Goal: Task Accomplishment & Management: Use online tool/utility

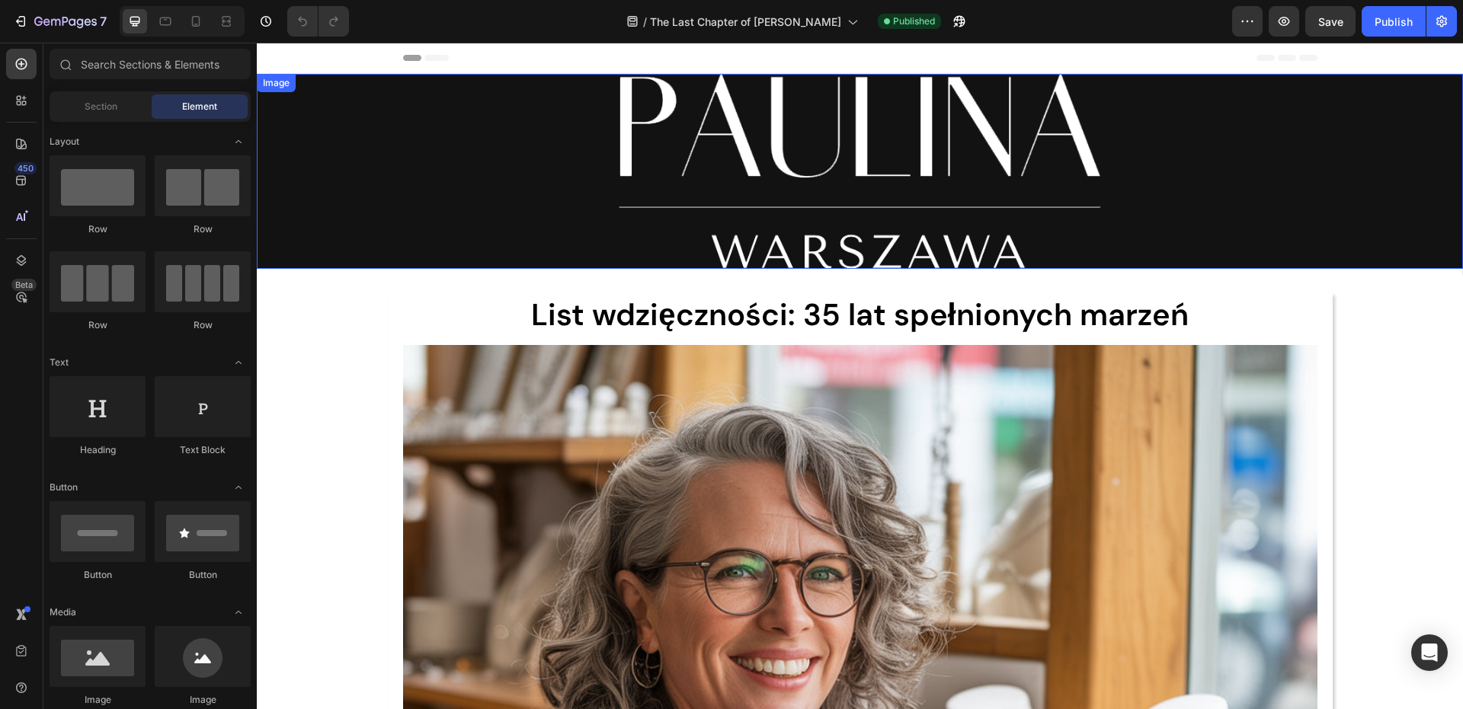
click at [761, 114] on img at bounding box center [860, 171] width 482 height 195
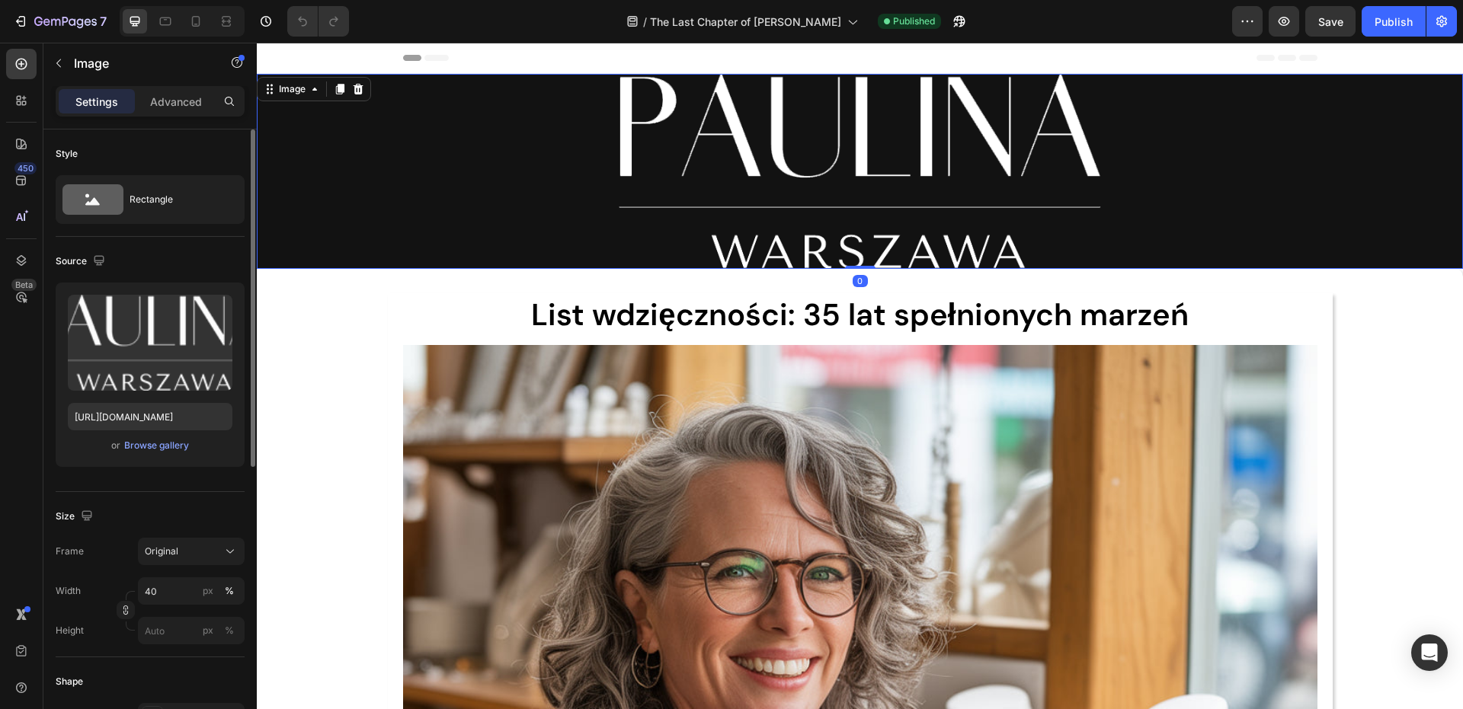
scroll to position [152, 0]
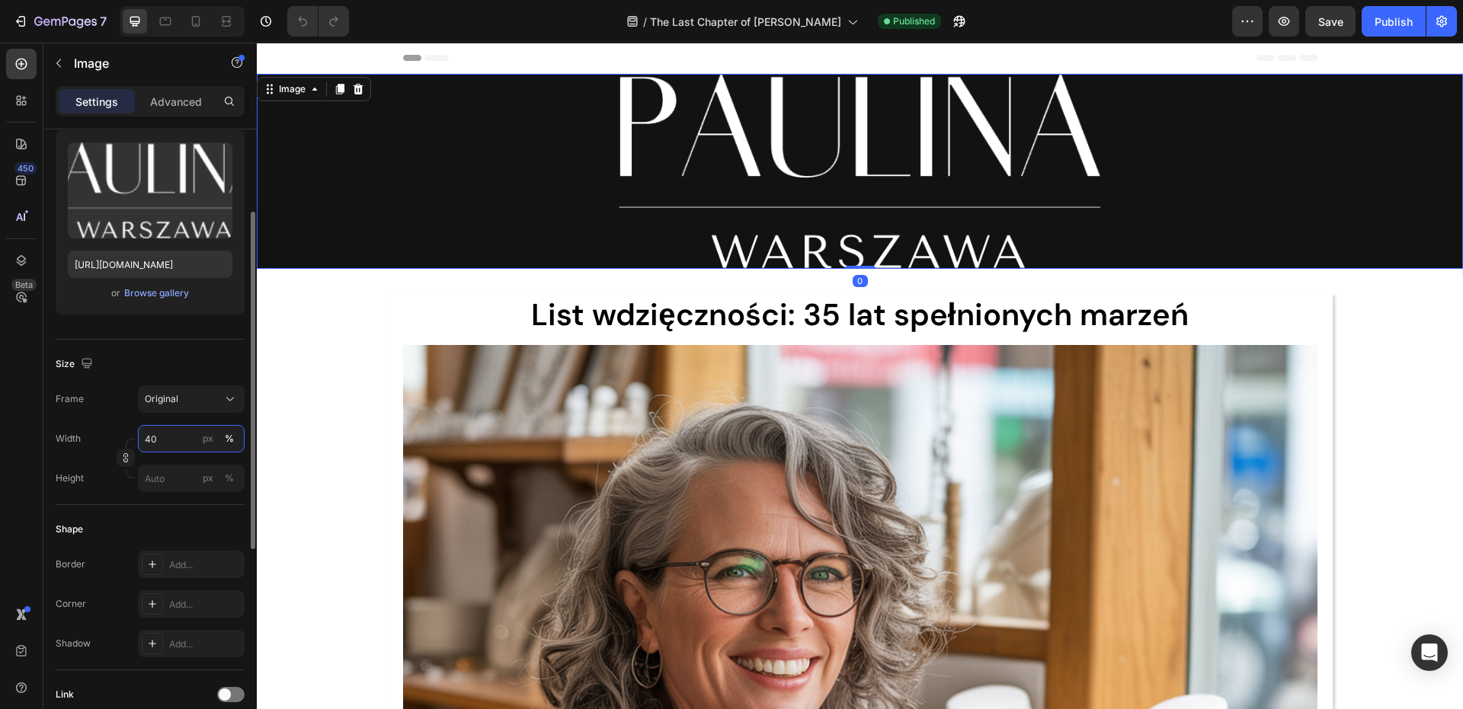
click at [171, 432] on input "40" at bounding box center [191, 438] width 107 height 27
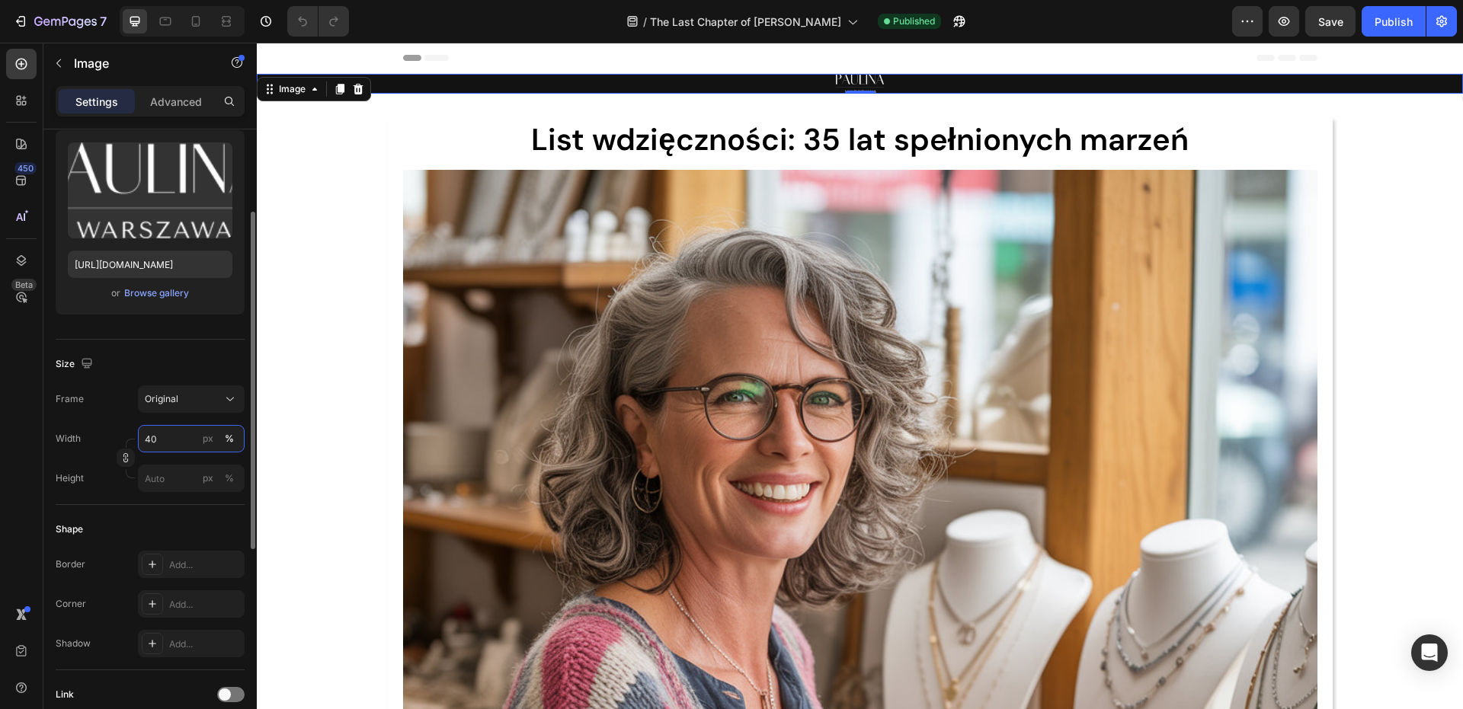
click at [171, 431] on input "40" at bounding box center [191, 438] width 107 height 27
click at [171, 431] on input "4" at bounding box center [191, 438] width 107 height 27
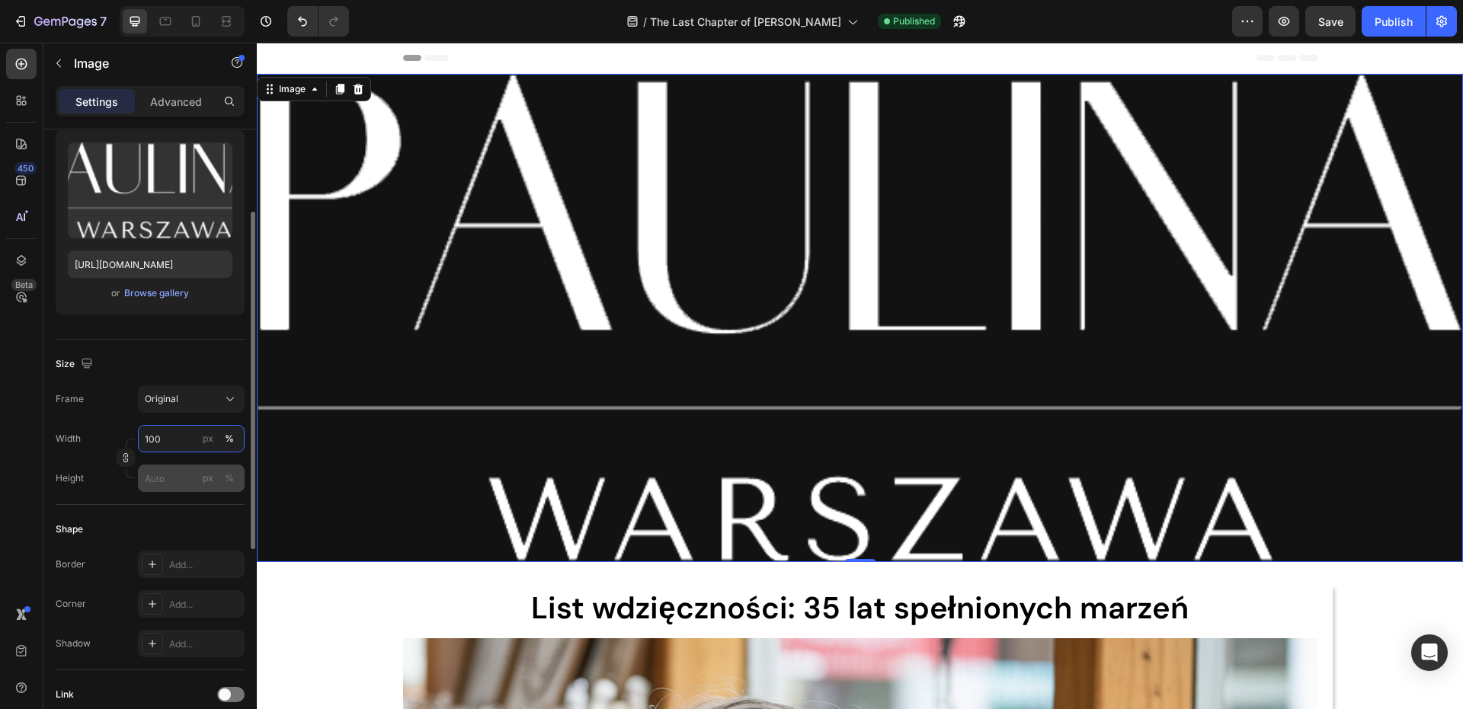
type input "100"
click at [187, 474] on input "px %" at bounding box center [191, 478] width 107 height 27
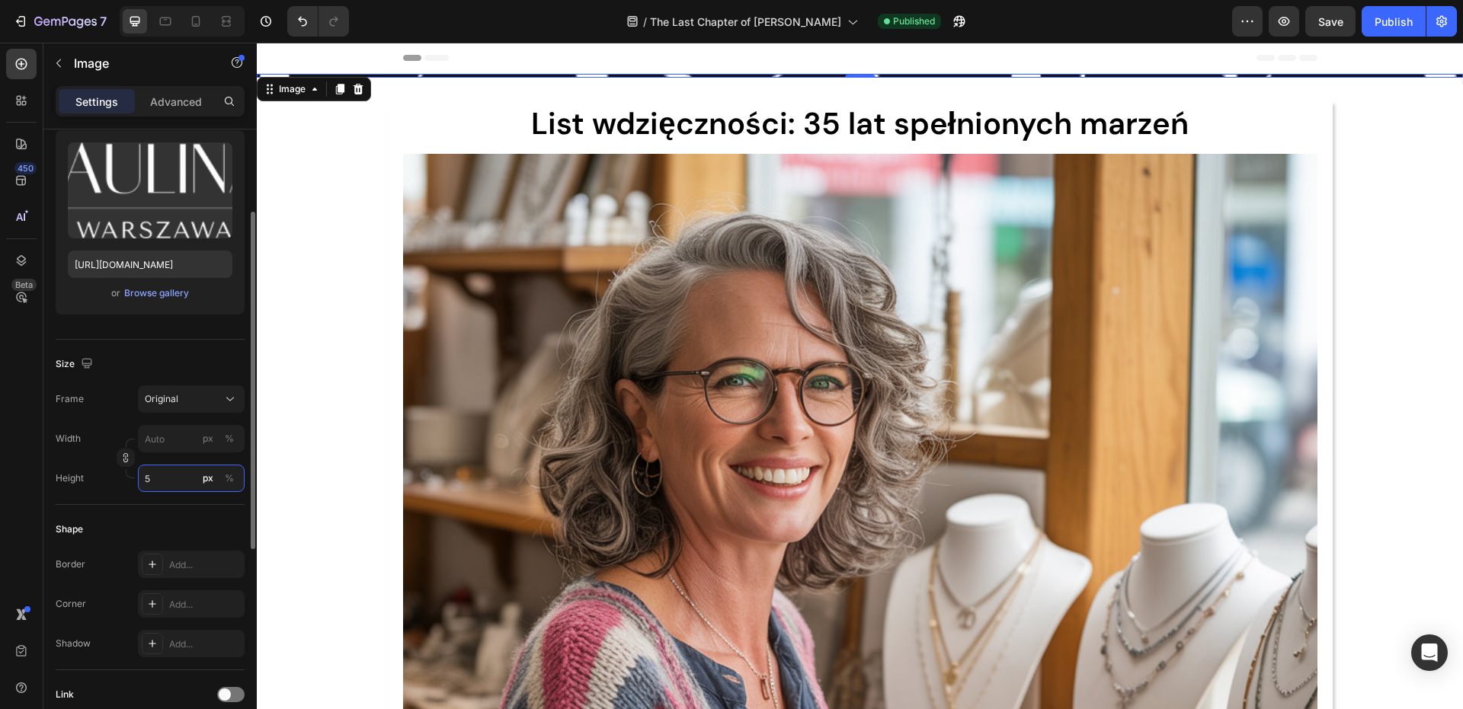
type input "50"
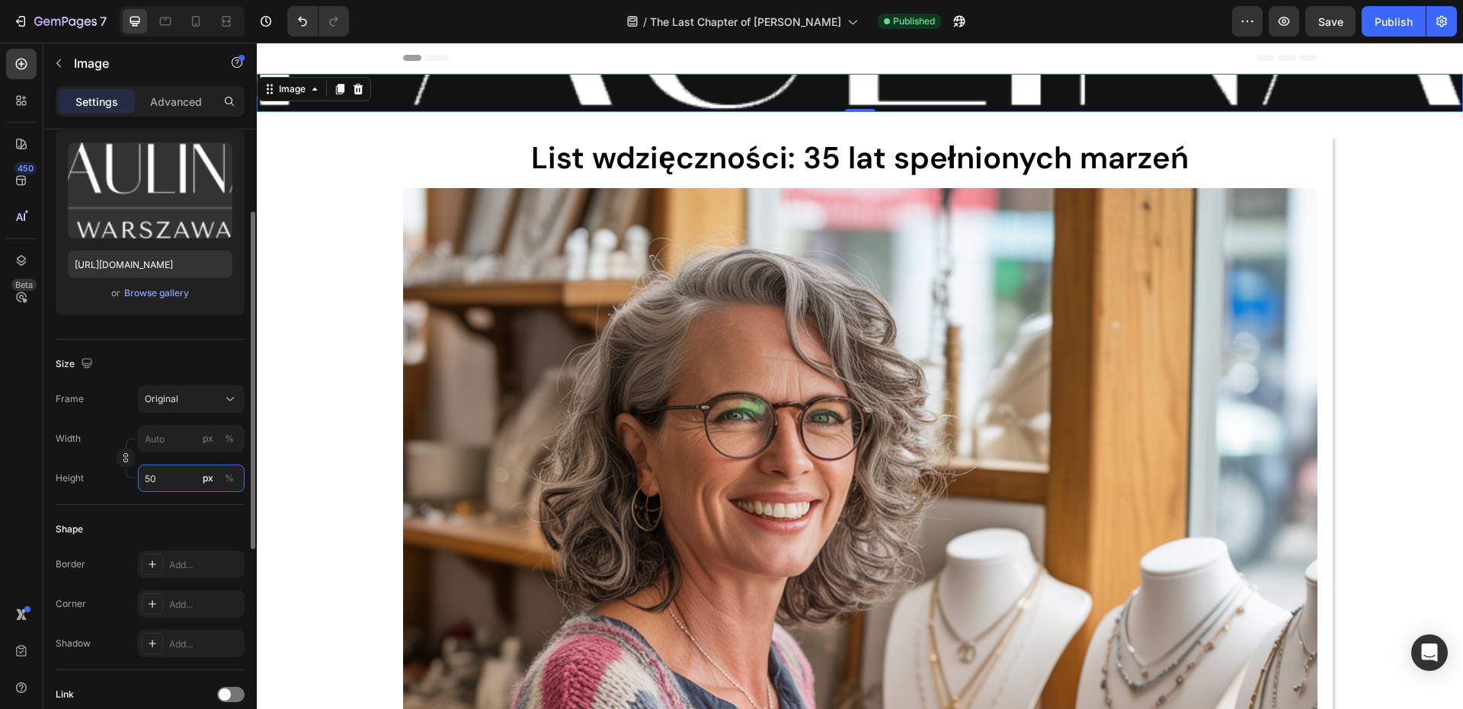
click at [184, 475] on input "50" at bounding box center [191, 478] width 107 height 27
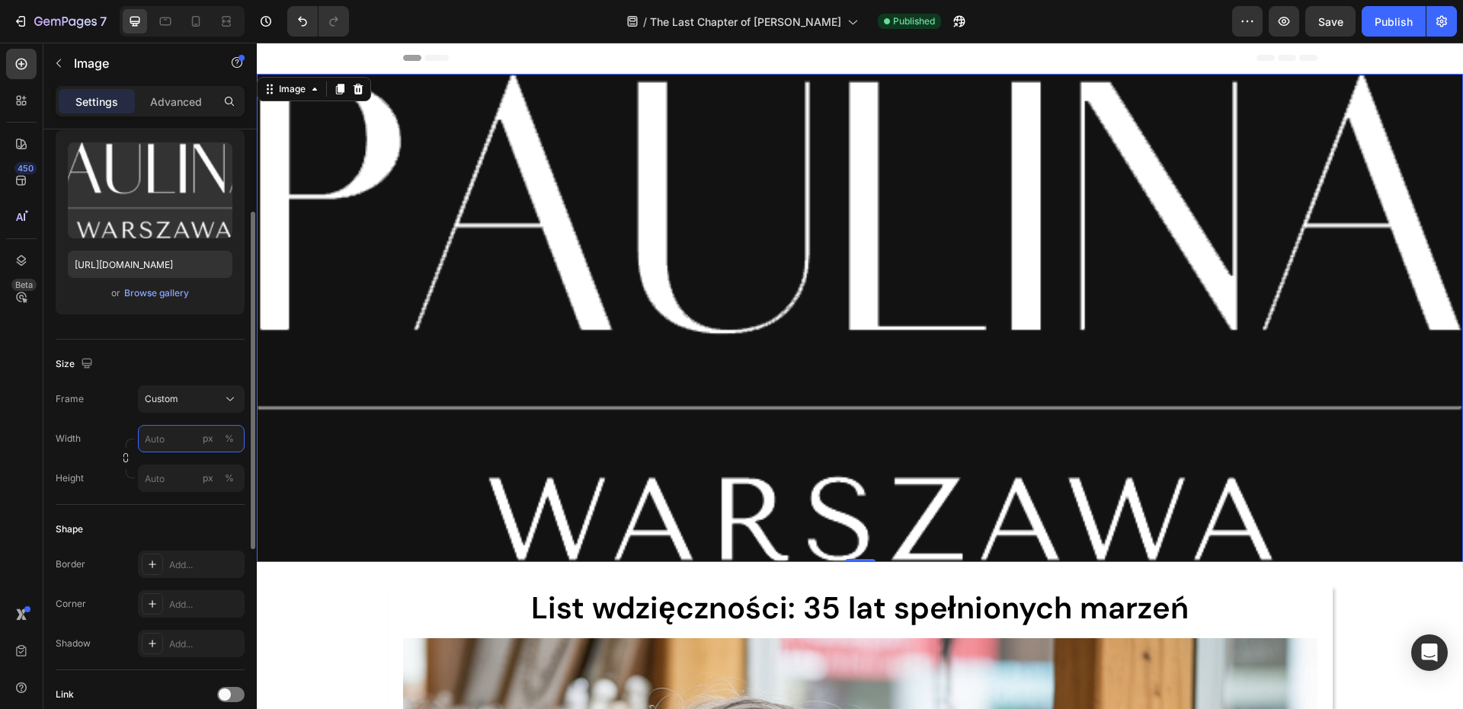
click at [168, 427] on input "px %" at bounding box center [191, 438] width 107 height 27
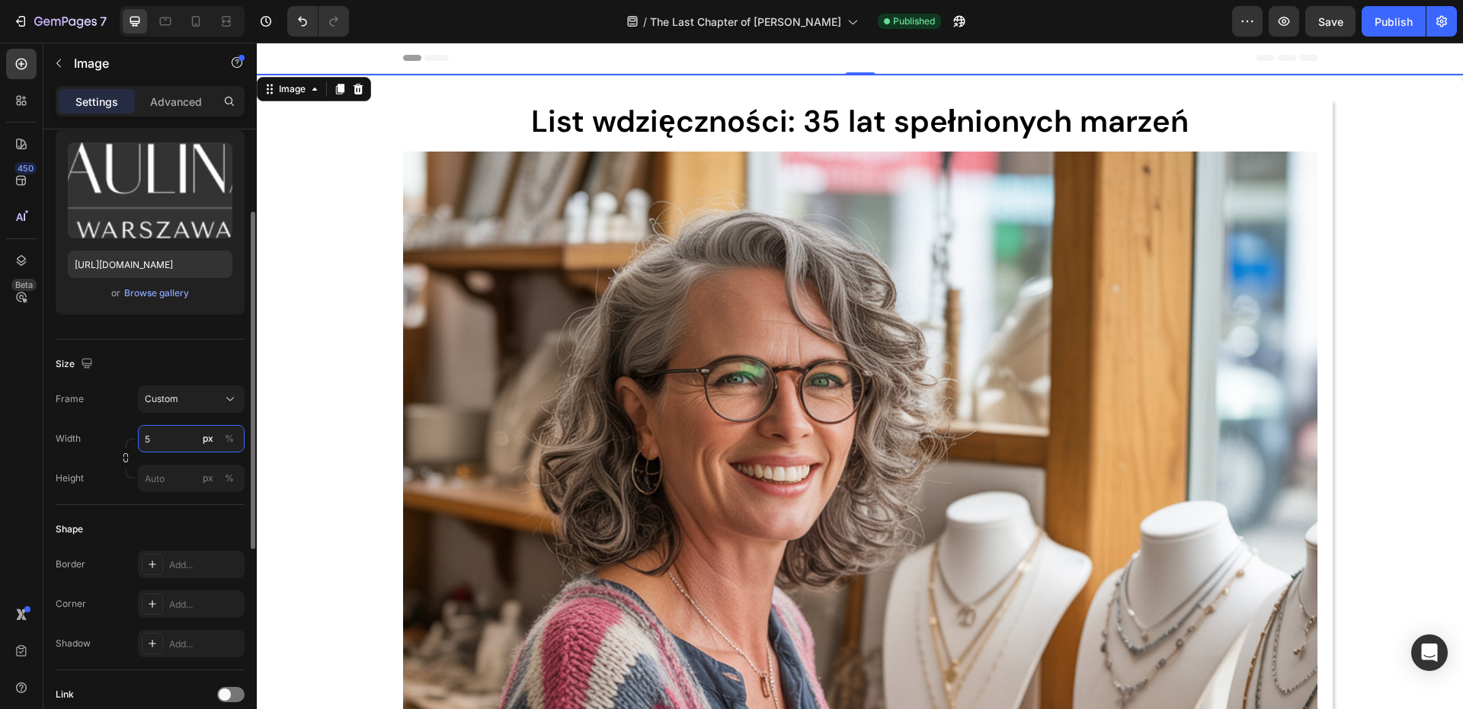
click at [171, 428] on input "5" at bounding box center [191, 438] width 107 height 27
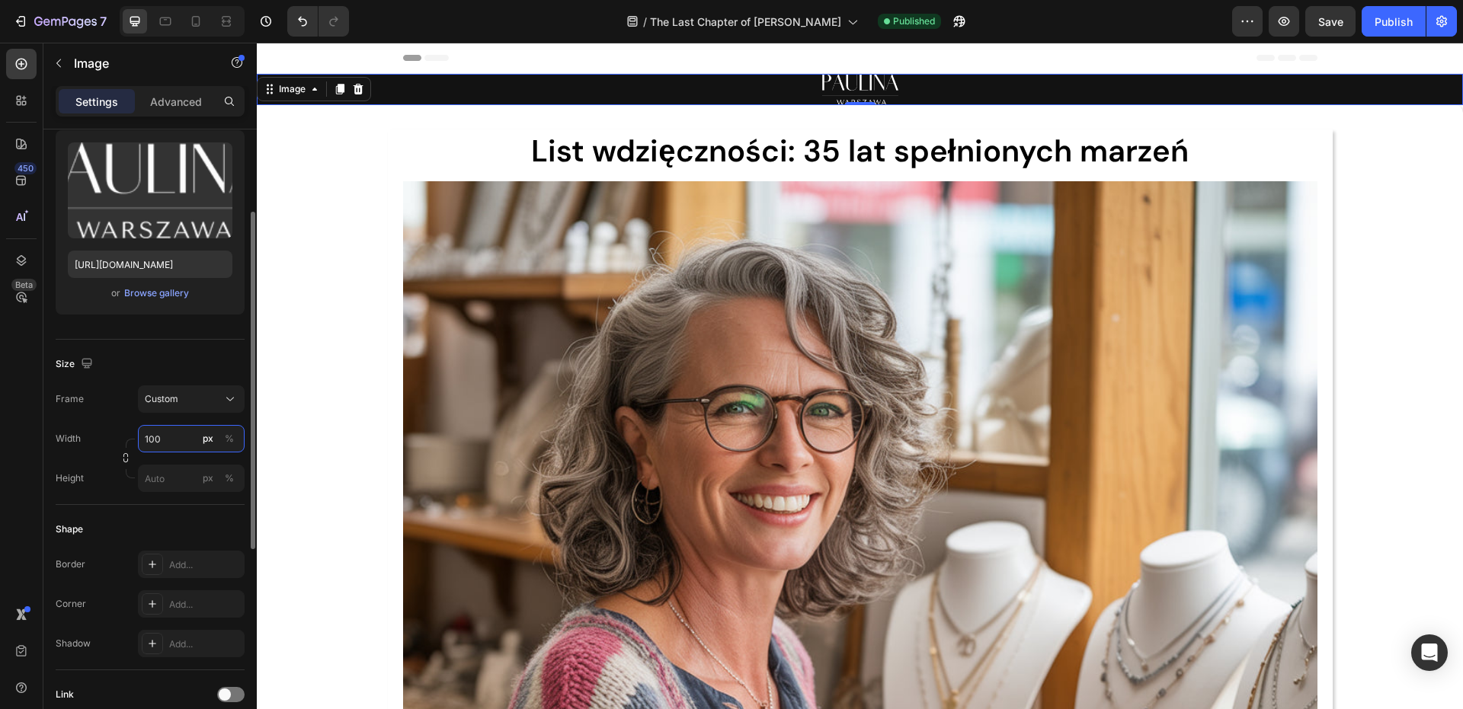
click at [171, 428] on input "100" at bounding box center [191, 438] width 107 height 27
type input "4"
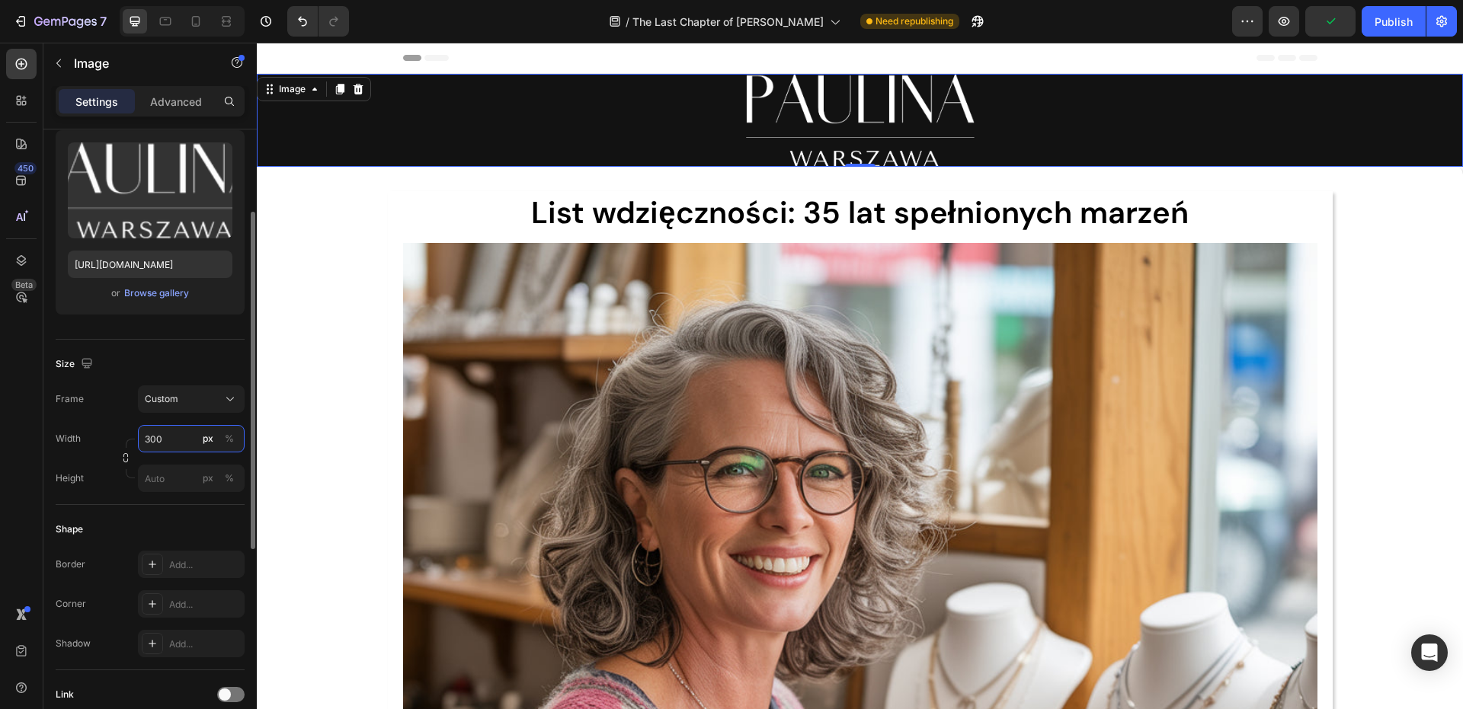
click at [171, 428] on input "300" at bounding box center [191, 438] width 107 height 27
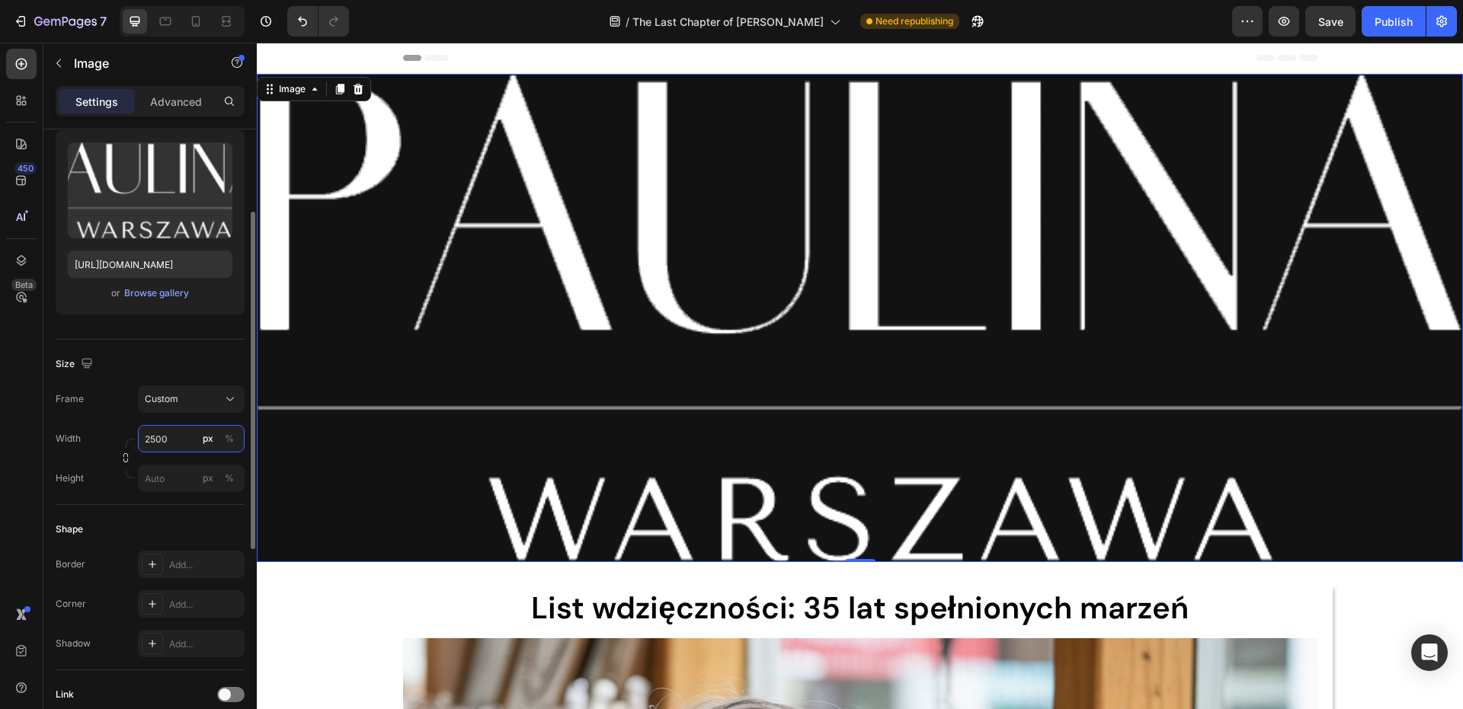
click at [171, 428] on input "2500" at bounding box center [191, 438] width 107 height 27
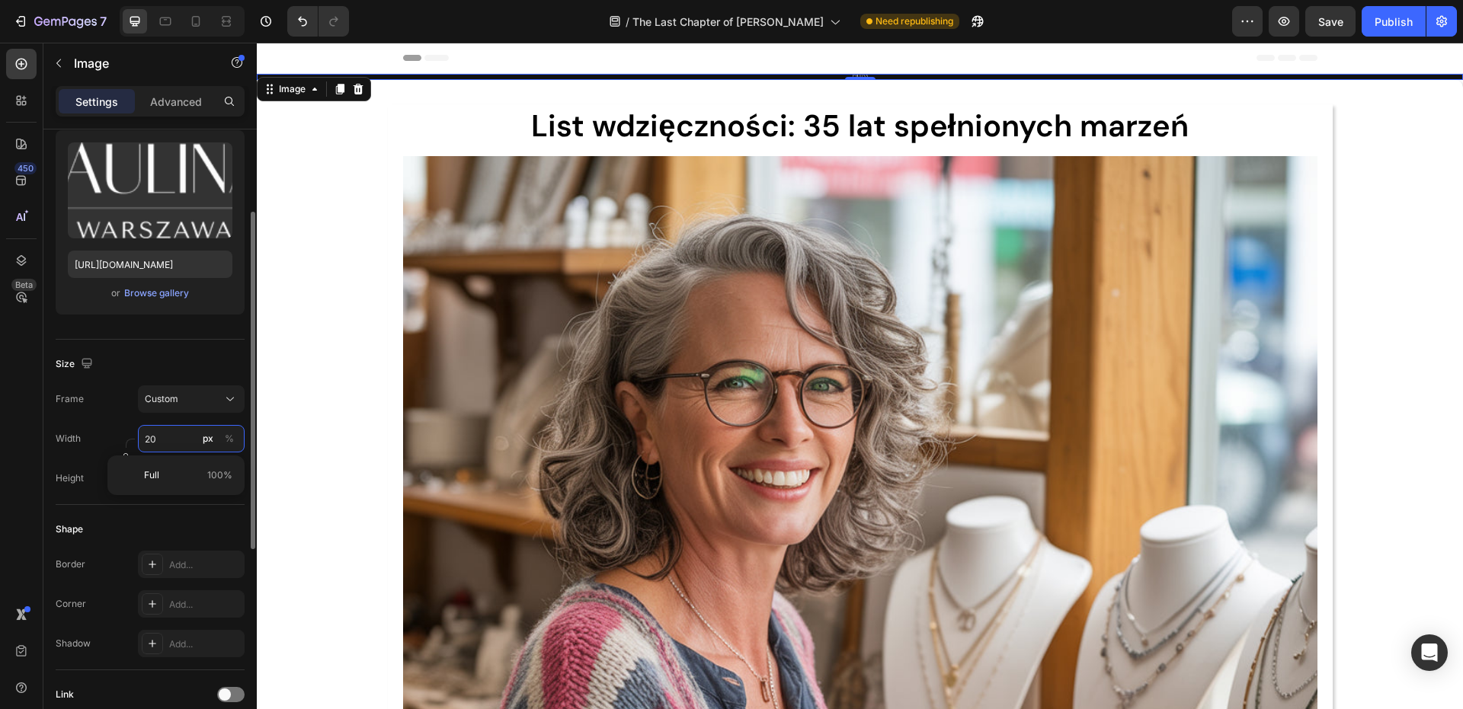
type input "200"
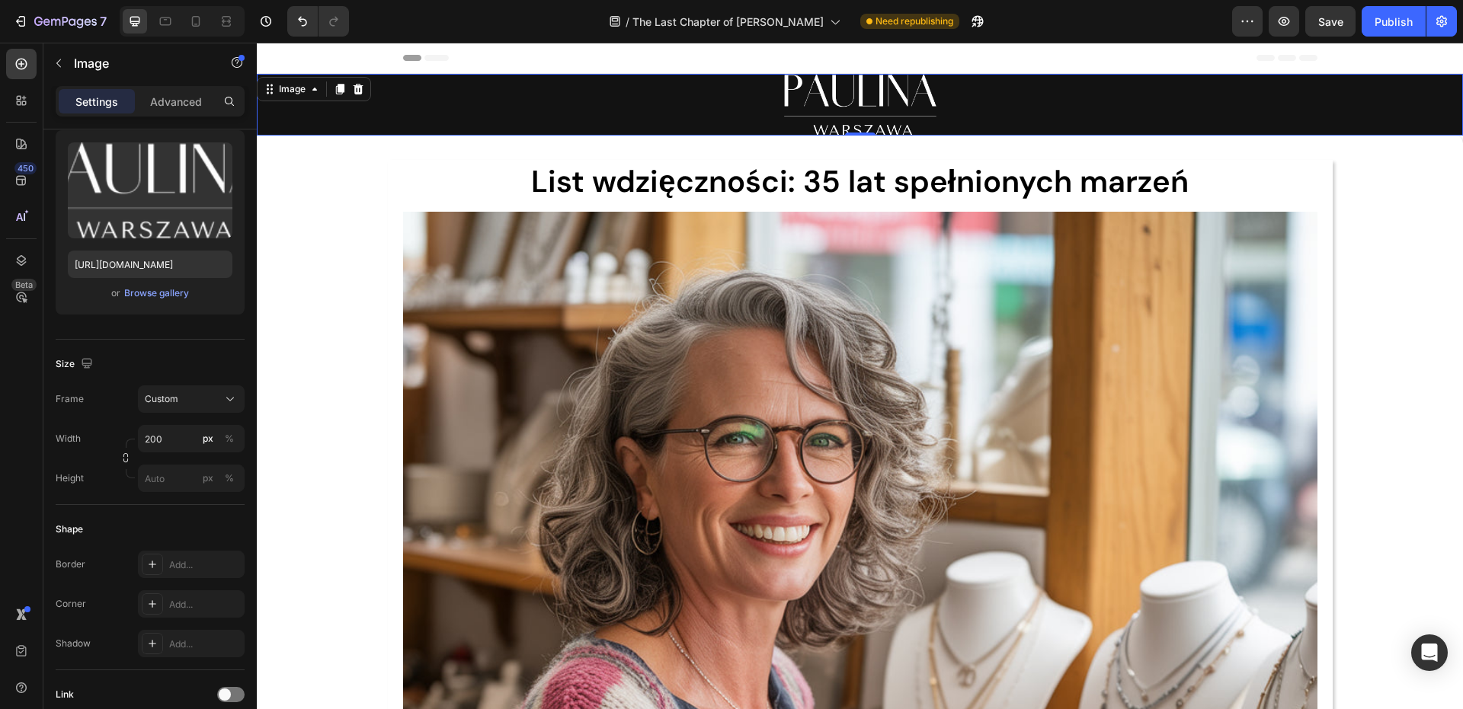
click at [181, 102] on p "Advanced" at bounding box center [176, 102] width 52 height 16
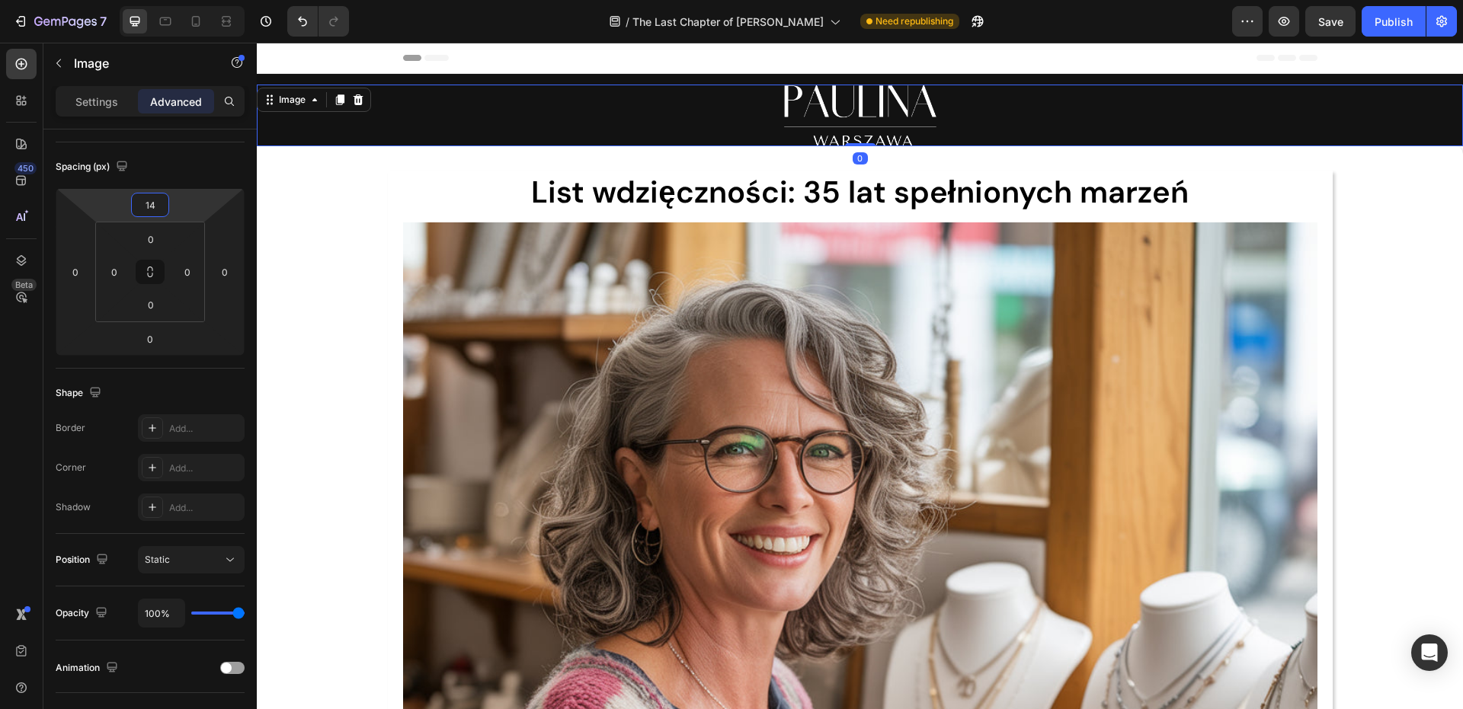
type input "16"
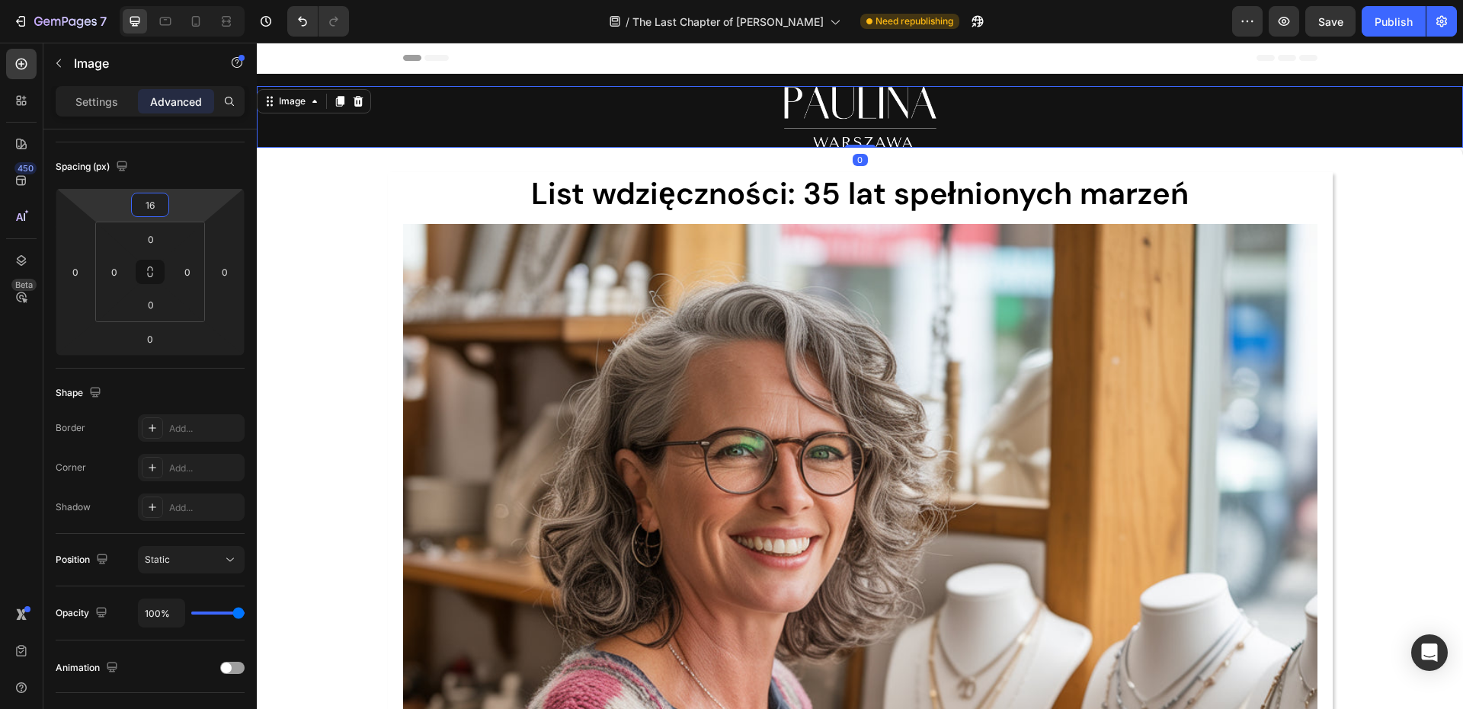
click at [179, 0] on html "7 Version history / The Last Chapter of [PERSON_NAME] Warszawa Need republishin…" at bounding box center [731, 0] width 1463 height 0
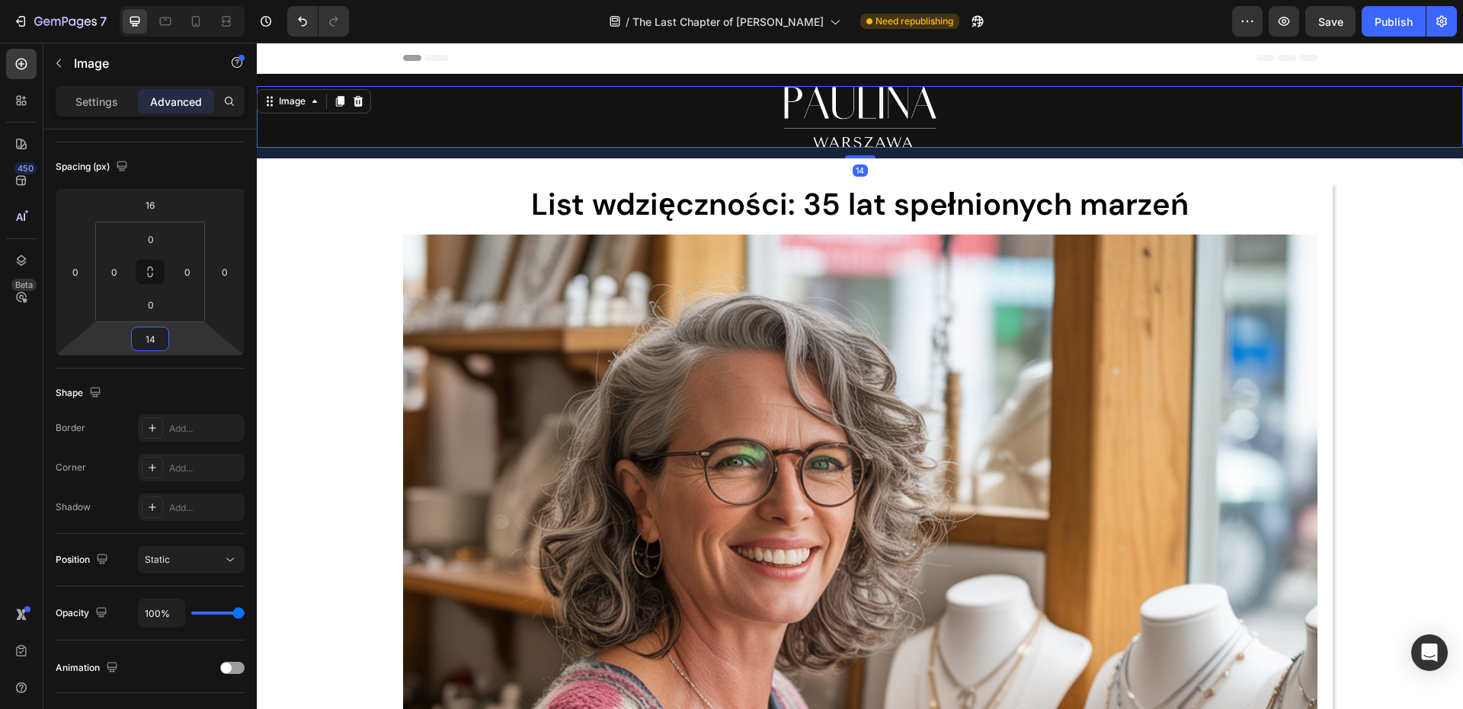
type input "16"
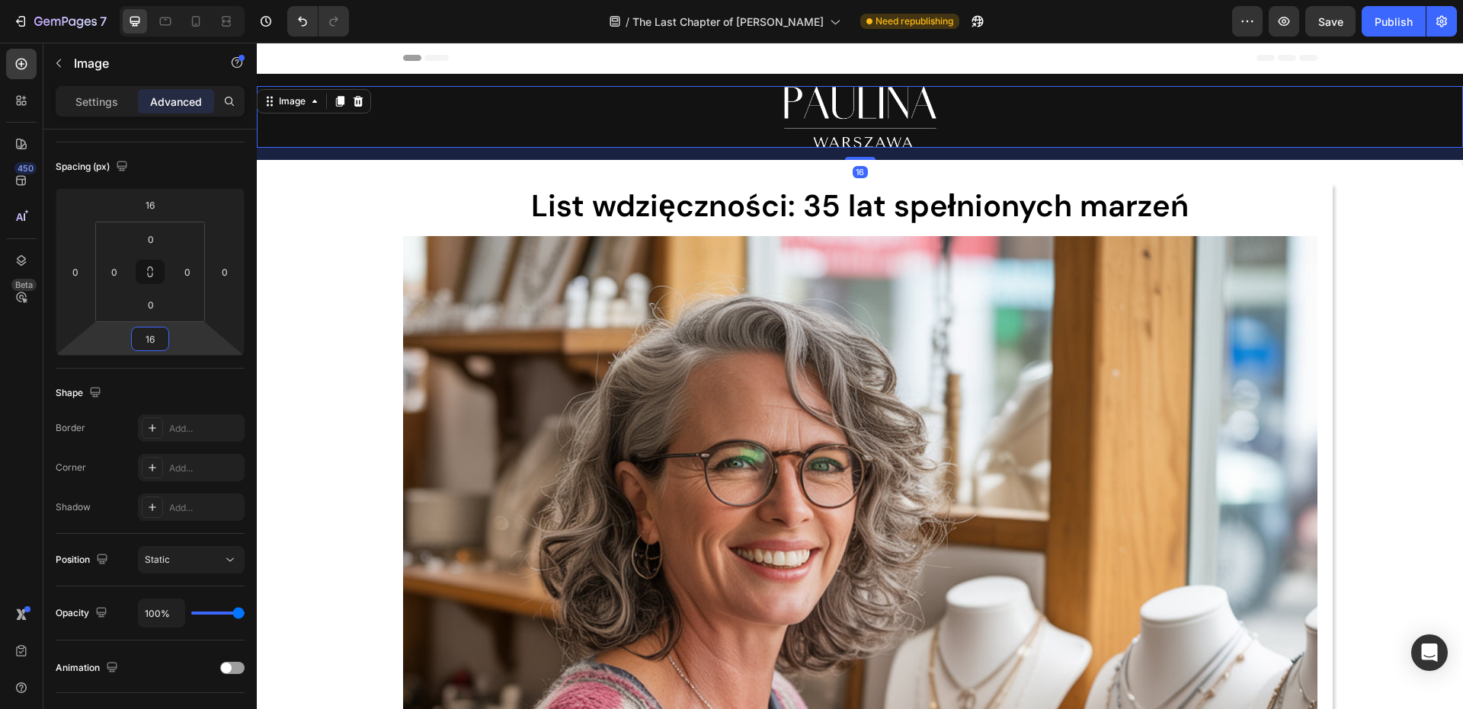
click at [172, 0] on html "7 Version history / The Last Chapter of [PERSON_NAME] Warszawa Need republishin…" at bounding box center [731, 0] width 1463 height 0
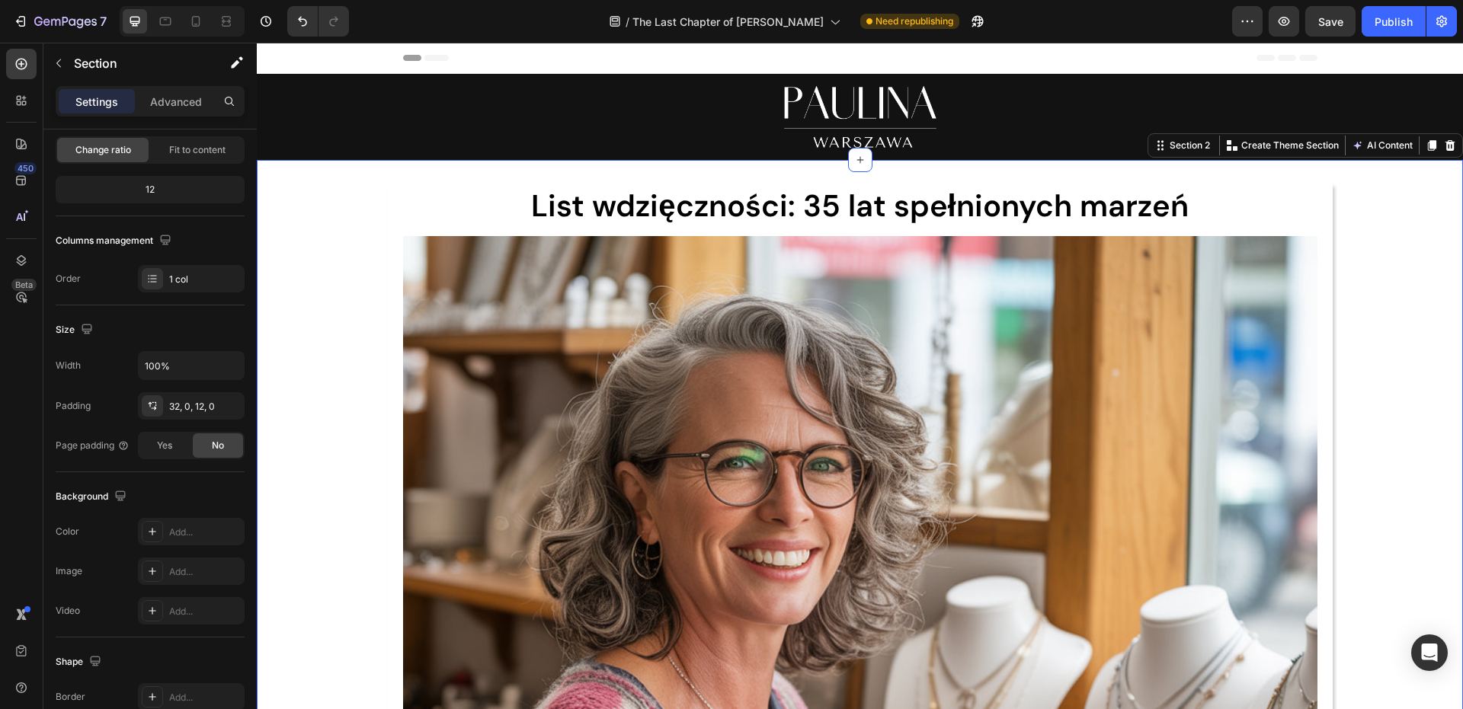
scroll to position [0, 0]
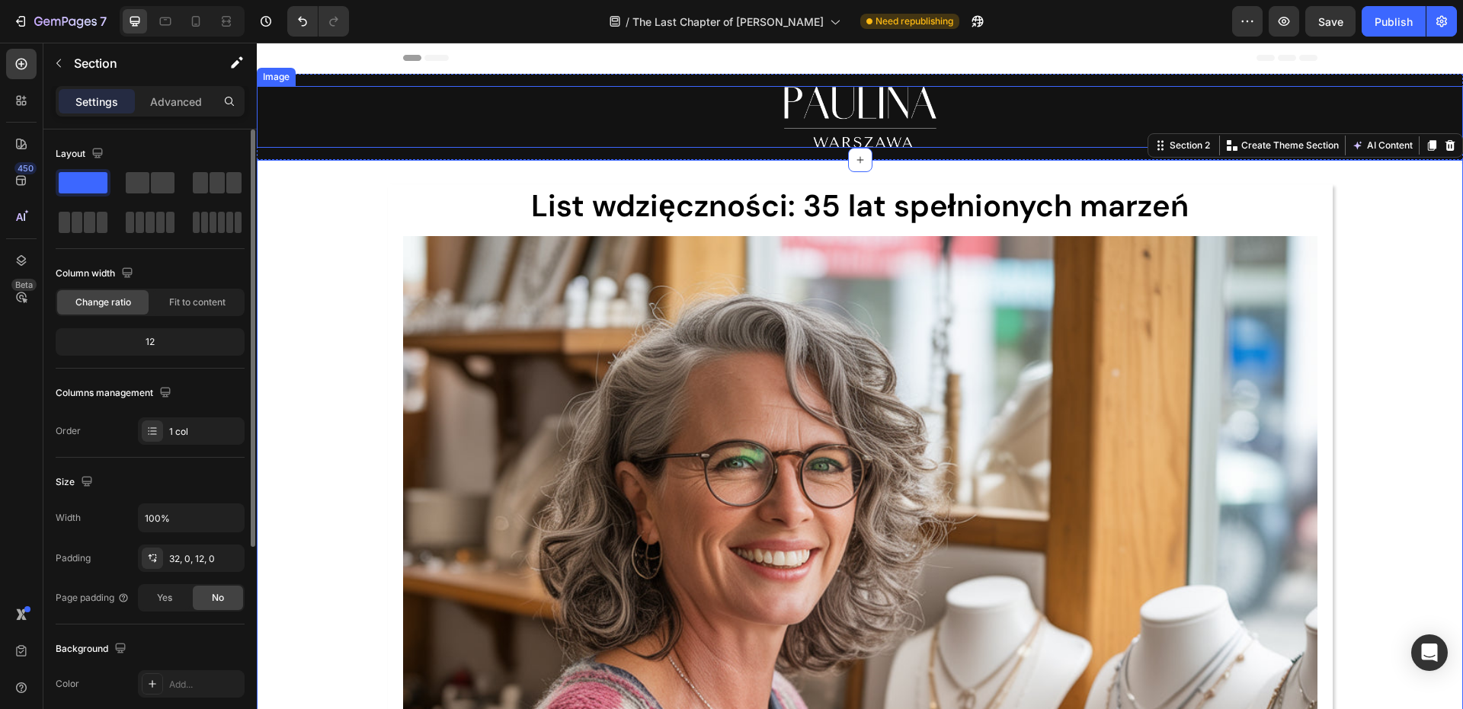
click at [894, 113] on img at bounding box center [860, 117] width 152 height 62
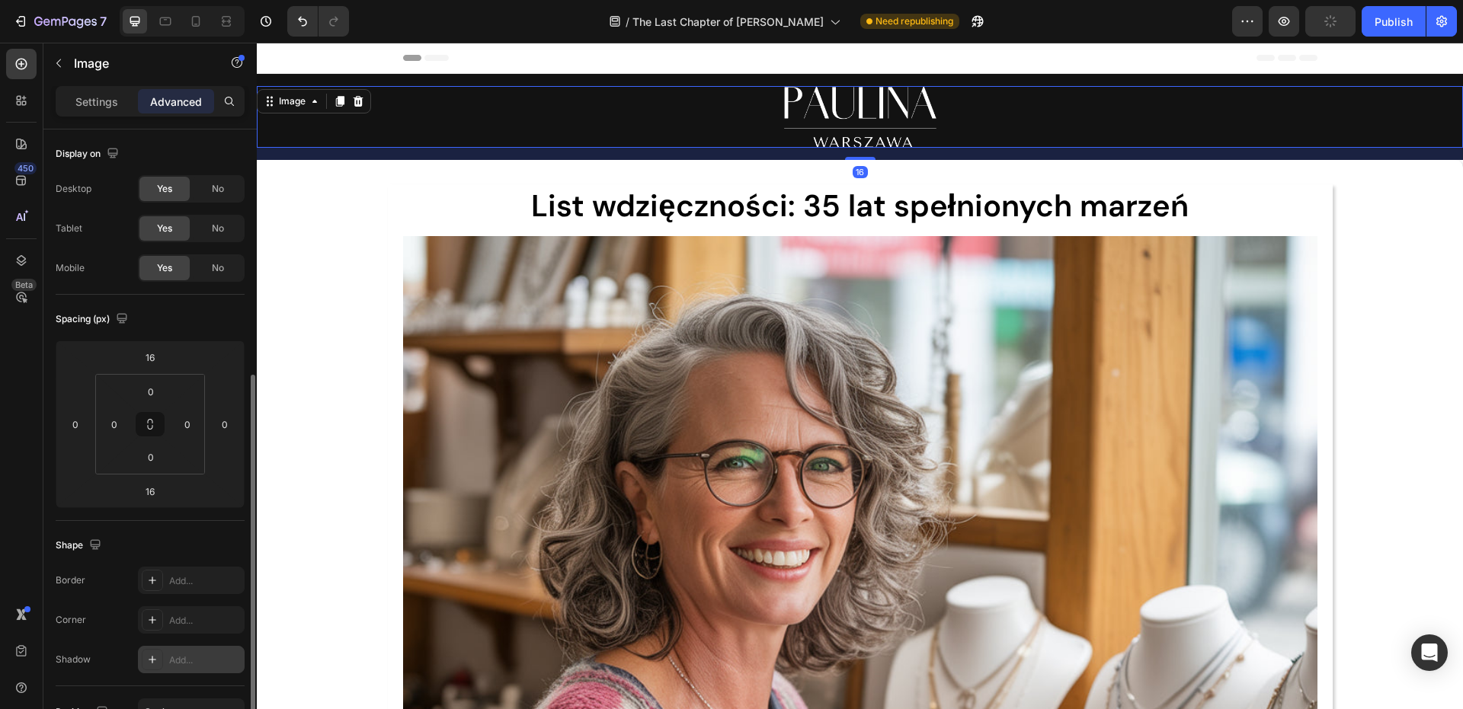
scroll to position [152, 0]
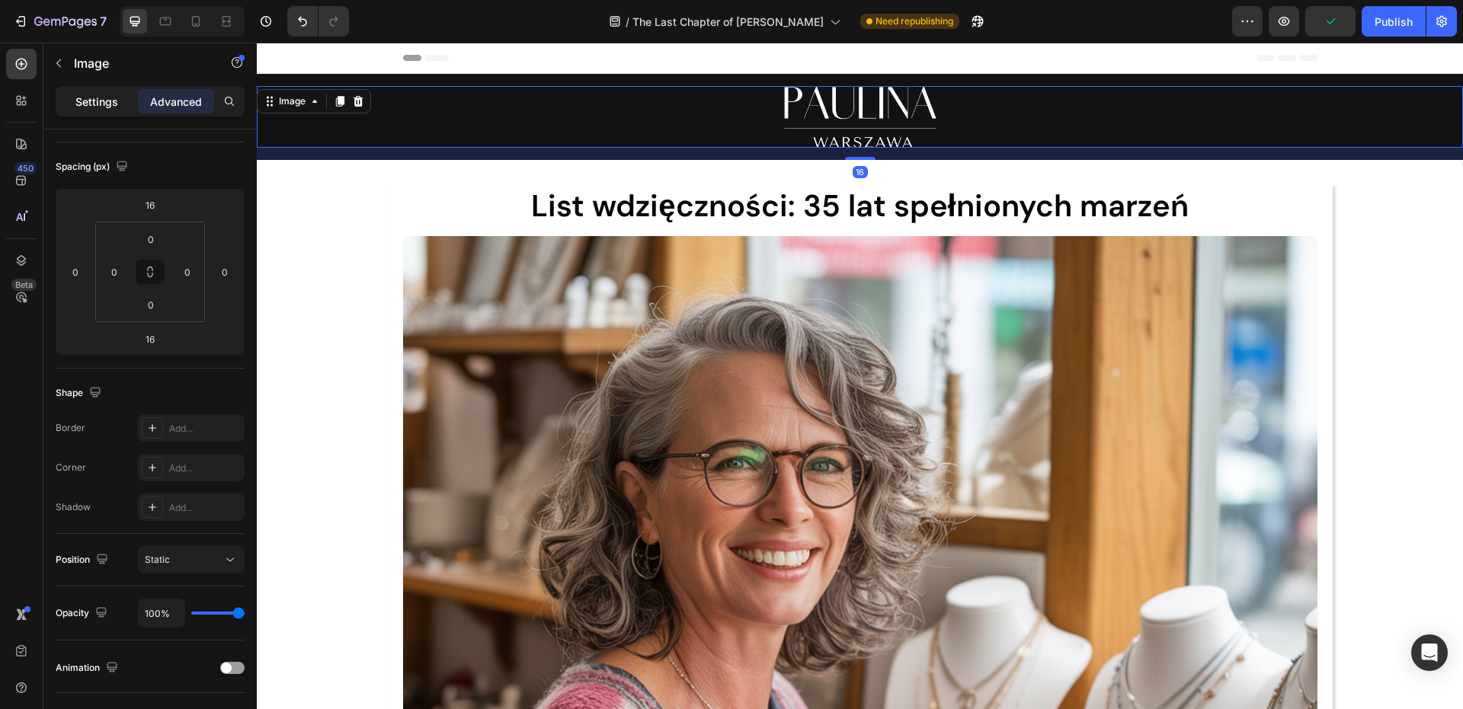
click at [119, 102] on div "Settings" at bounding box center [97, 101] width 76 height 24
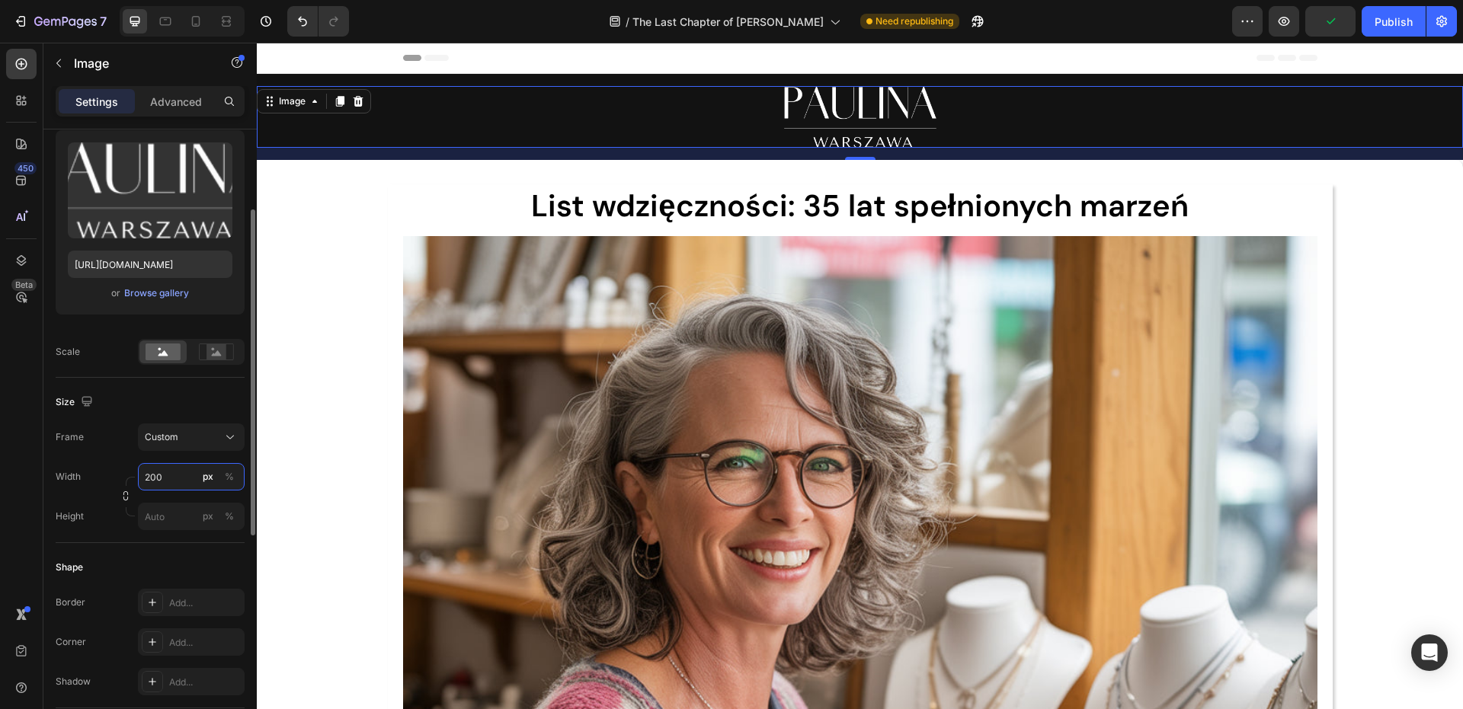
click at [168, 469] on input "200" at bounding box center [191, 476] width 107 height 27
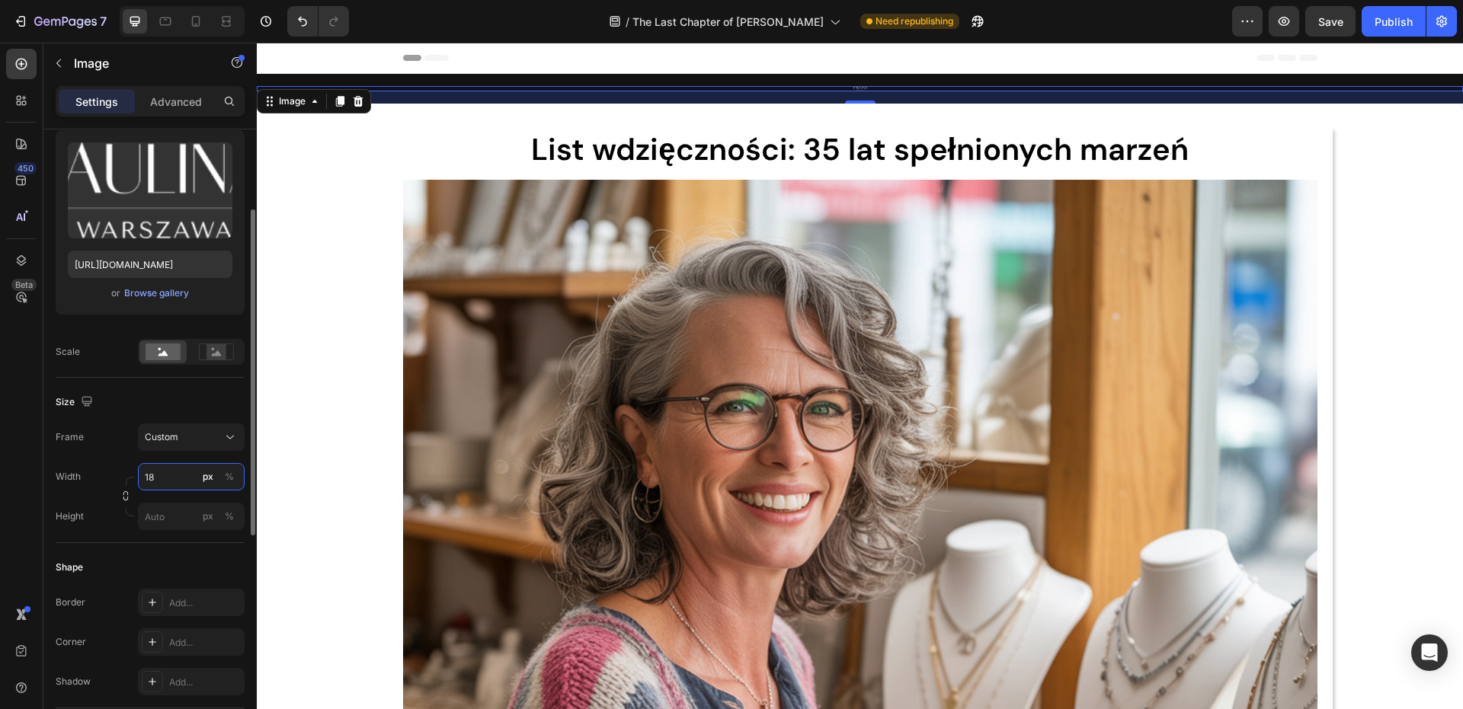
type input "180"
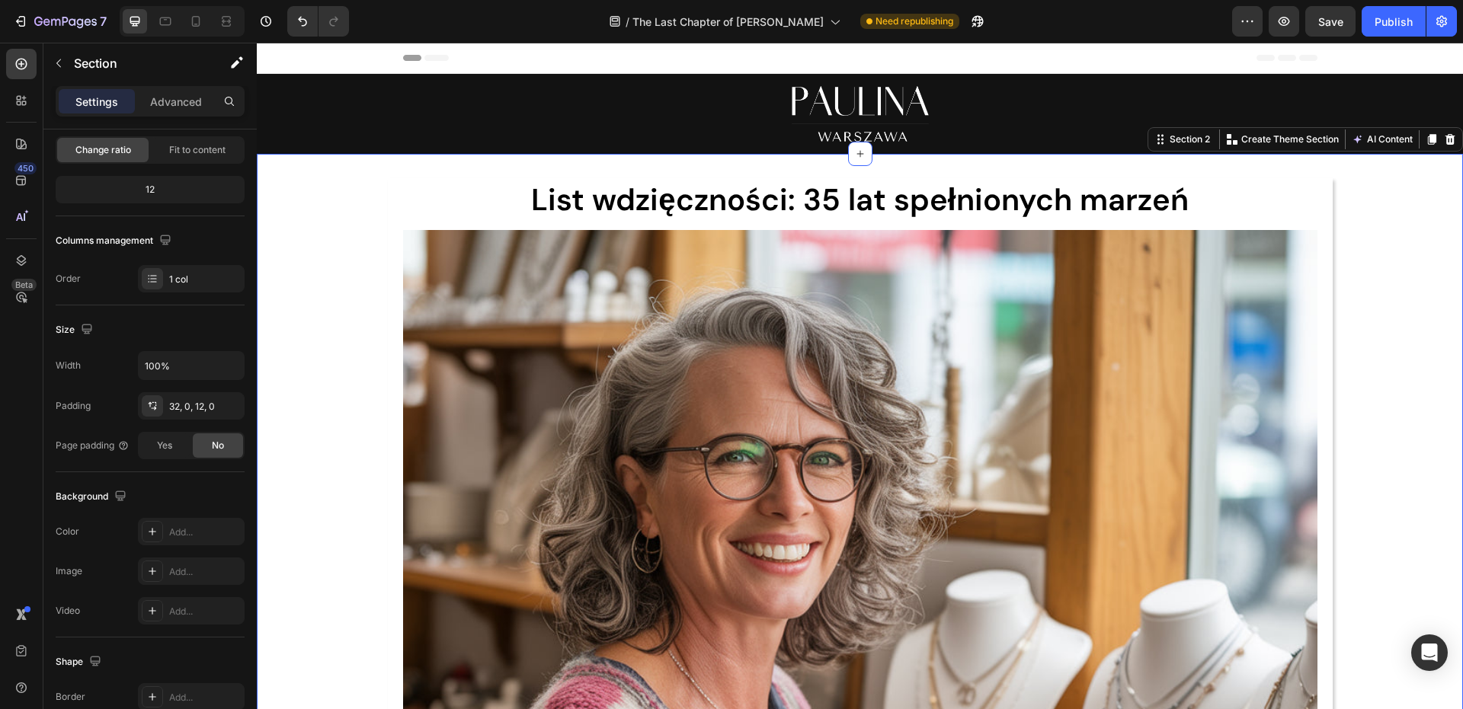
scroll to position [0, 0]
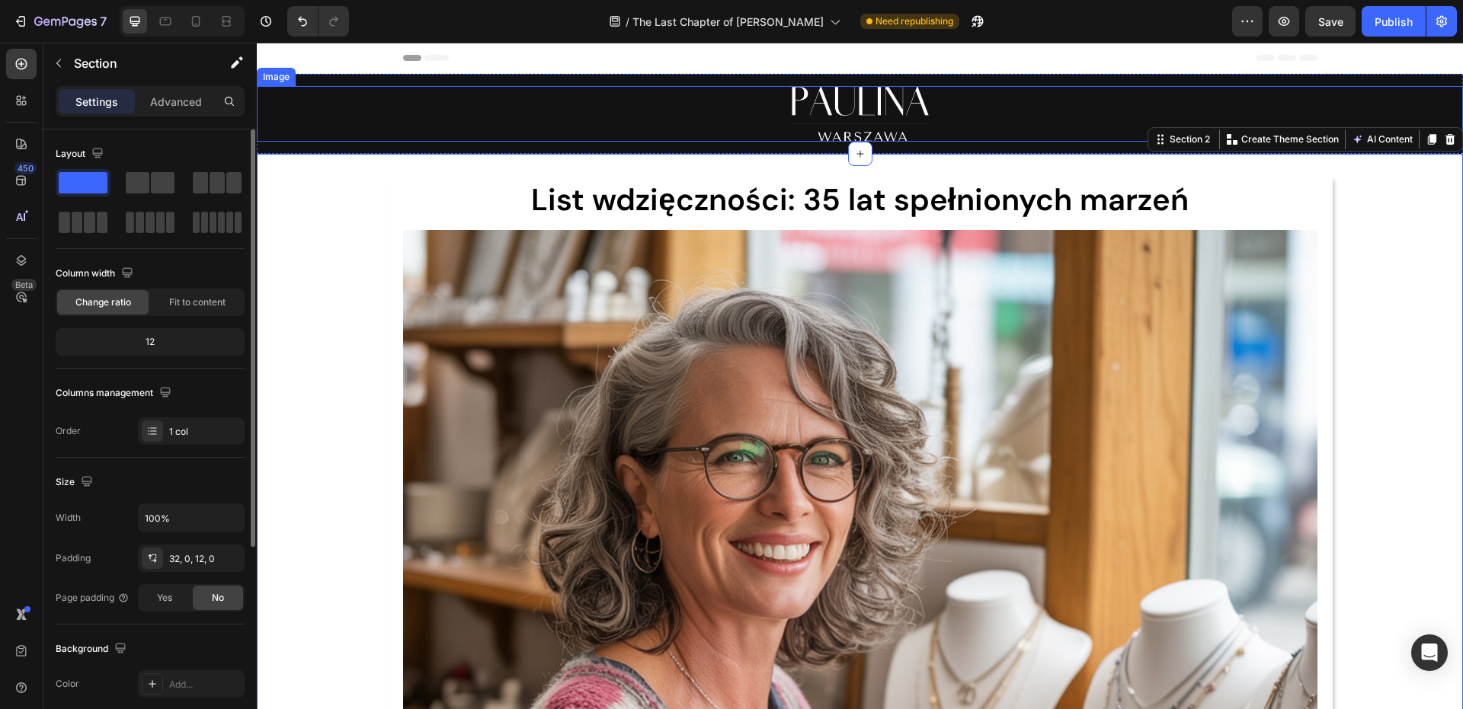
click at [881, 94] on img at bounding box center [860, 114] width 137 height 56
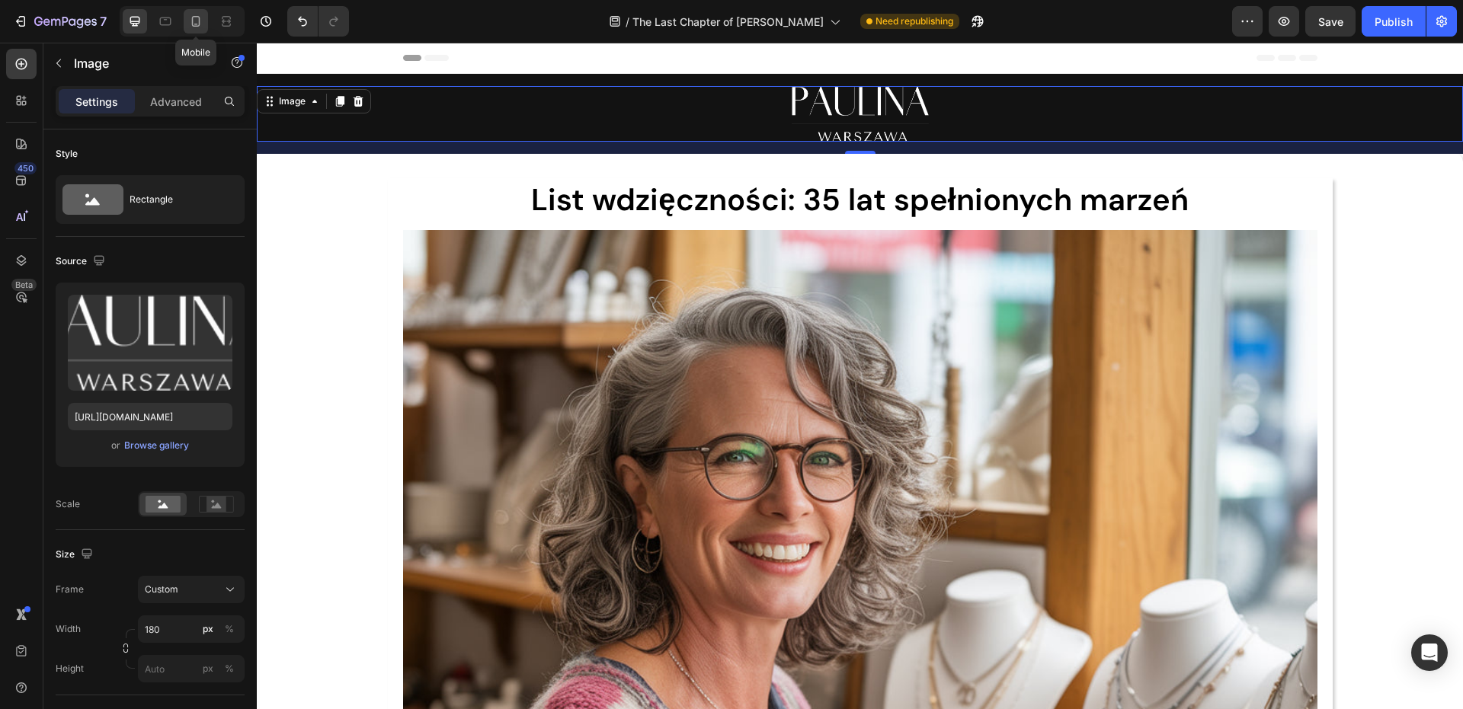
click at [198, 23] on icon at bounding box center [195, 21] width 15 height 15
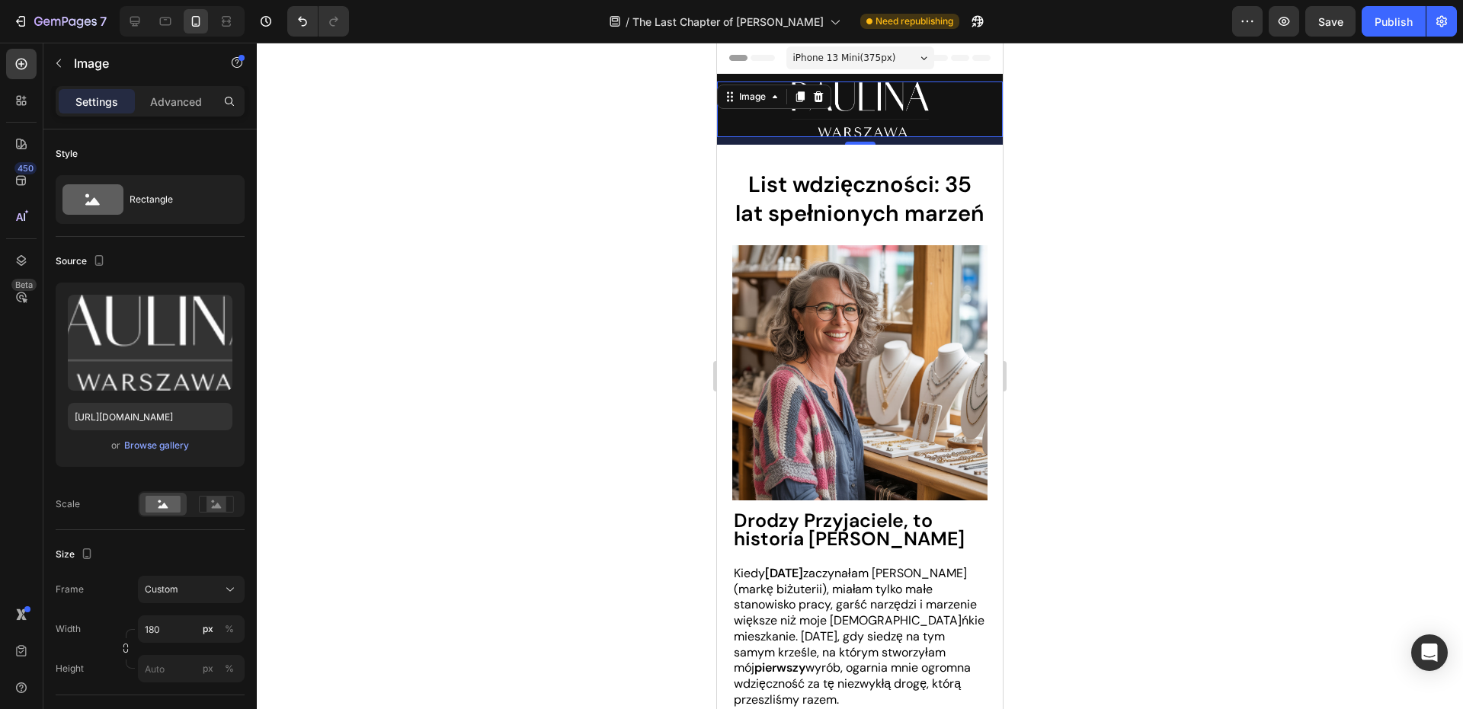
click at [1032, 155] on div at bounding box center [860, 376] width 1206 height 667
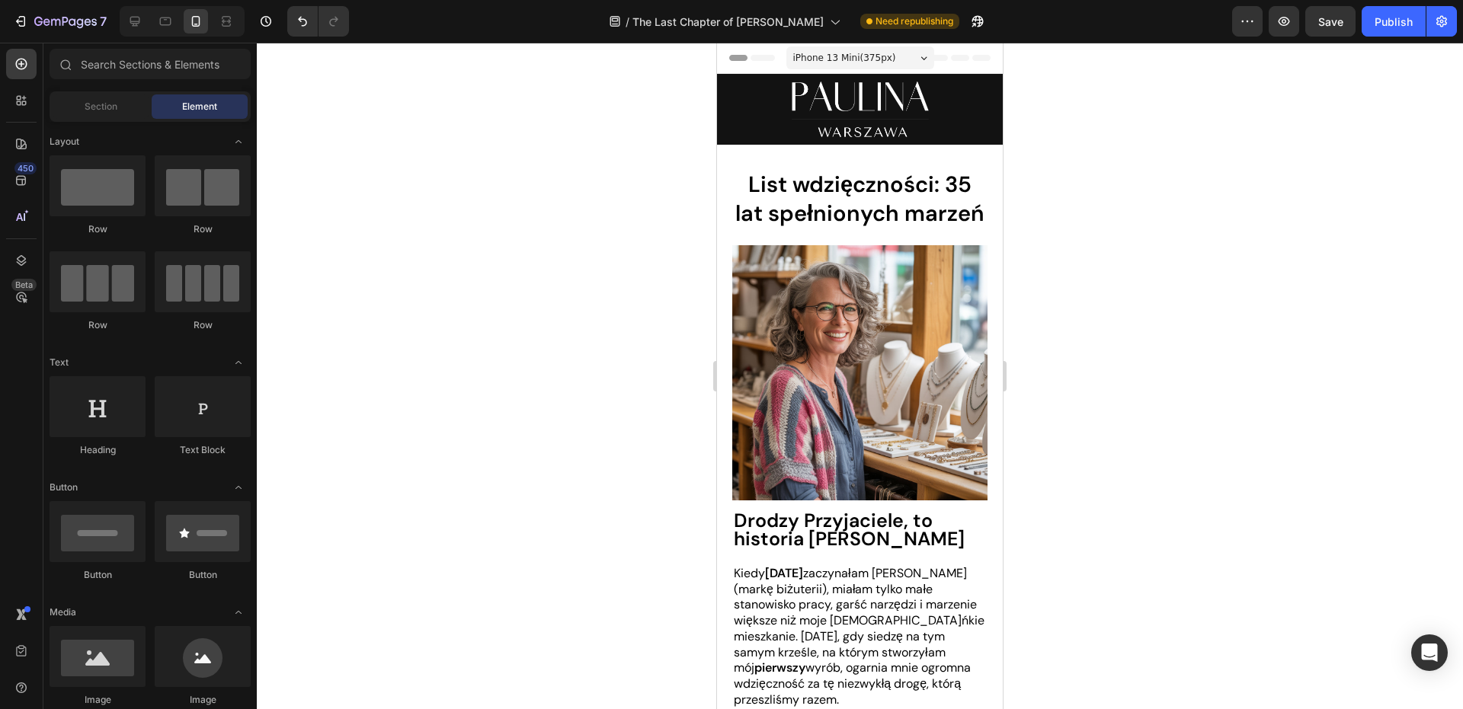
click at [864, 107] on img at bounding box center [860, 110] width 137 height 56
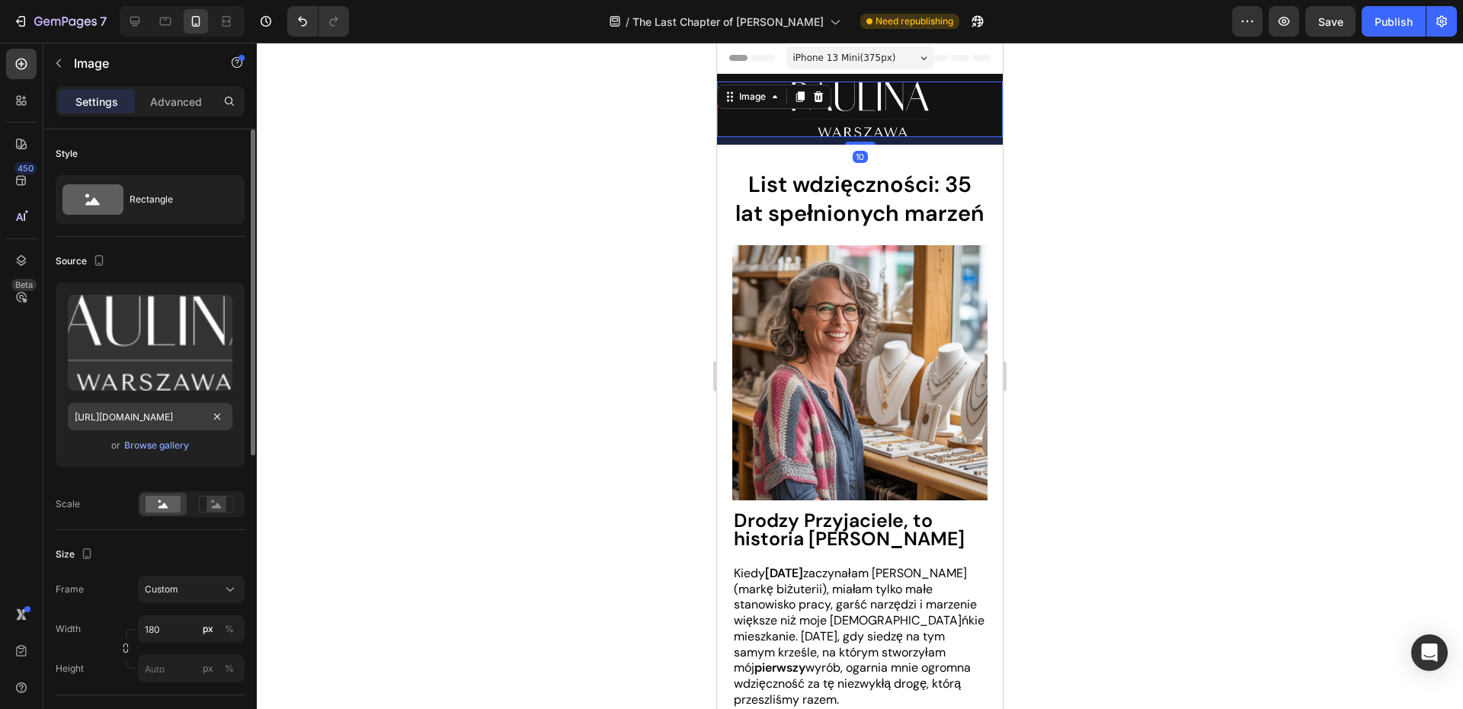
scroll to position [152, 0]
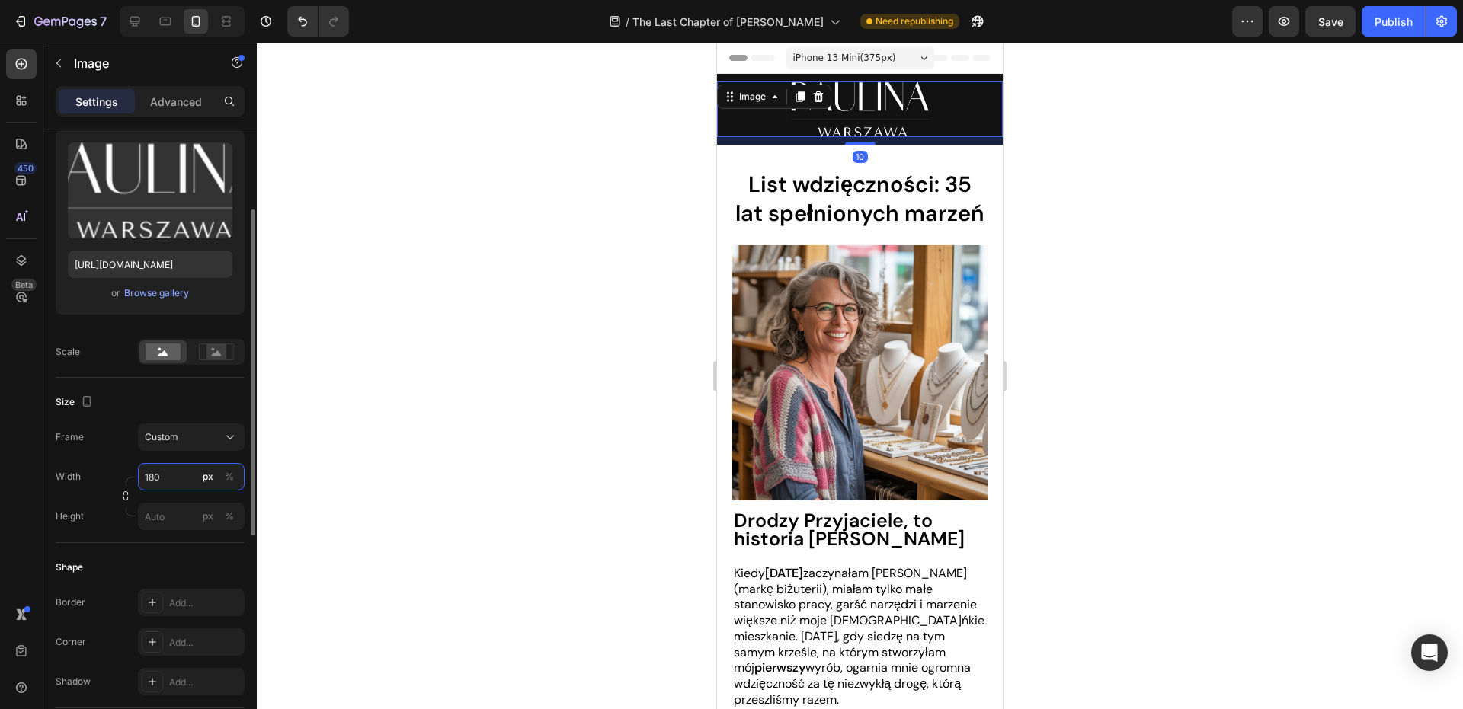
click at [165, 486] on input "180" at bounding box center [191, 476] width 107 height 27
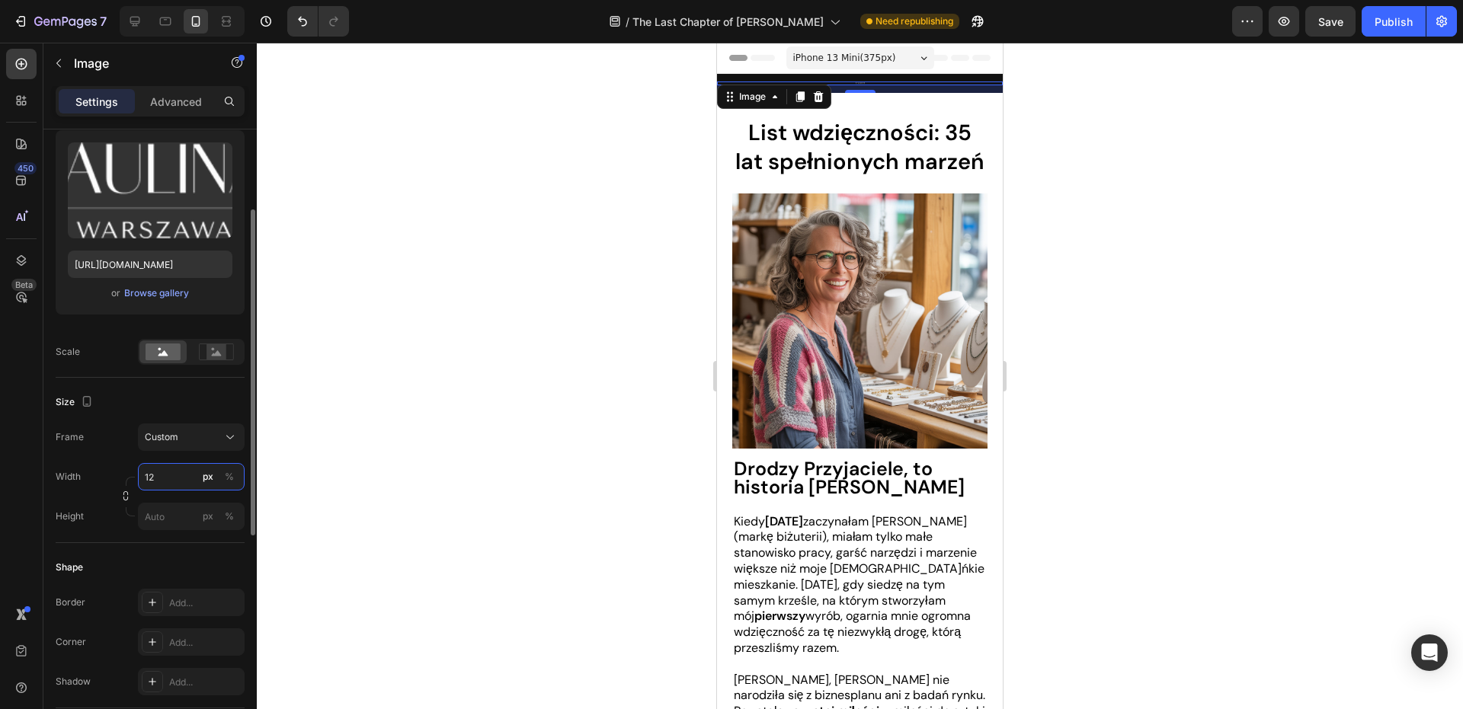
type input "120"
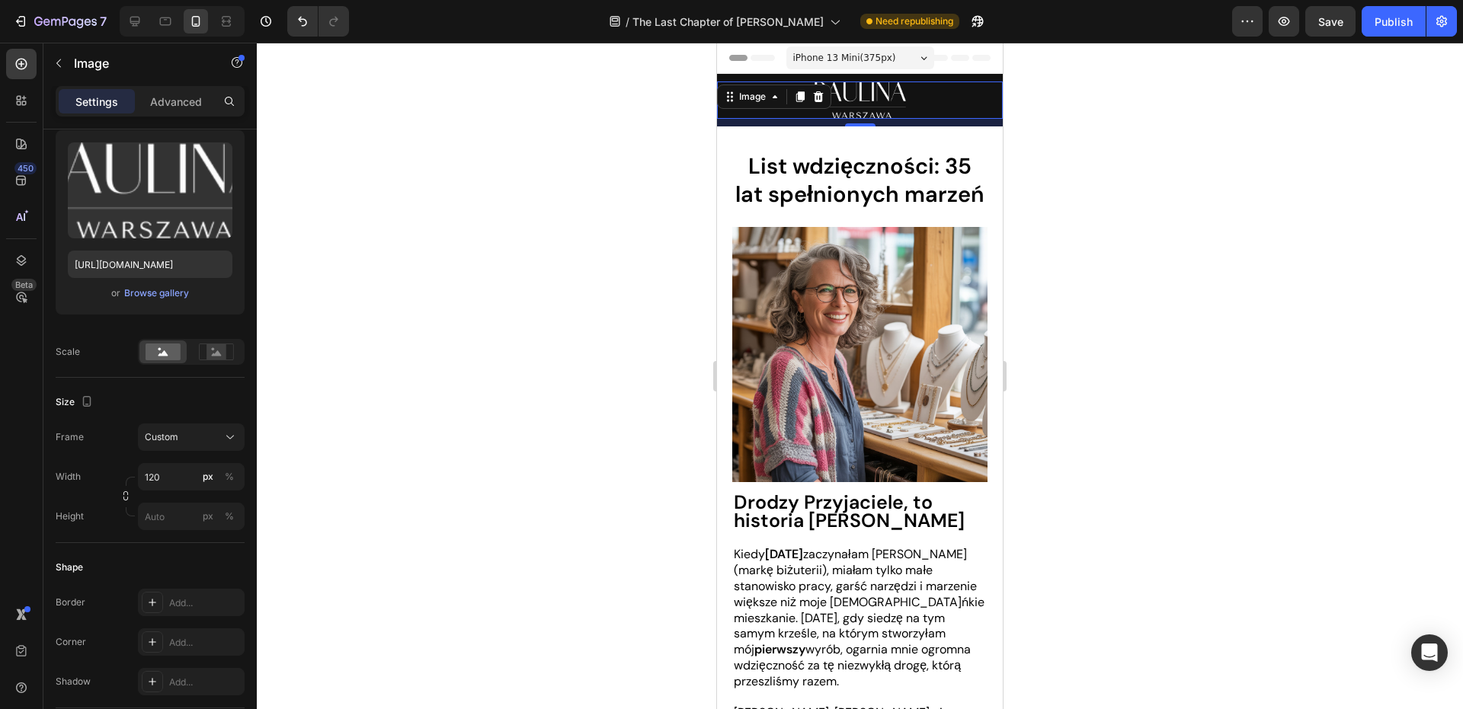
click at [1096, 236] on div at bounding box center [860, 376] width 1206 height 667
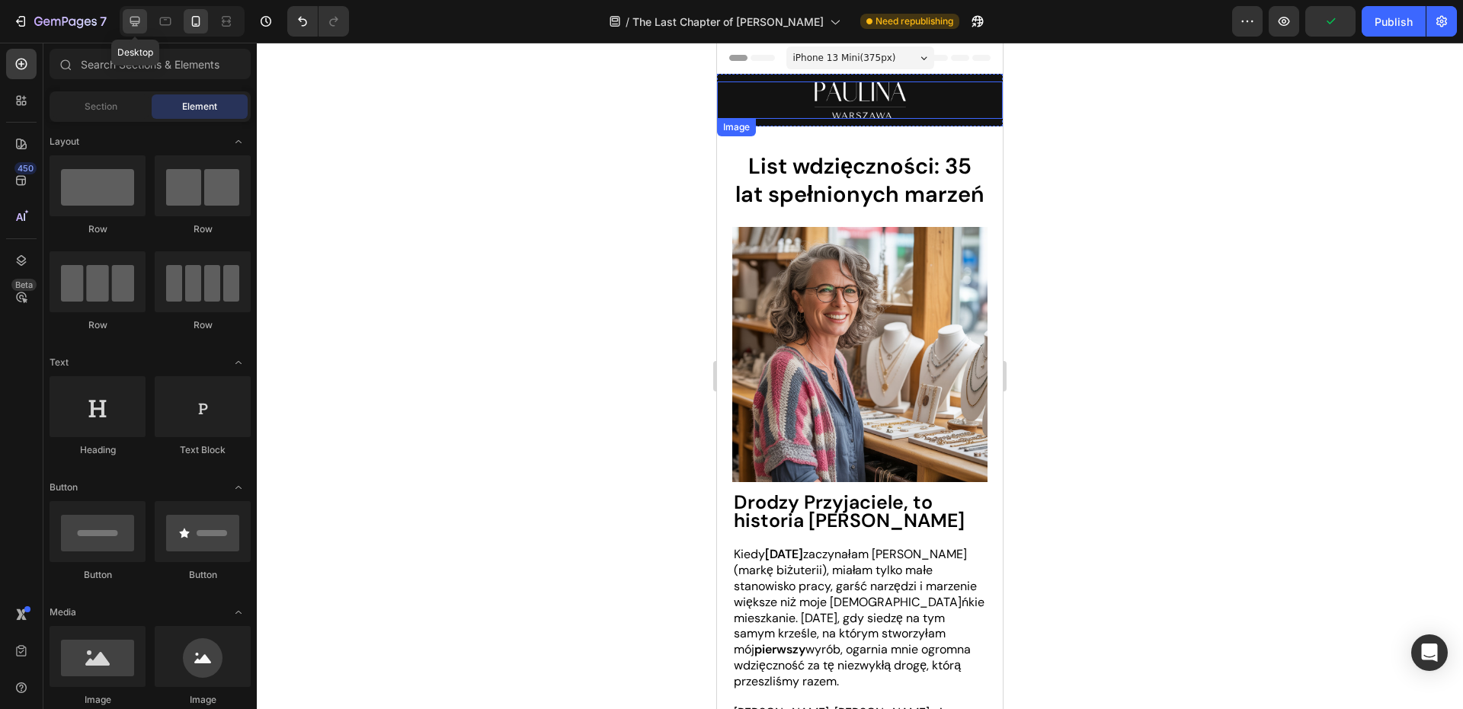
click at [134, 14] on icon at bounding box center [134, 21] width 15 height 15
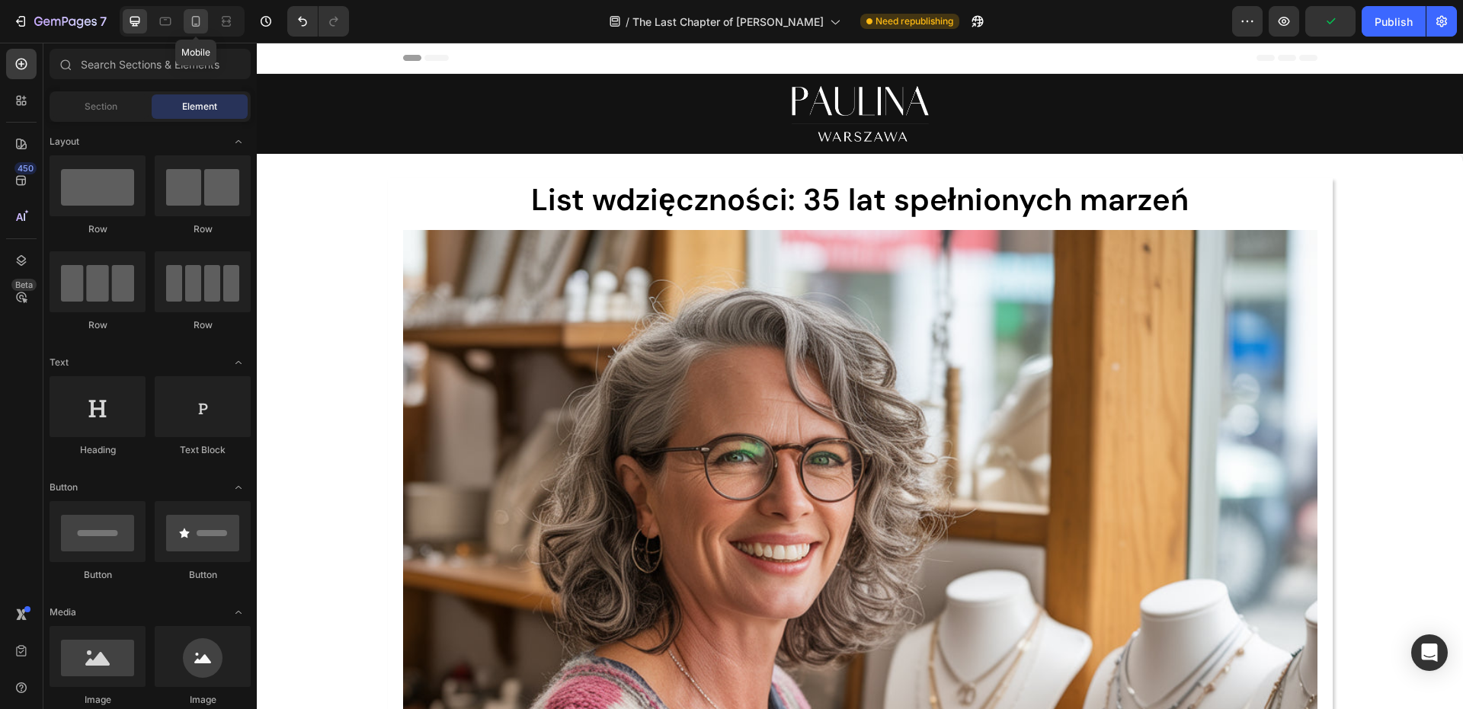
click at [195, 26] on icon at bounding box center [196, 21] width 8 height 11
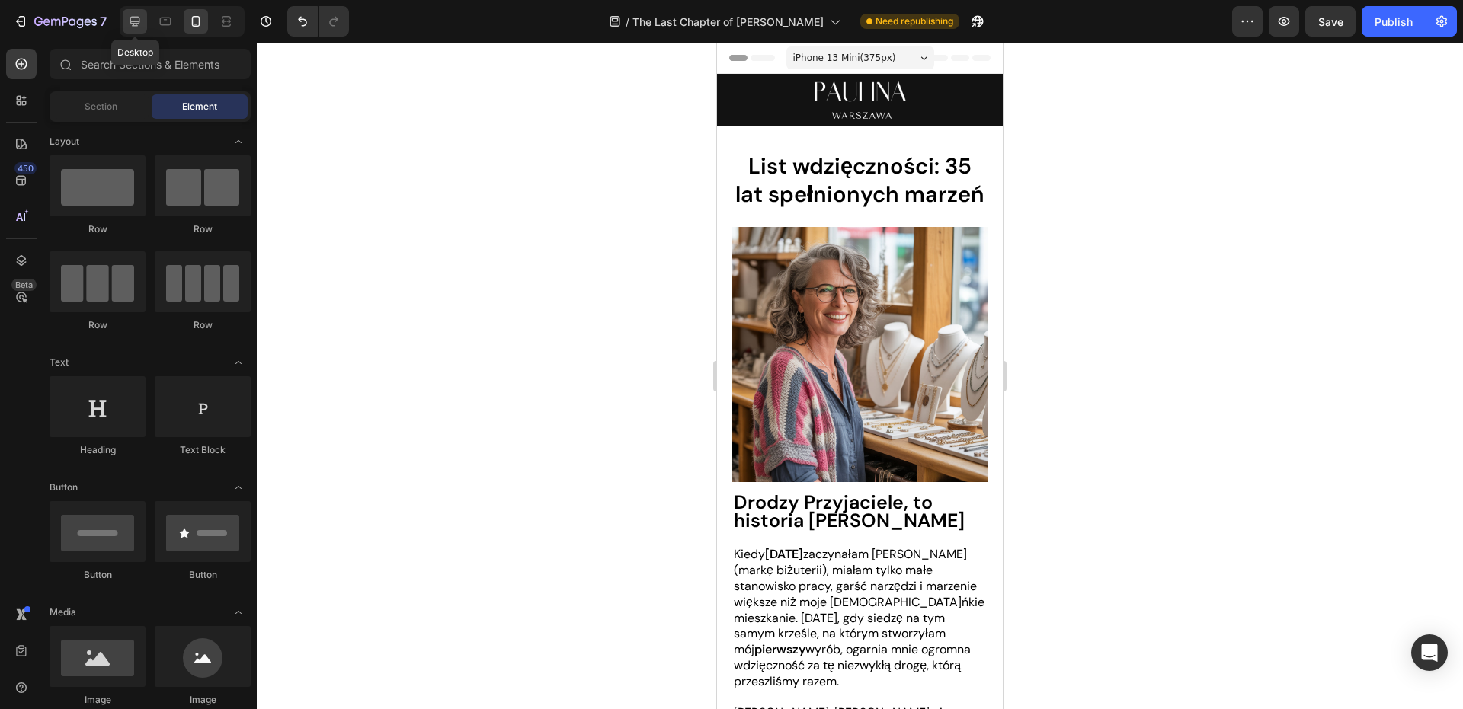
click at [127, 16] on icon at bounding box center [134, 21] width 15 height 15
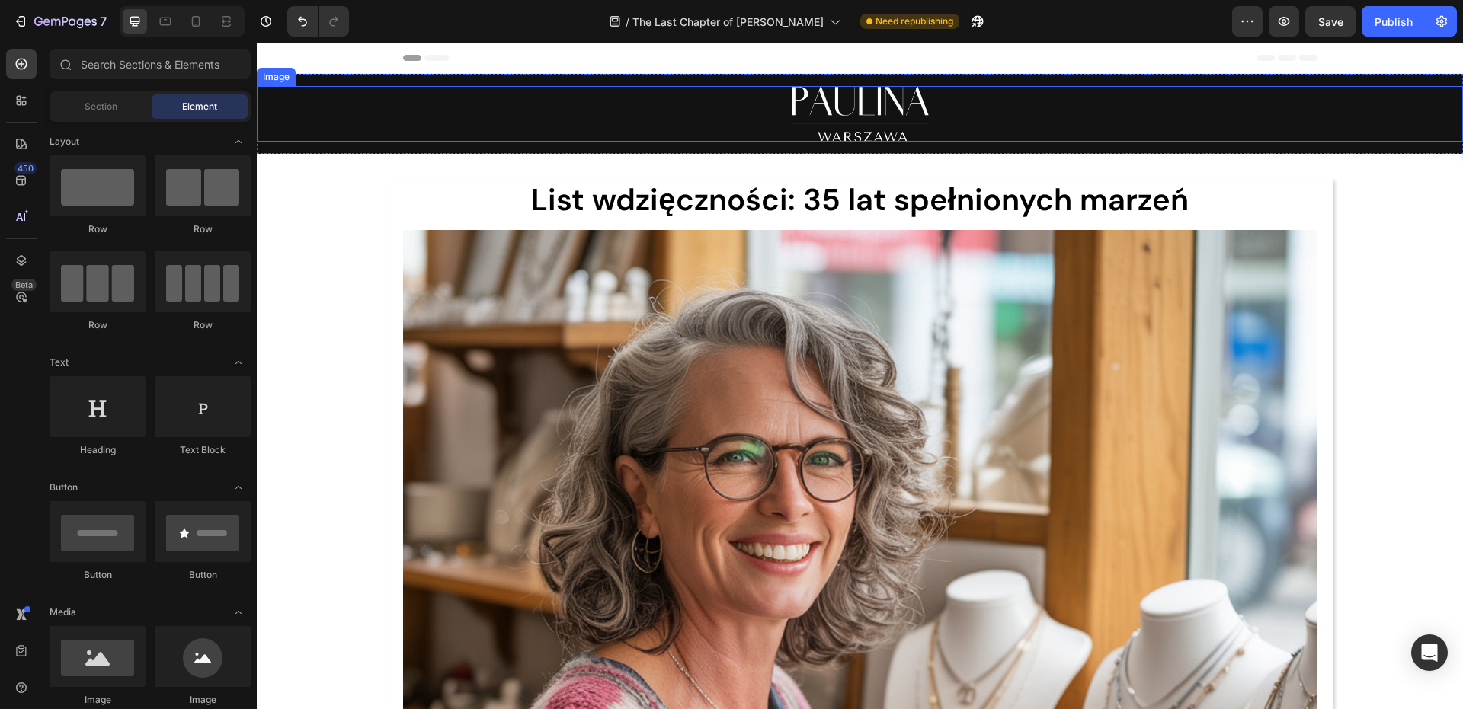
click at [770, 117] on div at bounding box center [860, 114] width 1206 height 56
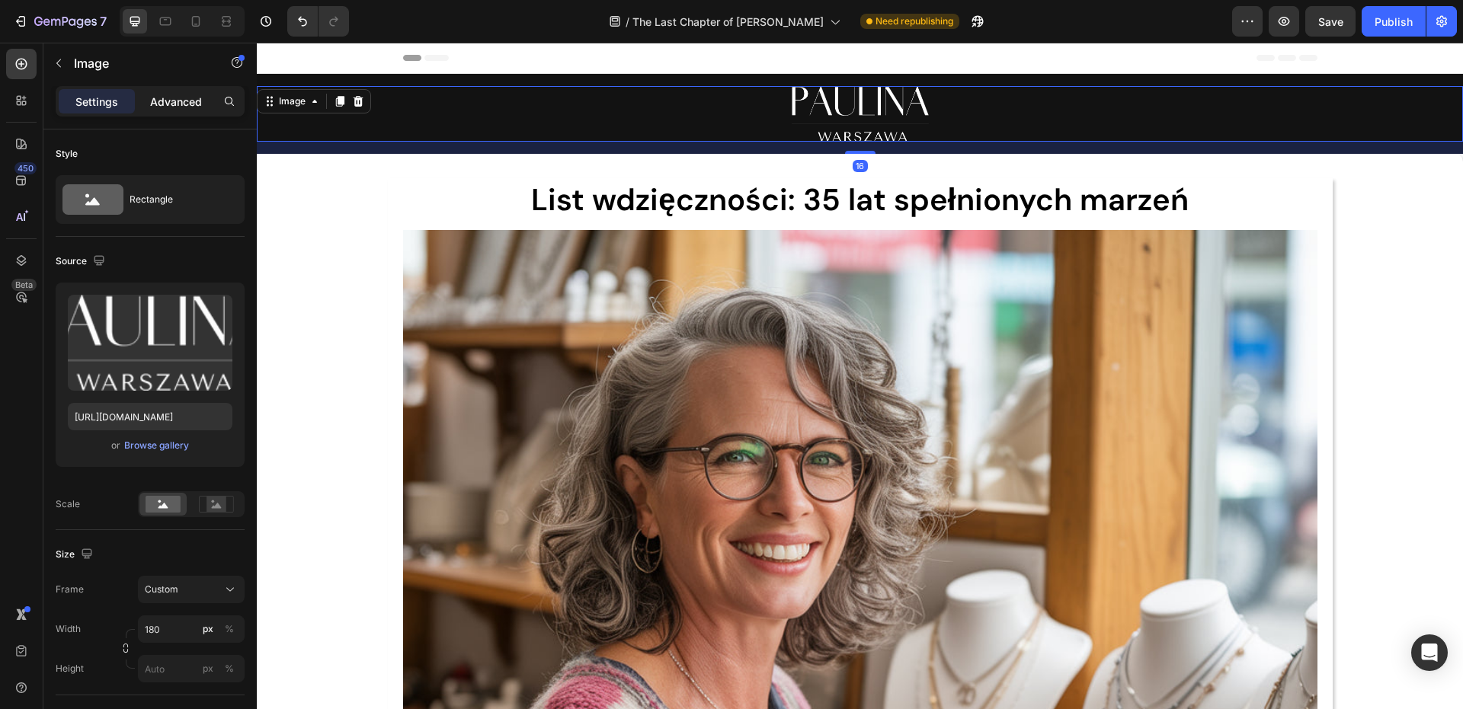
click at [170, 98] on p "Advanced" at bounding box center [176, 102] width 52 height 16
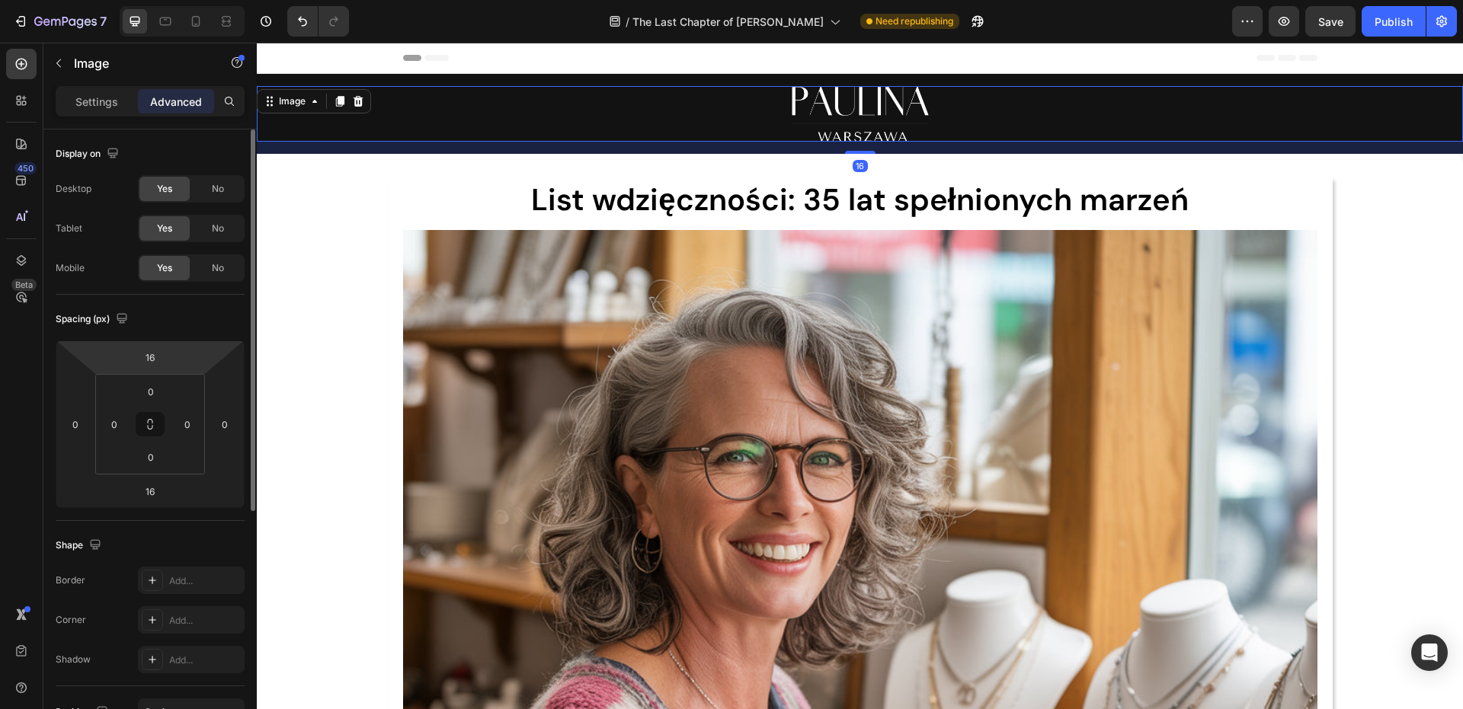
click at [170, 0] on html "7 Version history / The Last Chapter of [PERSON_NAME] Warszawa Need republishin…" at bounding box center [731, 0] width 1463 height 0
click at [156, 358] on input "16" at bounding box center [150, 357] width 30 height 23
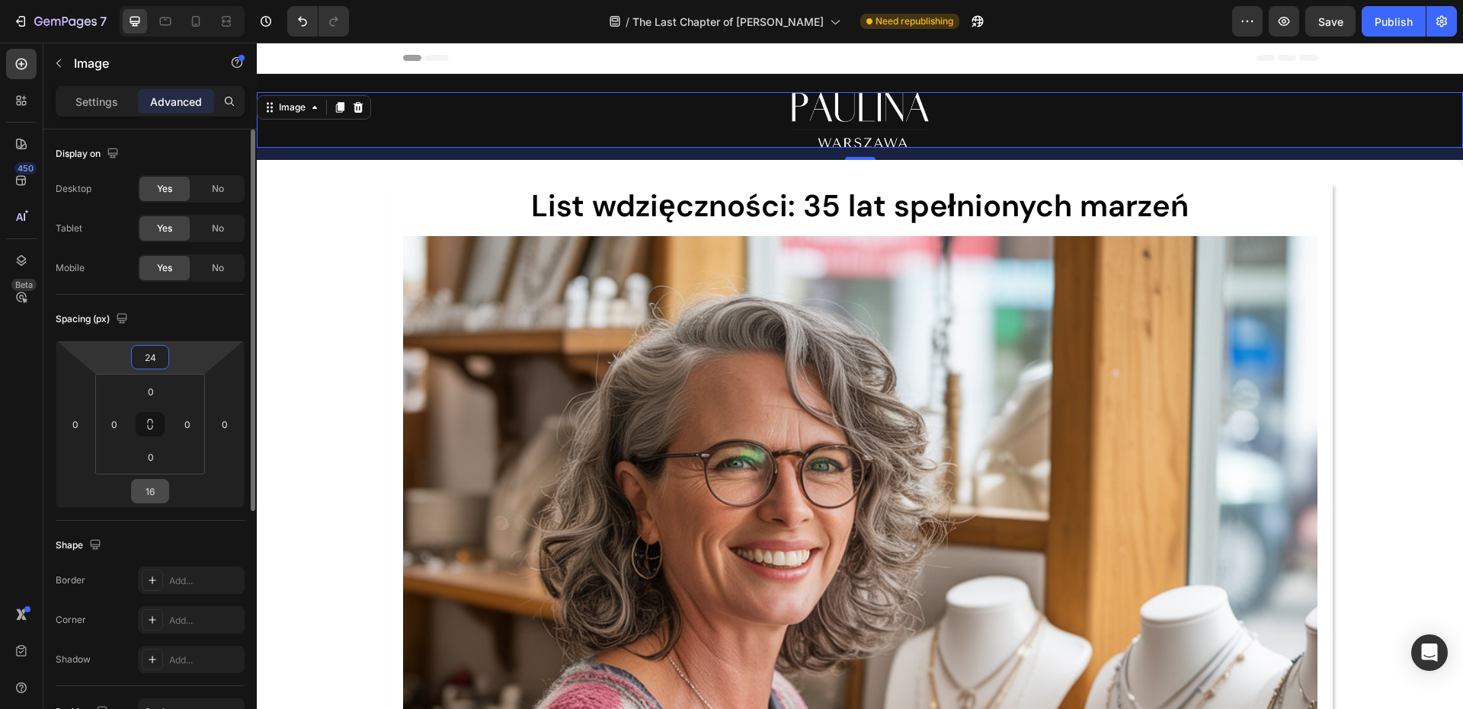
type input "24"
click at [158, 488] on input "16" at bounding box center [150, 491] width 30 height 23
click at [159, 488] on input "16" at bounding box center [150, 491] width 30 height 23
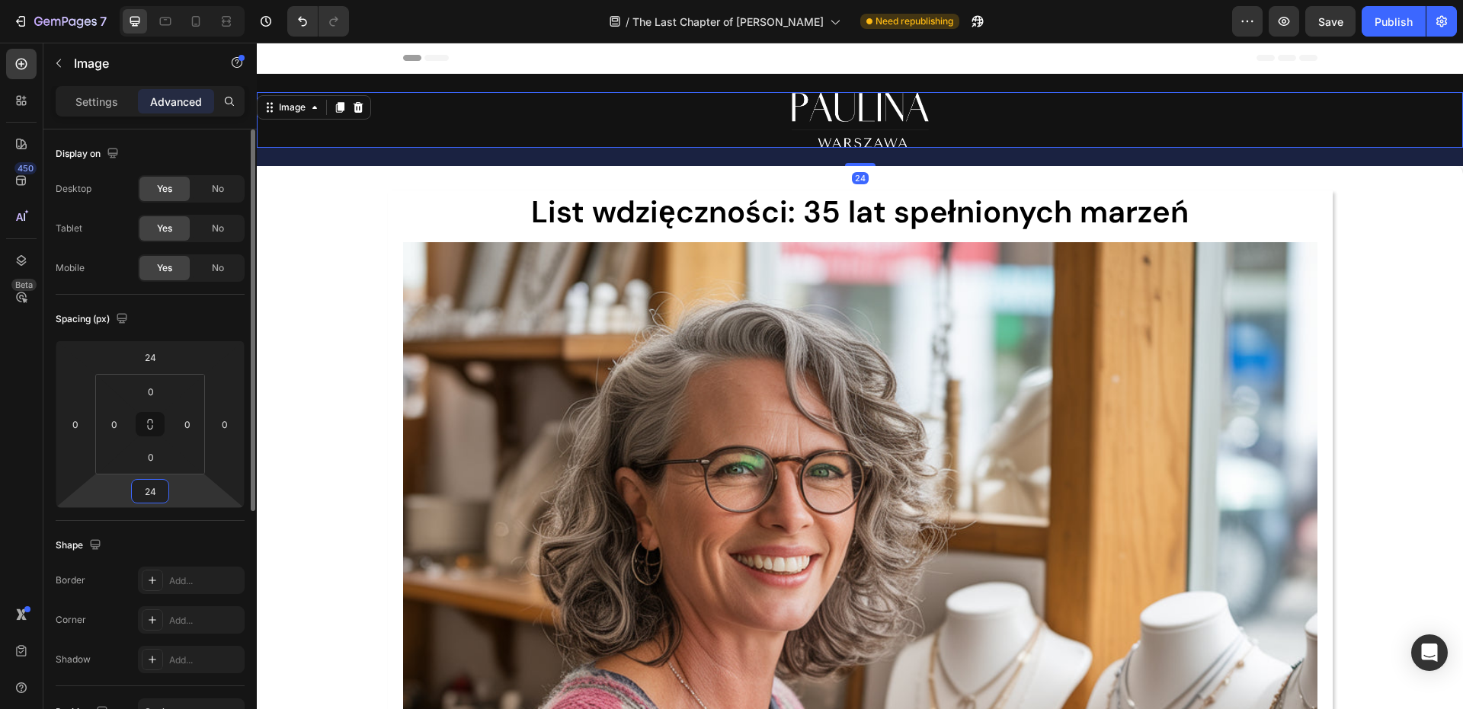
type input "24"
click at [132, 517] on div "Spacing (px) 24 0 24 0 0 0 0 0" at bounding box center [150, 408] width 189 height 226
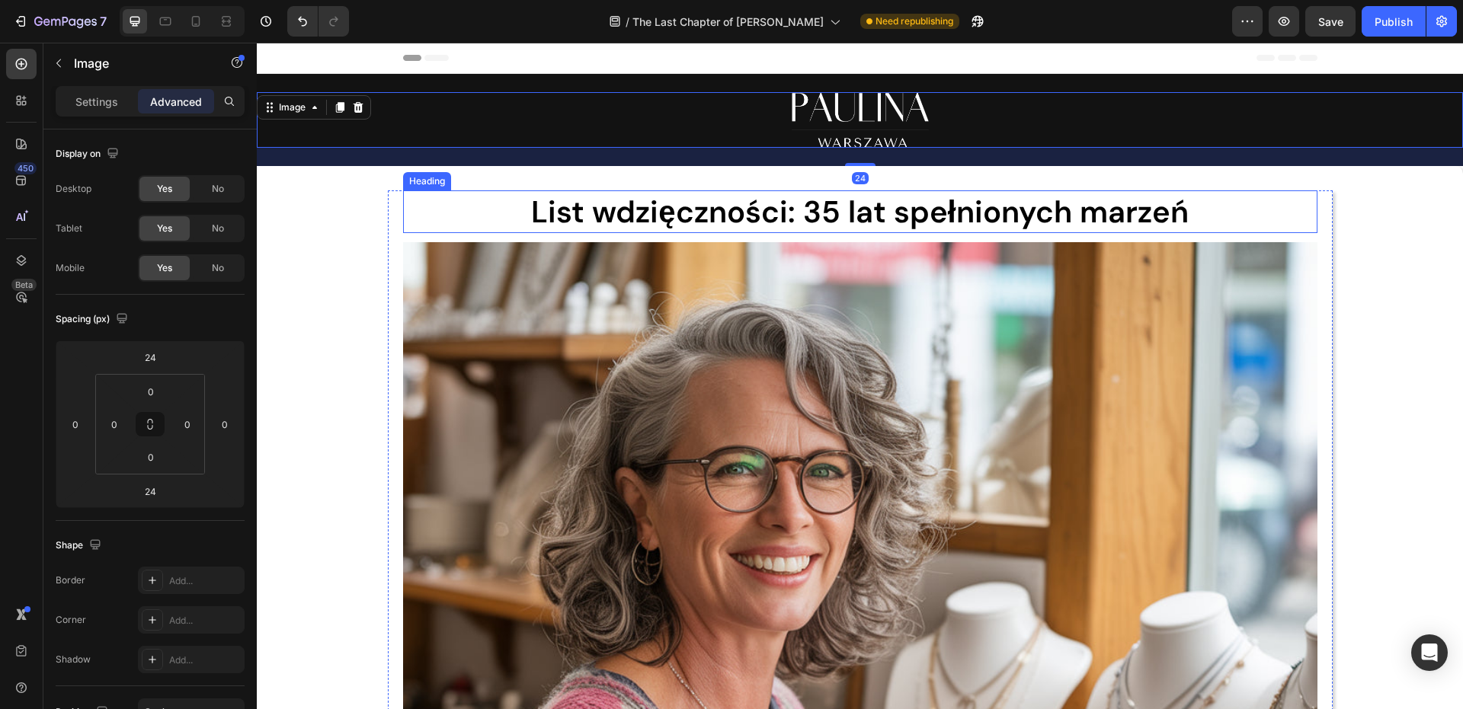
click at [467, 211] on h1 "List wdzięczności: 35 lat spełnionych marzeń" at bounding box center [860, 211] width 914 height 43
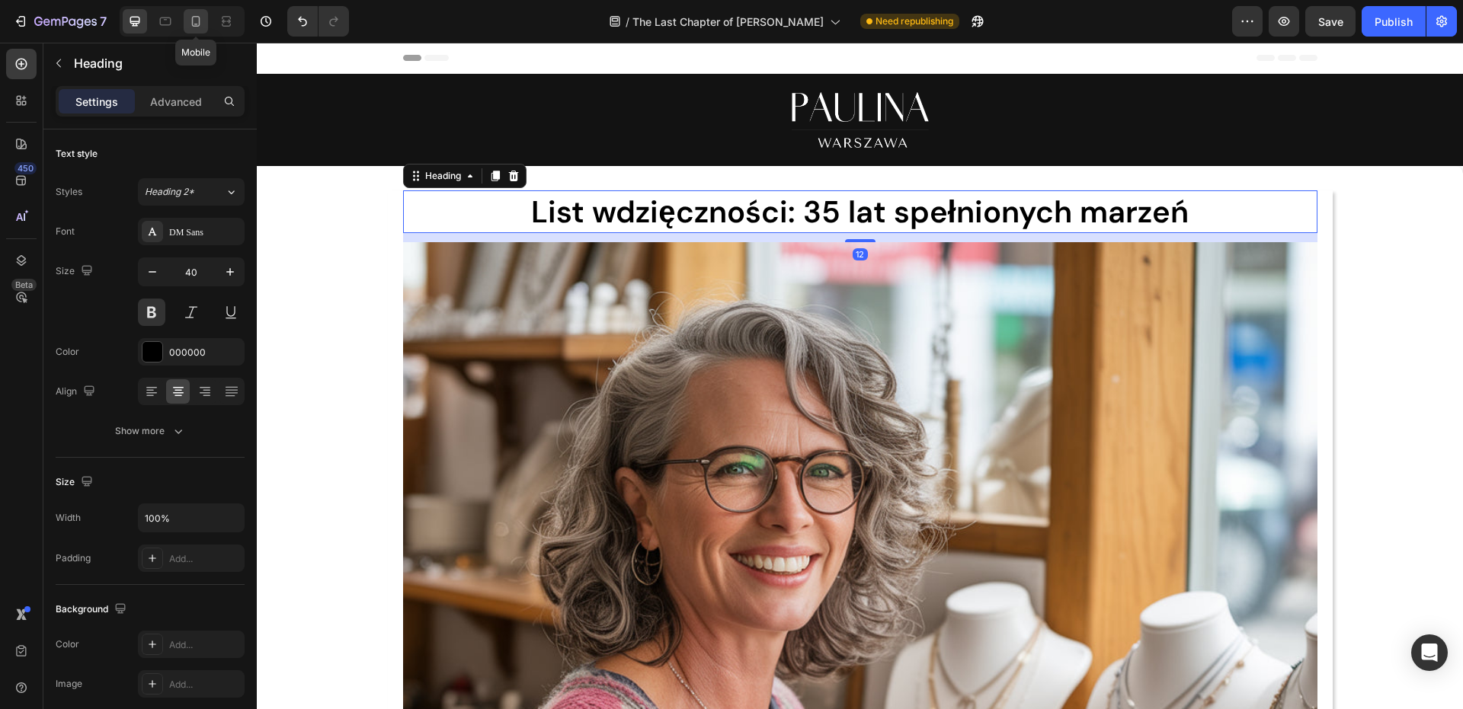
click at [203, 25] on icon at bounding box center [195, 21] width 15 height 15
type input "29"
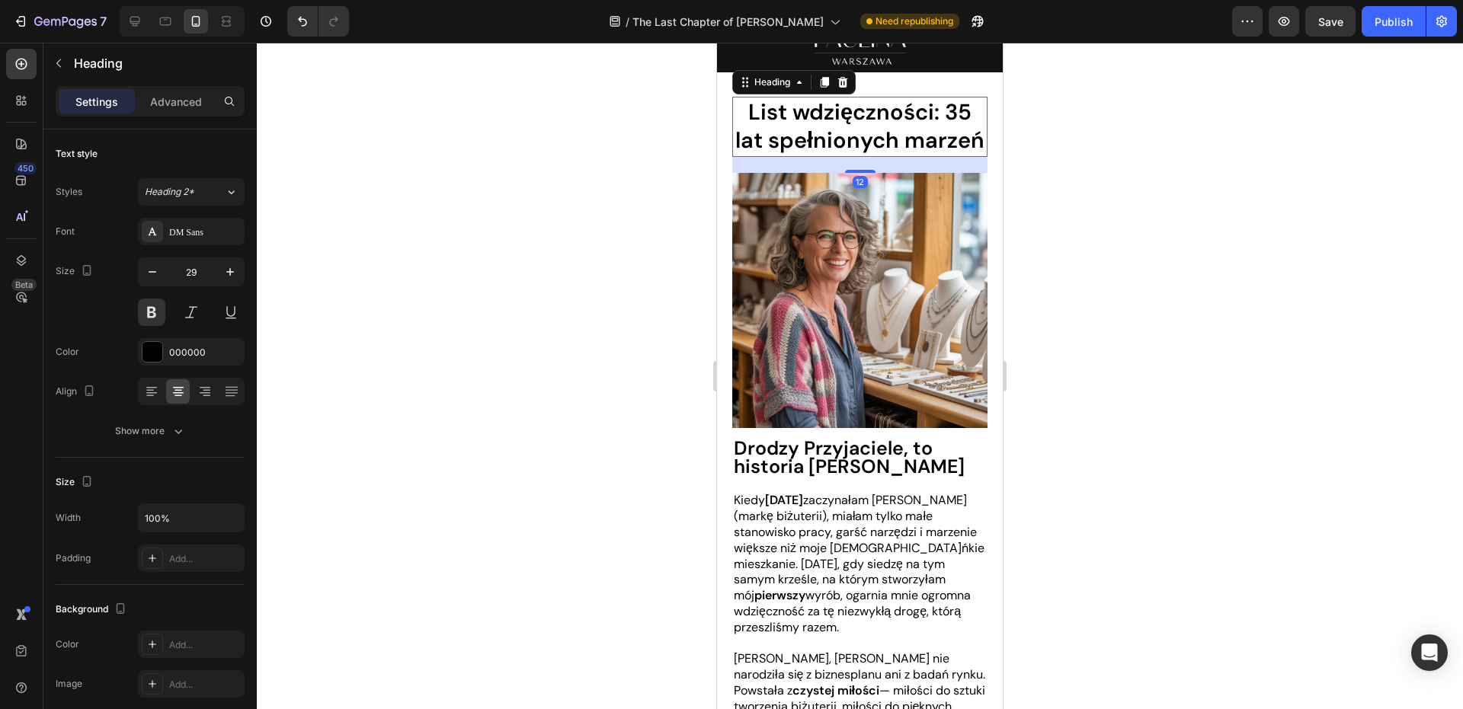
click at [1063, 110] on div at bounding box center [860, 376] width 1206 height 667
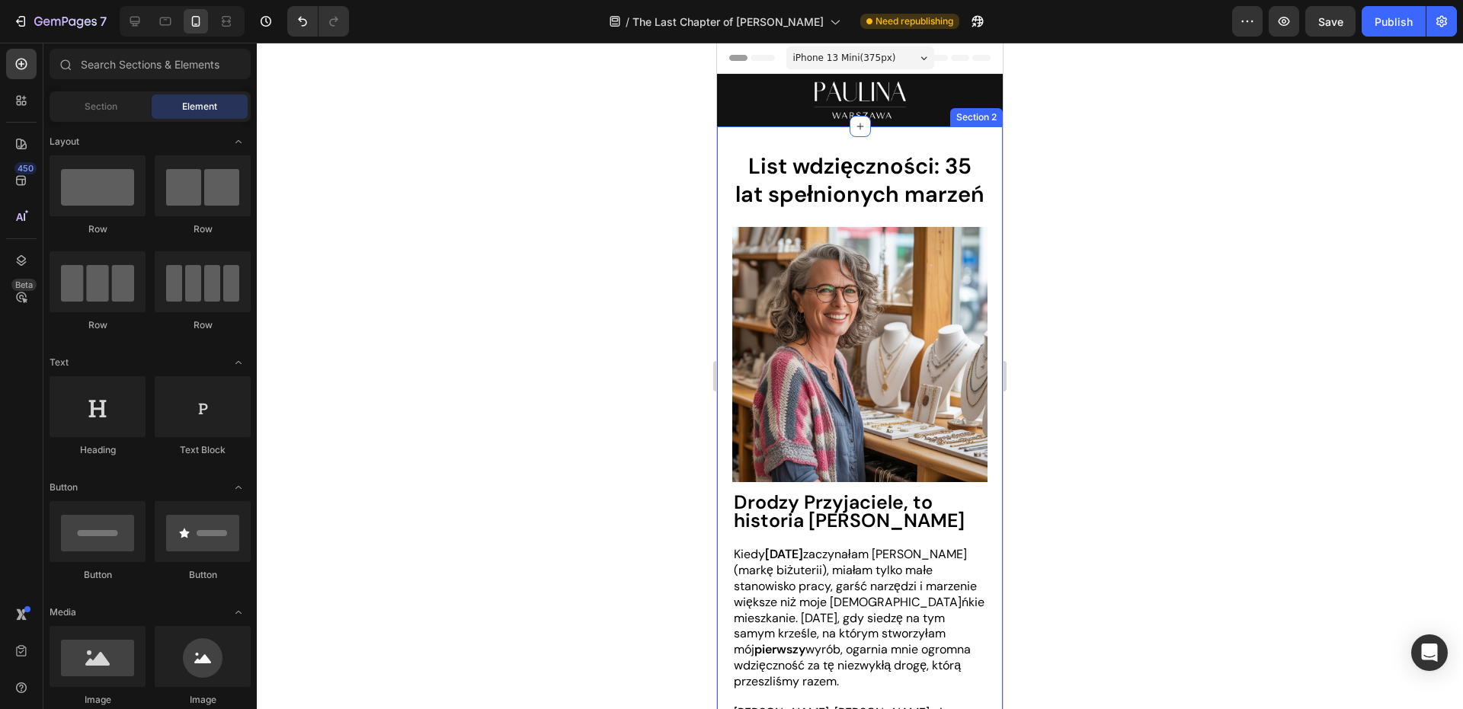
click at [870, 170] on strong "List wdzięczności: 35 lat spełnionych marzeń" at bounding box center [859, 181] width 249 height 58
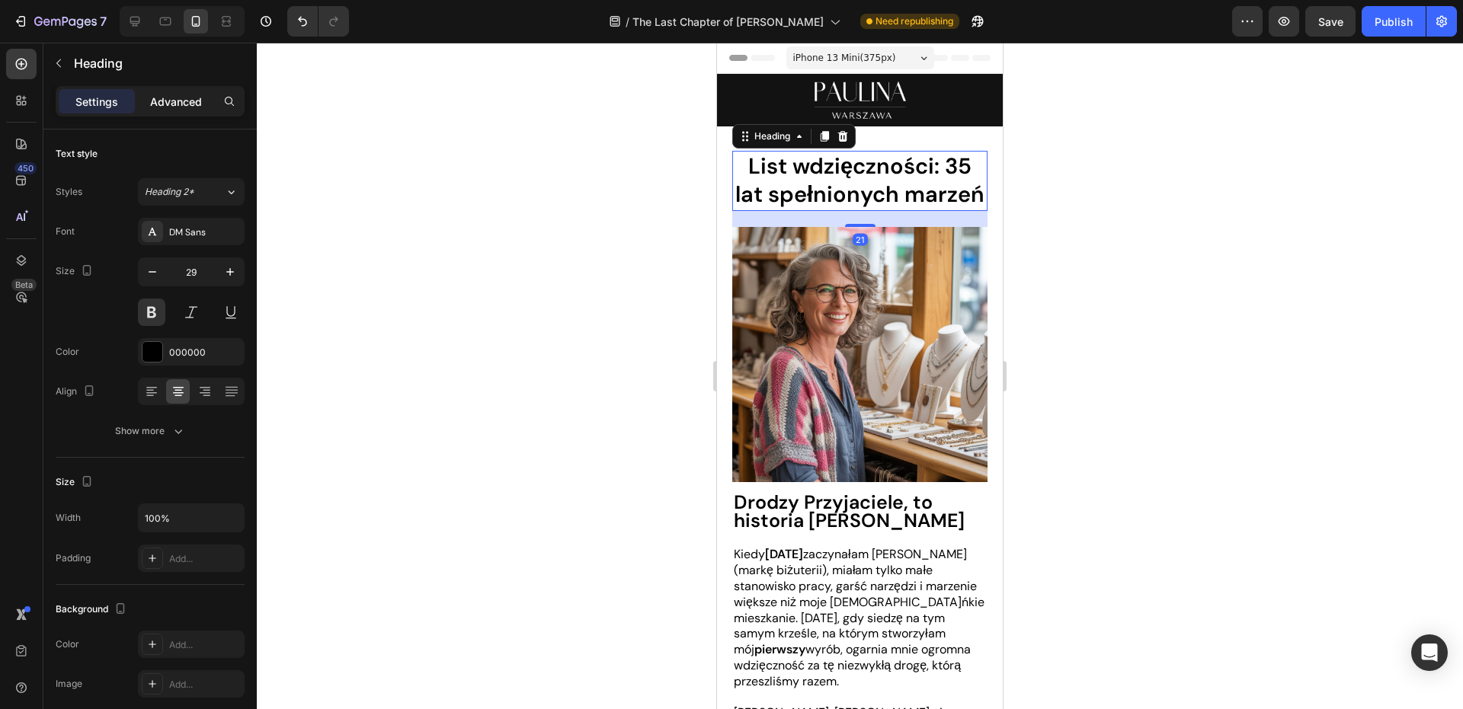
click at [169, 107] on p "Advanced" at bounding box center [176, 102] width 52 height 16
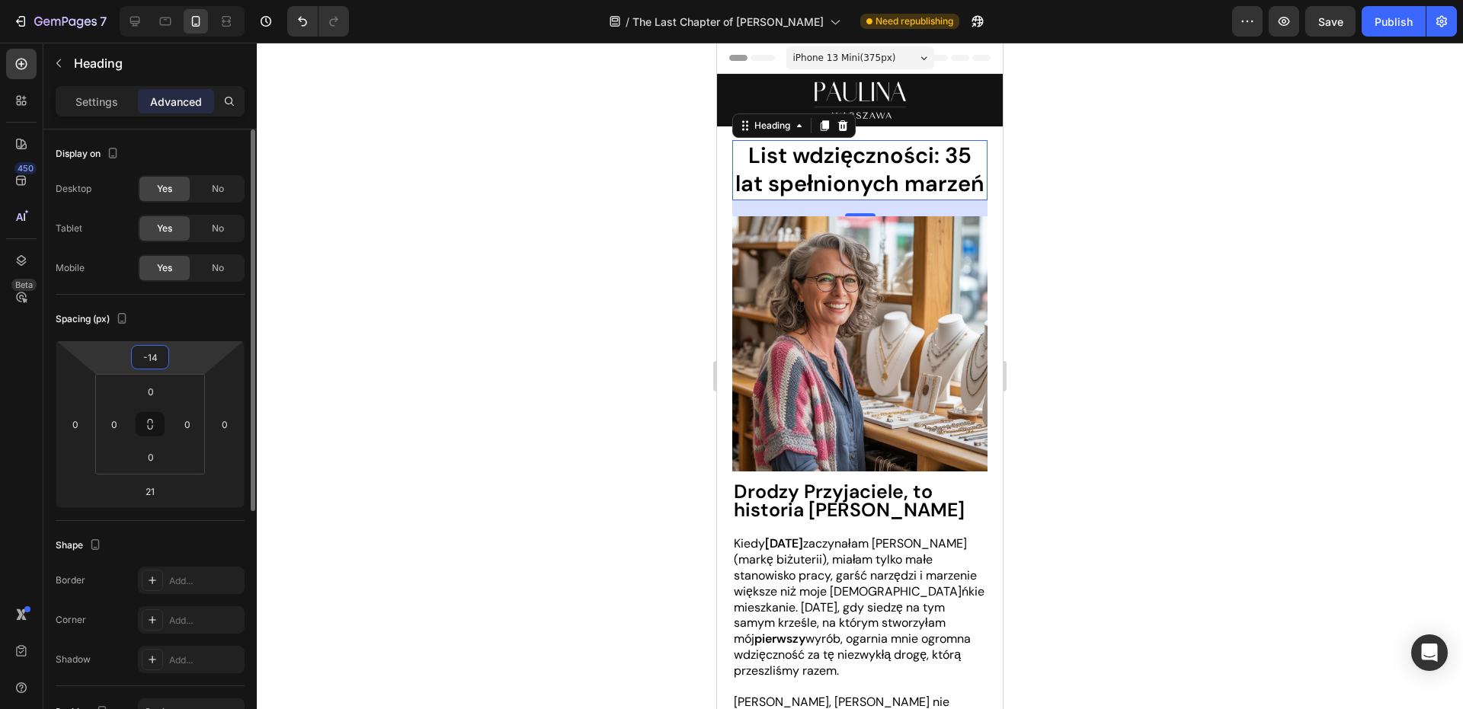
type input "-16"
click at [181, 0] on html "7 Version history / The Last Chapter of [PERSON_NAME] Warszawa Need republishin…" at bounding box center [731, 0] width 1463 height 0
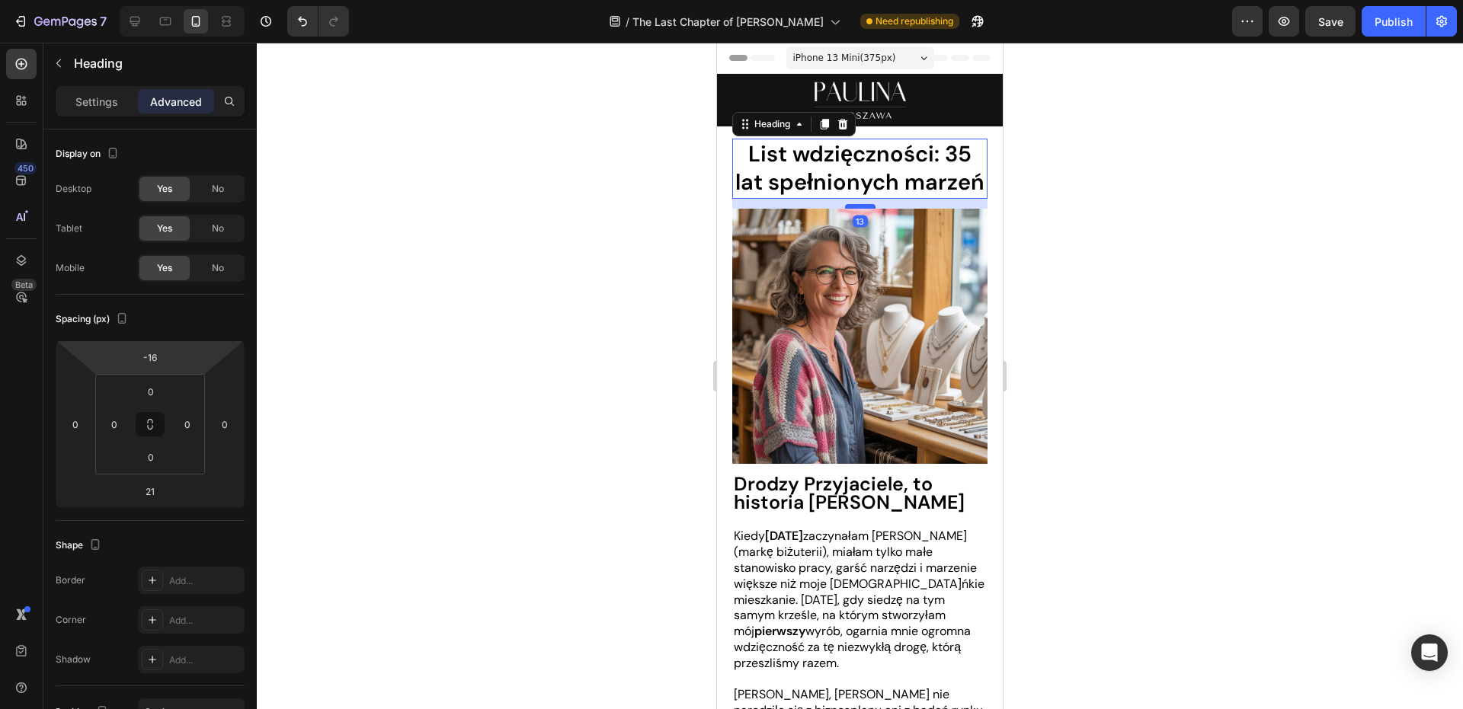
click at [852, 209] on div at bounding box center [860, 206] width 30 height 5
type input "13"
click at [1195, 162] on div at bounding box center [860, 376] width 1206 height 667
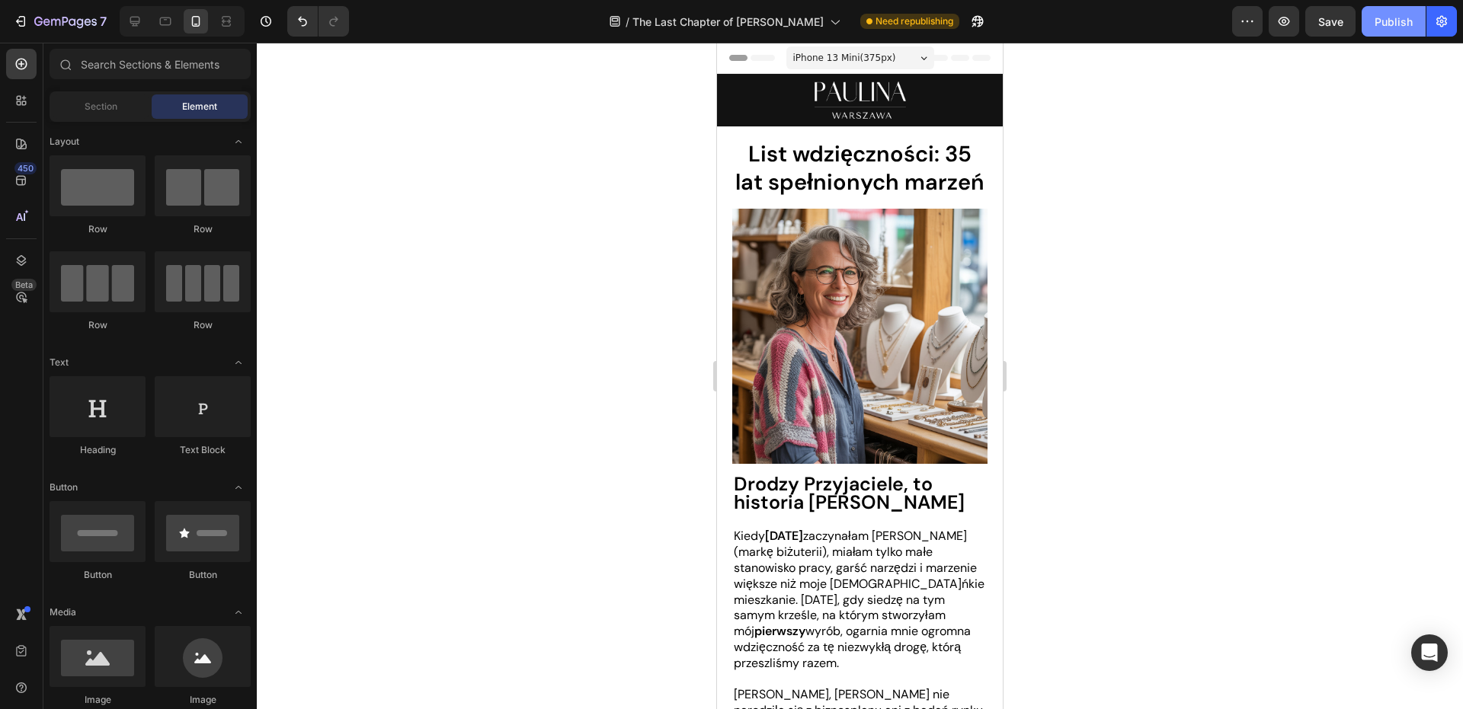
click at [1367, 25] on button "Publish" at bounding box center [1393, 21] width 64 height 30
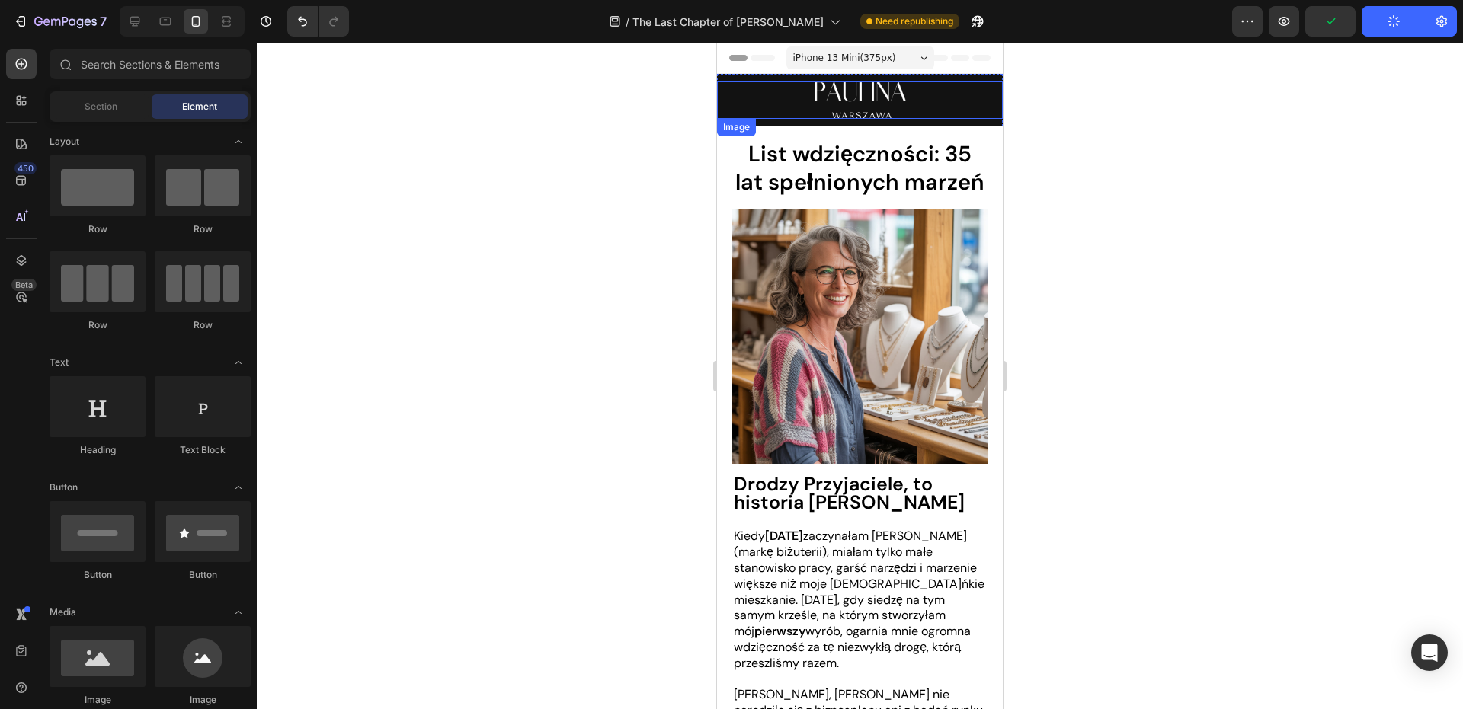
click at [869, 106] on img at bounding box center [859, 100] width 91 height 37
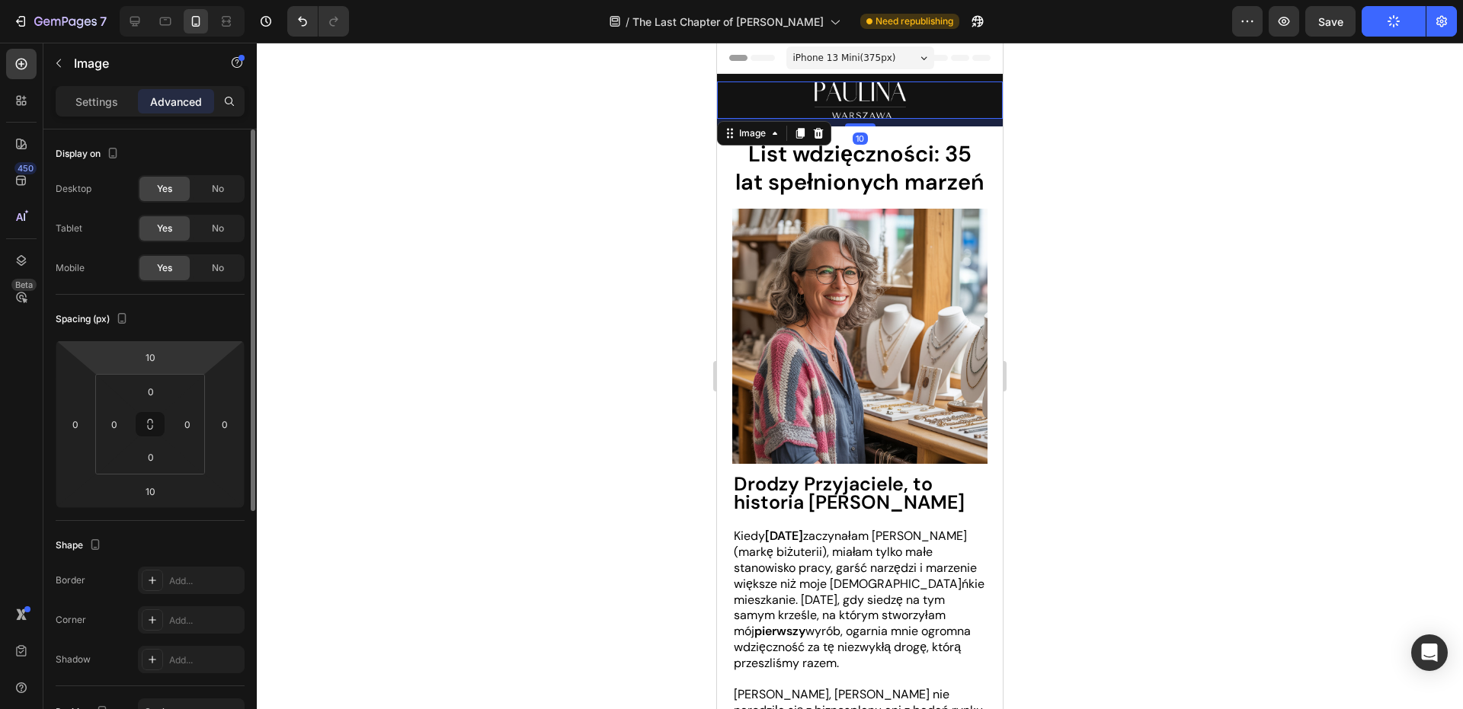
click at [184, 0] on html "7 Version history / The Last Chapter of [PERSON_NAME] Warszawa Need republishin…" at bounding box center [731, 0] width 1463 height 0
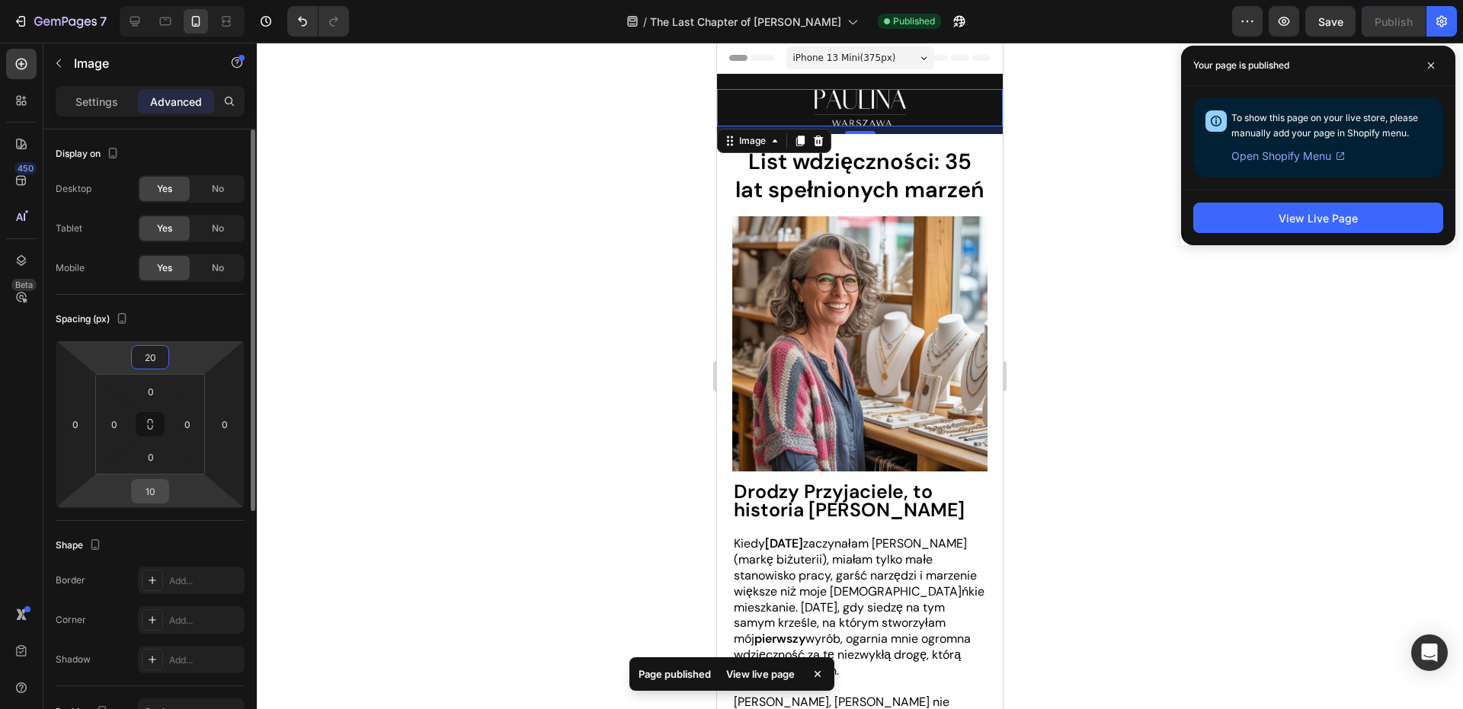
type input "20"
click at [165, 487] on div "10" at bounding box center [150, 491] width 38 height 24
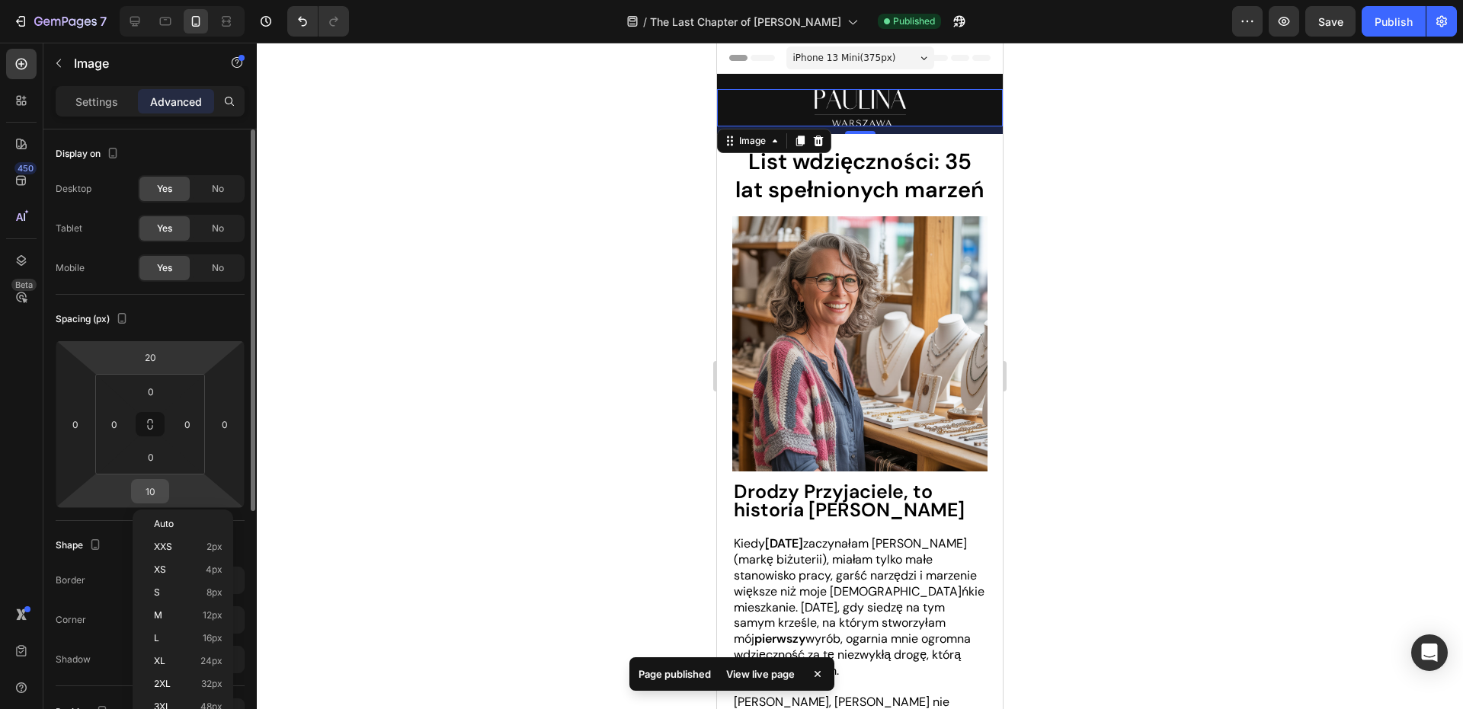
click at [165, 487] on div "10" at bounding box center [150, 491] width 38 height 24
click at [162, 487] on input "10" at bounding box center [150, 491] width 30 height 23
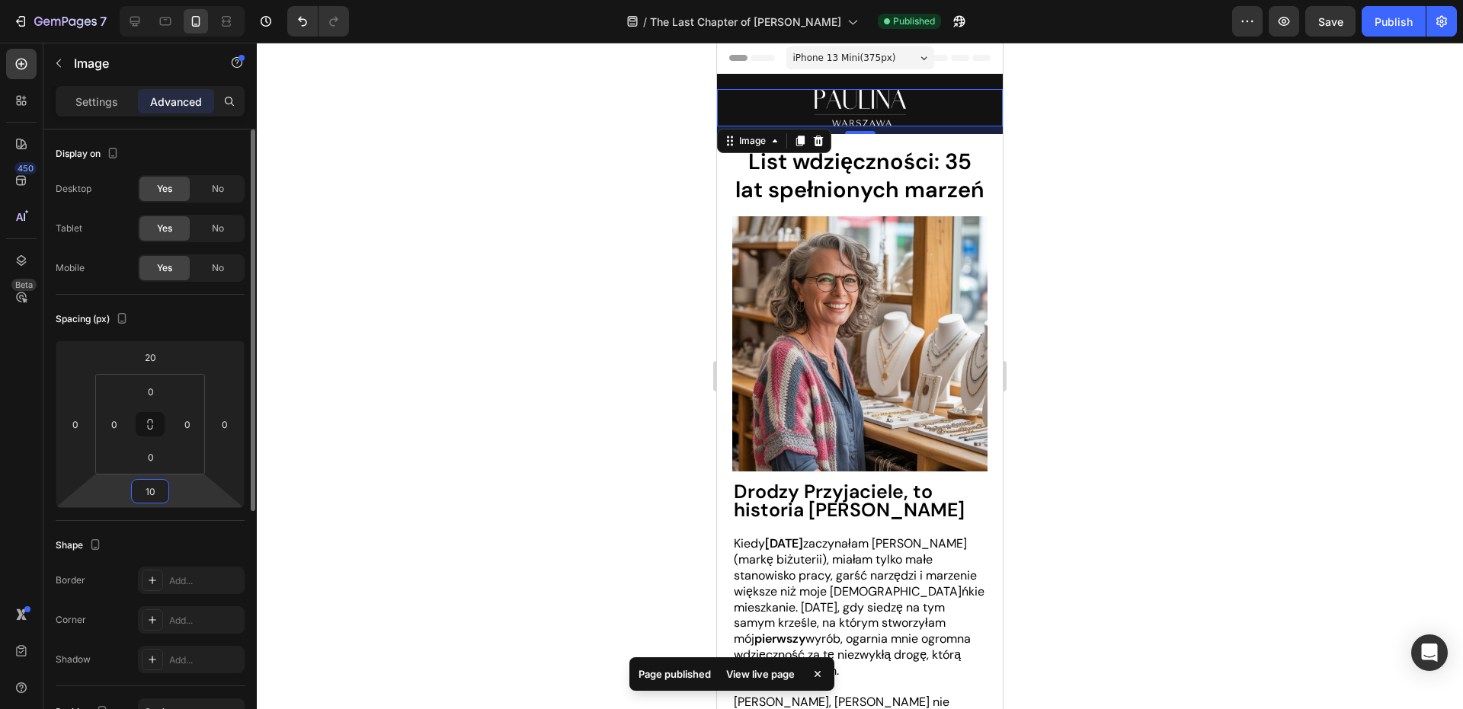
click at [162, 487] on input "10" at bounding box center [150, 491] width 30 height 23
type input "20"
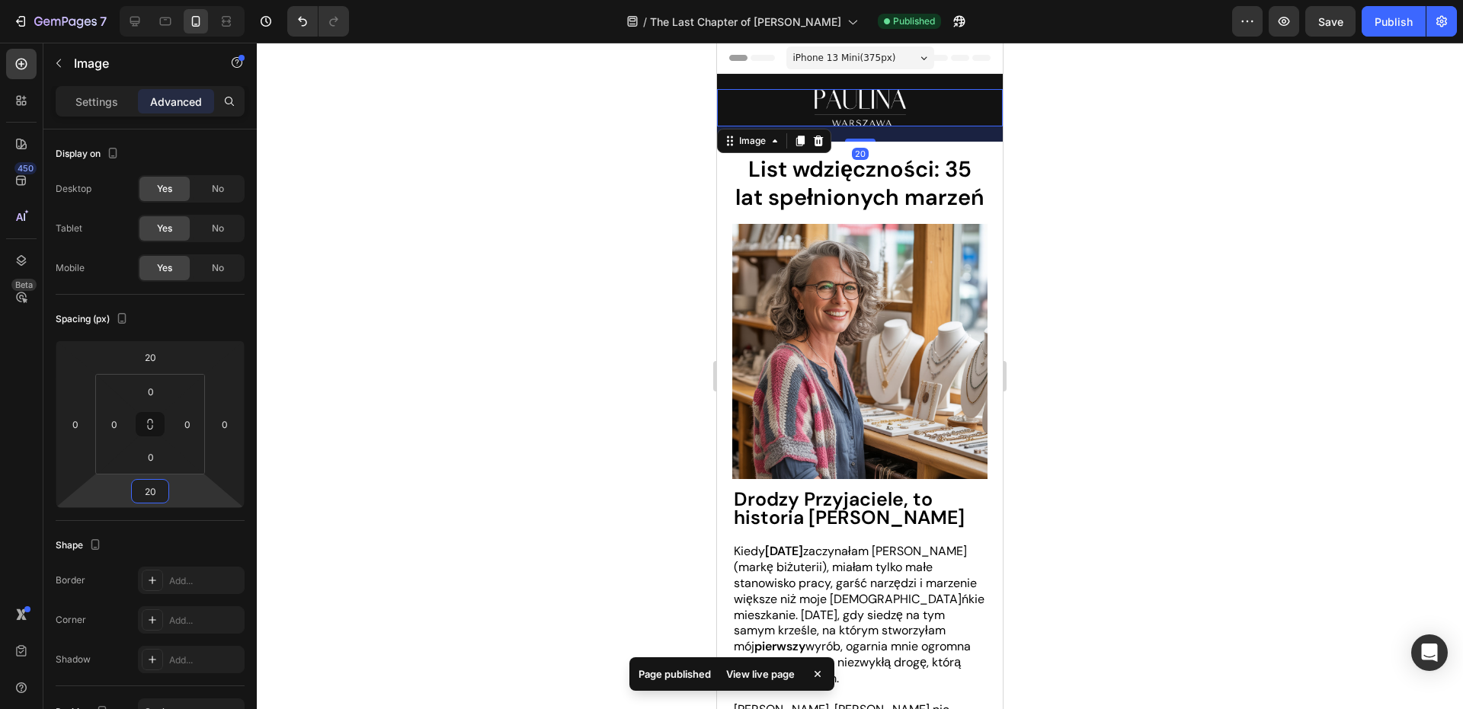
click at [359, 437] on div at bounding box center [860, 376] width 1206 height 667
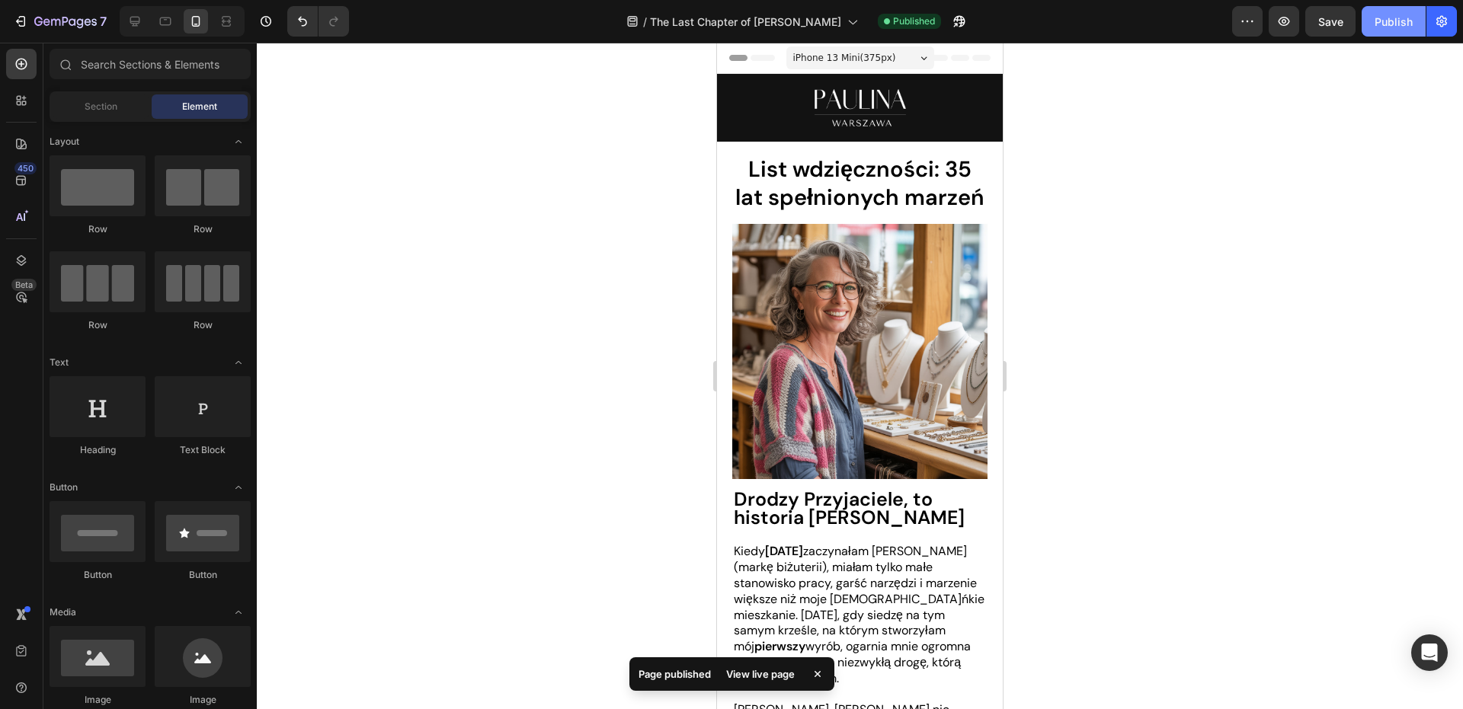
click at [1390, 26] on div "Publish" at bounding box center [1393, 22] width 38 height 16
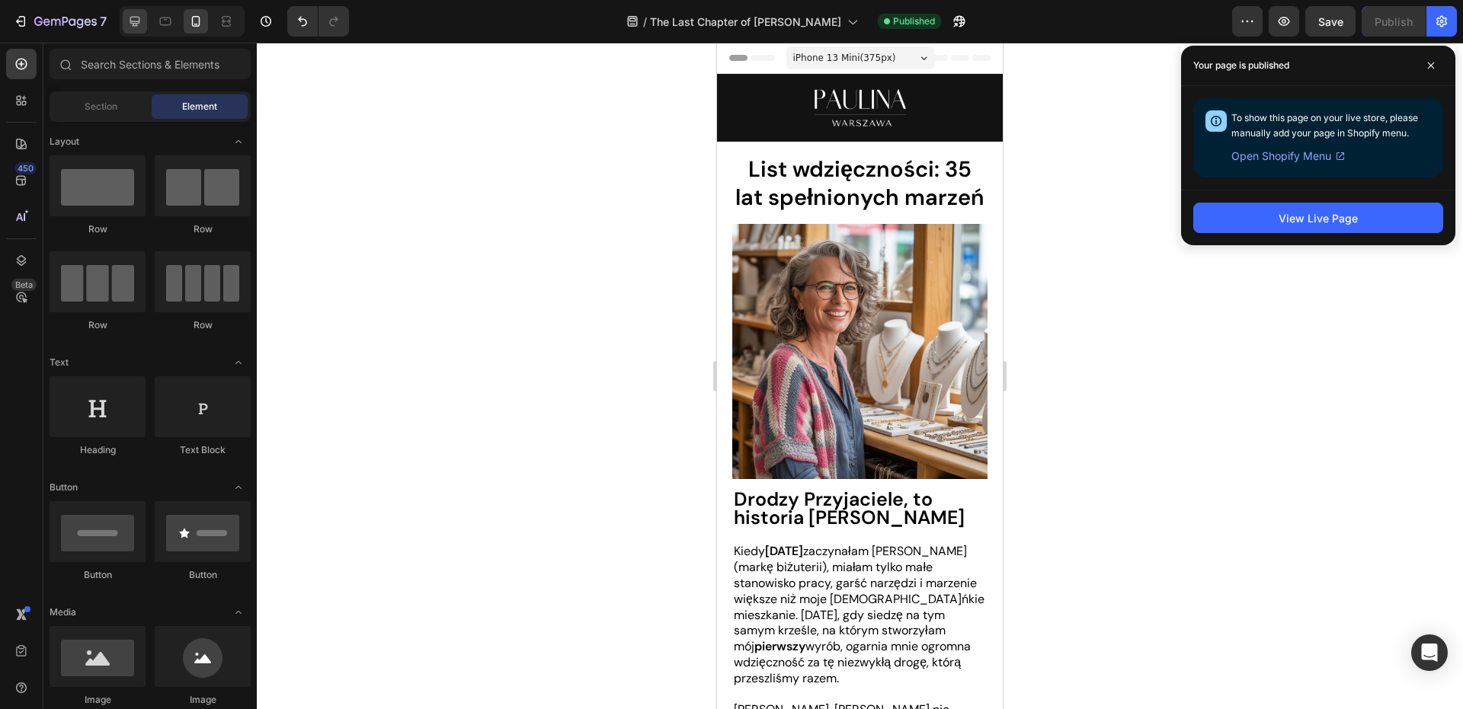
click at [142, 26] on icon at bounding box center [134, 21] width 15 height 15
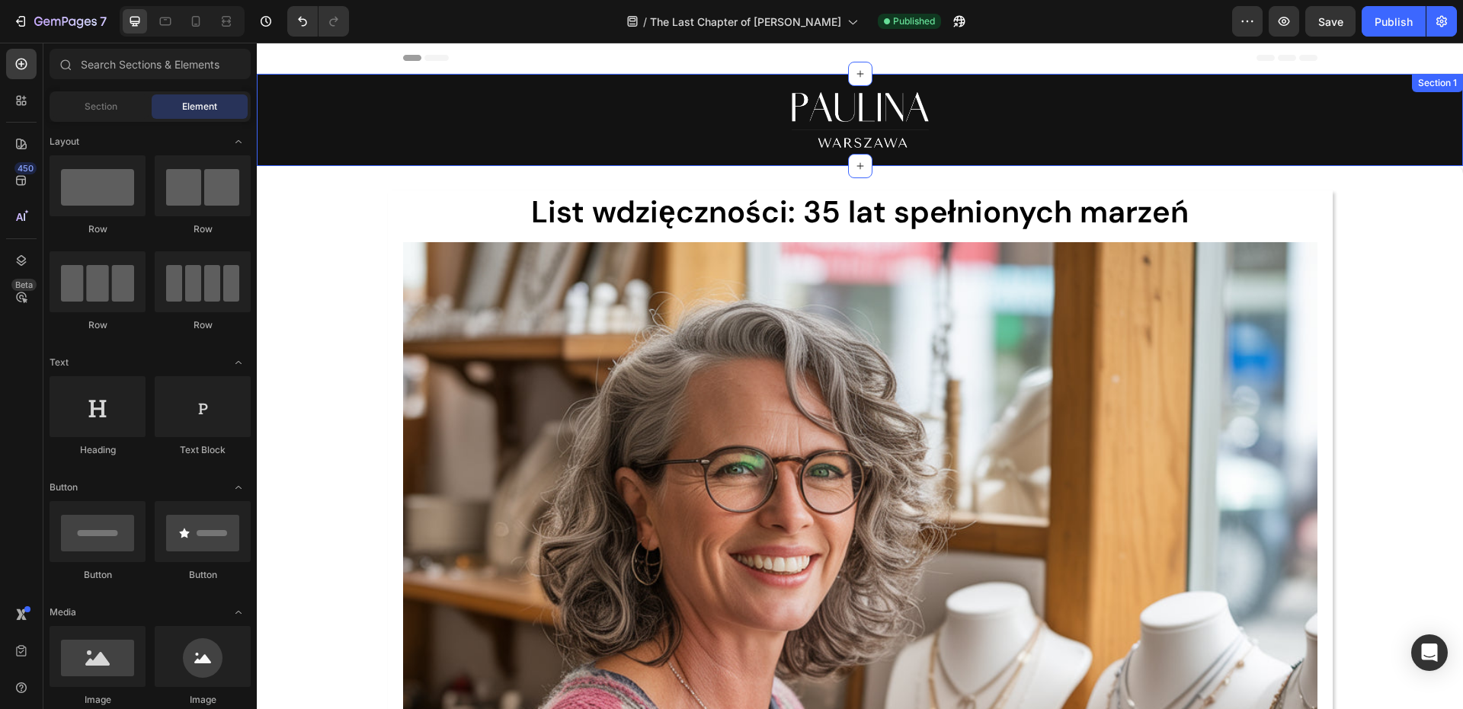
click at [890, 203] on strong "List wdzięczności: 35 lat spełnionych marzeń" at bounding box center [859, 212] width 657 height 40
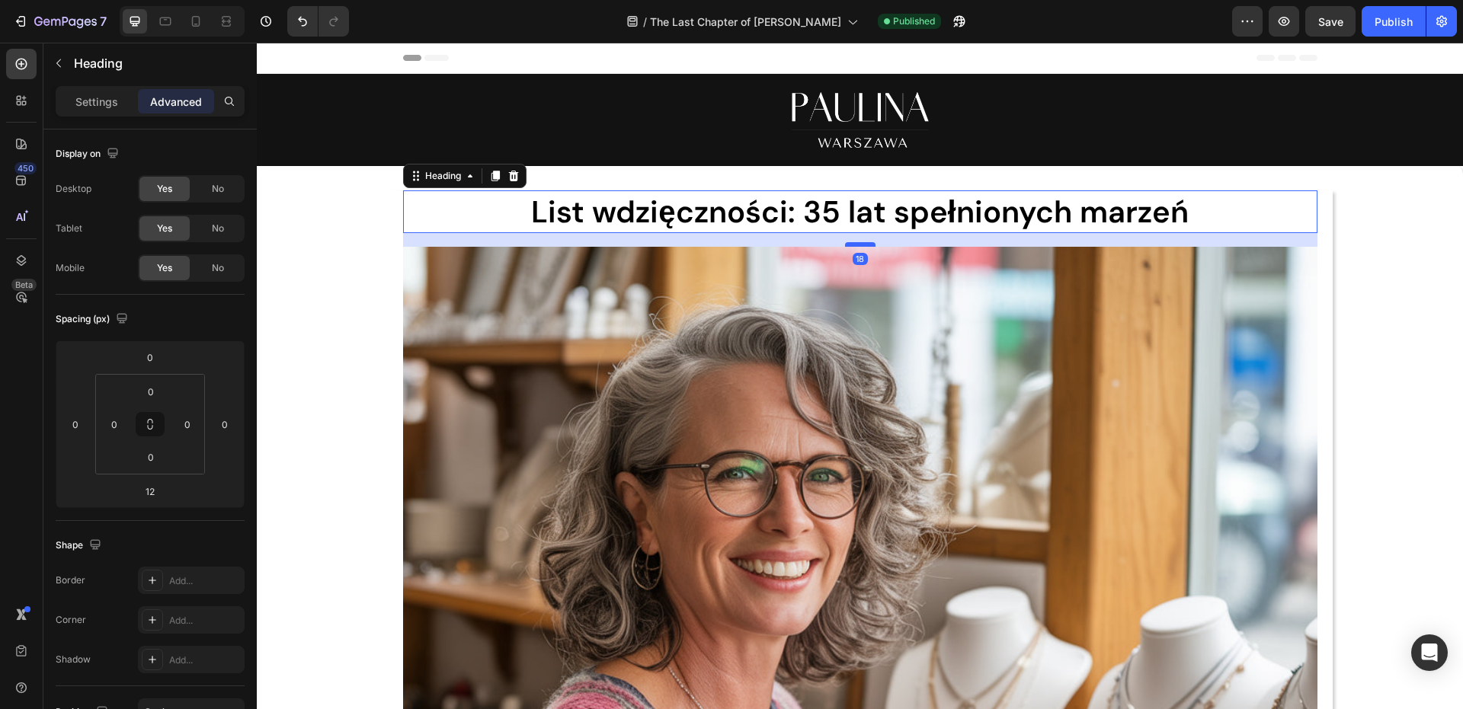
drag, startPoint x: 849, startPoint y: 242, endPoint x: 857, endPoint y: 246, distance: 8.9
click at [857, 246] on div at bounding box center [860, 244] width 30 height 5
type input "18"
click at [857, 190] on h1 "List wdzięczności: 35 lat spełnionych marzeń" at bounding box center [860, 211] width 914 height 43
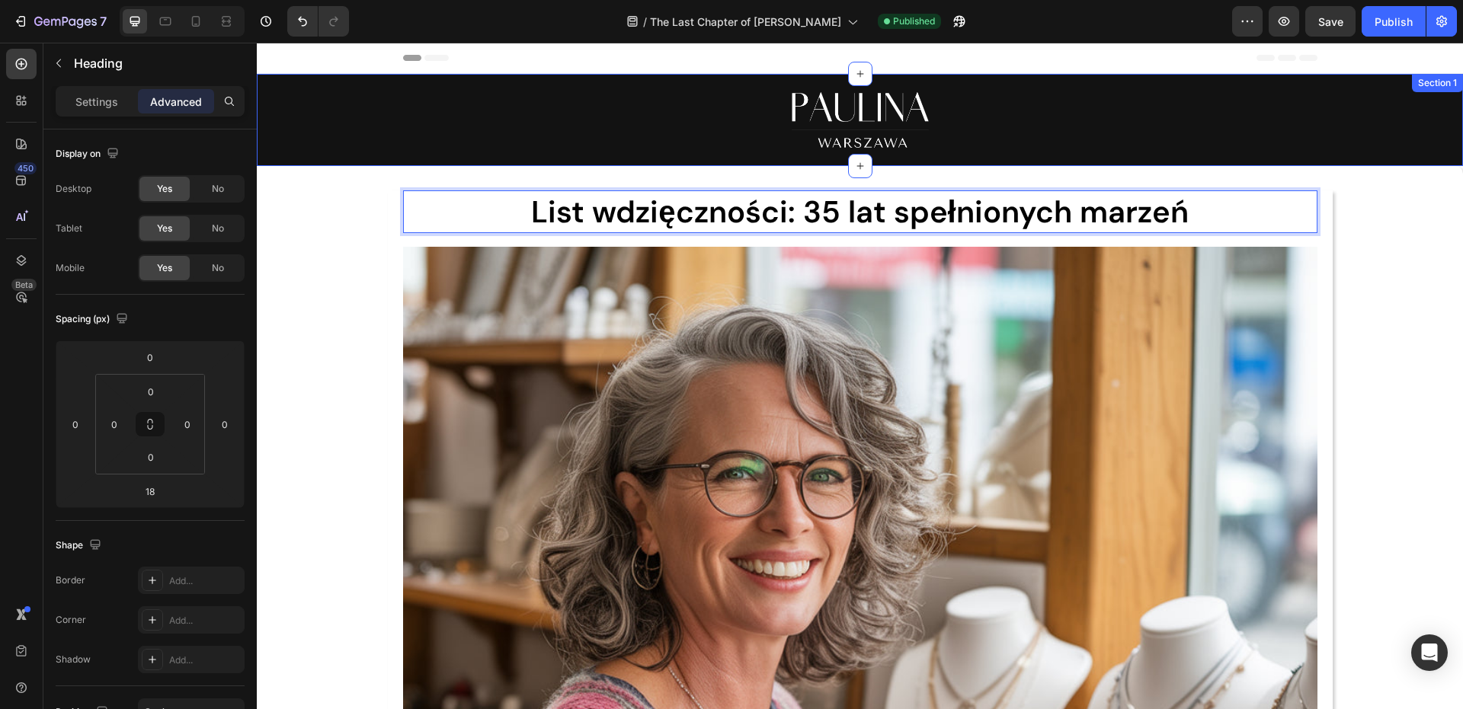
click at [881, 163] on div "Image" at bounding box center [860, 120] width 1206 height 92
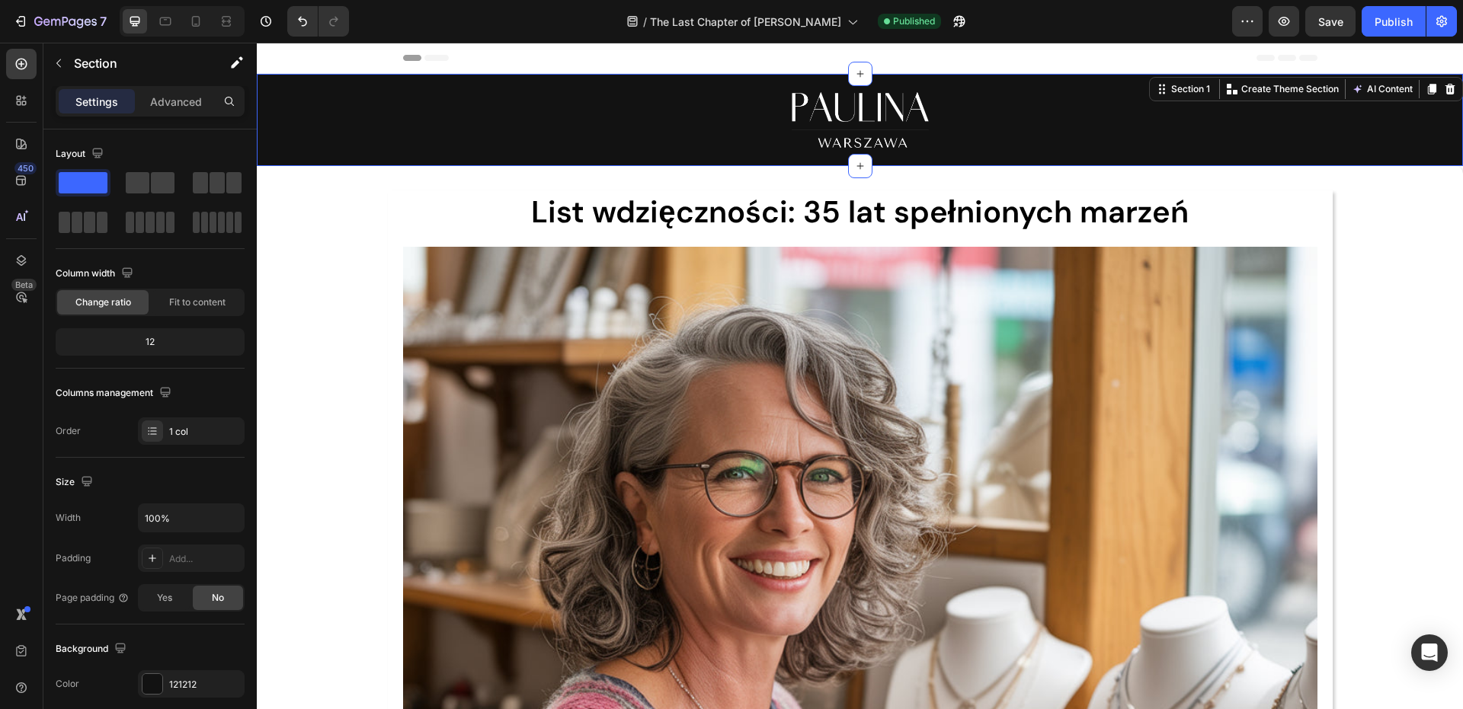
click at [886, 156] on div "Image" at bounding box center [860, 120] width 1206 height 92
click at [180, 112] on div "Advanced" at bounding box center [176, 101] width 76 height 24
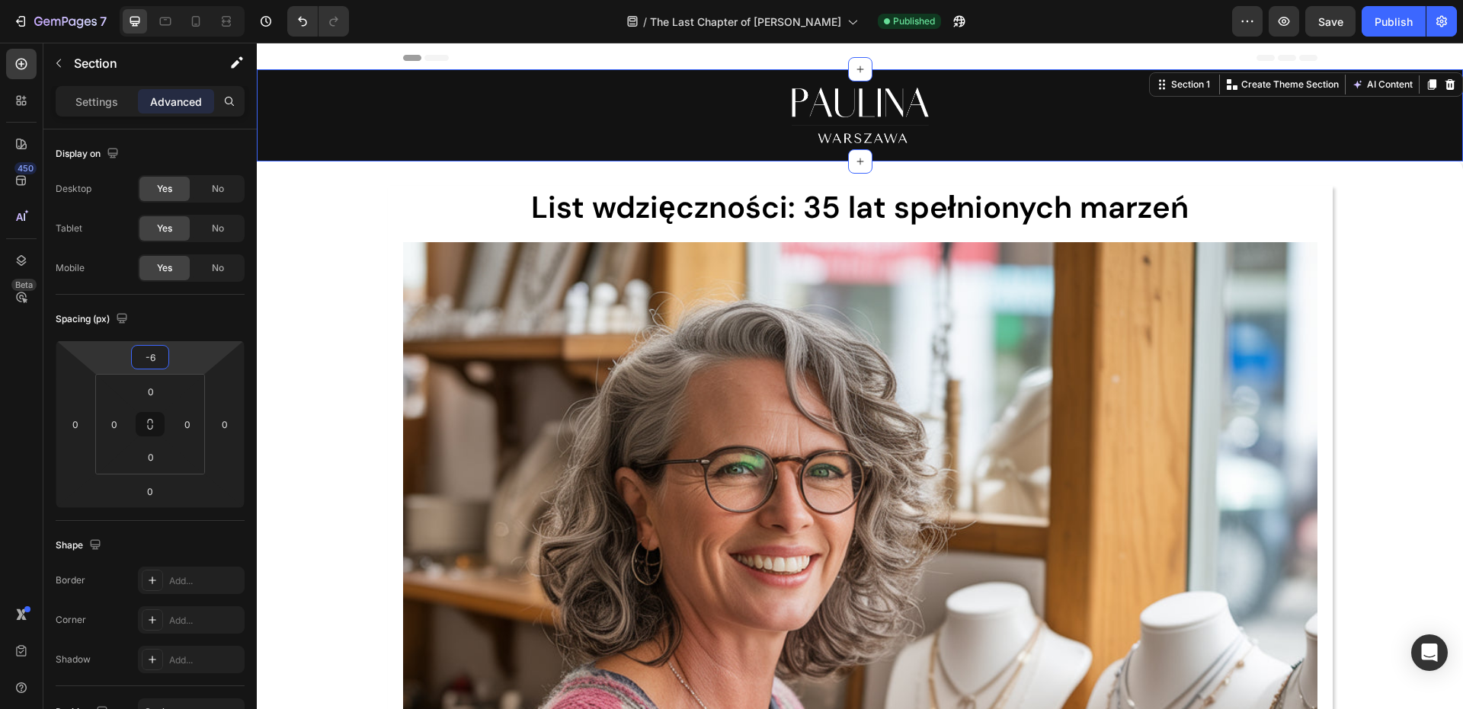
click at [190, 0] on html "7 Version history / The Last Chapter of [PERSON_NAME] Published Preview Save Pu…" at bounding box center [731, 0] width 1463 height 0
type input "0"
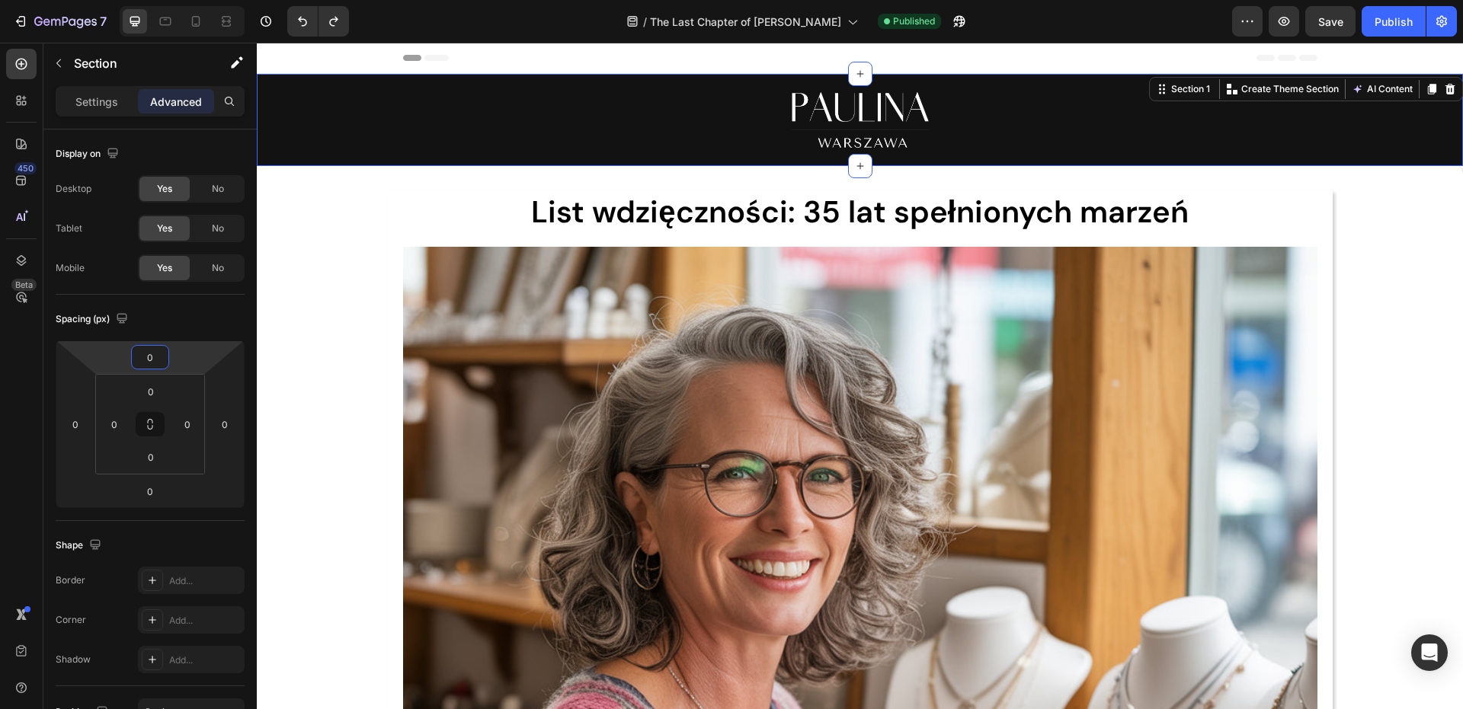
click at [769, 155] on div "Image" at bounding box center [860, 120] width 1206 height 92
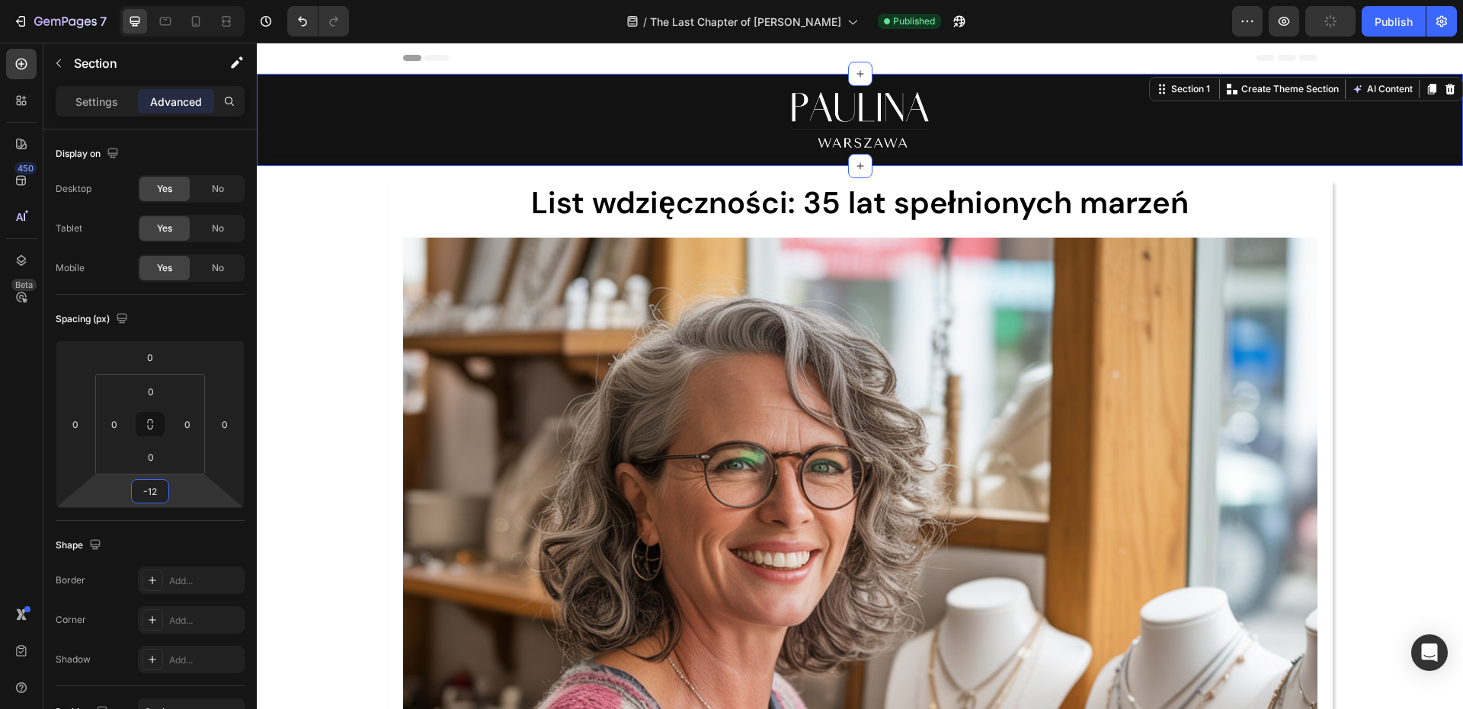
type input "-14"
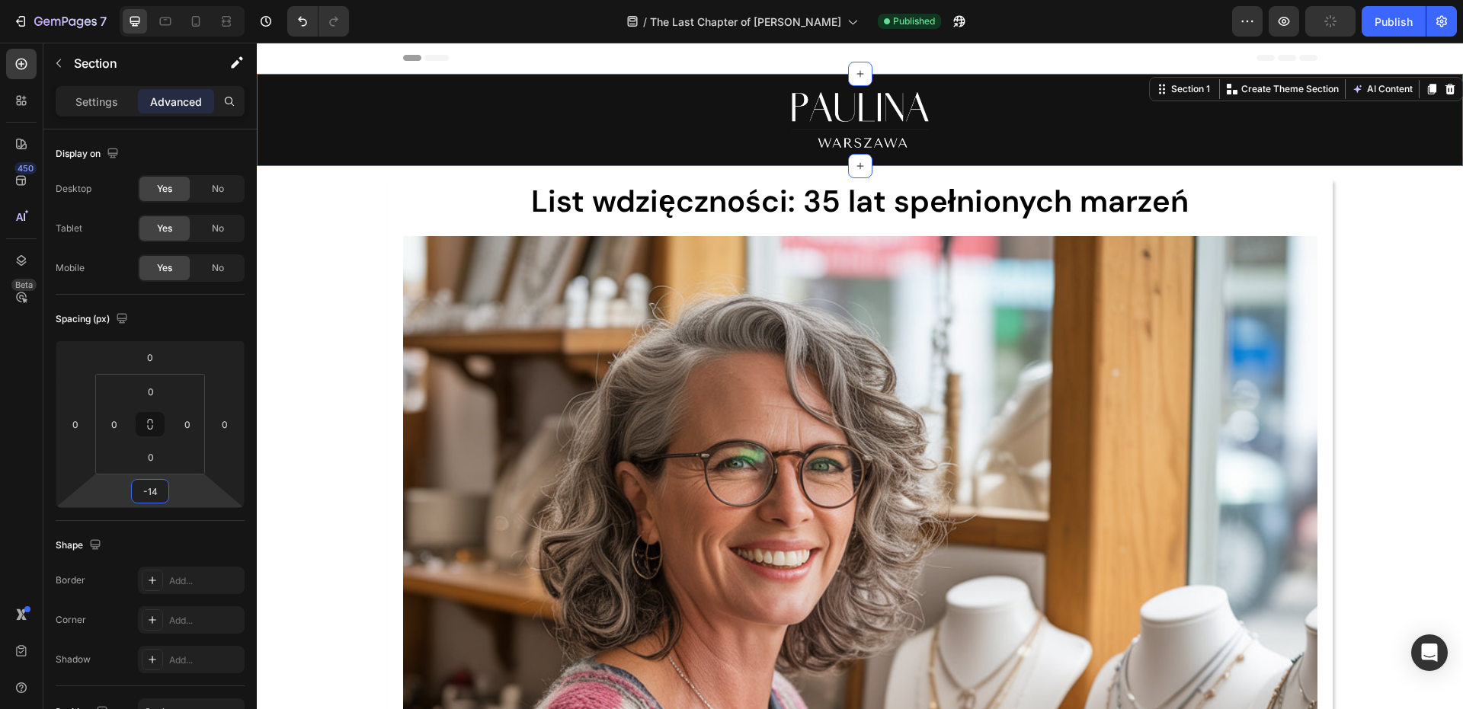
click at [178, 0] on html "7 Version history / The Last Chapter of [PERSON_NAME] Published Preview Publish…" at bounding box center [731, 0] width 1463 height 0
click at [1410, 22] on div "Publish" at bounding box center [1393, 22] width 38 height 16
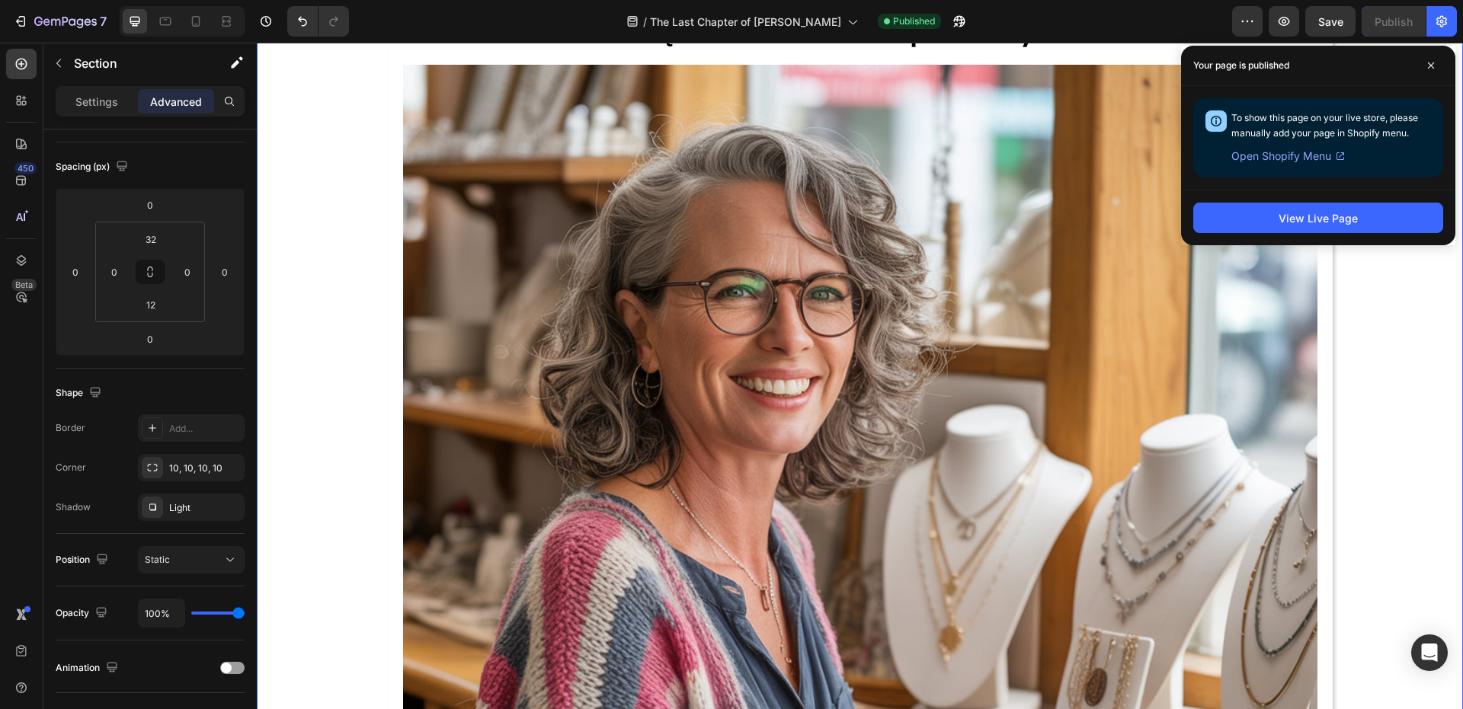
scroll to position [152, 0]
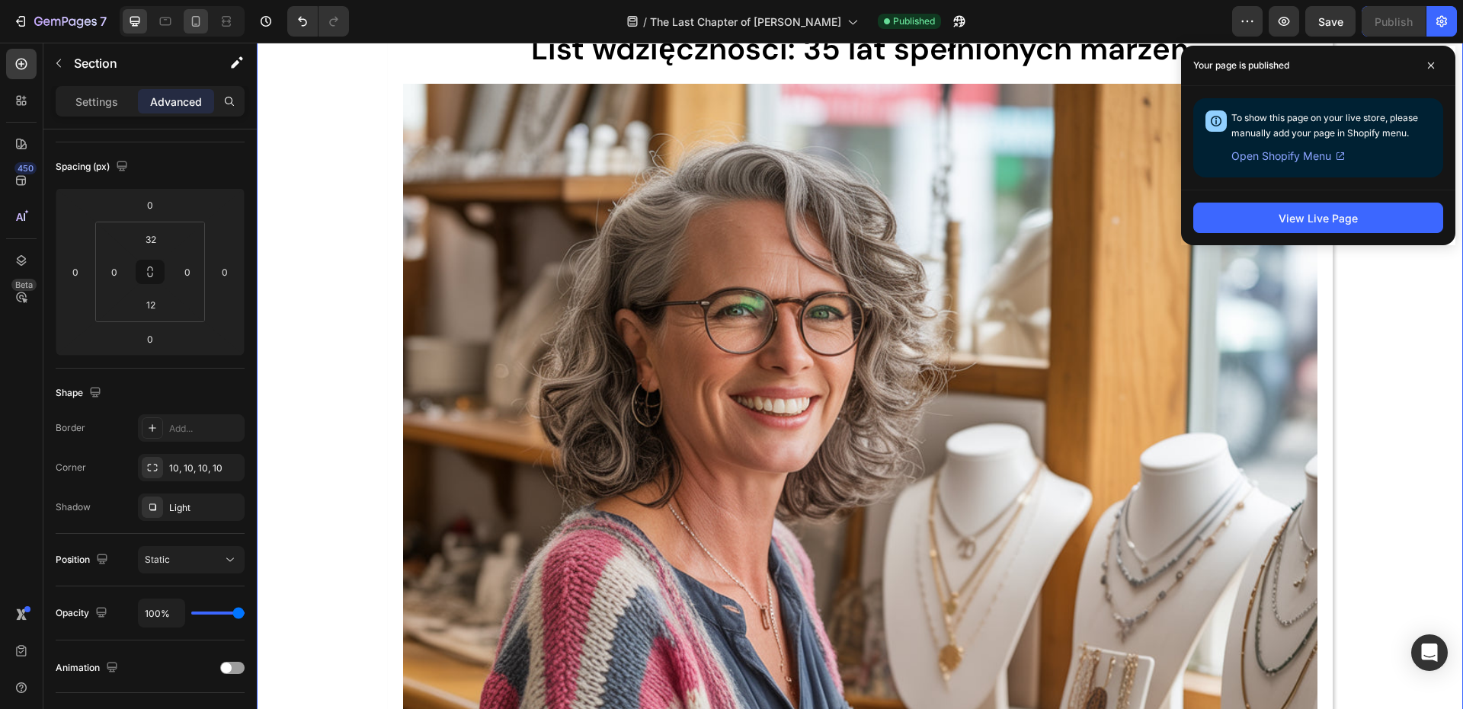
click at [186, 18] on div at bounding box center [196, 21] width 24 height 24
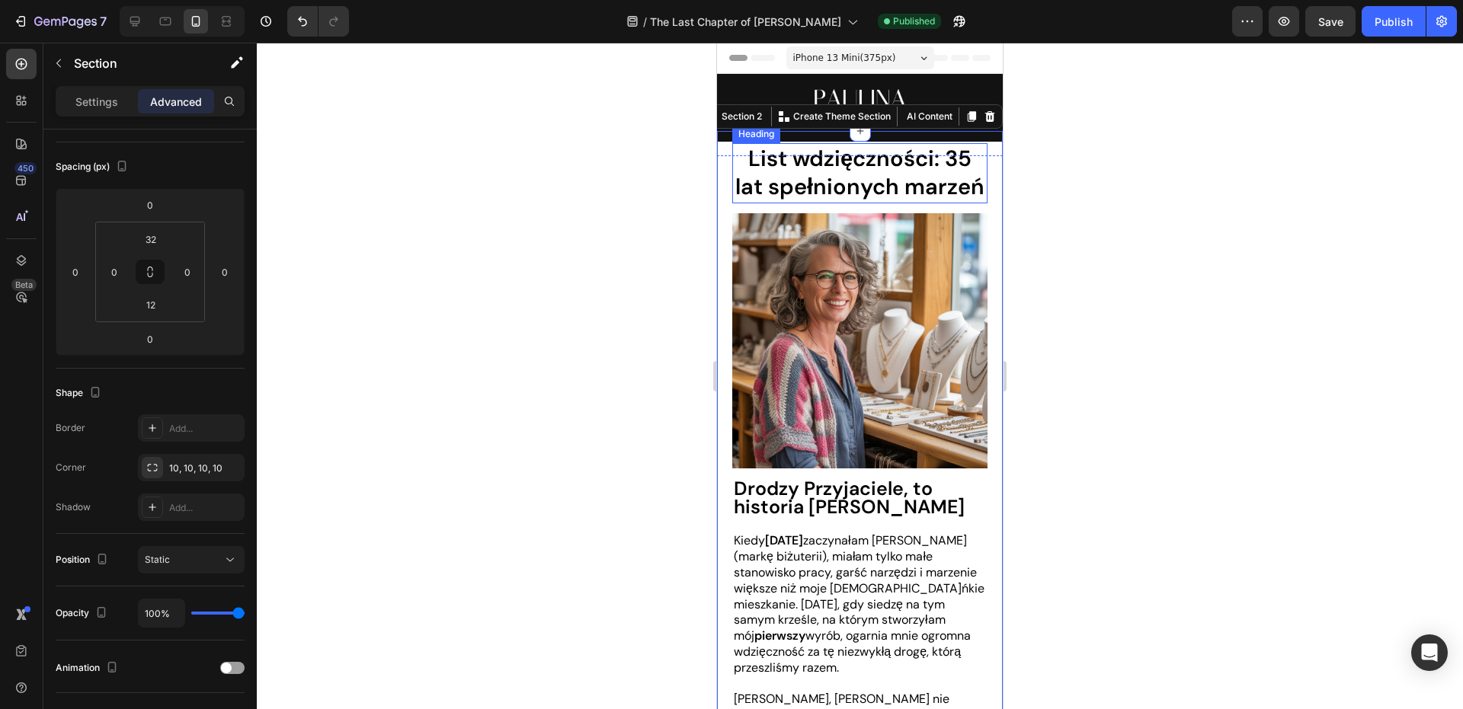
click at [932, 178] on strong "List wdzięczności: 35 lat spełnionych marzeń" at bounding box center [859, 173] width 249 height 58
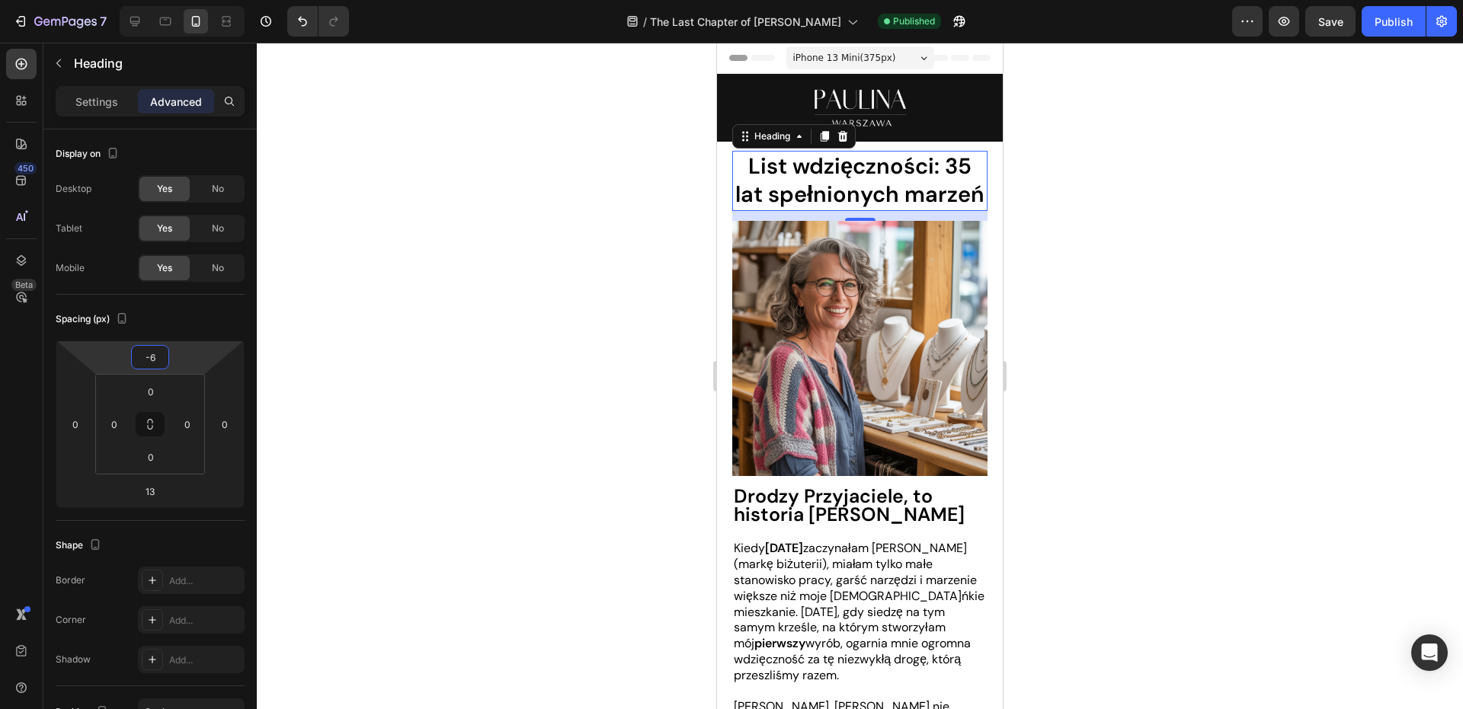
type input "-10"
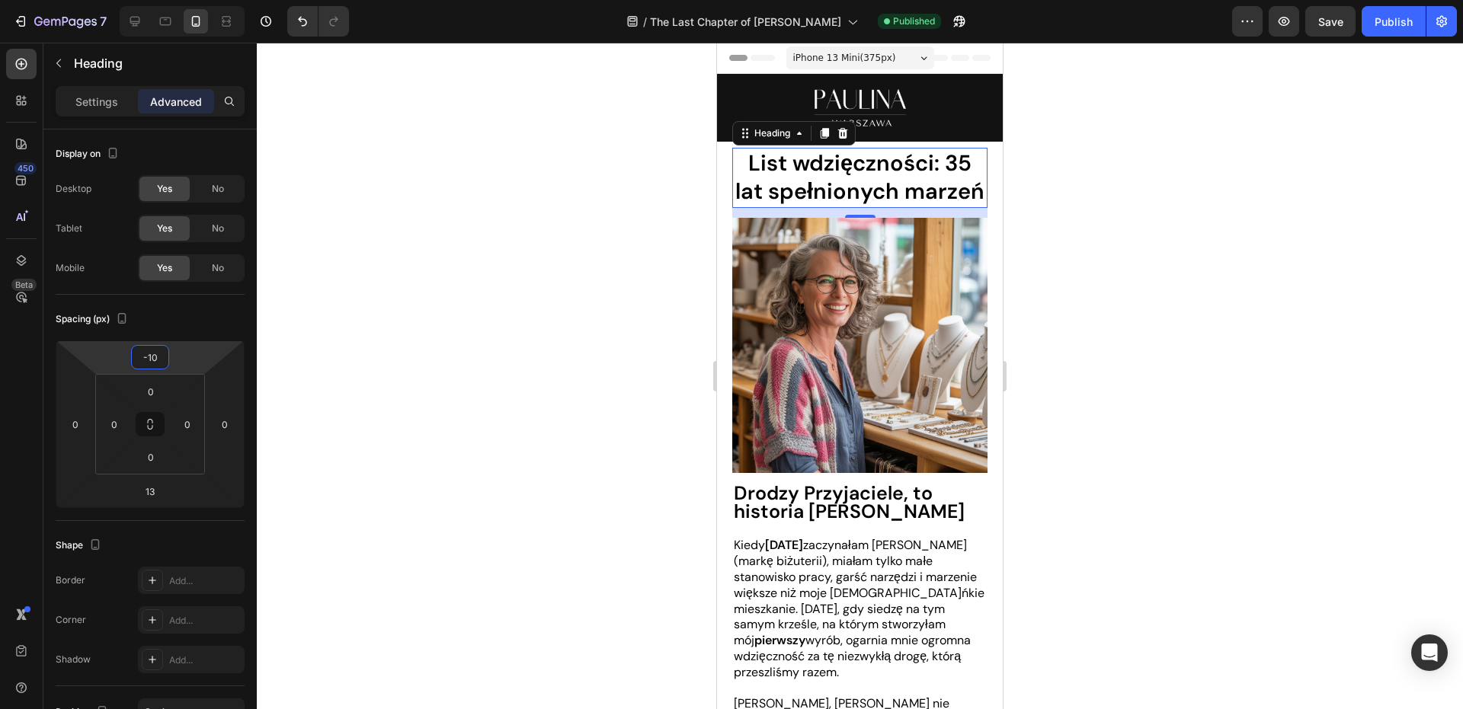
click at [184, 0] on html "7 Version history / The Last Chapter of [PERSON_NAME] Published Preview Save Pu…" at bounding box center [731, 0] width 1463 height 0
click at [363, 279] on div at bounding box center [860, 376] width 1206 height 667
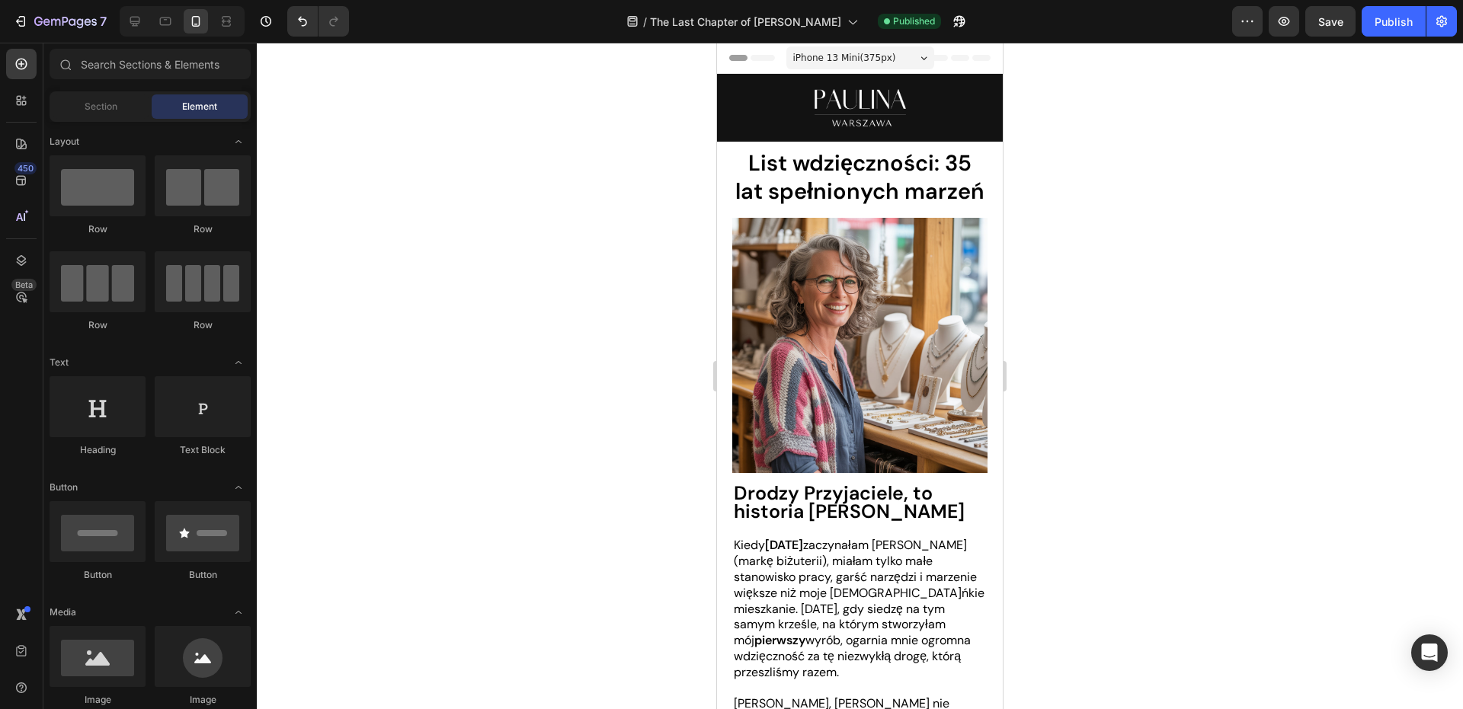
click at [367, 273] on div at bounding box center [860, 376] width 1206 height 667
click at [851, 179] on strong "List wdzięczności: 35 lat spełnionych marzeń" at bounding box center [859, 178] width 249 height 58
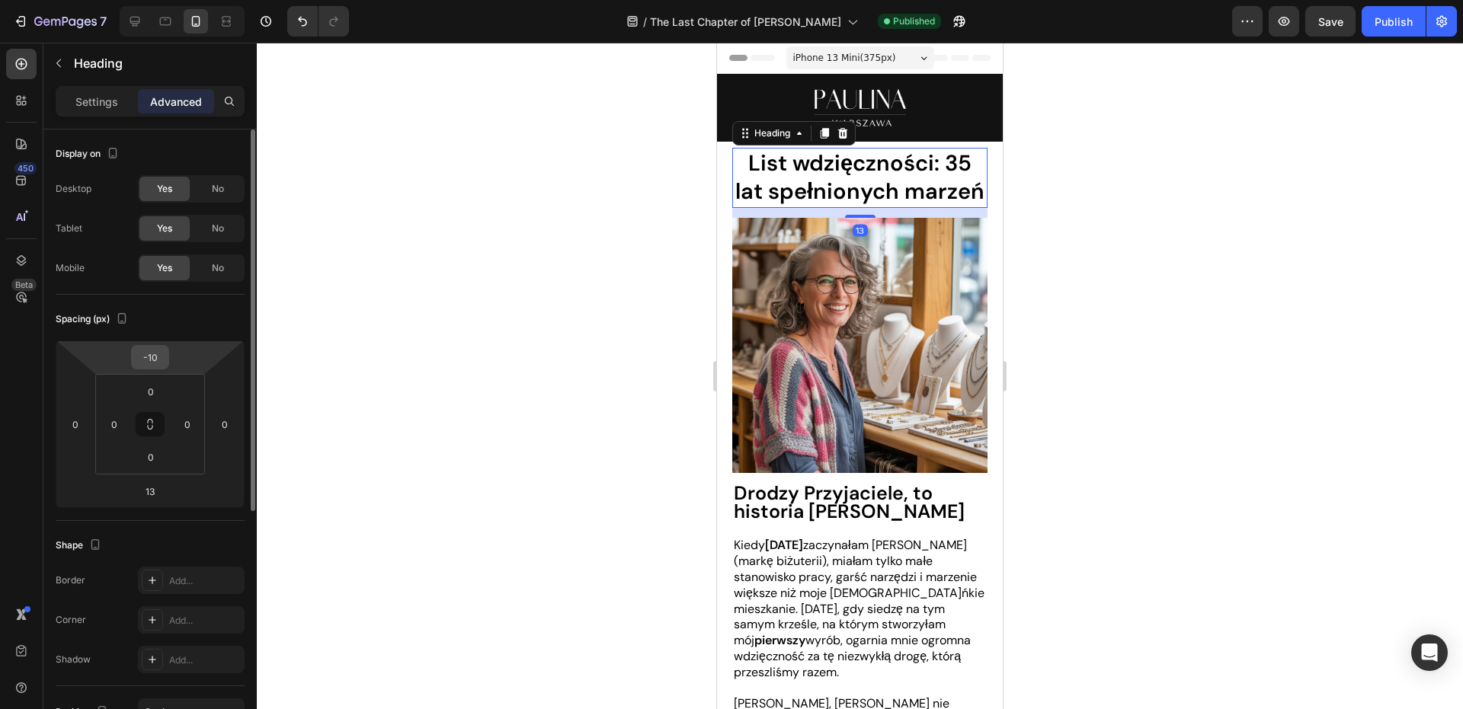
click at [155, 360] on input "-10" at bounding box center [150, 357] width 30 height 23
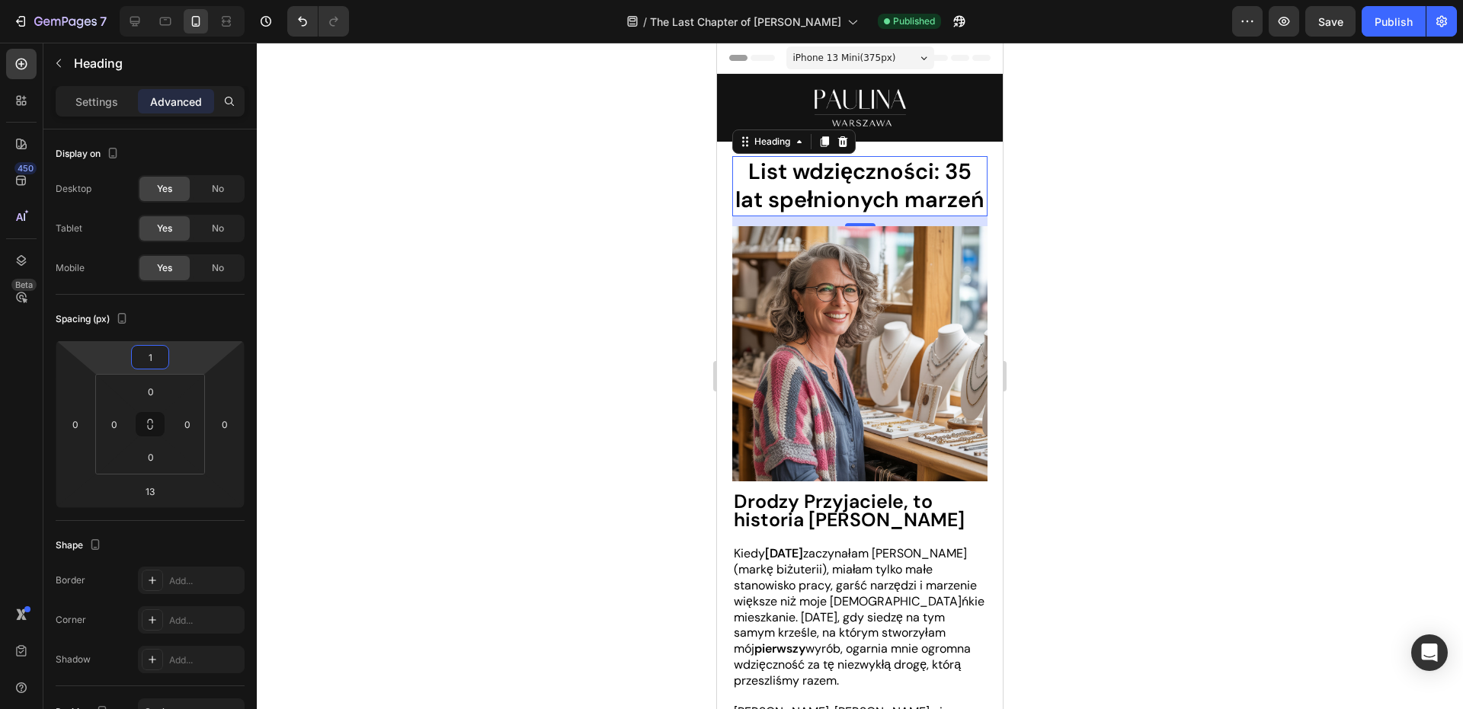
type input "13"
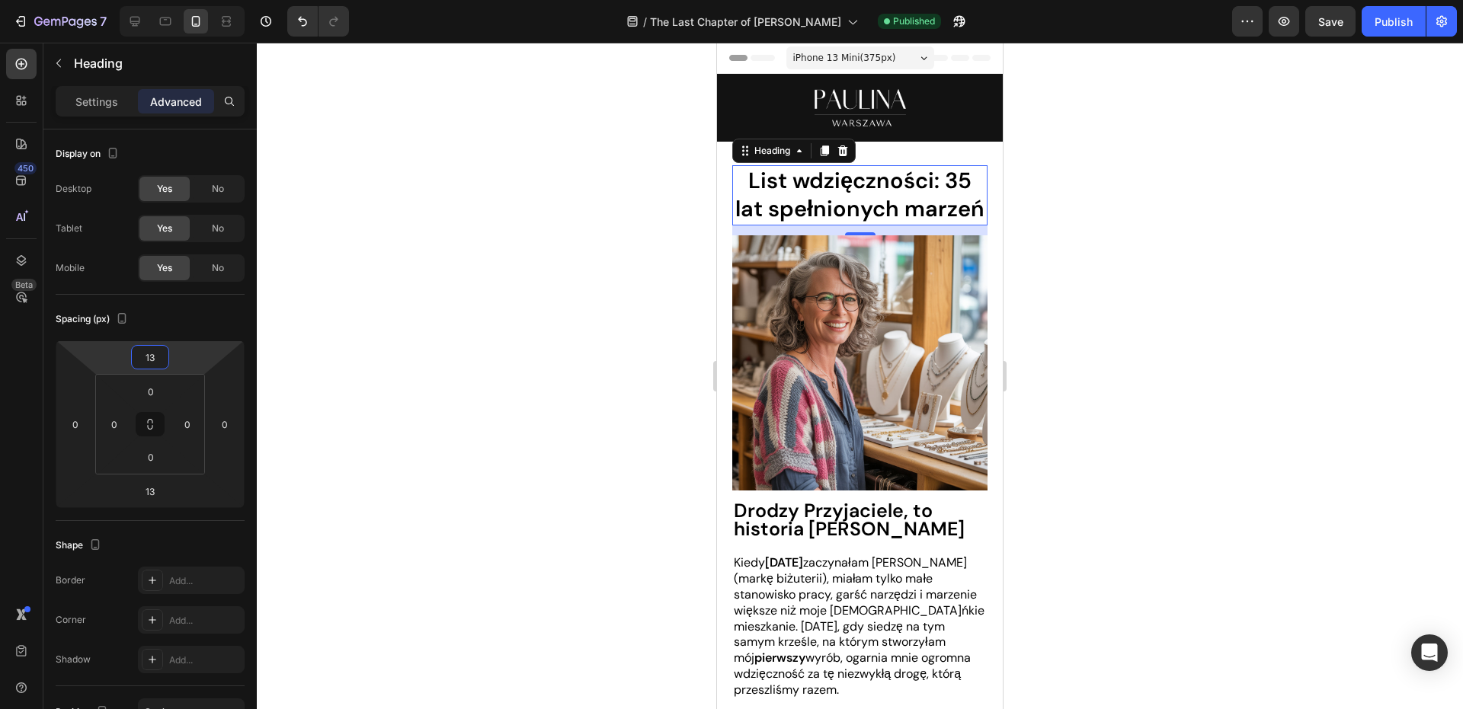
click at [314, 355] on div at bounding box center [860, 376] width 1206 height 667
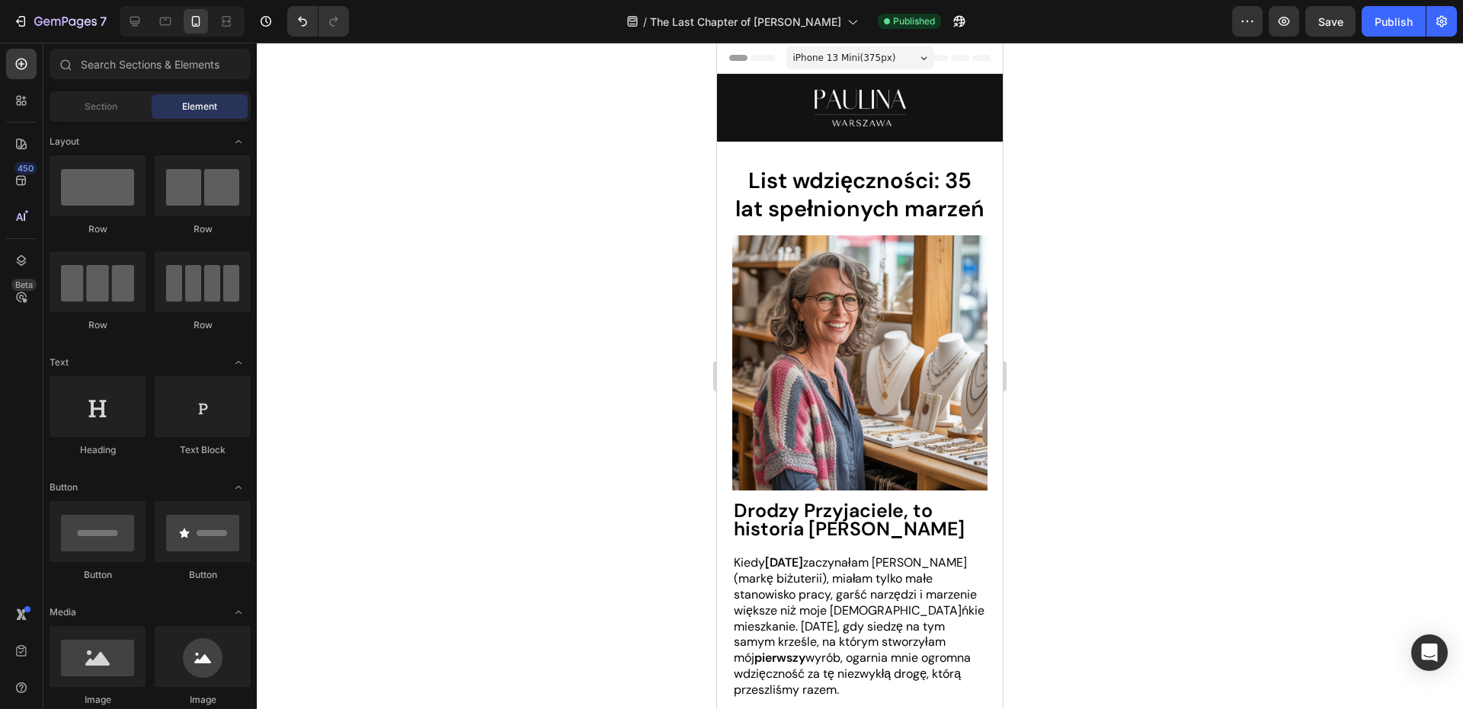
click at [798, 209] on strong "List wdzięczności: 35 lat spełnionych marzeń" at bounding box center [859, 195] width 249 height 58
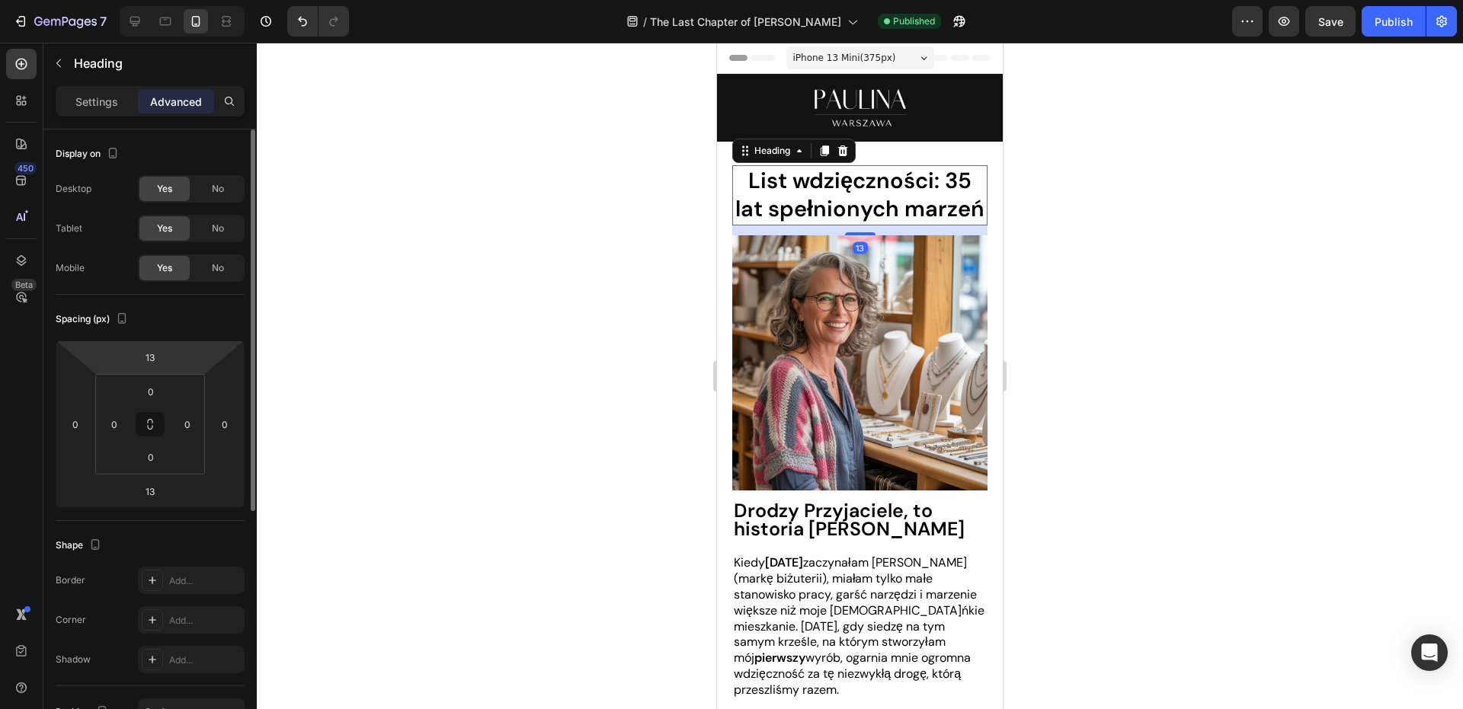
click at [193, 0] on html "7 Version history / The Last Chapter of [PERSON_NAME] Published Preview Save Pu…" at bounding box center [731, 0] width 1463 height 0
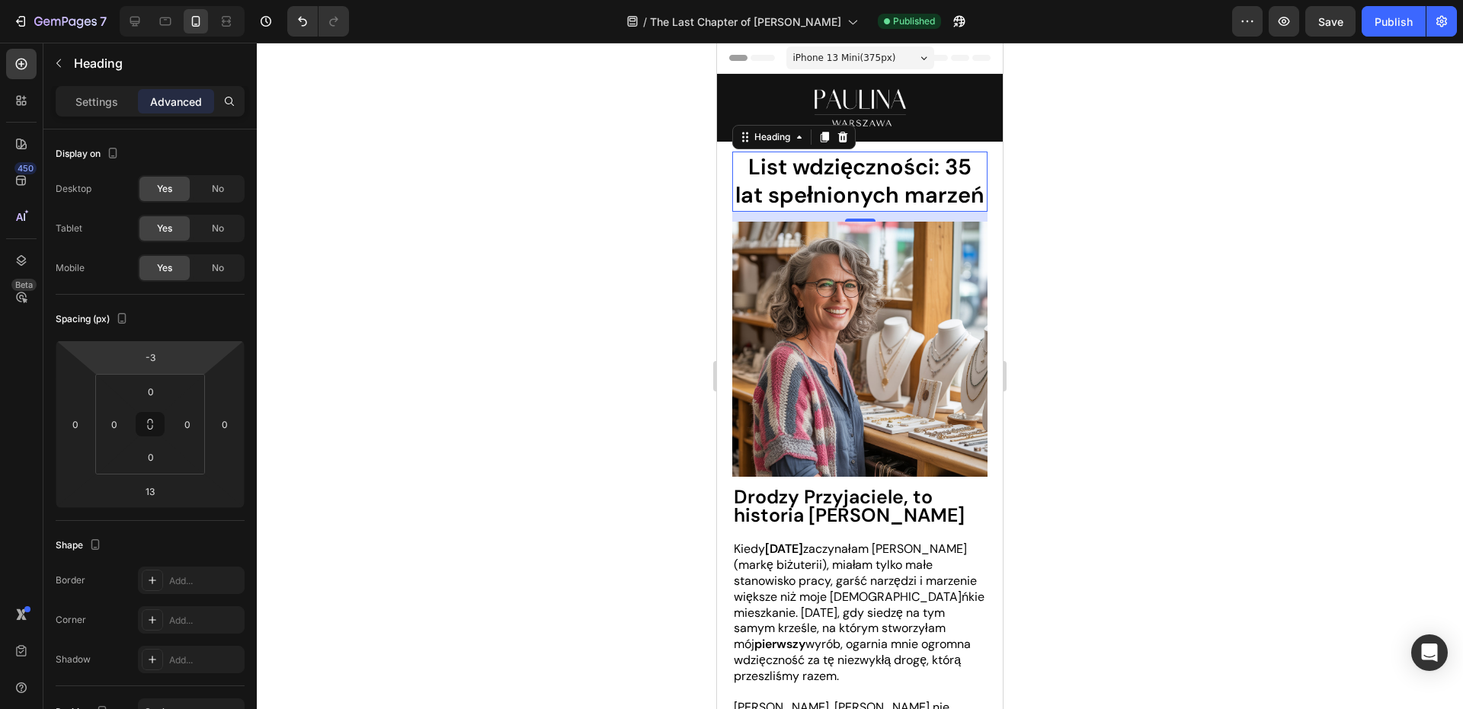
type input "-1"
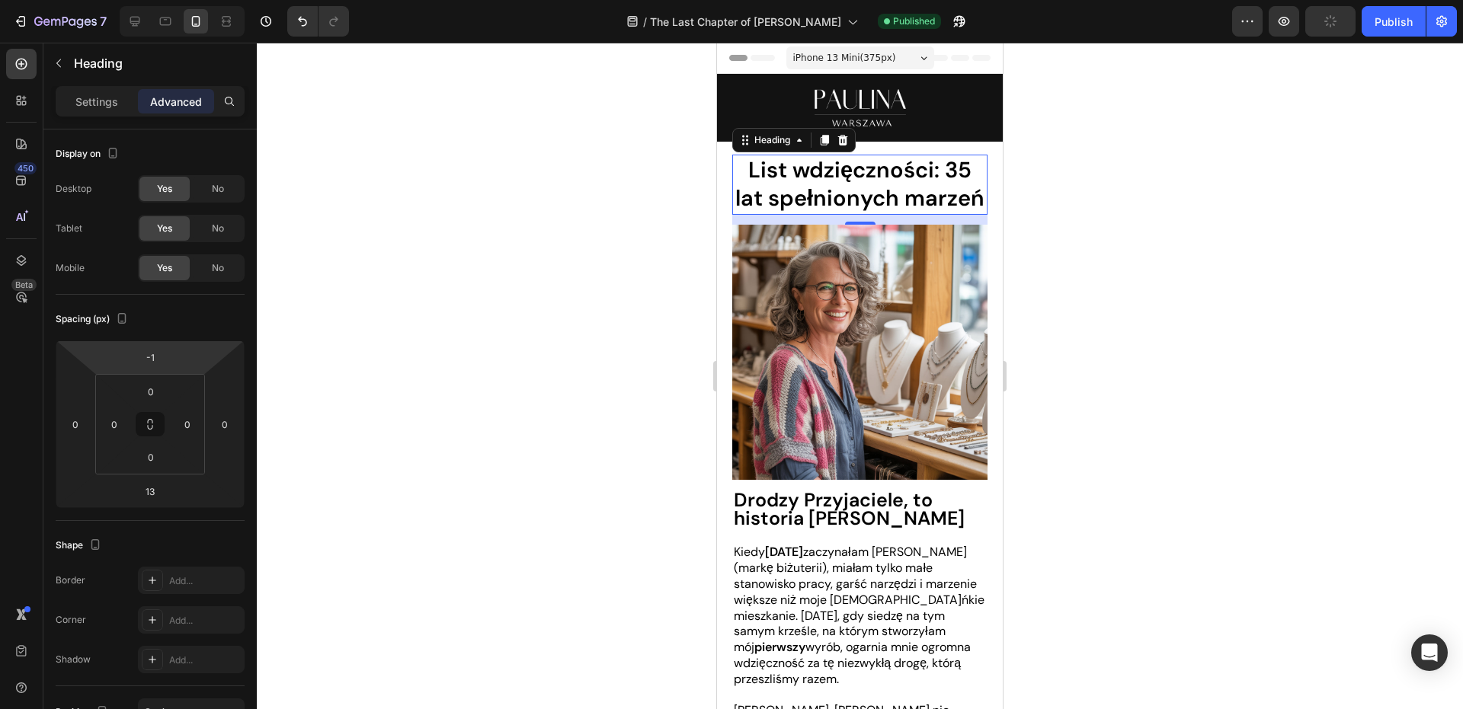
click at [209, 0] on html "7 Version history / The Last Chapter of [PERSON_NAME] Published Preview Publish…" at bounding box center [731, 0] width 1463 height 0
click at [1247, 188] on div at bounding box center [860, 376] width 1206 height 667
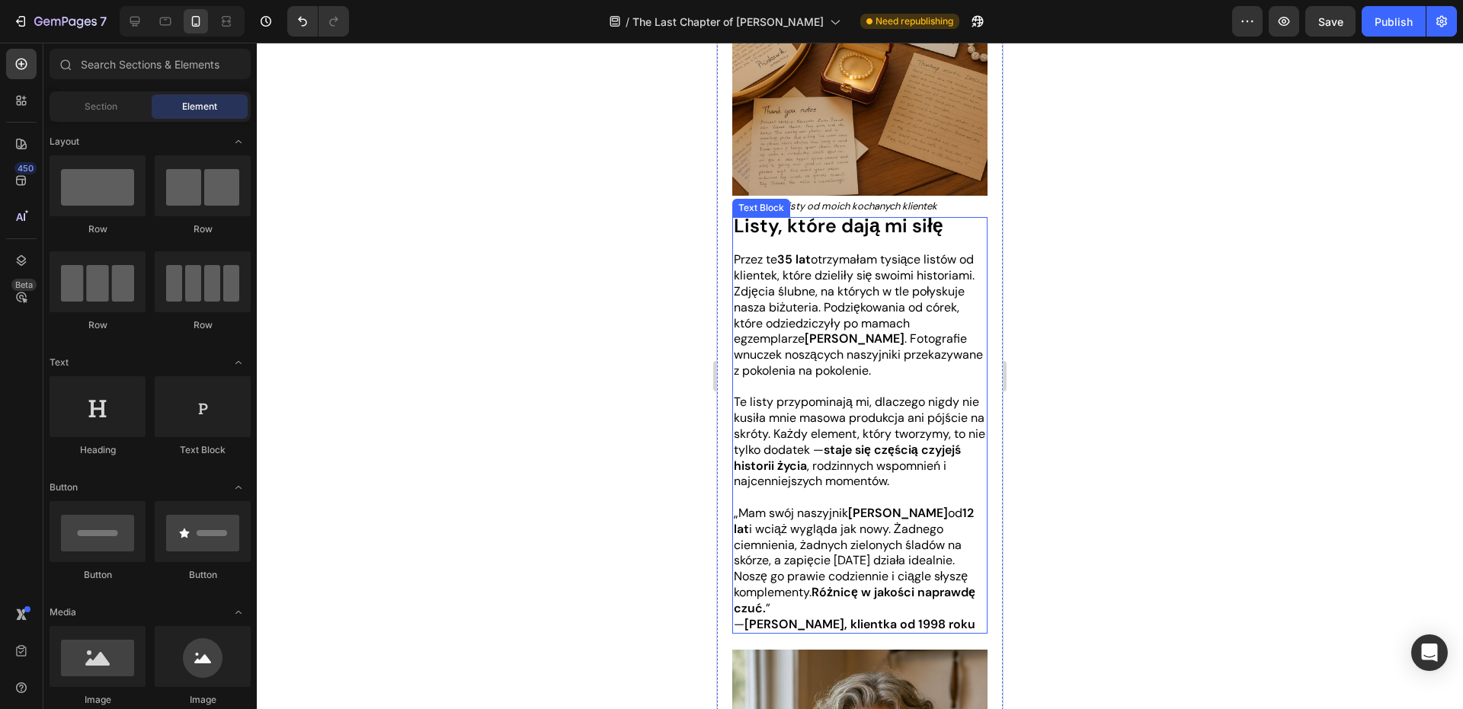
scroll to position [2590, 0]
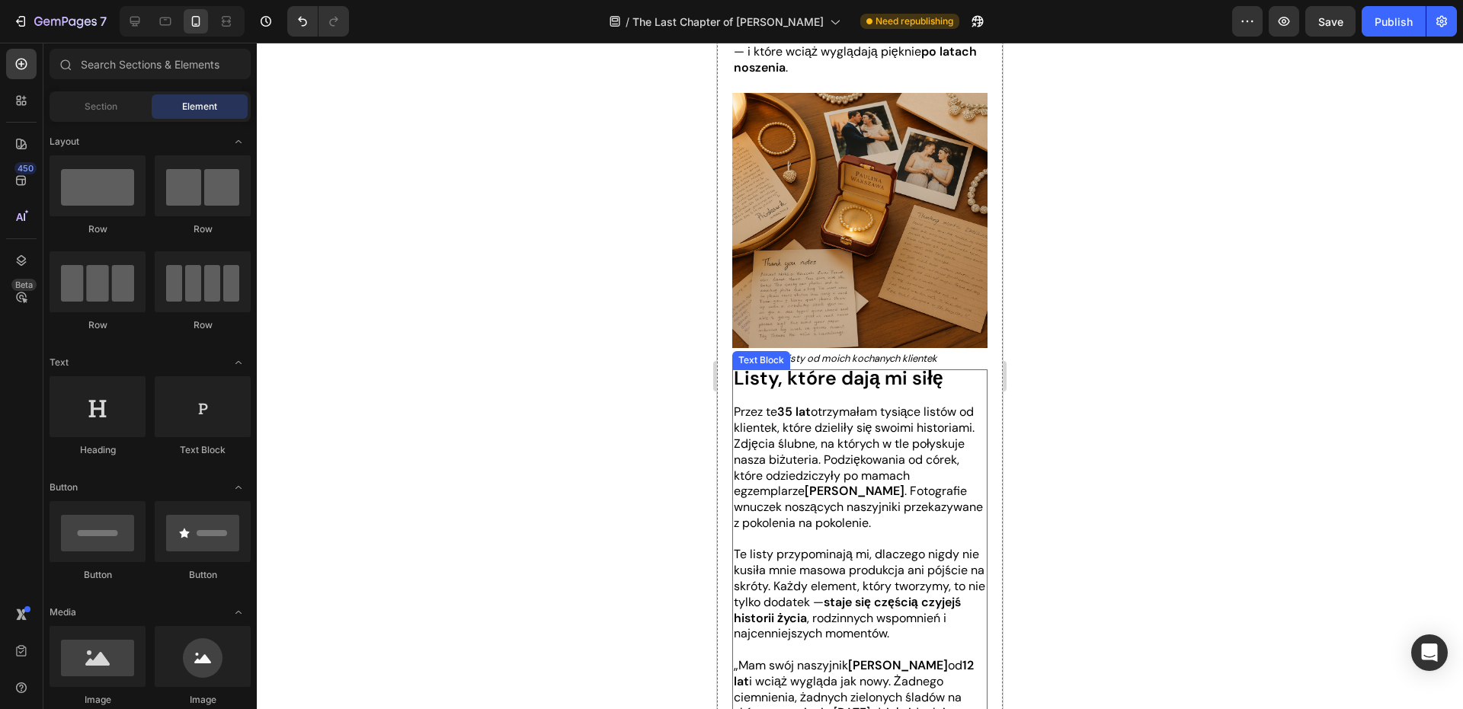
click at [885, 389] on p at bounding box center [860, 397] width 252 height 16
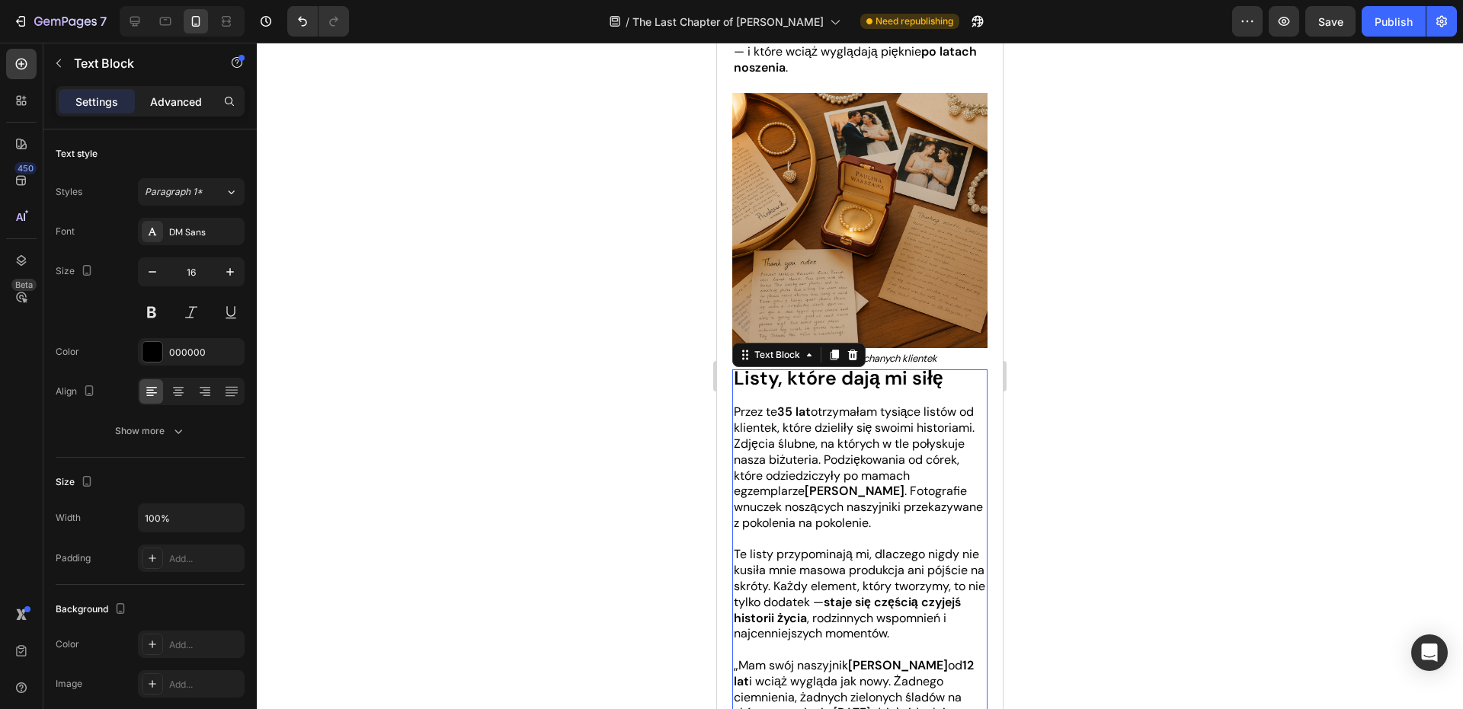
click at [184, 113] on div "Advanced" at bounding box center [176, 101] width 76 height 24
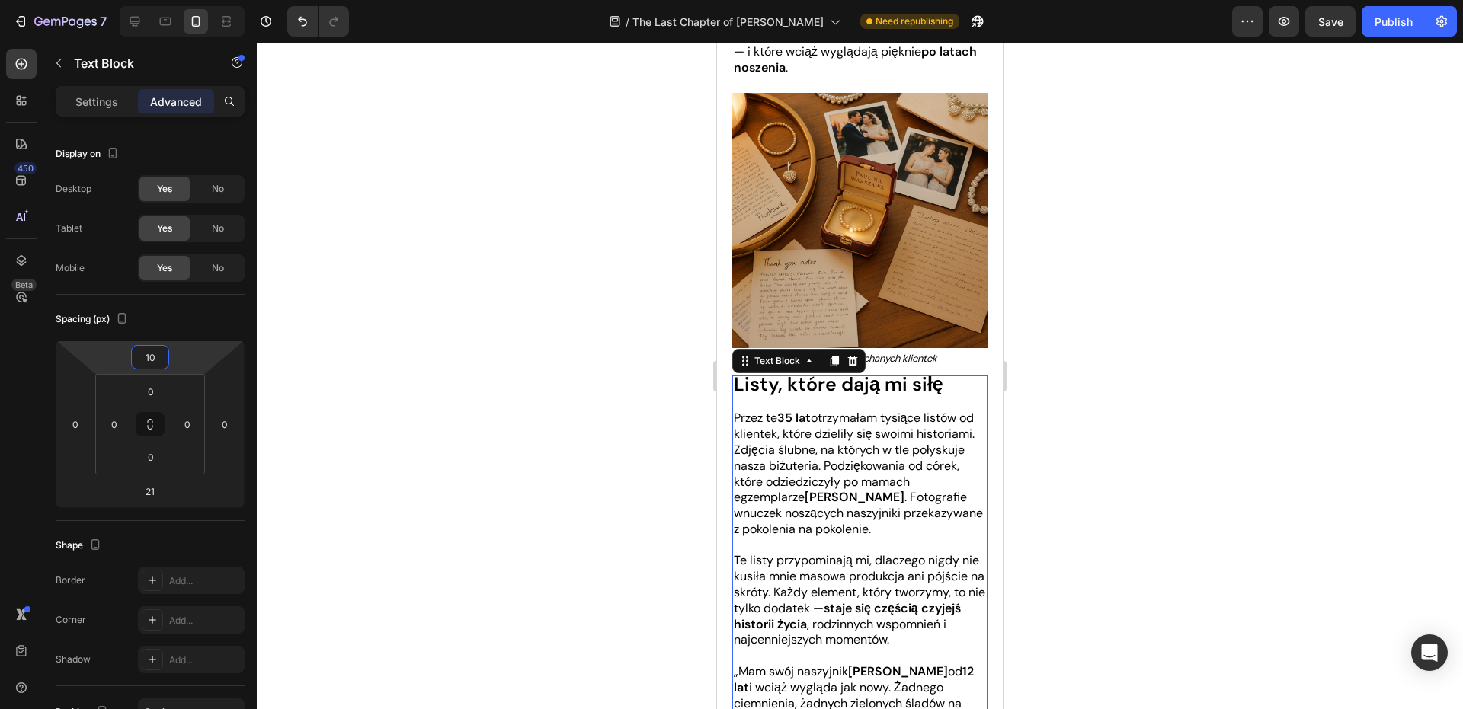
type input "12"
click at [186, 0] on html "7 Version history / The Last Chapter of [PERSON_NAME] Warszawa Need republishin…" at bounding box center [731, 0] width 1463 height 0
click at [534, 216] on div at bounding box center [860, 376] width 1206 height 667
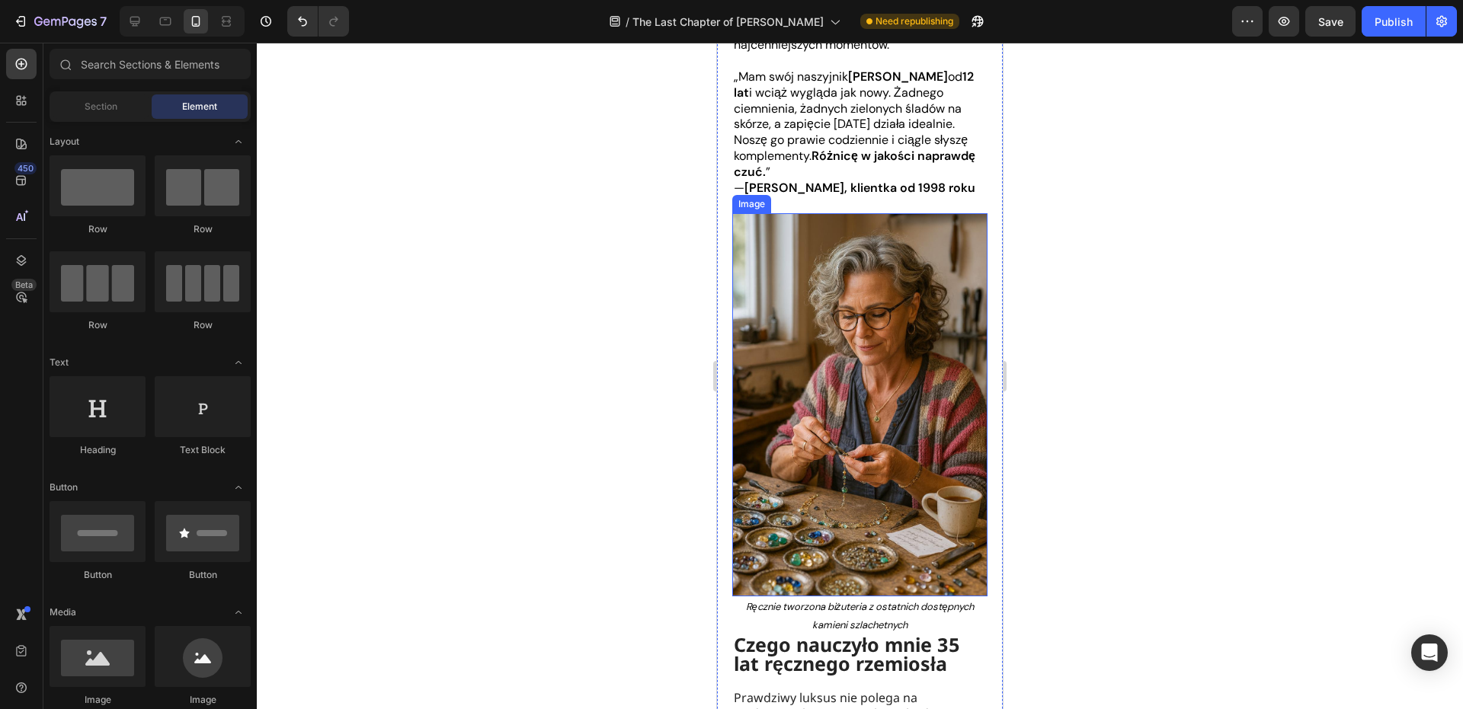
scroll to position [3352, 0]
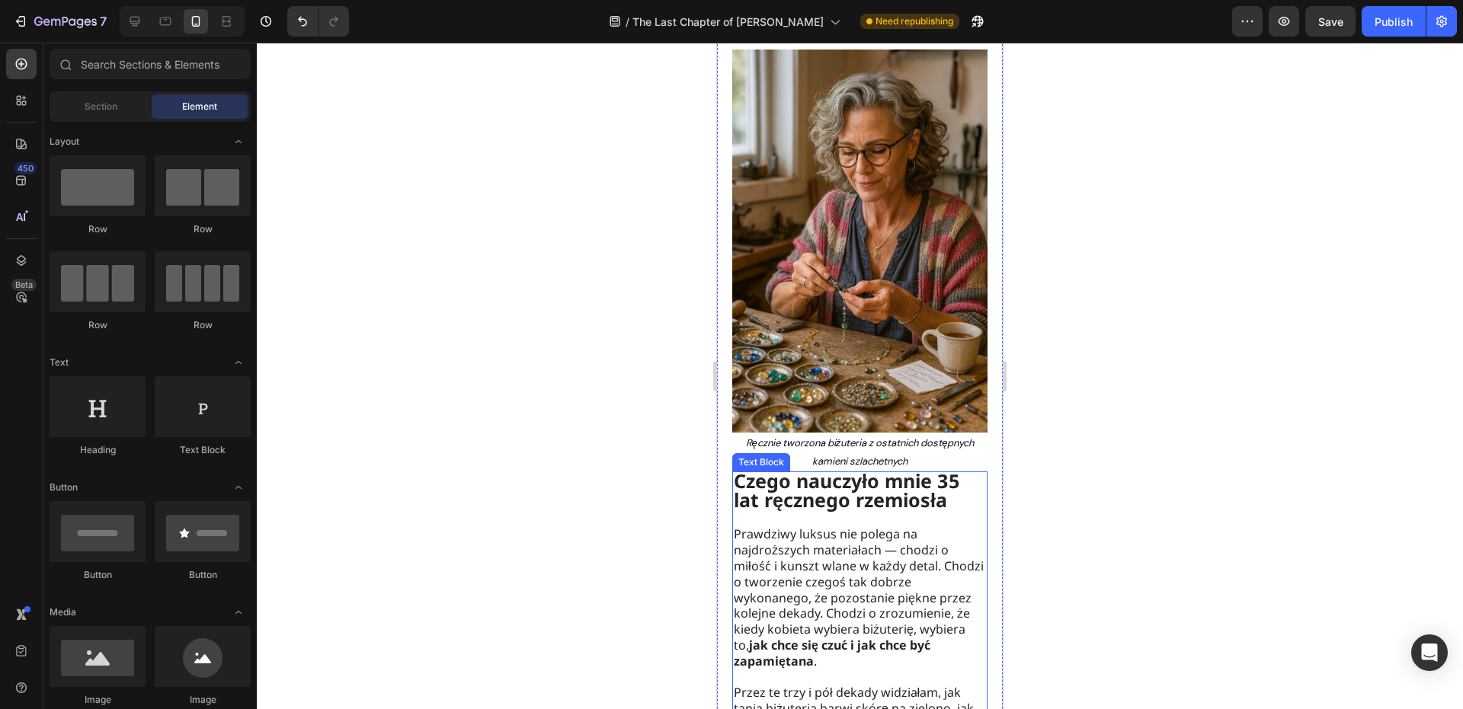
click at [888, 468] on strong "Czego nauczyło mnie 35 lat ręcznego rzemiosła" at bounding box center [847, 490] width 226 height 45
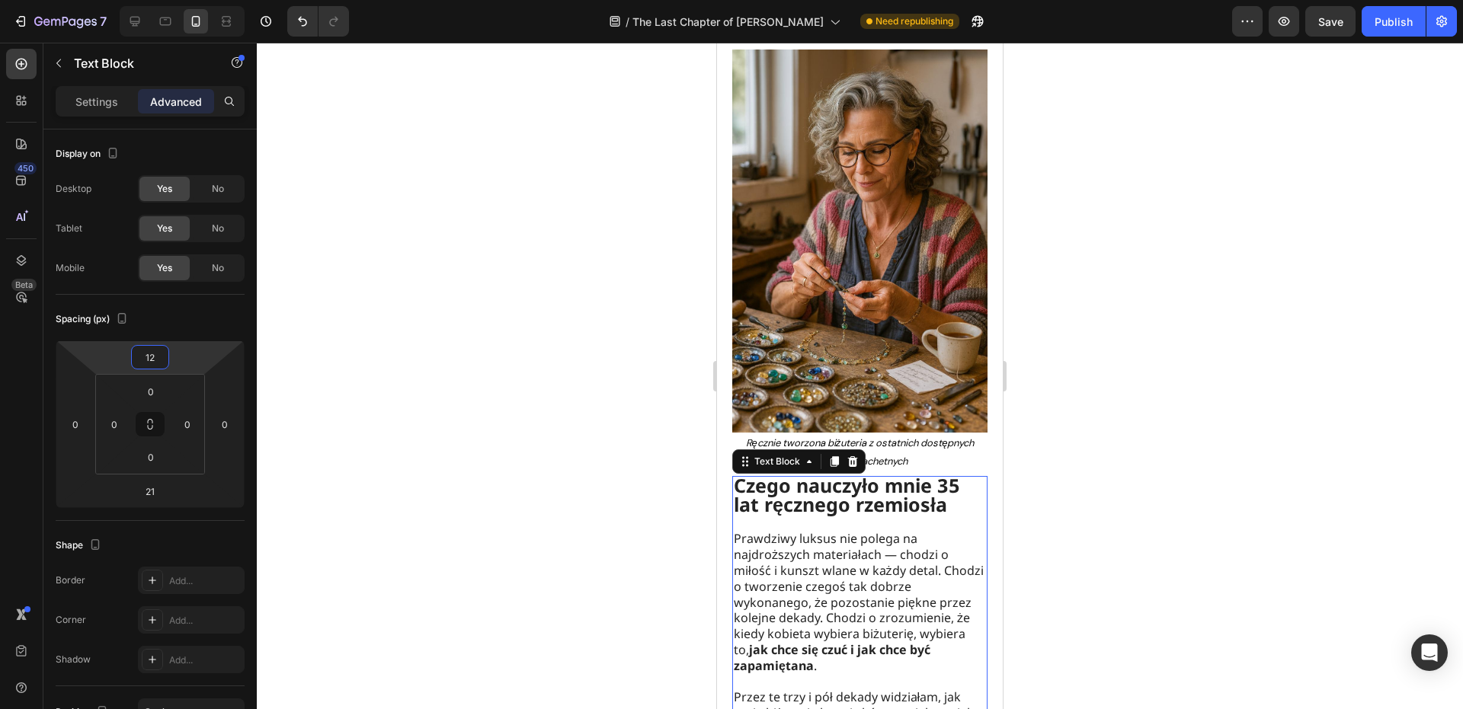
type input "14"
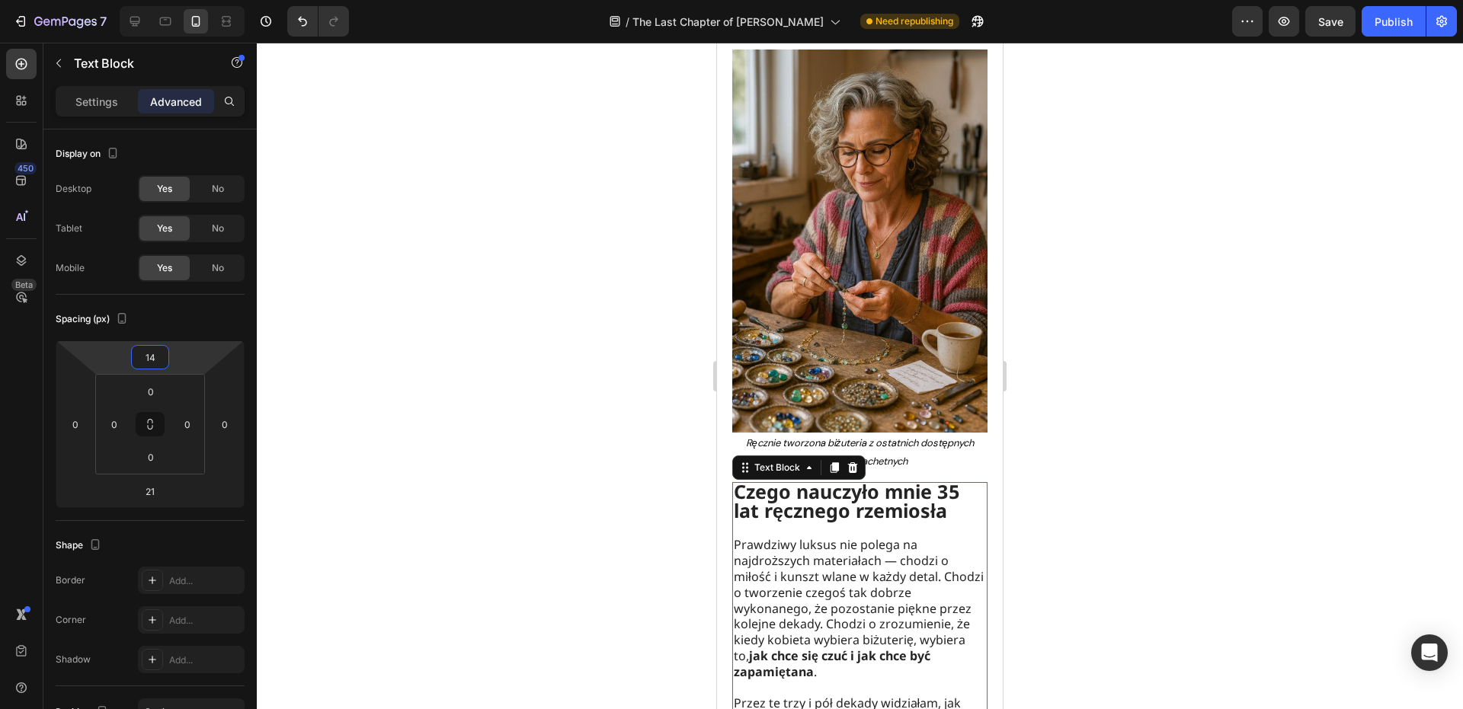
click at [186, 0] on html "7 Version history / The Last Chapter of [PERSON_NAME] Warszawa Need republishin…" at bounding box center [731, 0] width 1463 height 0
click at [408, 299] on div at bounding box center [860, 376] width 1206 height 667
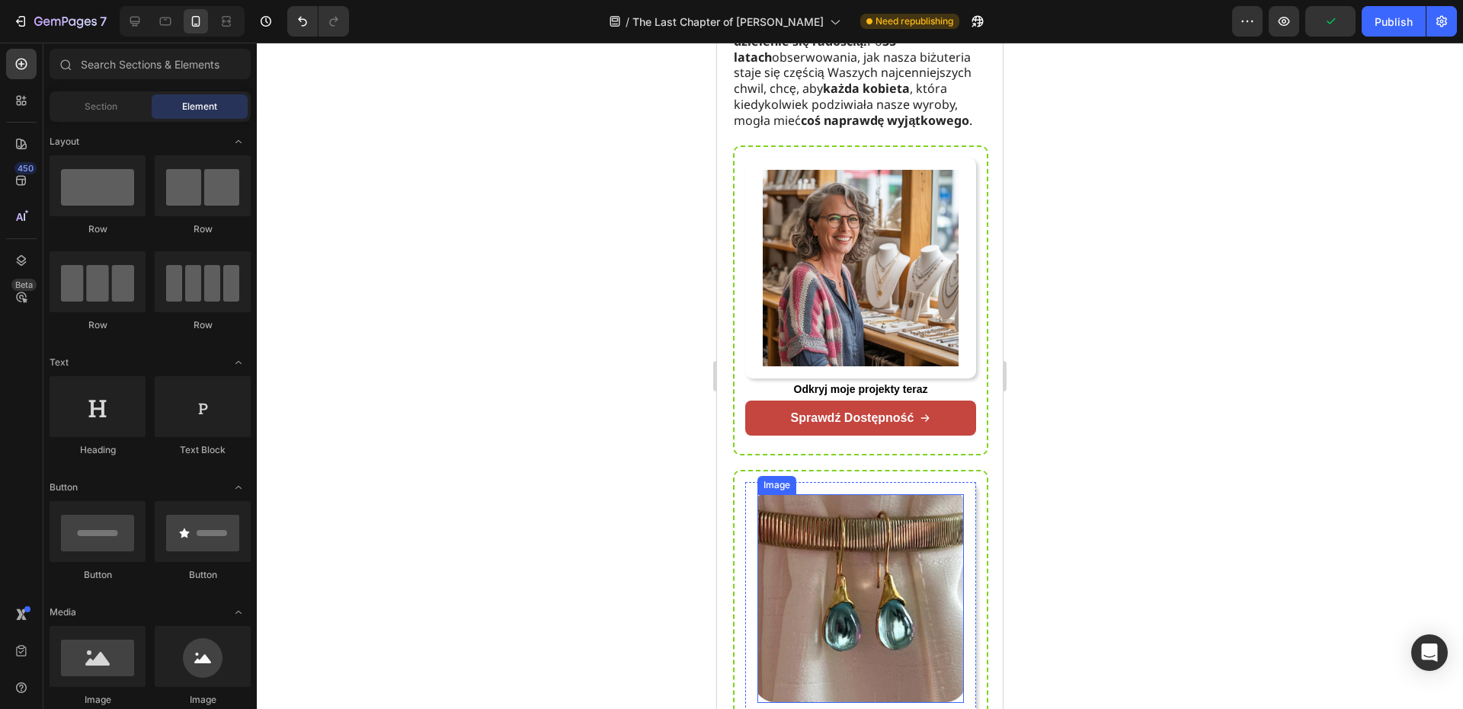
scroll to position [4876, 0]
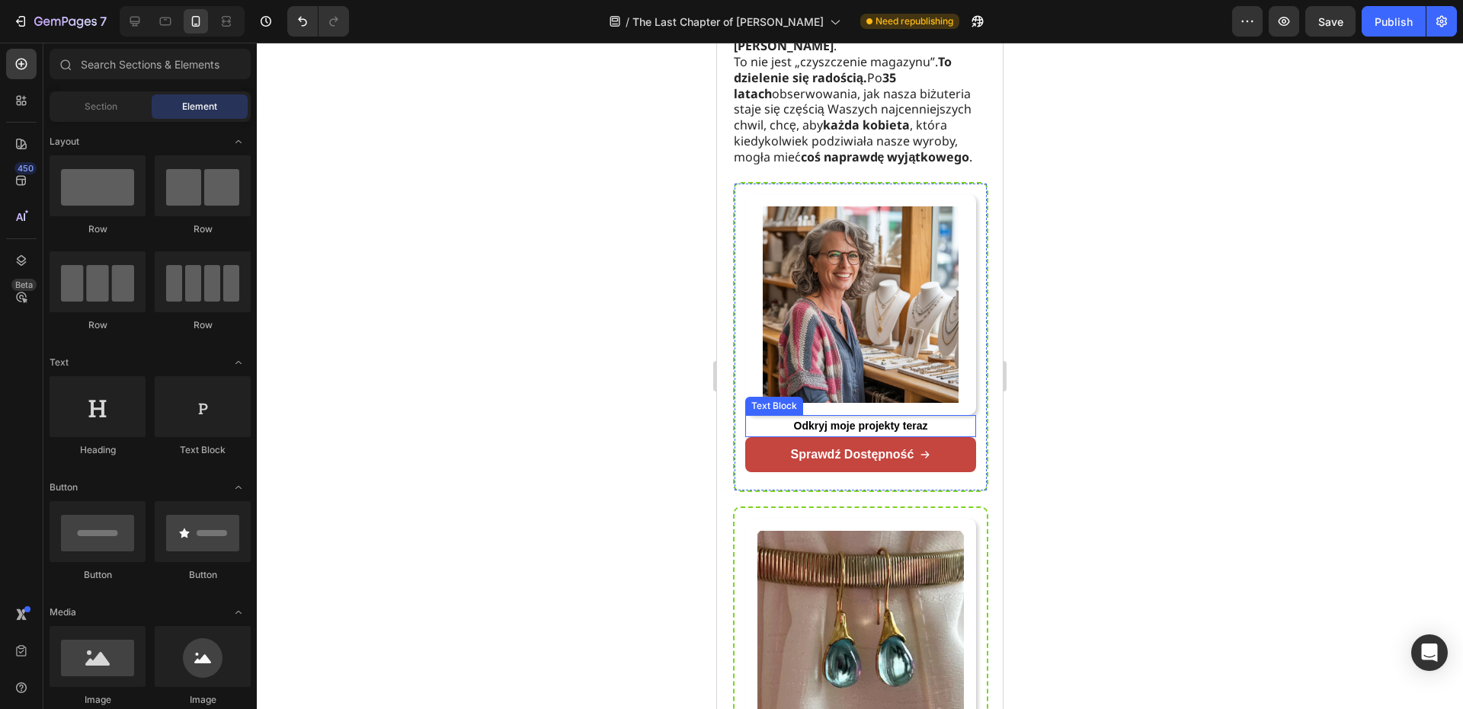
click at [894, 420] on strong "Odkryj moje projekty teraz" at bounding box center [861, 426] width 134 height 12
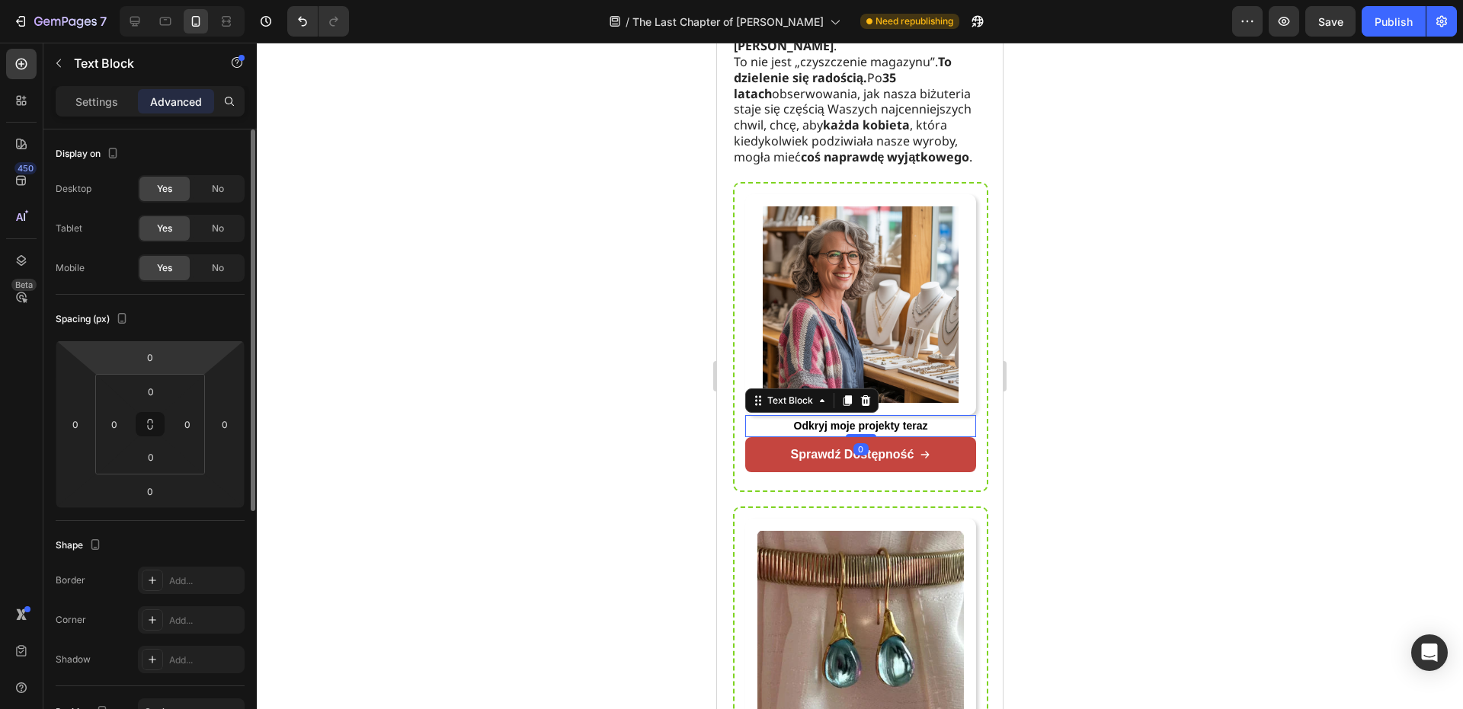
click at [174, 0] on html "7 Version history / The Last Chapter of [PERSON_NAME] Warszawa Need republishin…" at bounding box center [731, 0] width 1463 height 0
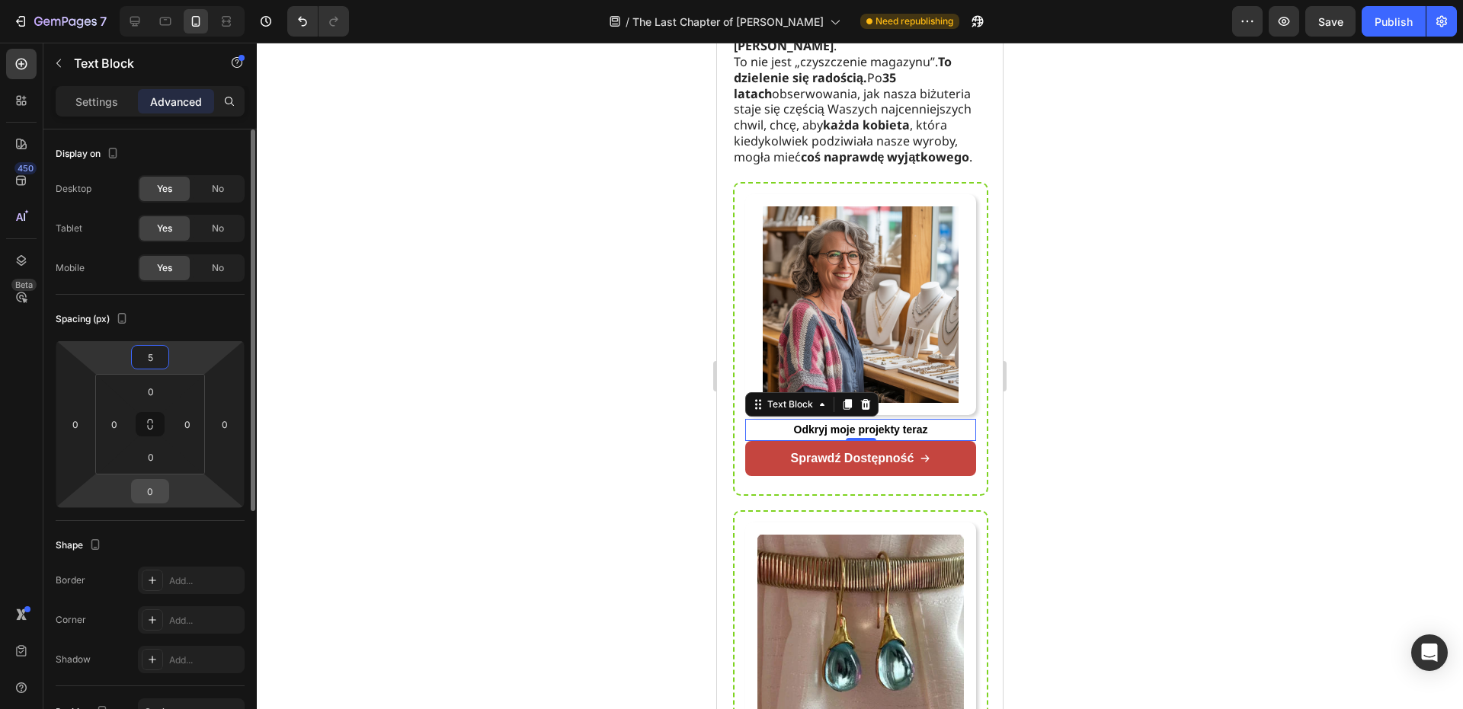
type input "5"
click at [169, 0] on html "7 Version history / The Last Chapter of [PERSON_NAME] Warszawa Need republishin…" at bounding box center [731, 0] width 1463 height 0
type input "5"
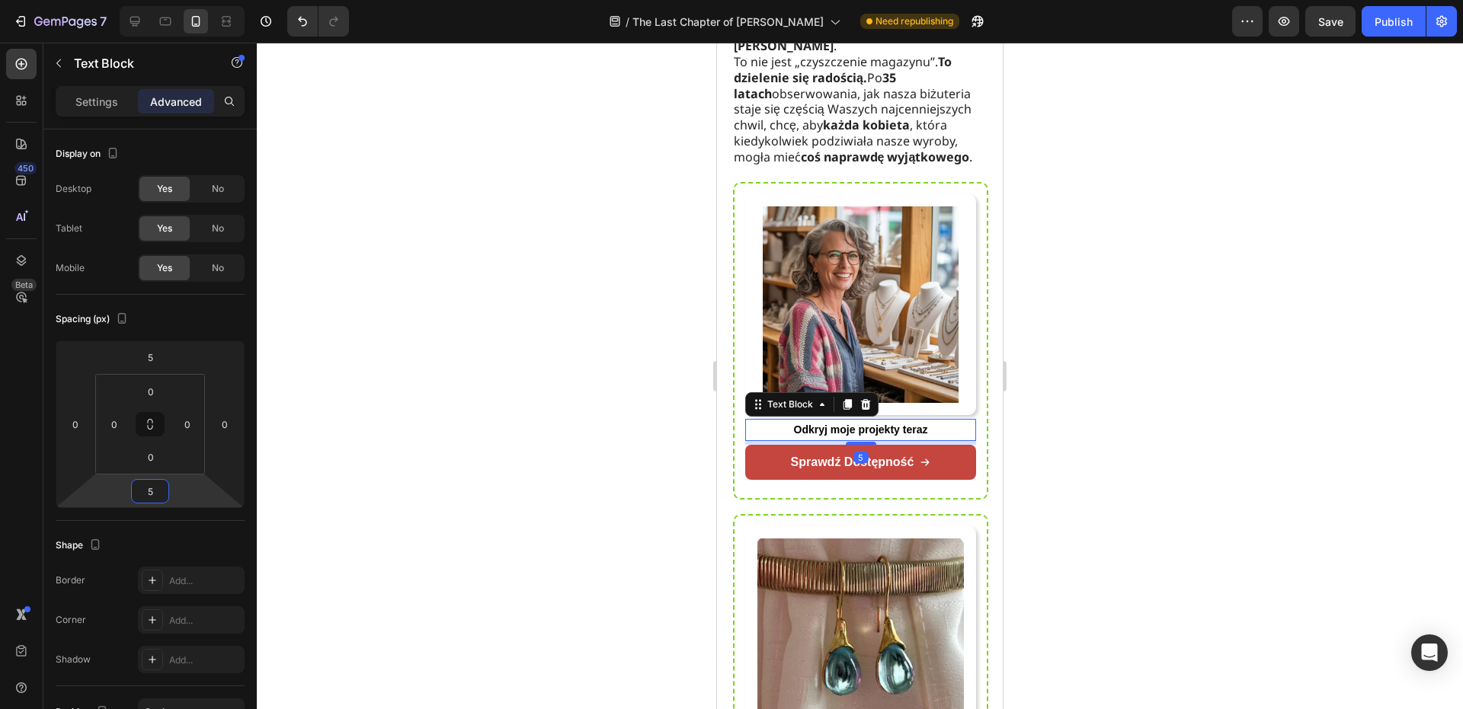
click at [287, 422] on div at bounding box center [860, 376] width 1206 height 667
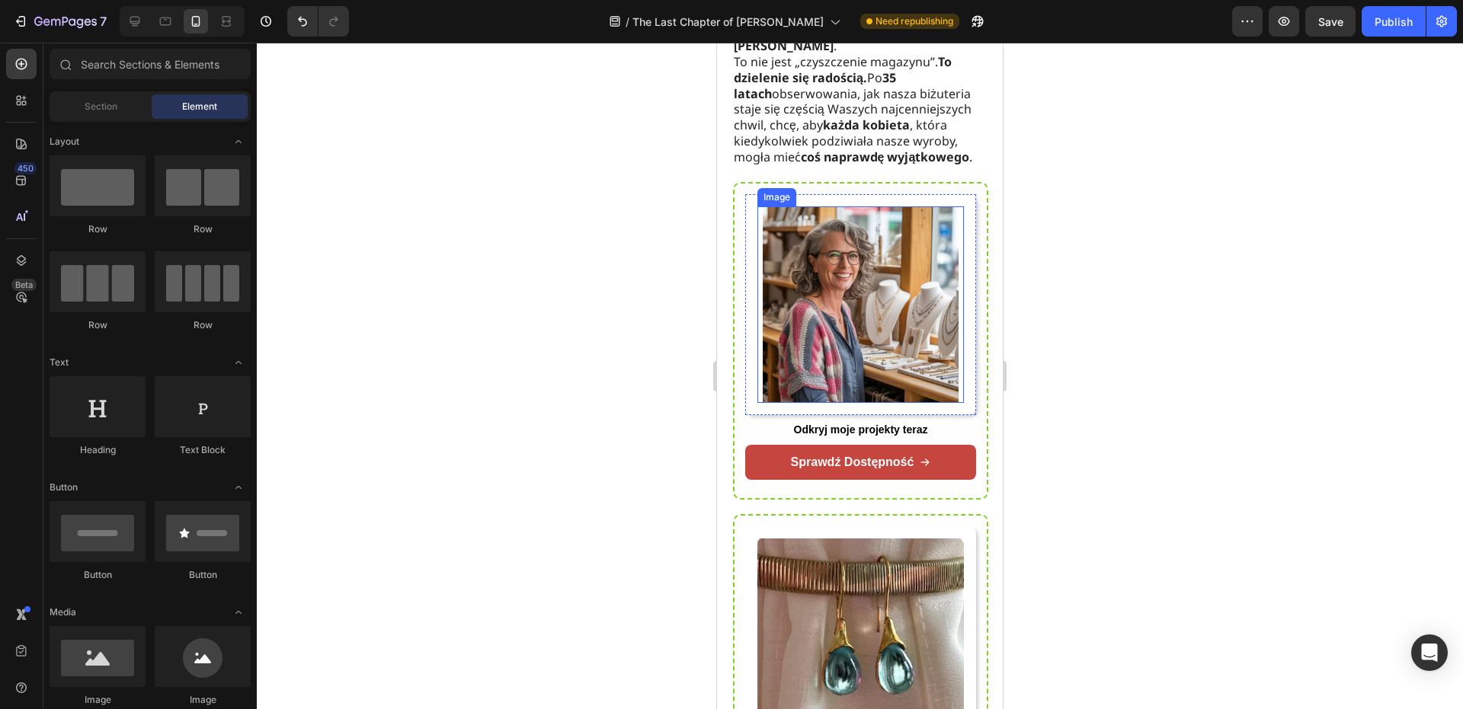
click at [1188, 277] on div at bounding box center [860, 376] width 1206 height 667
click at [904, 424] on strong "Odkryj moje projekty teraz" at bounding box center [861, 430] width 134 height 12
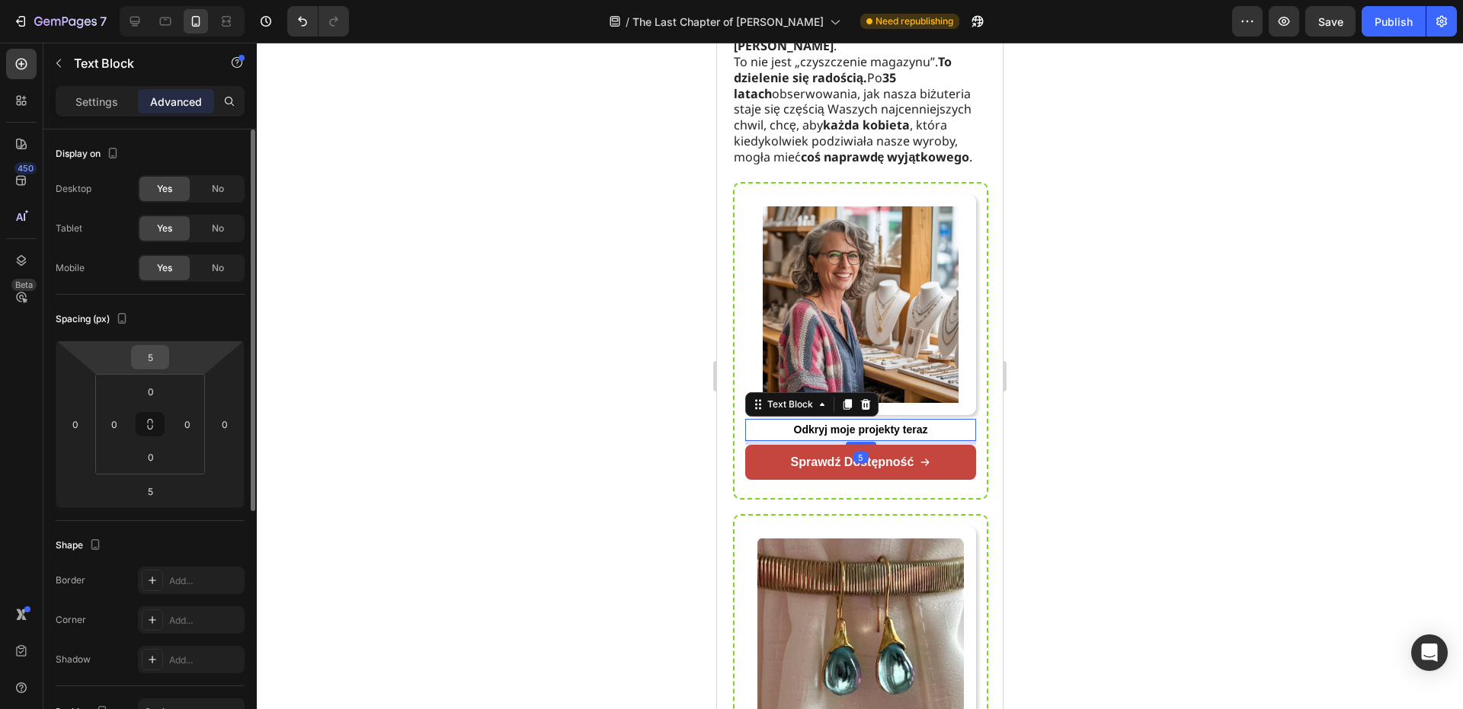
click at [163, 365] on input "5" at bounding box center [150, 357] width 30 height 23
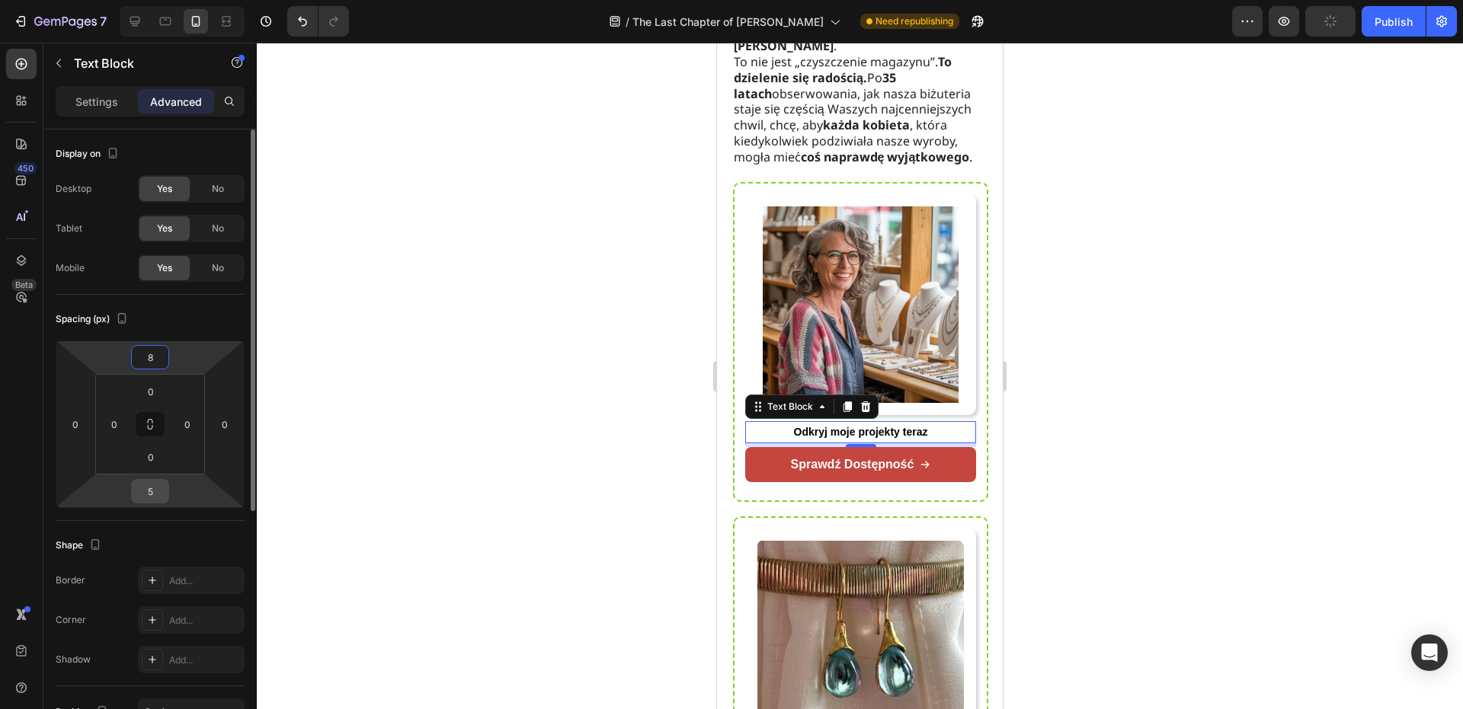
type input "8"
click at [147, 488] on input "5" at bounding box center [150, 491] width 30 height 23
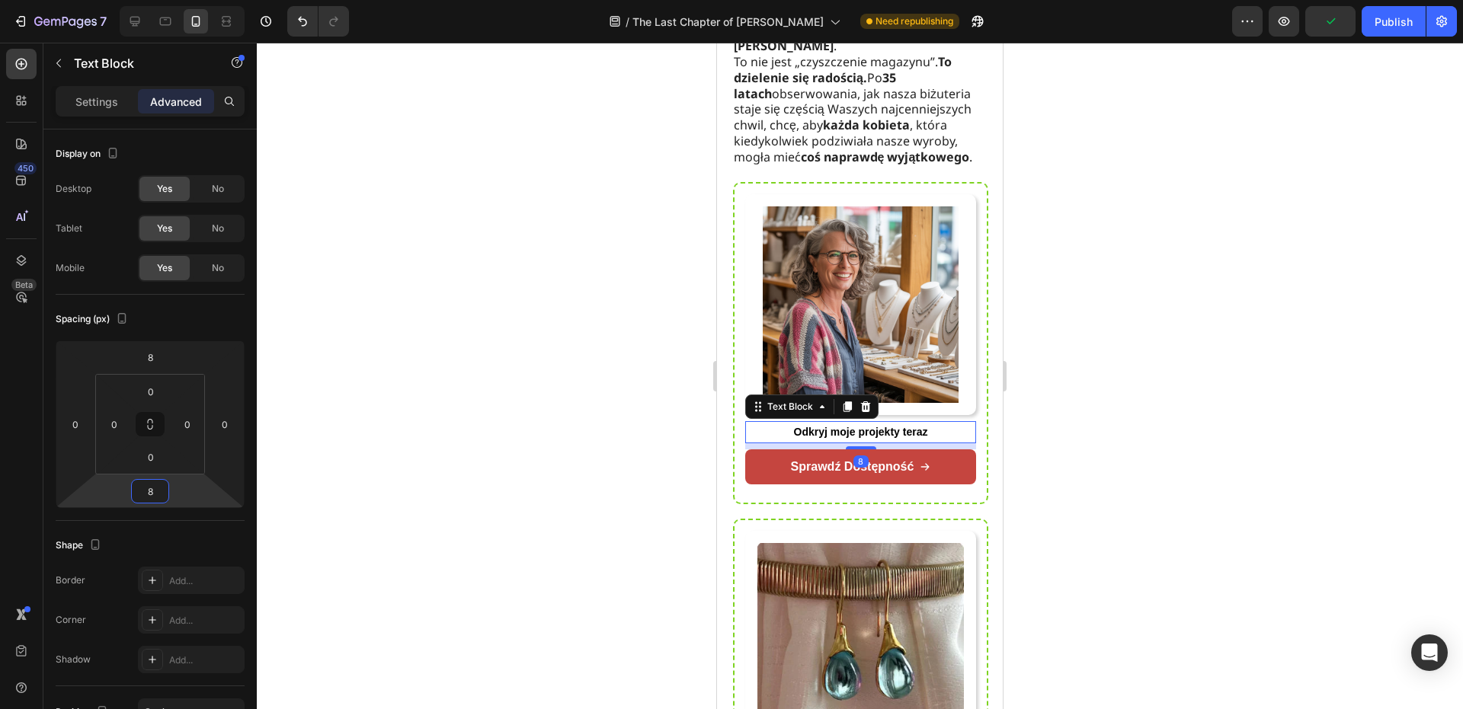
type input "8"
click at [6, 480] on div "450 Beta" at bounding box center [21, 376] width 43 height 667
click at [1032, 331] on div at bounding box center [860, 376] width 1206 height 667
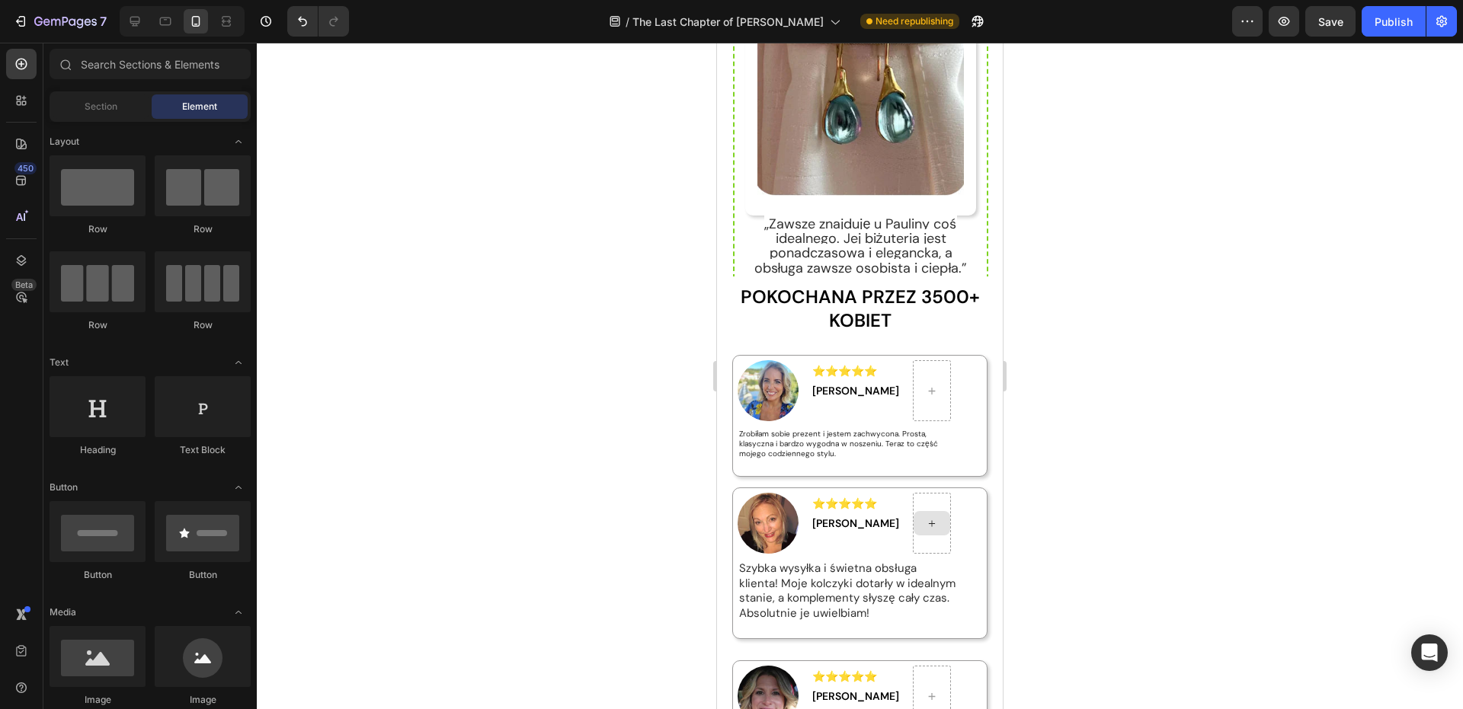
scroll to position [5333, 0]
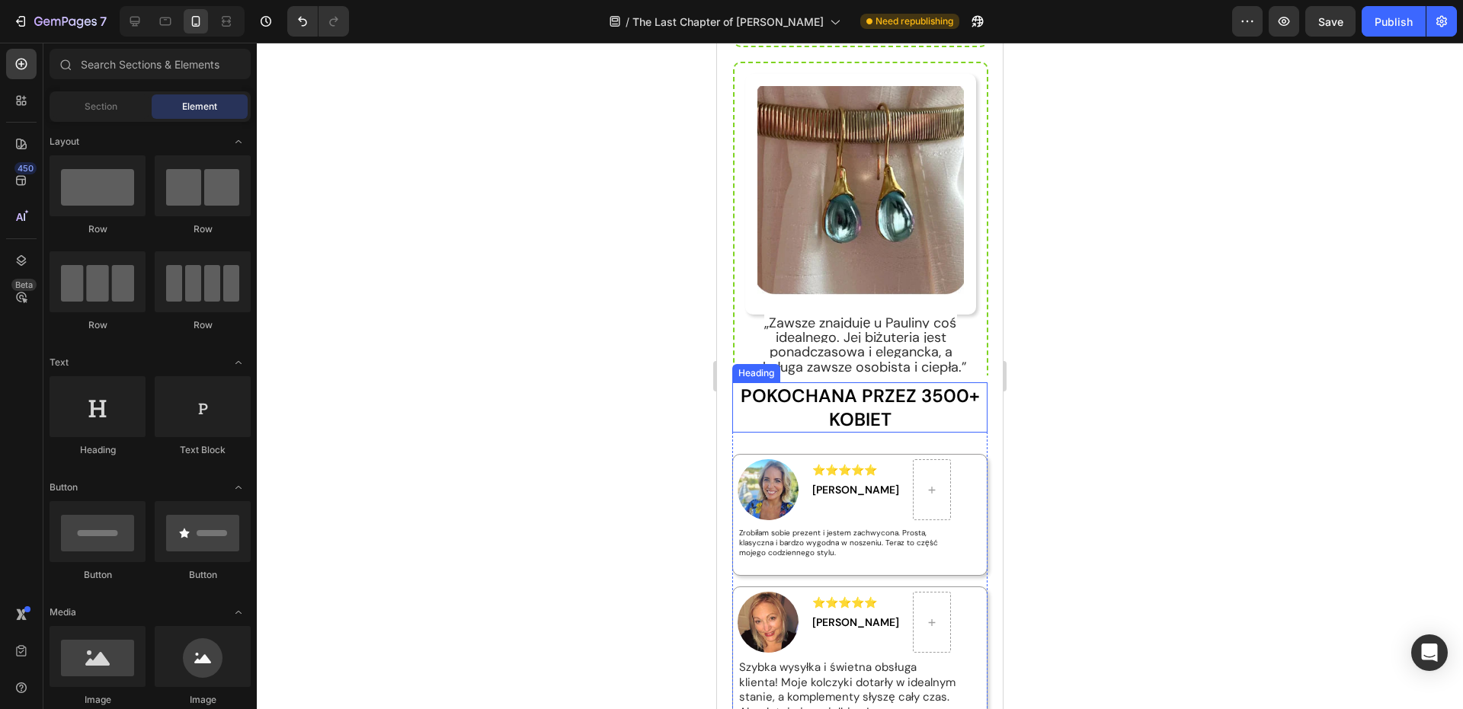
click at [930, 400] on strong "POKOCHANA PRZEZ 3500+ KOBIET" at bounding box center [860, 407] width 239 height 47
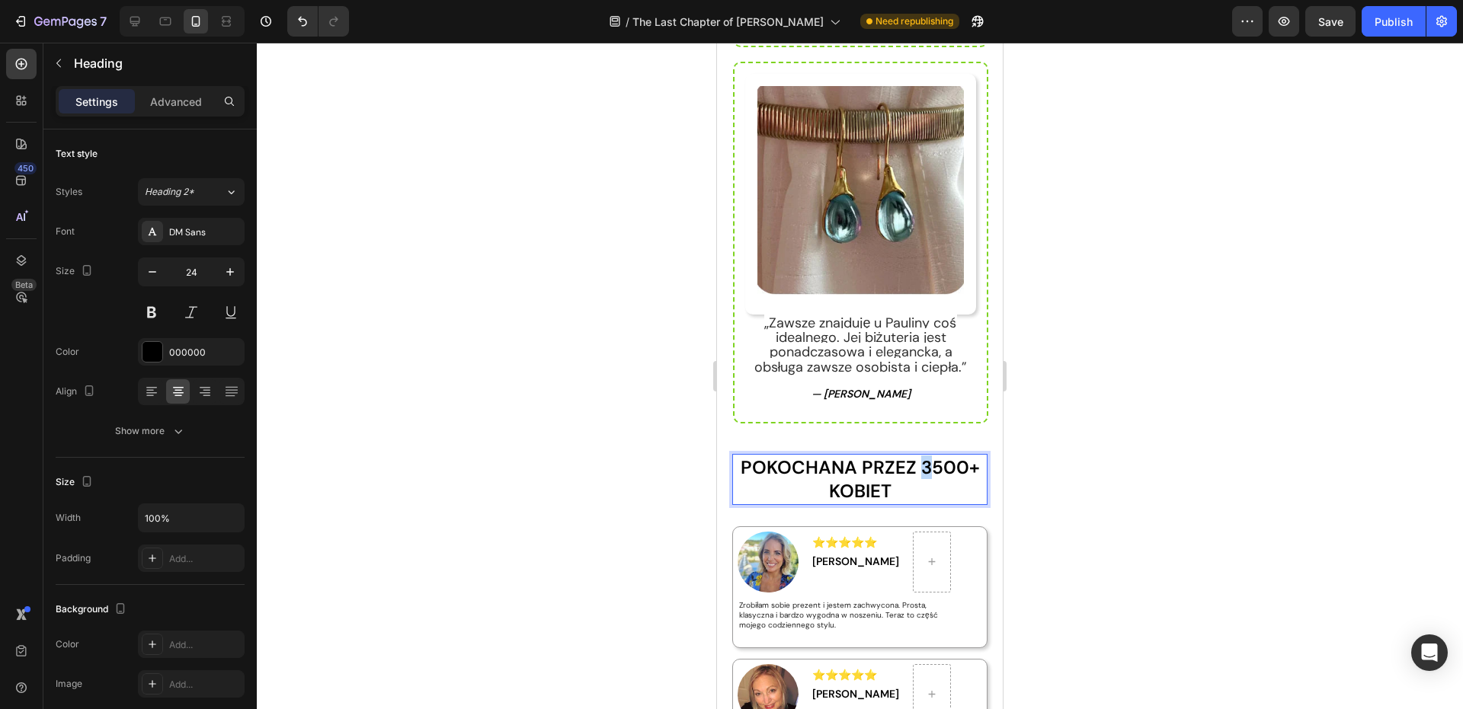
click at [916, 456] on strong "POKOCHANA PRZEZ 3500+ KOBIET" at bounding box center [860, 479] width 239 height 47
click at [1083, 415] on div at bounding box center [860, 376] width 1206 height 667
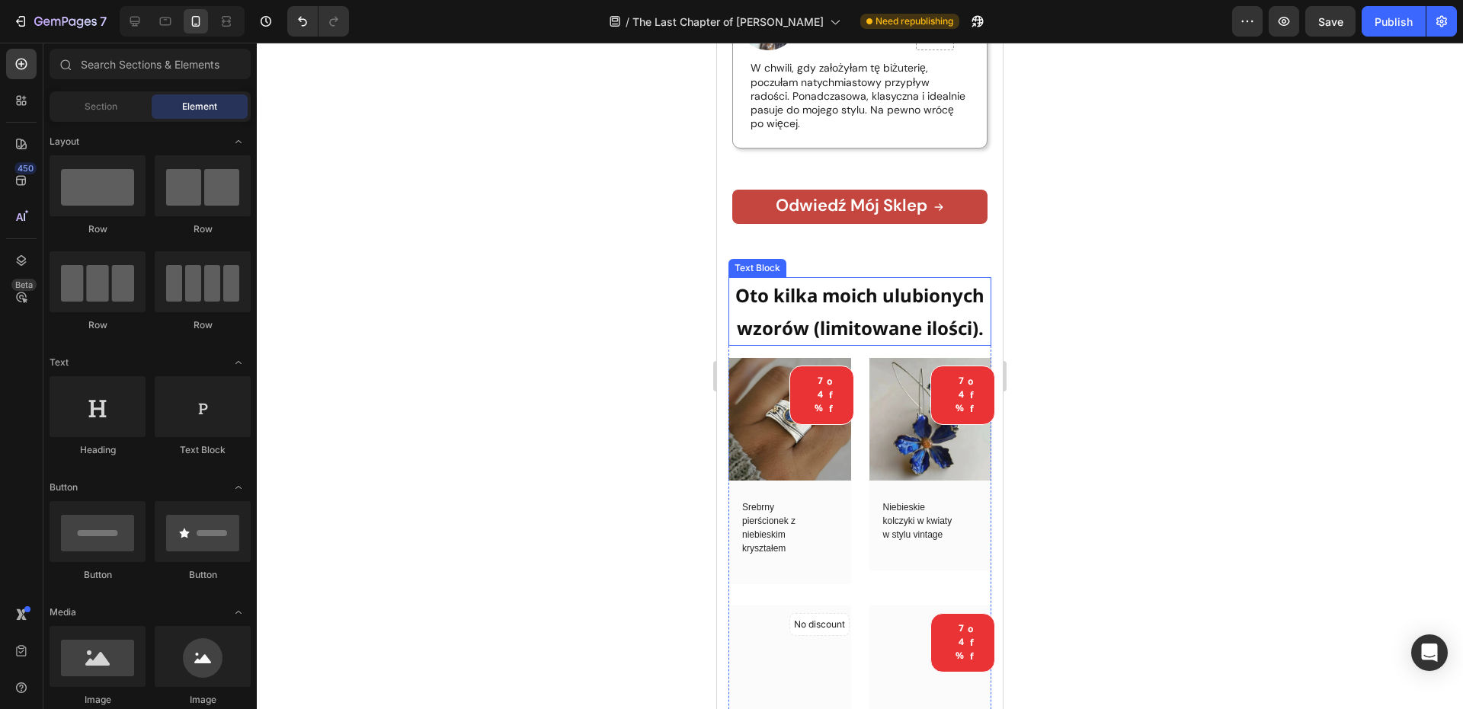
scroll to position [6247, 0]
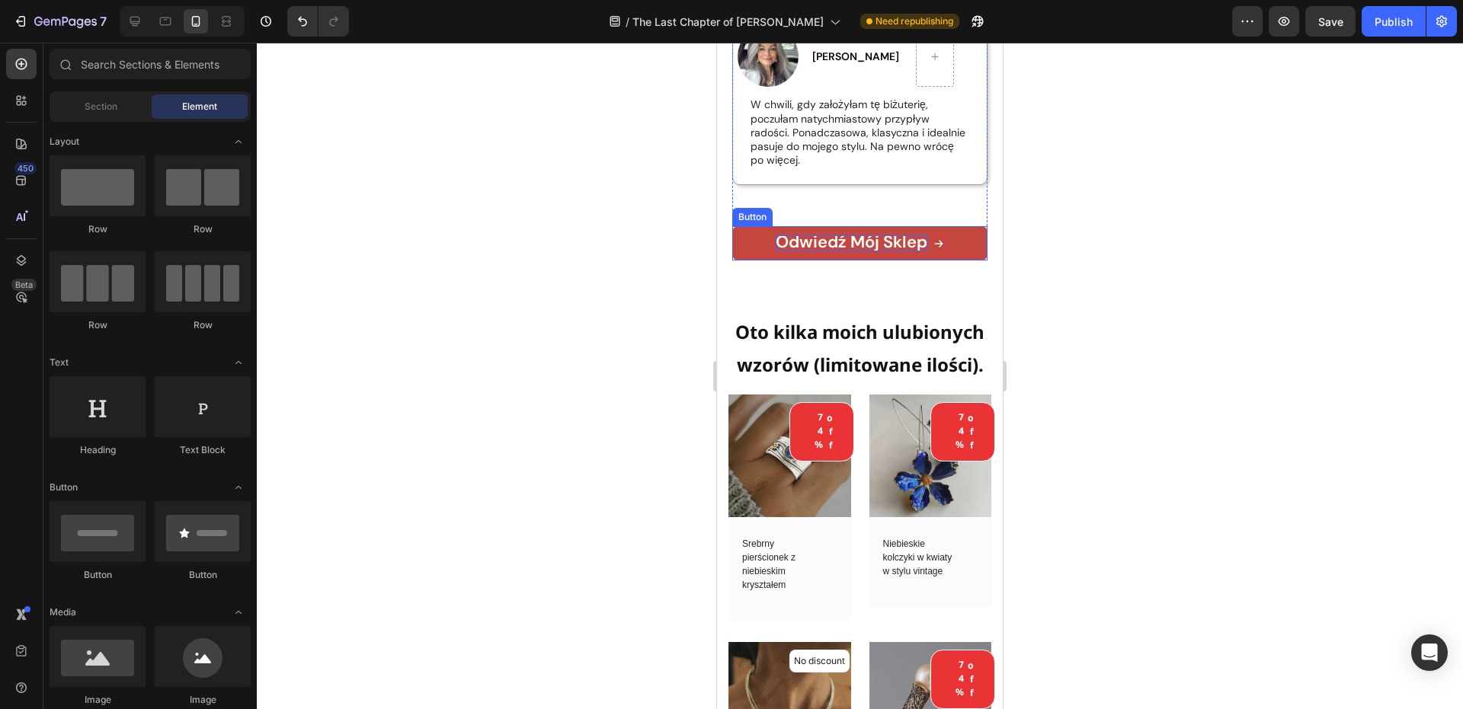
click at [907, 242] on strong "Odwiedź mój sklep" at bounding box center [852, 242] width 152 height 22
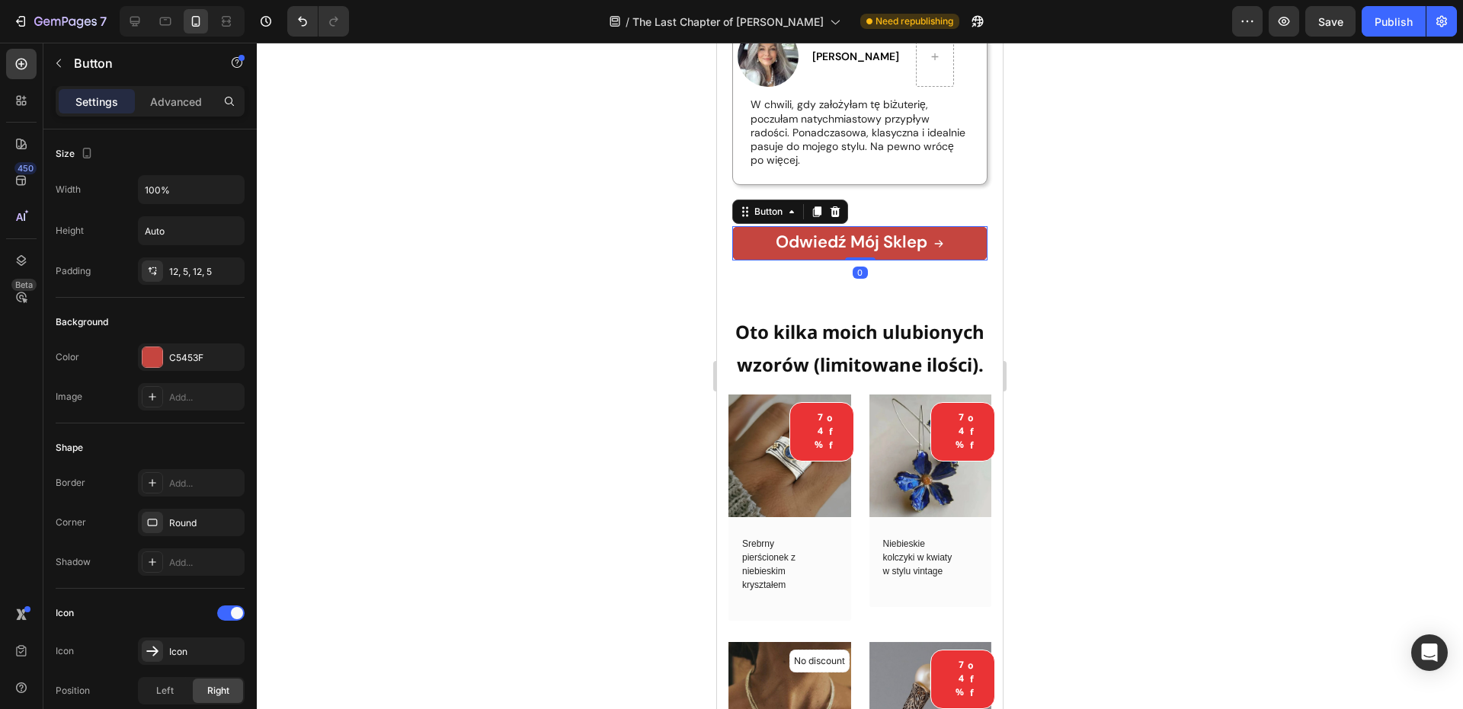
click at [776, 255] on link "Odwiedź mój sklep" at bounding box center [859, 243] width 255 height 34
click at [190, 107] on p "Advanced" at bounding box center [176, 102] width 52 height 16
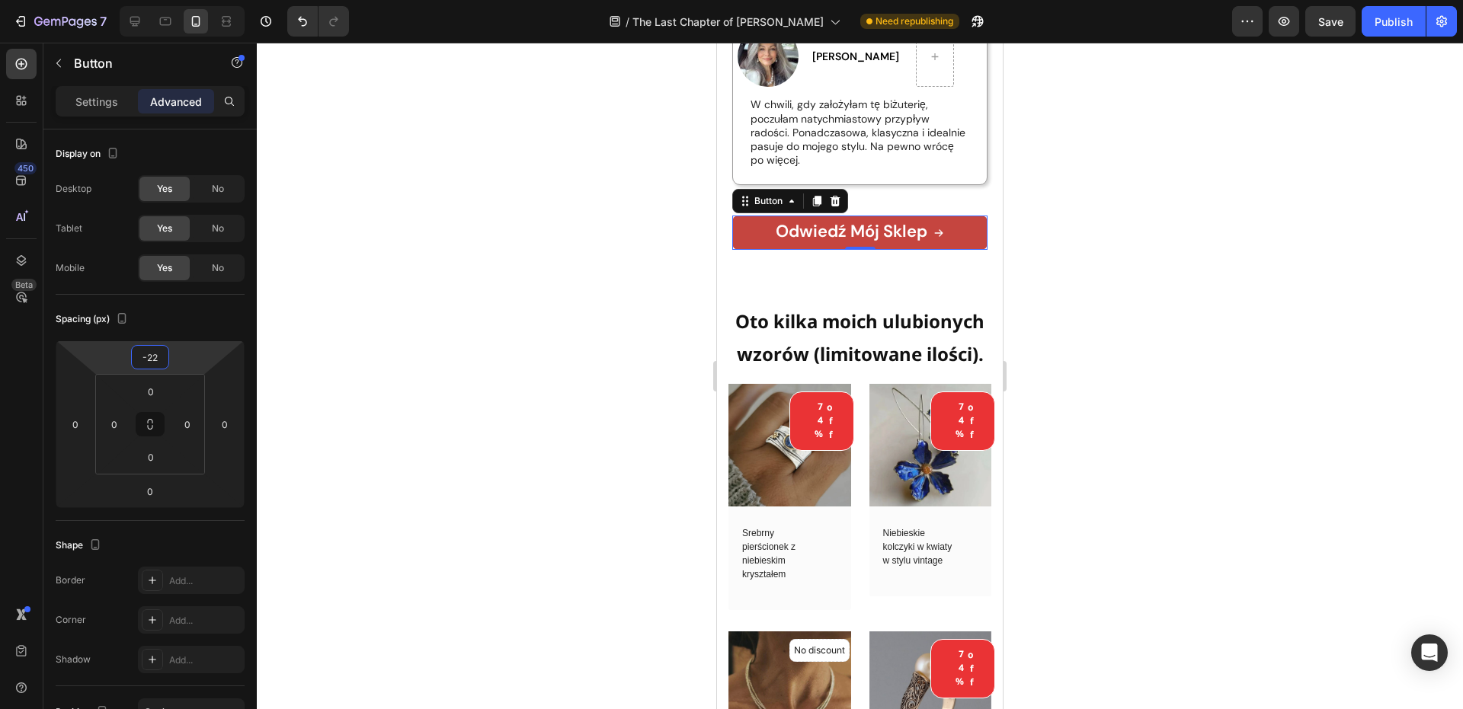
type input "-24"
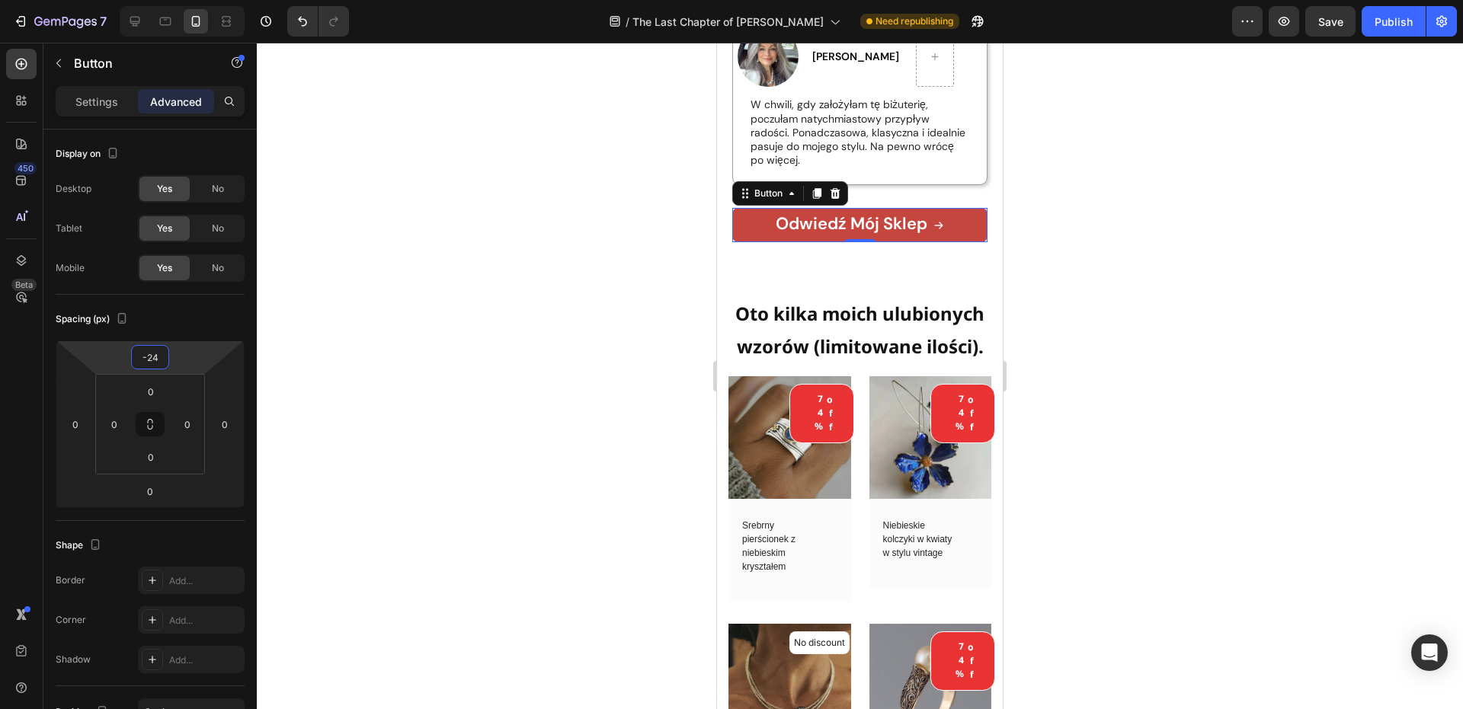
click at [188, 0] on html "7 Version history / The Last Chapter of [PERSON_NAME] Warszawa Need republishin…" at bounding box center [731, 0] width 1463 height 0
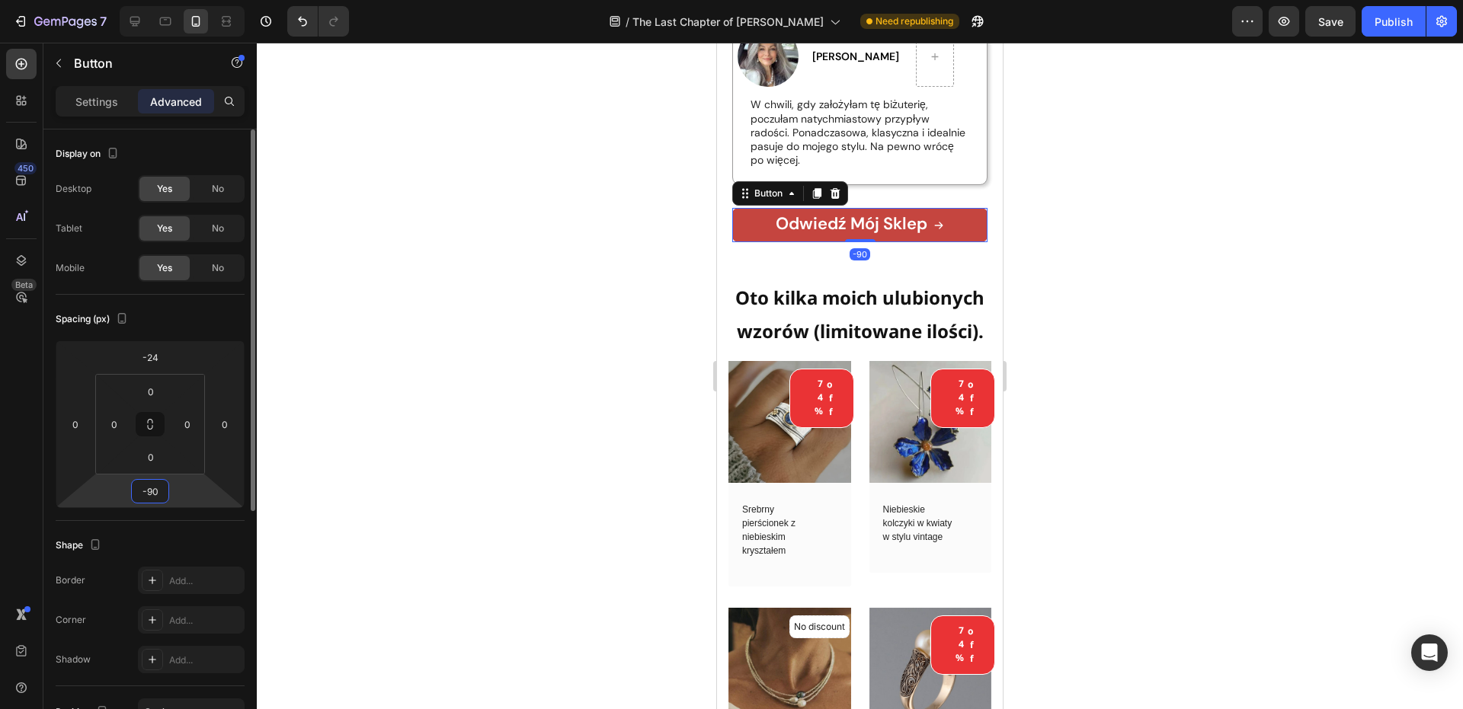
type input "-88"
drag, startPoint x: 187, startPoint y: 489, endPoint x: 210, endPoint y: 503, distance: 26.7
click at [195, 0] on html "7 Version history / The Last Chapter of [PERSON_NAME] Warszawa Need republishin…" at bounding box center [731, 0] width 1463 height 0
click at [799, 347] on p "Oto kilka moich ulubionych wzorów (limitowane ilości)." at bounding box center [860, 314] width 260 height 66
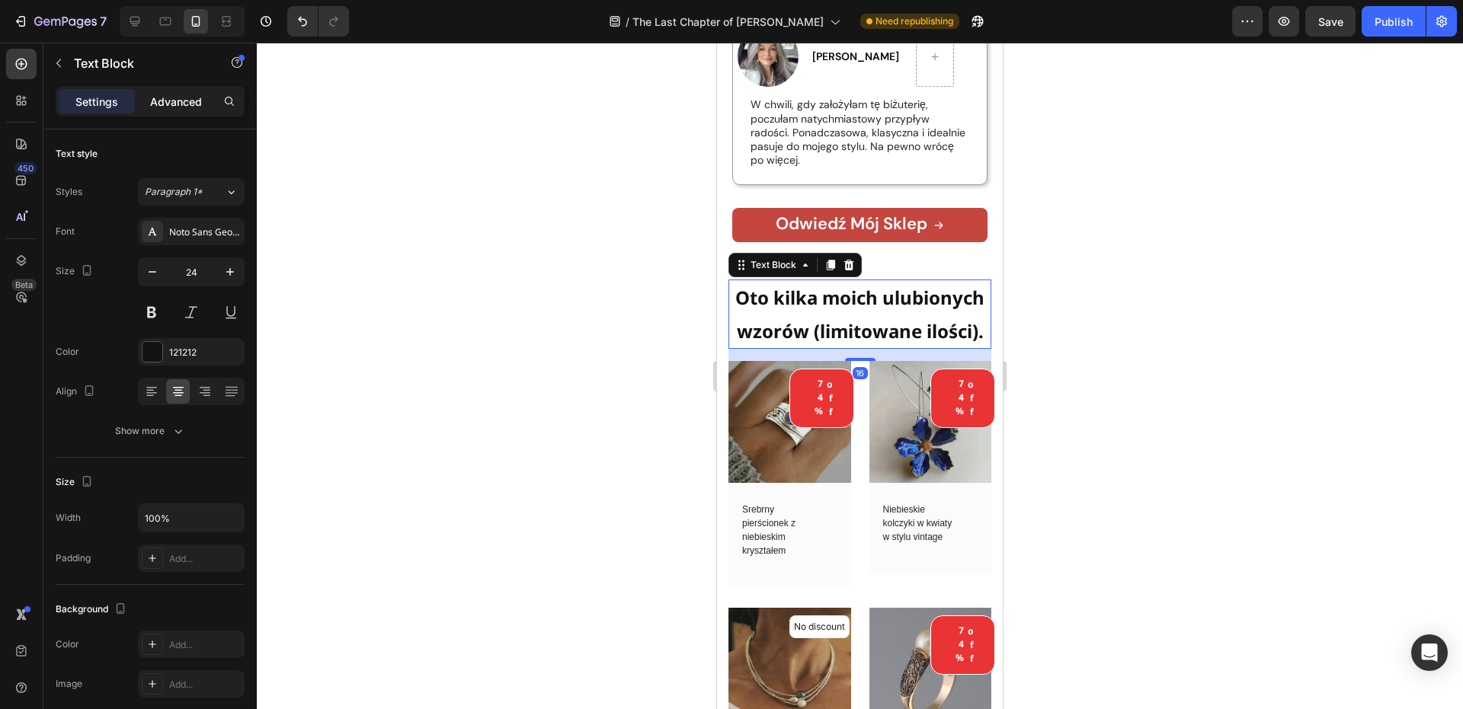
click at [198, 100] on p "Advanced" at bounding box center [176, 102] width 52 height 16
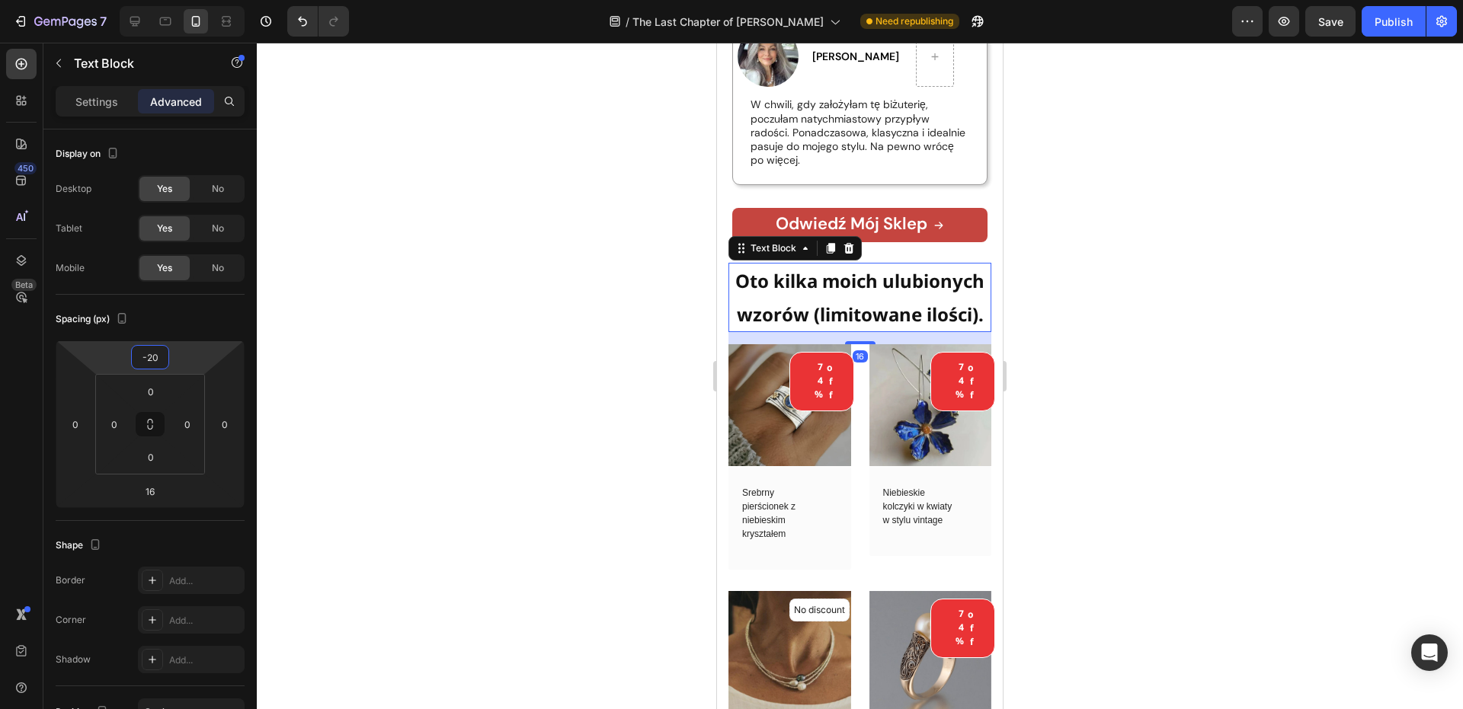
type input "-22"
drag, startPoint x: 187, startPoint y: 369, endPoint x: 198, endPoint y: 377, distance: 13.6
click at [198, 0] on html "7 Version history / The Last Chapter of [PERSON_NAME] Warszawa Need republishin…" at bounding box center [731, 0] width 1463 height 0
click at [1176, 227] on div at bounding box center [860, 376] width 1206 height 667
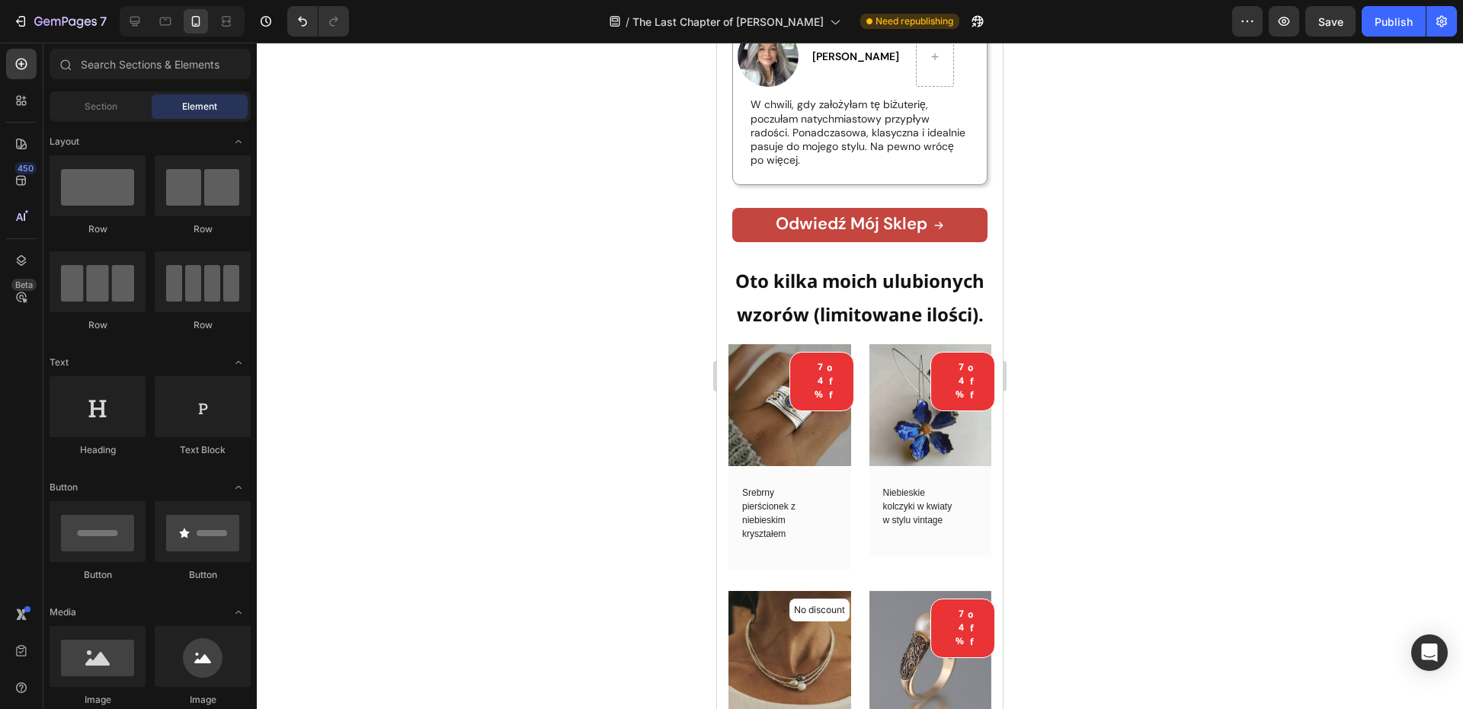
click at [1177, 225] on div at bounding box center [860, 376] width 1206 height 667
click at [932, 305] on strong "Oto kilka moich ulubionych wzorów (limitowane ilości)." at bounding box center [859, 297] width 249 height 58
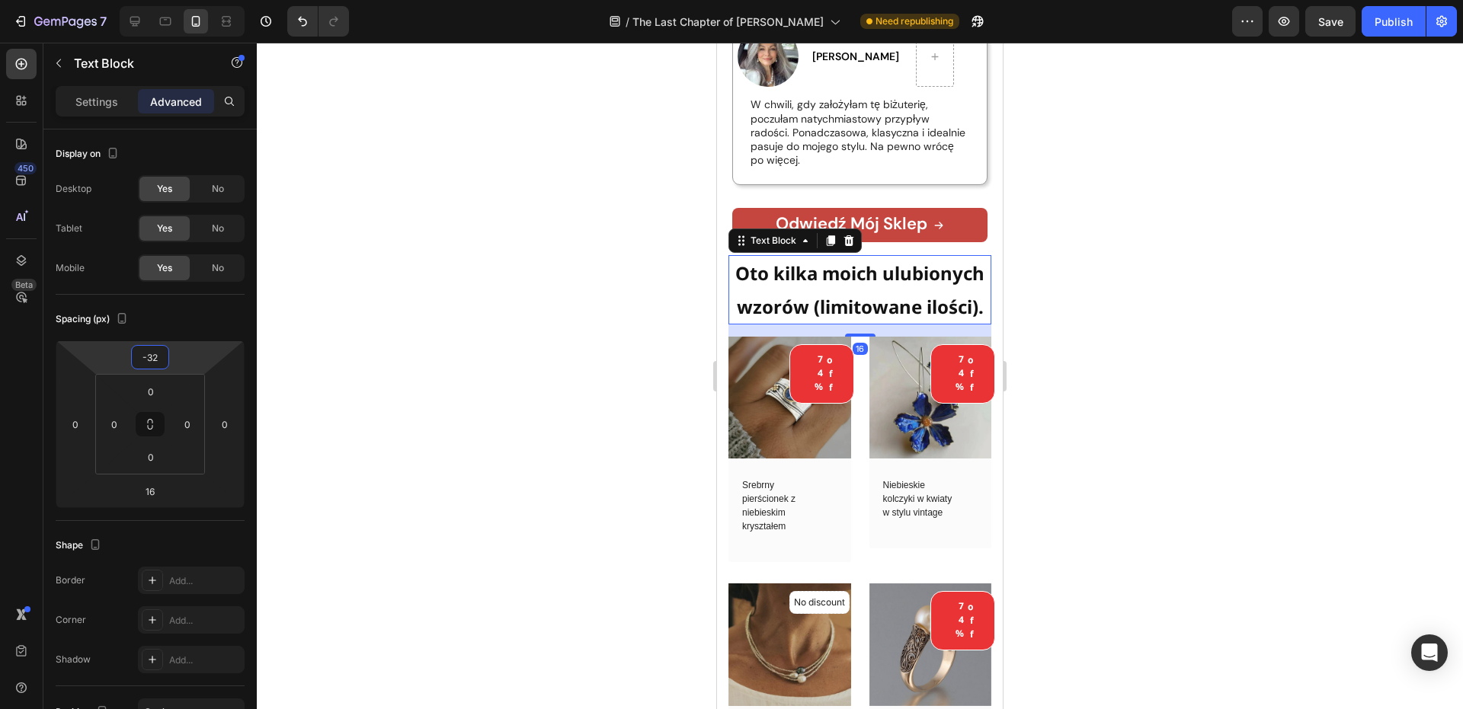
type input "-30"
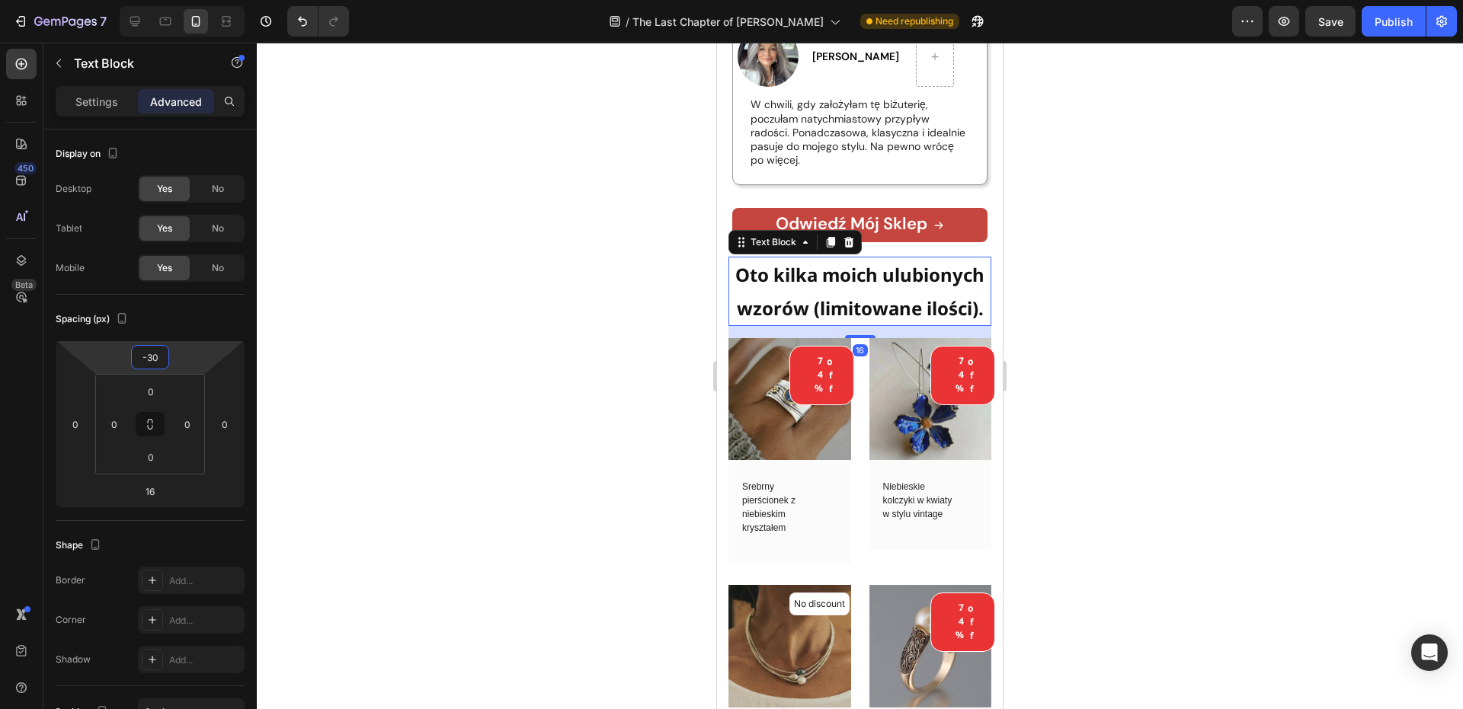
click at [208, 0] on html "7 Version history / The Last Chapter of [PERSON_NAME] Warszawa Need republishin…" at bounding box center [731, 0] width 1463 height 0
click at [437, 257] on div at bounding box center [860, 376] width 1206 height 667
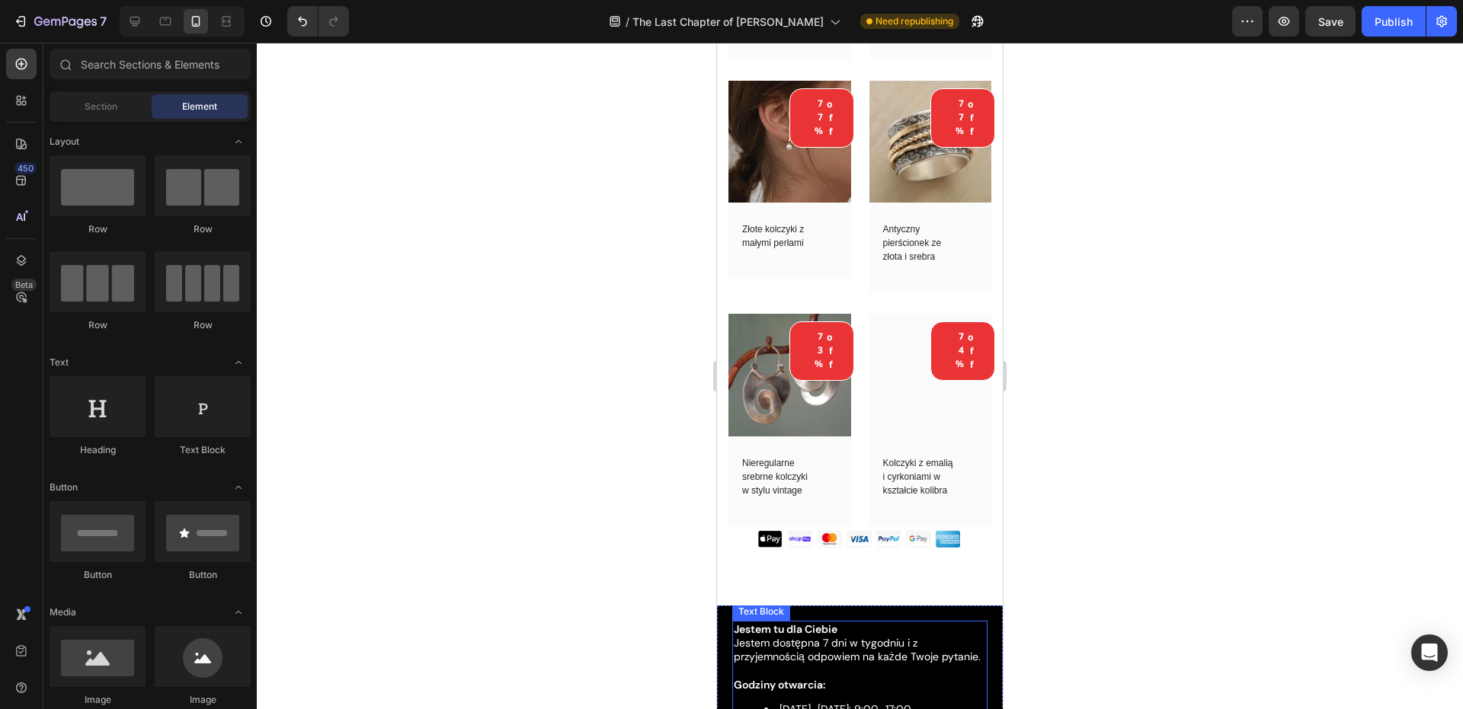
scroll to position [6964, 0]
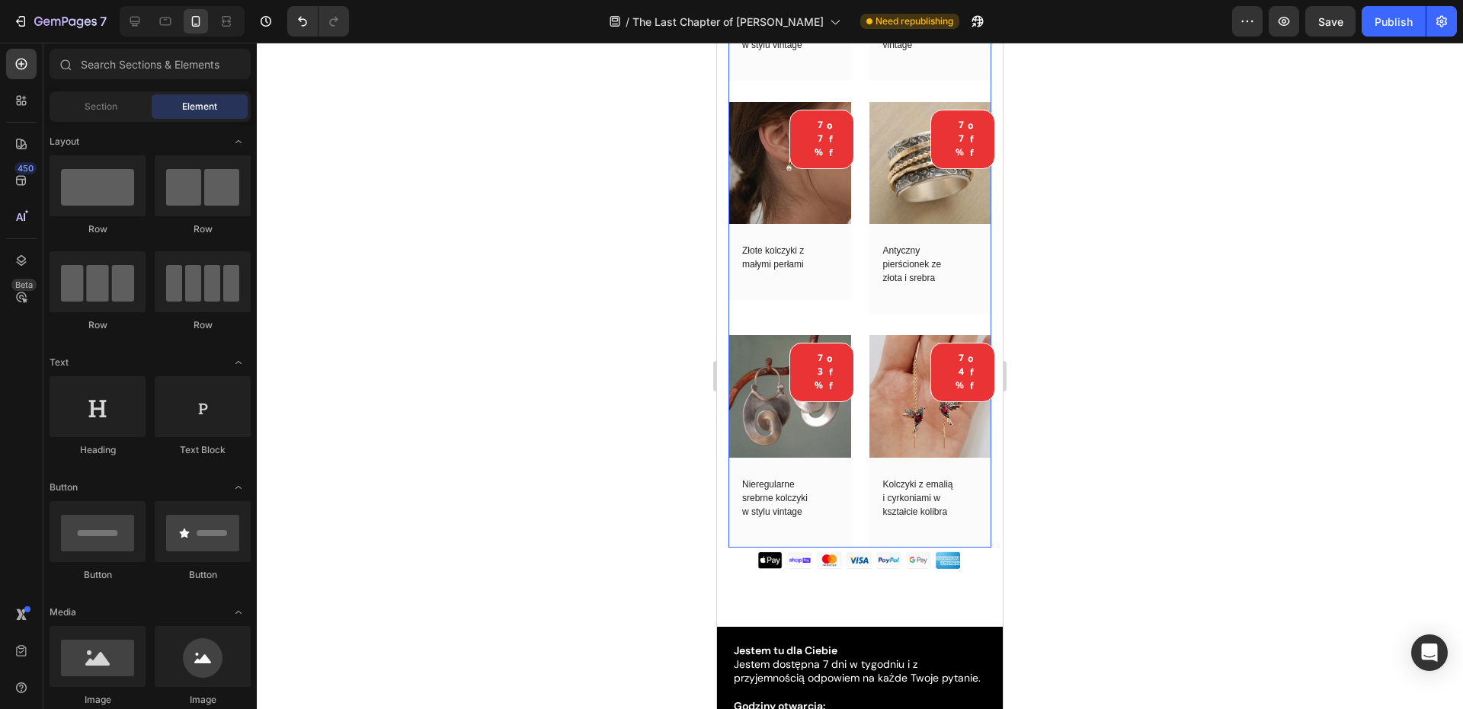
click at [861, 298] on div "74% off (P) Tag (P) Images Row Srebrny pierścionek z niebieskim kryształem (P) …" at bounding box center [859, 84] width 263 height 926
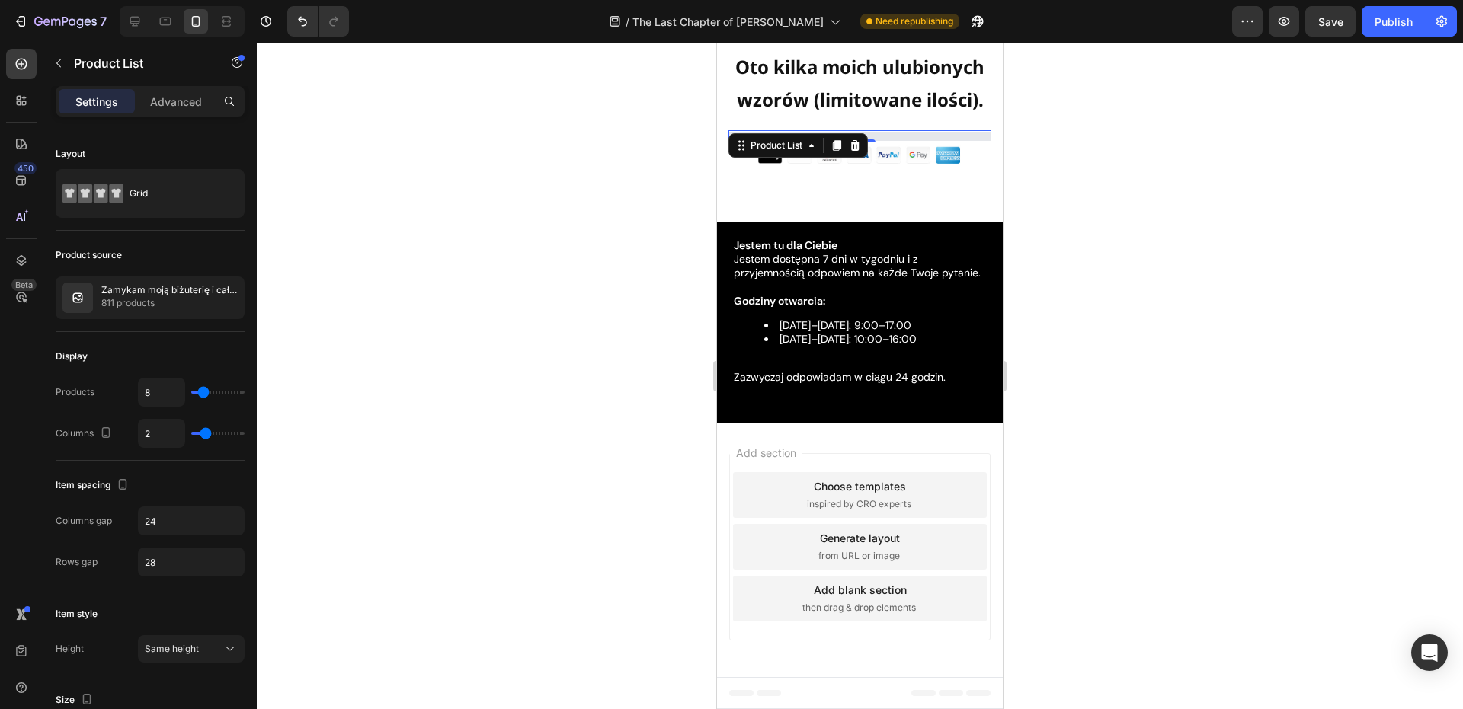
scroll to position [6500, 0]
type input "11"
type input "13"
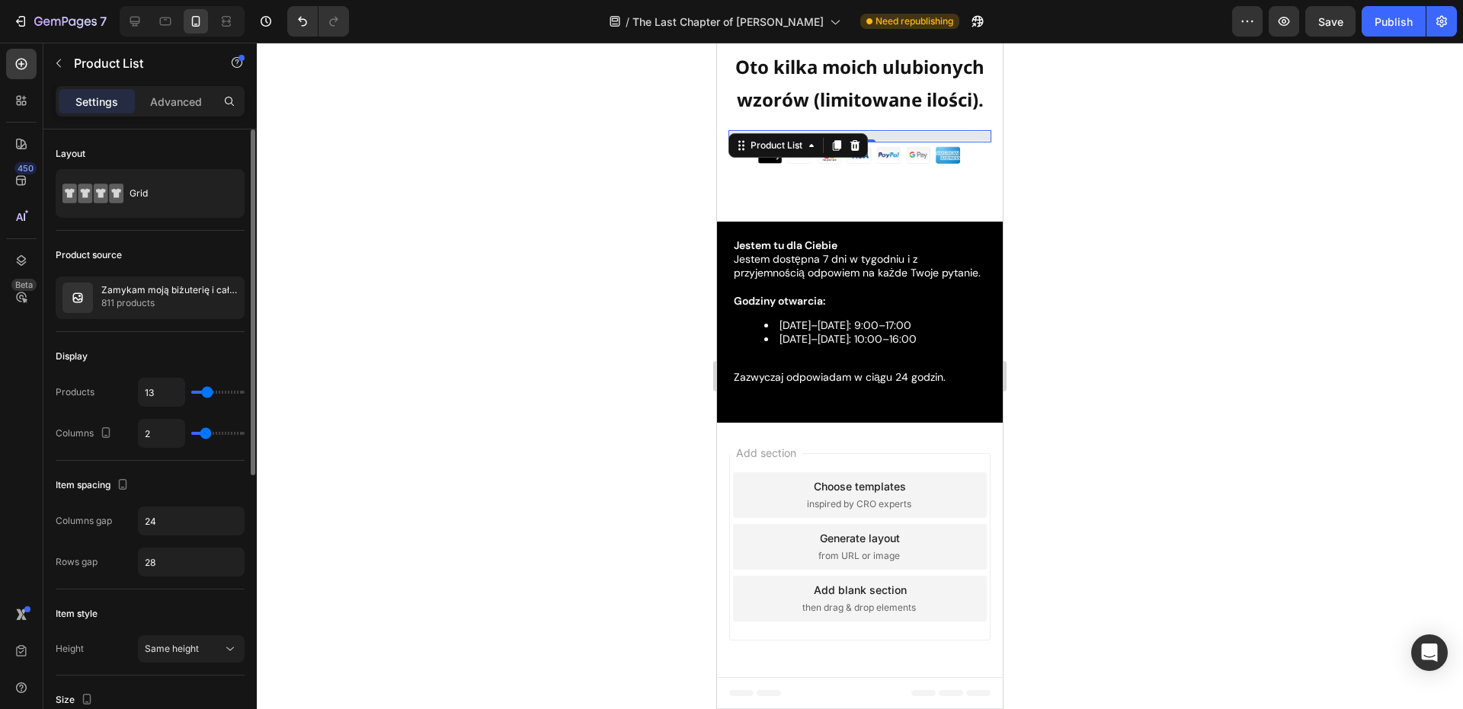
type input "14"
type input "16"
click at [210, 394] on input "range" at bounding box center [217, 392] width 53 height 3
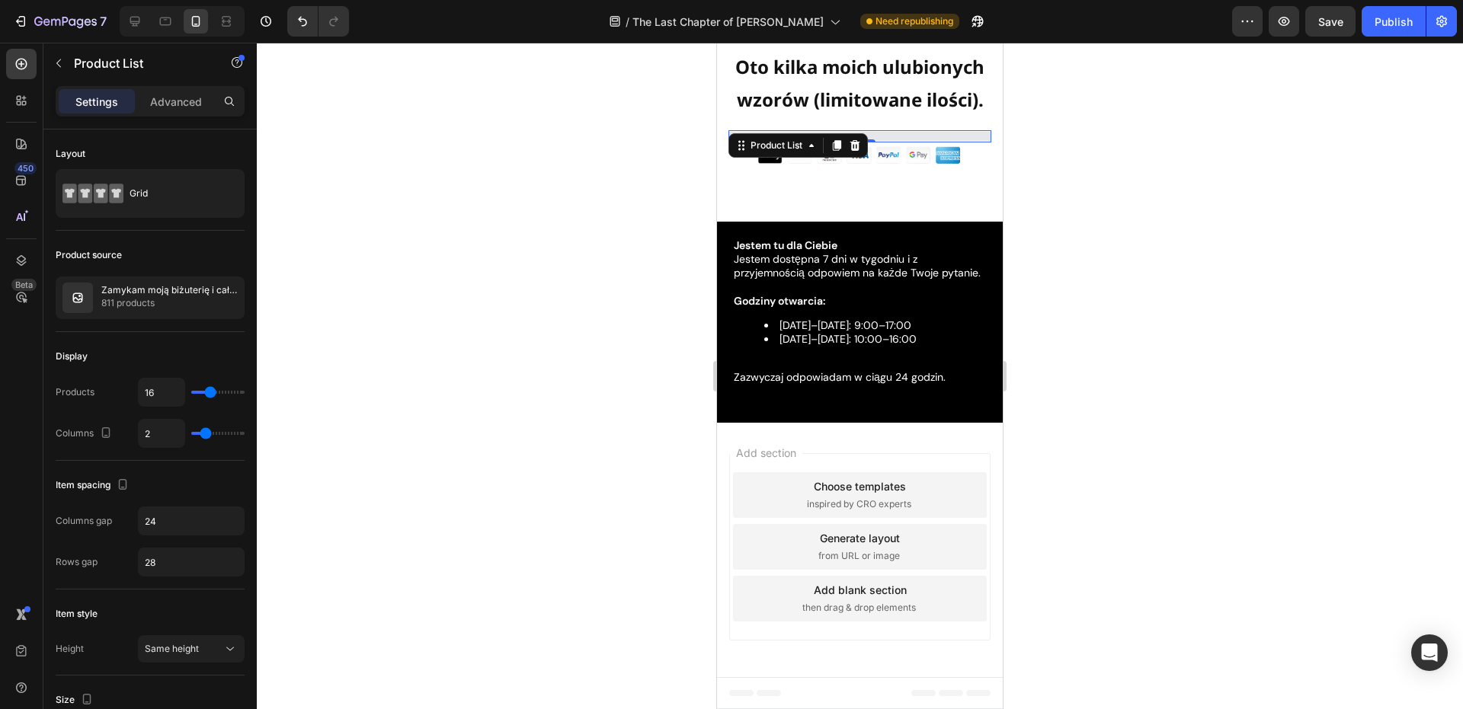
click at [351, 363] on div at bounding box center [860, 376] width 1206 height 667
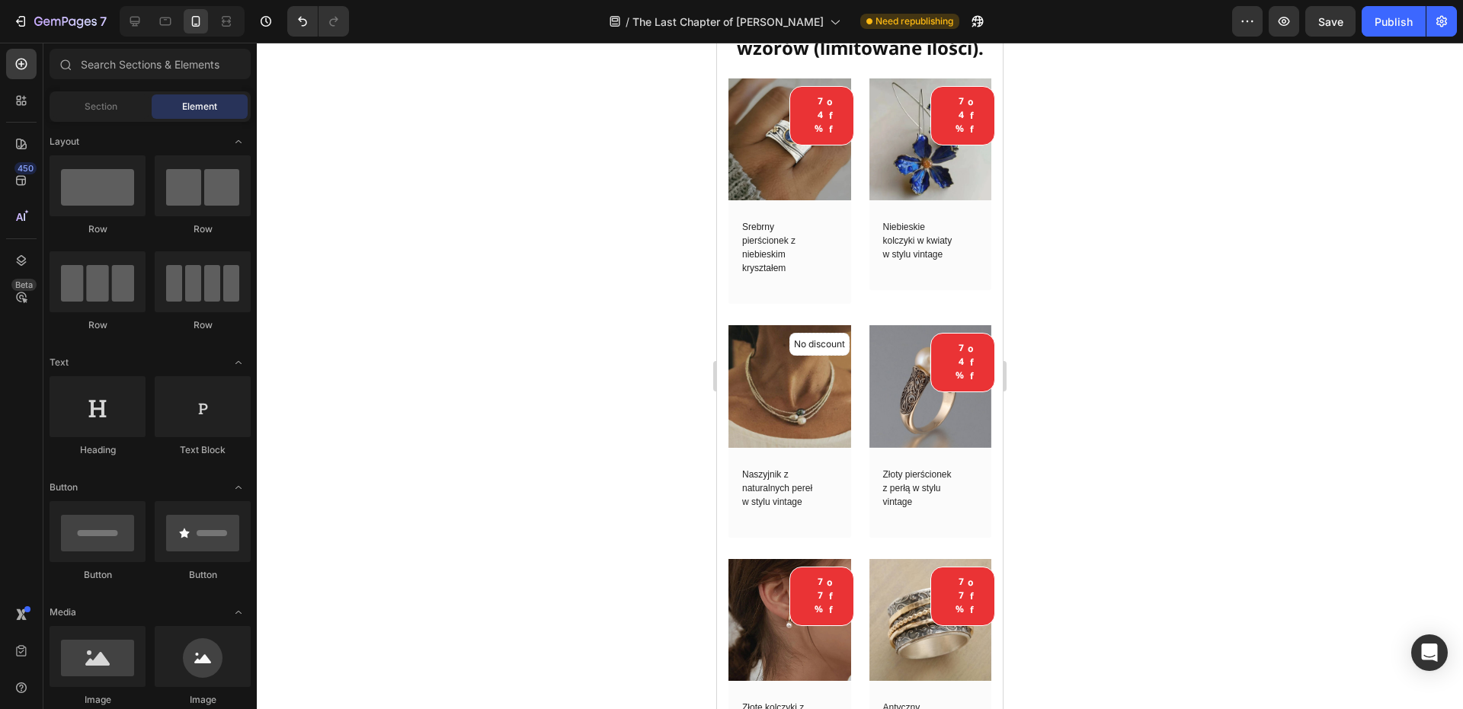
scroll to position [6126, 0]
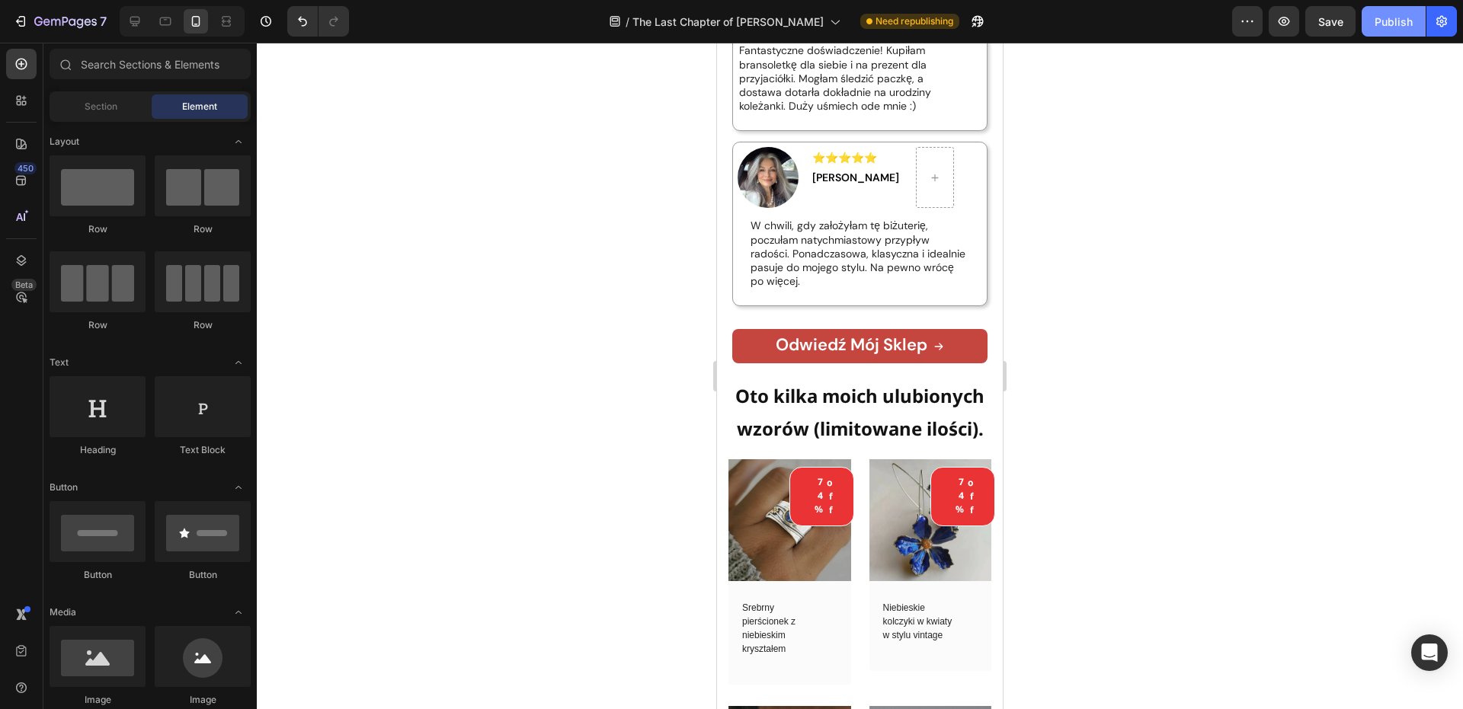
click at [1395, 21] on div "Publish" at bounding box center [1393, 22] width 38 height 16
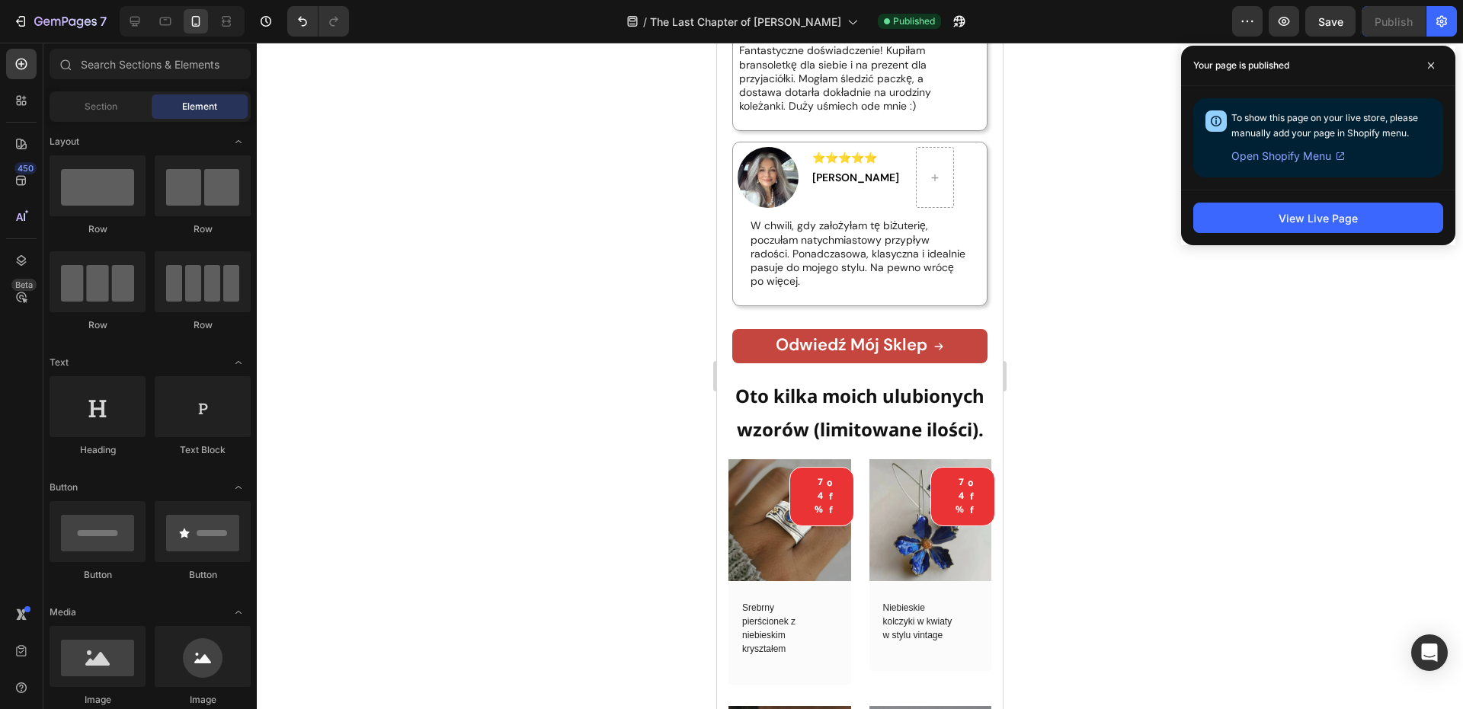
click at [598, 236] on div at bounding box center [860, 376] width 1206 height 667
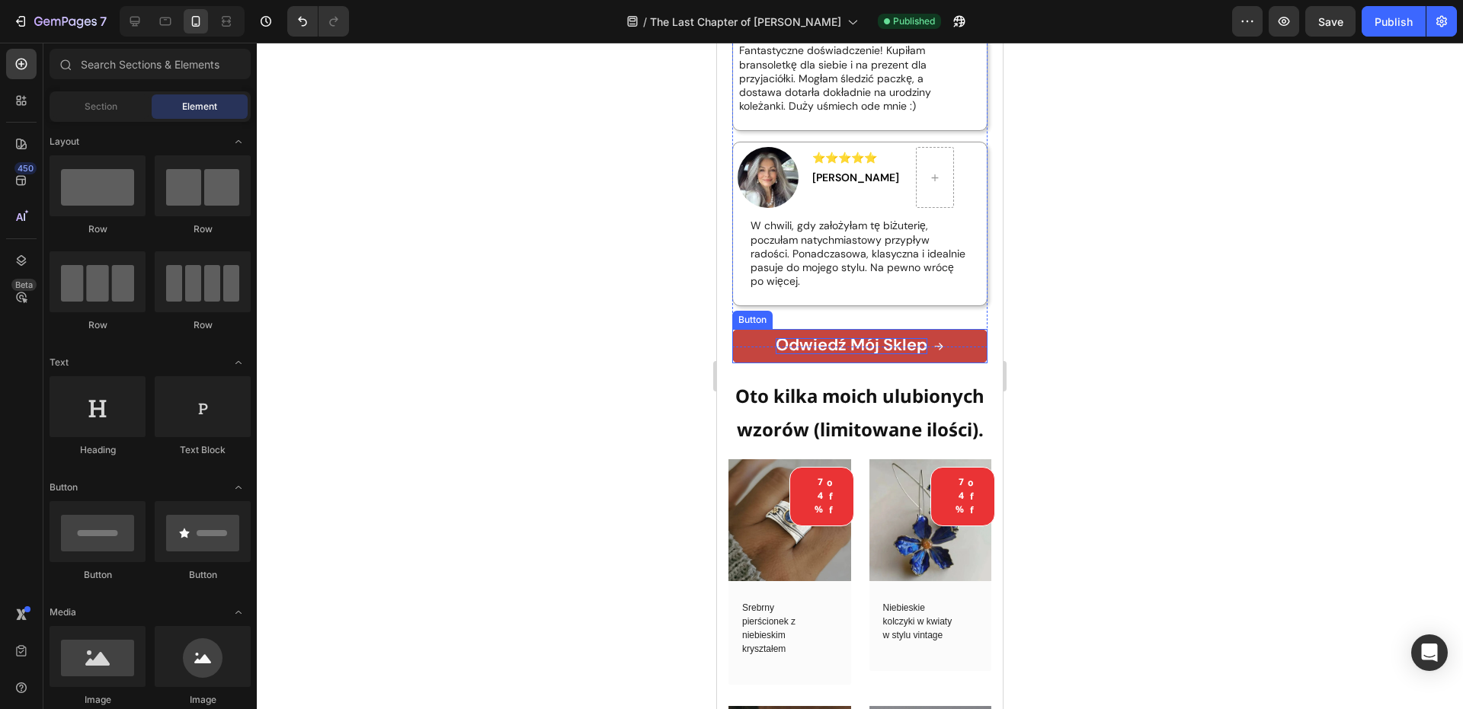
click at [841, 349] on strong "Odwiedź mój sklep" at bounding box center [852, 345] width 152 height 22
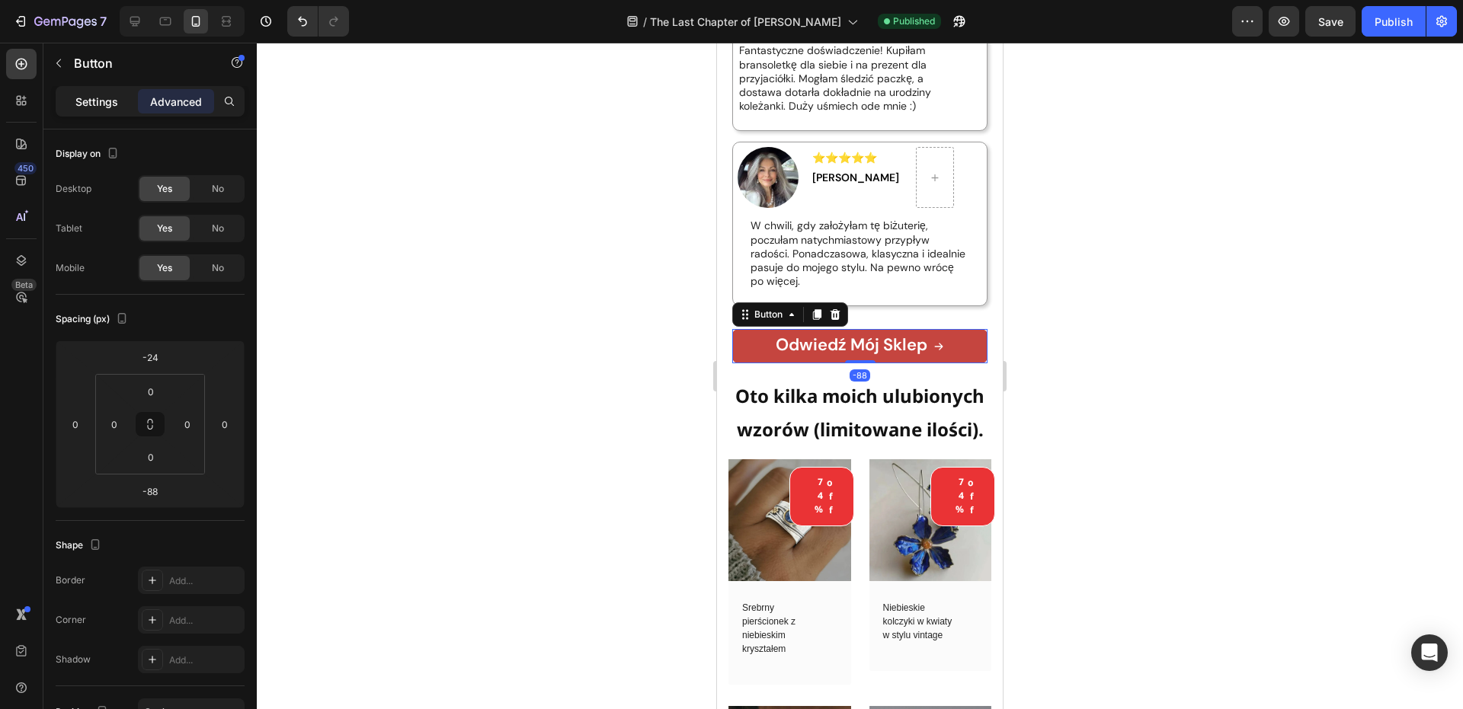
click at [114, 107] on p "Settings" at bounding box center [96, 102] width 43 height 16
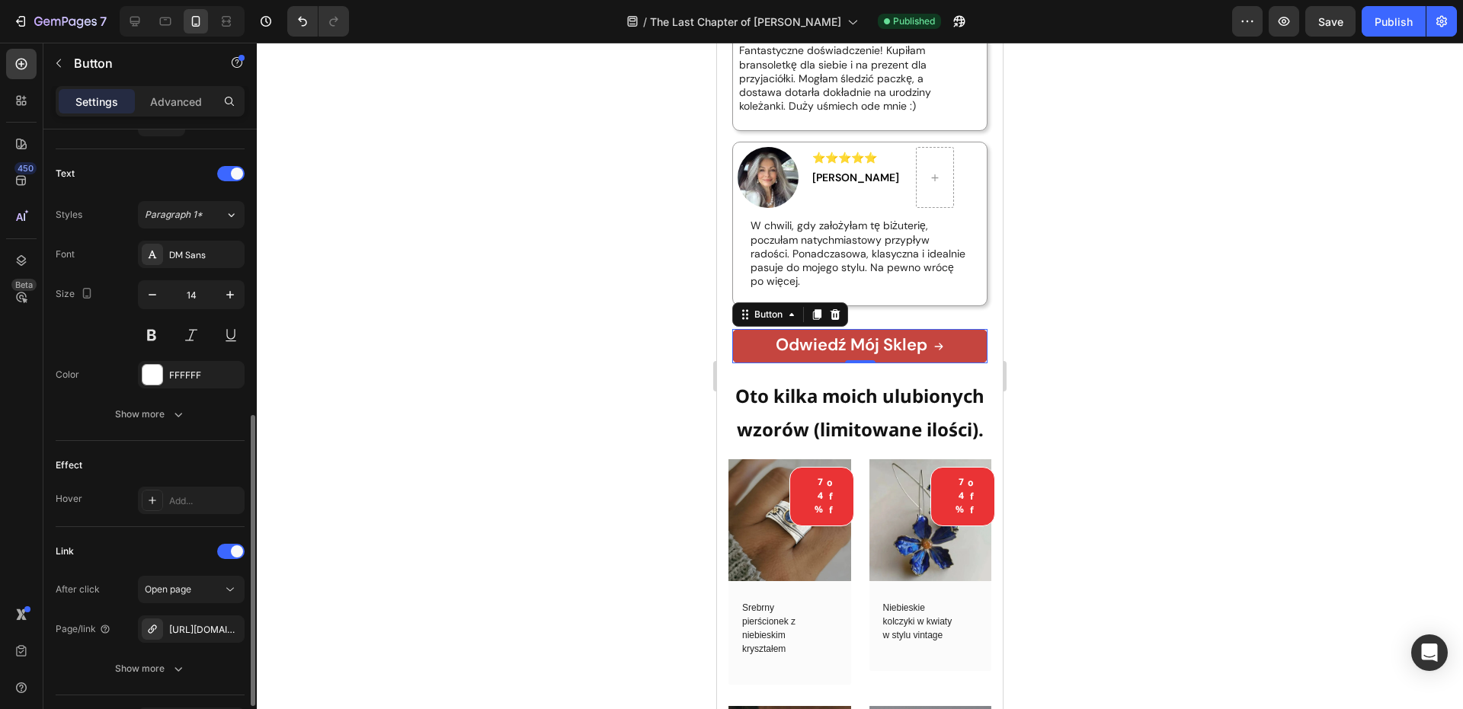
scroll to position [709, 0]
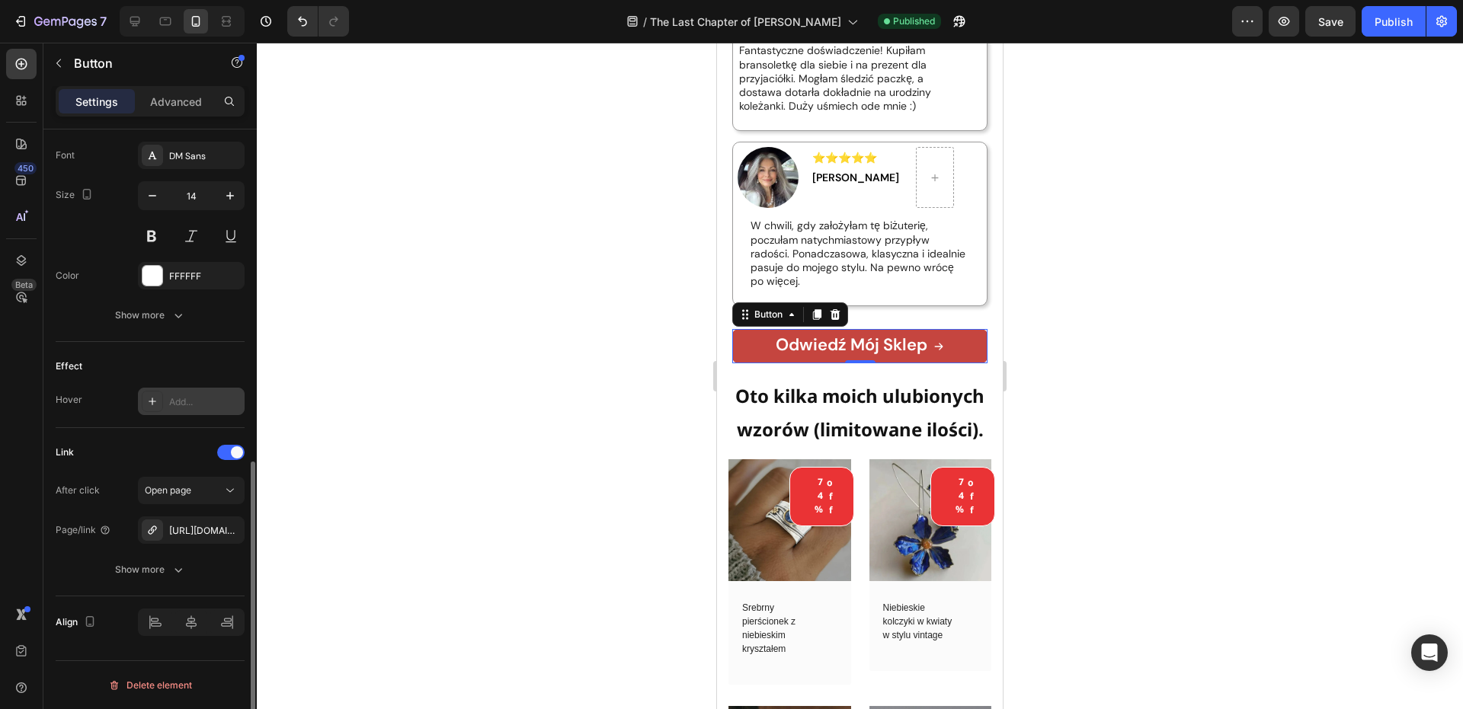
click at [171, 403] on div "Add..." at bounding box center [205, 402] width 72 height 14
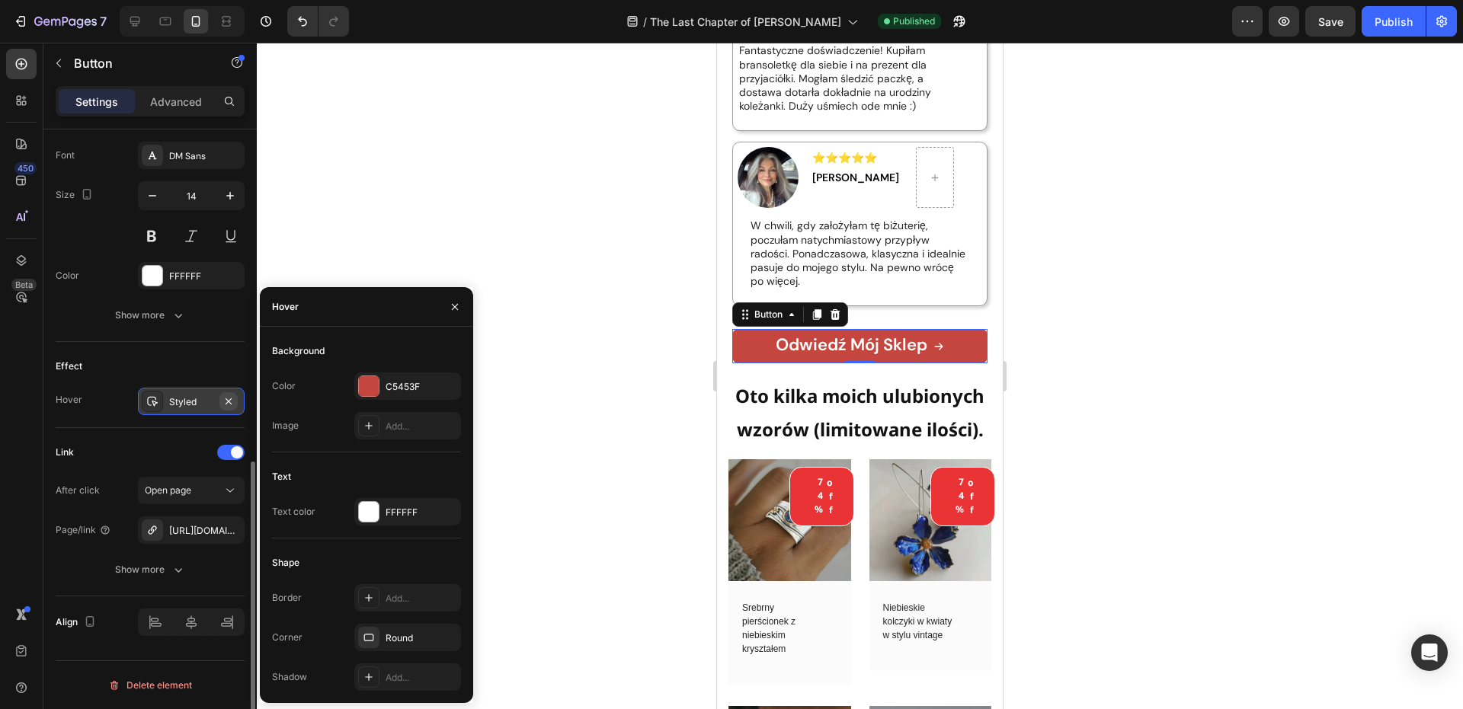
click at [222, 403] on icon "button" at bounding box center [228, 401] width 12 height 12
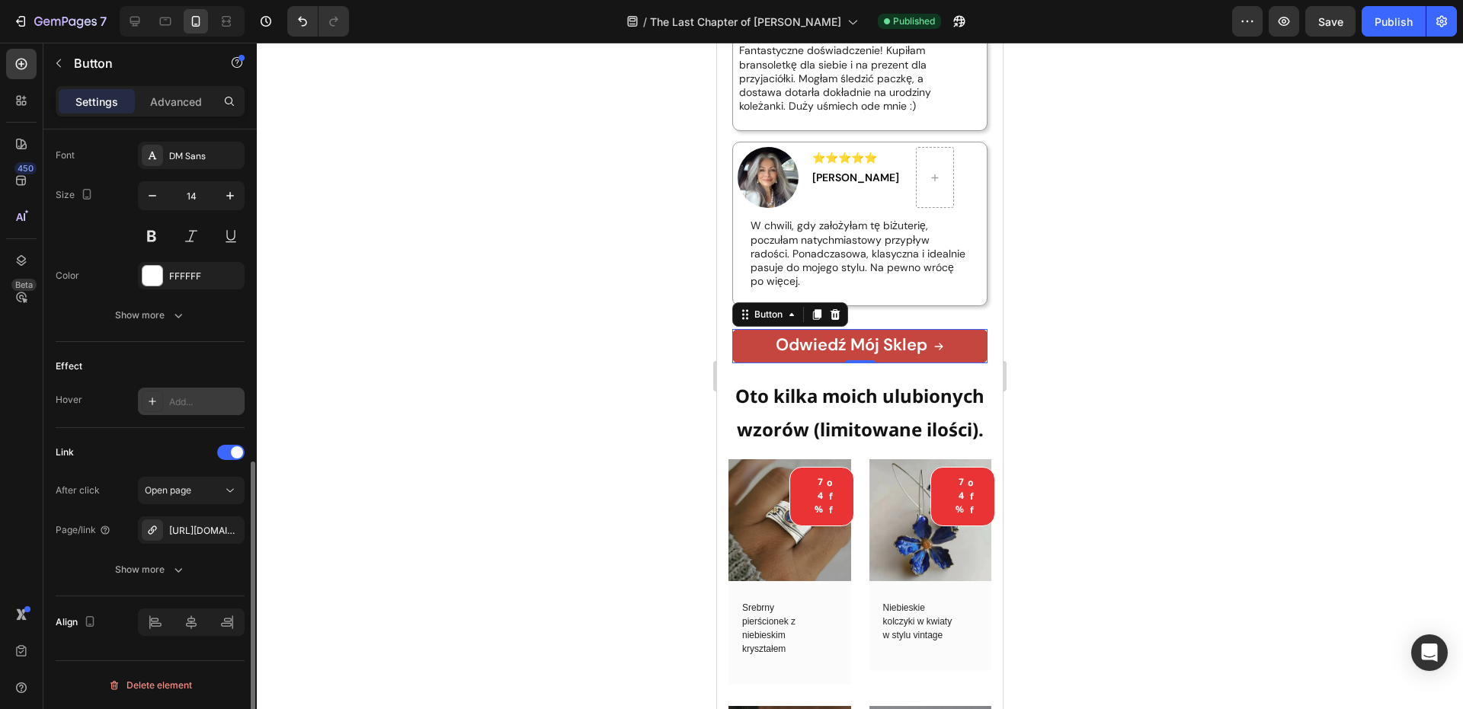
click at [213, 366] on div "Effect" at bounding box center [150, 366] width 189 height 24
click at [166, 568] on div "Show more" at bounding box center [150, 569] width 71 height 15
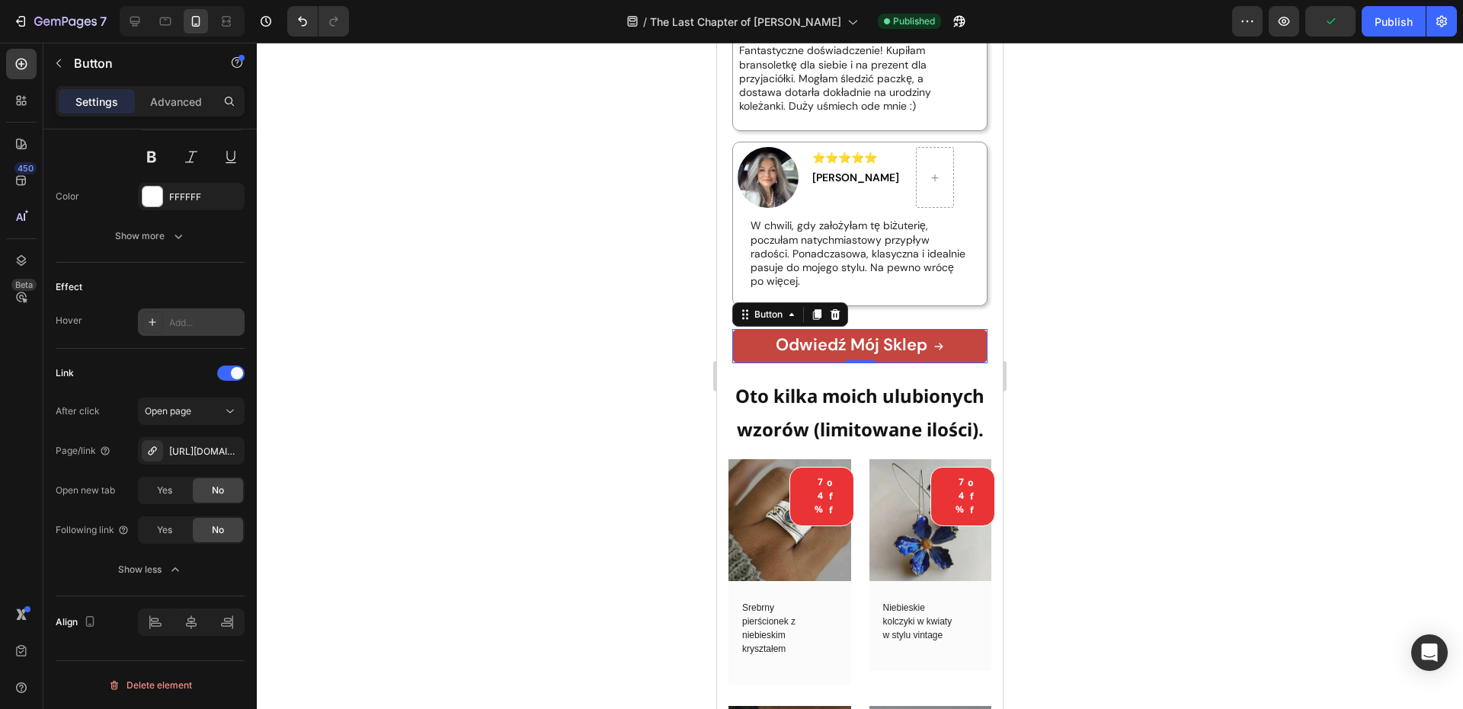
scroll to position [0, 0]
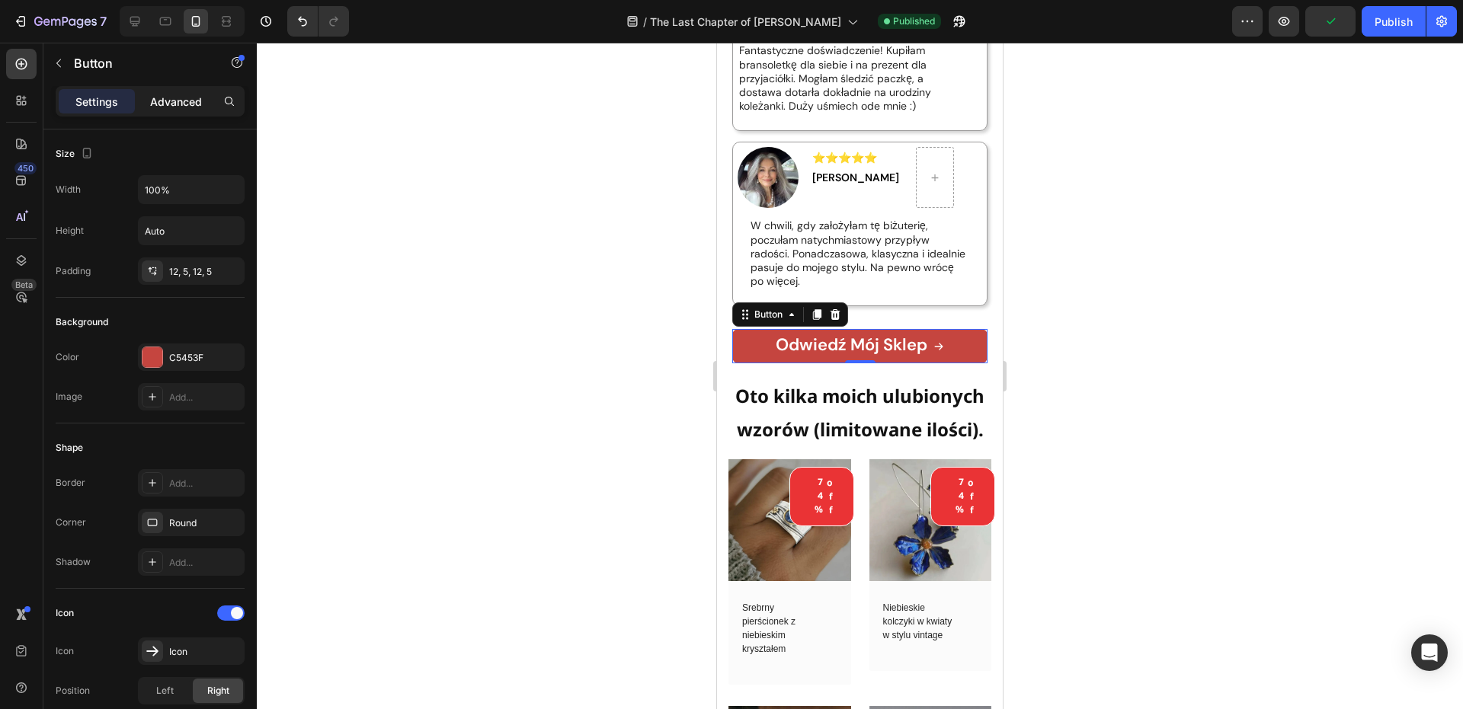
click at [182, 96] on p "Advanced" at bounding box center [176, 102] width 52 height 16
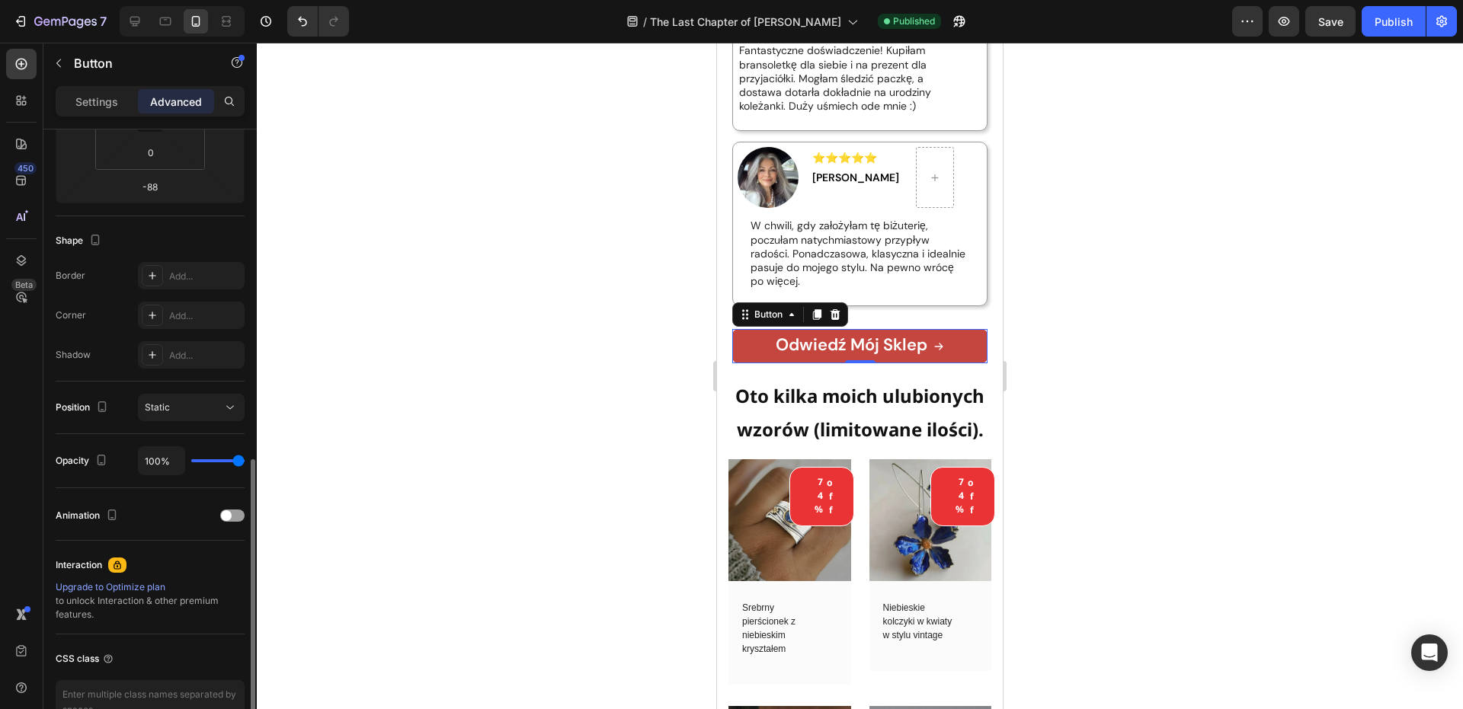
scroll to position [393, 0]
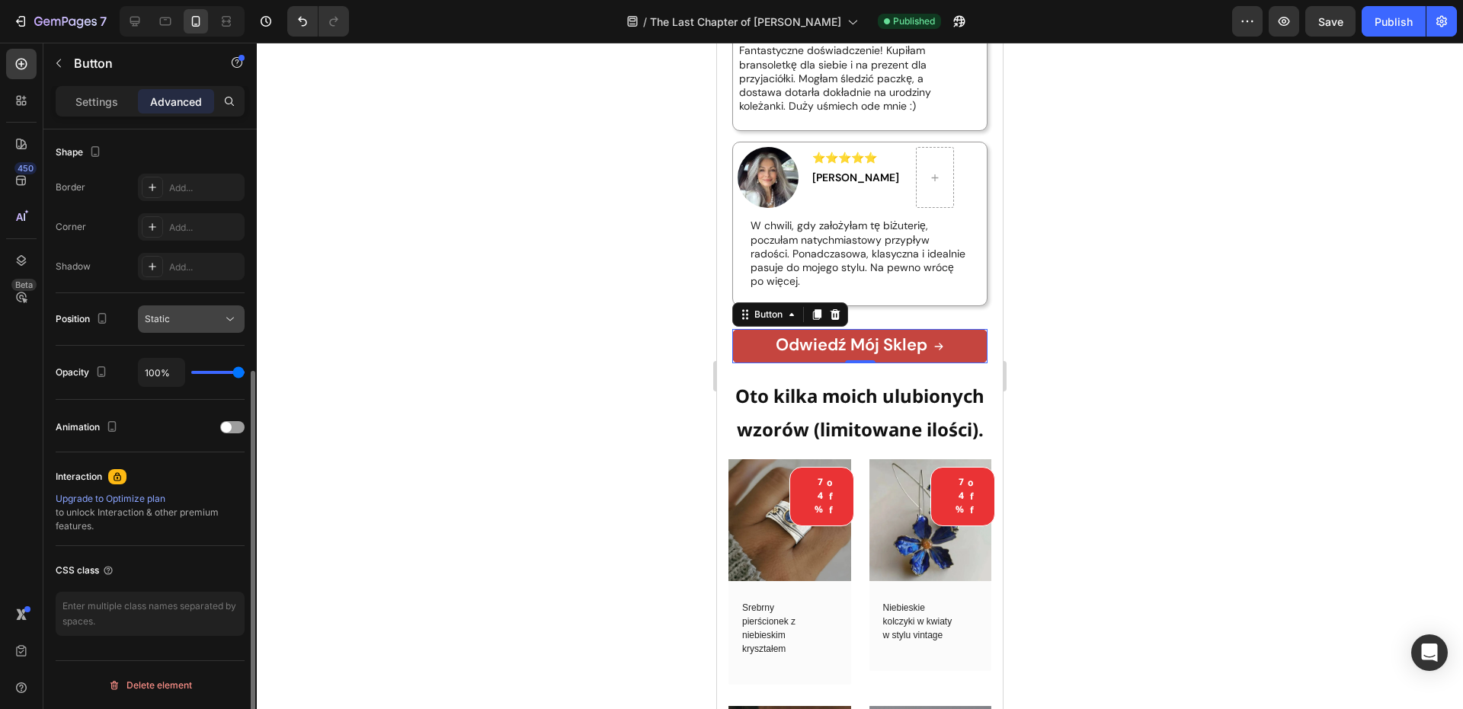
click at [183, 325] on div "Static" at bounding box center [184, 319] width 78 height 14
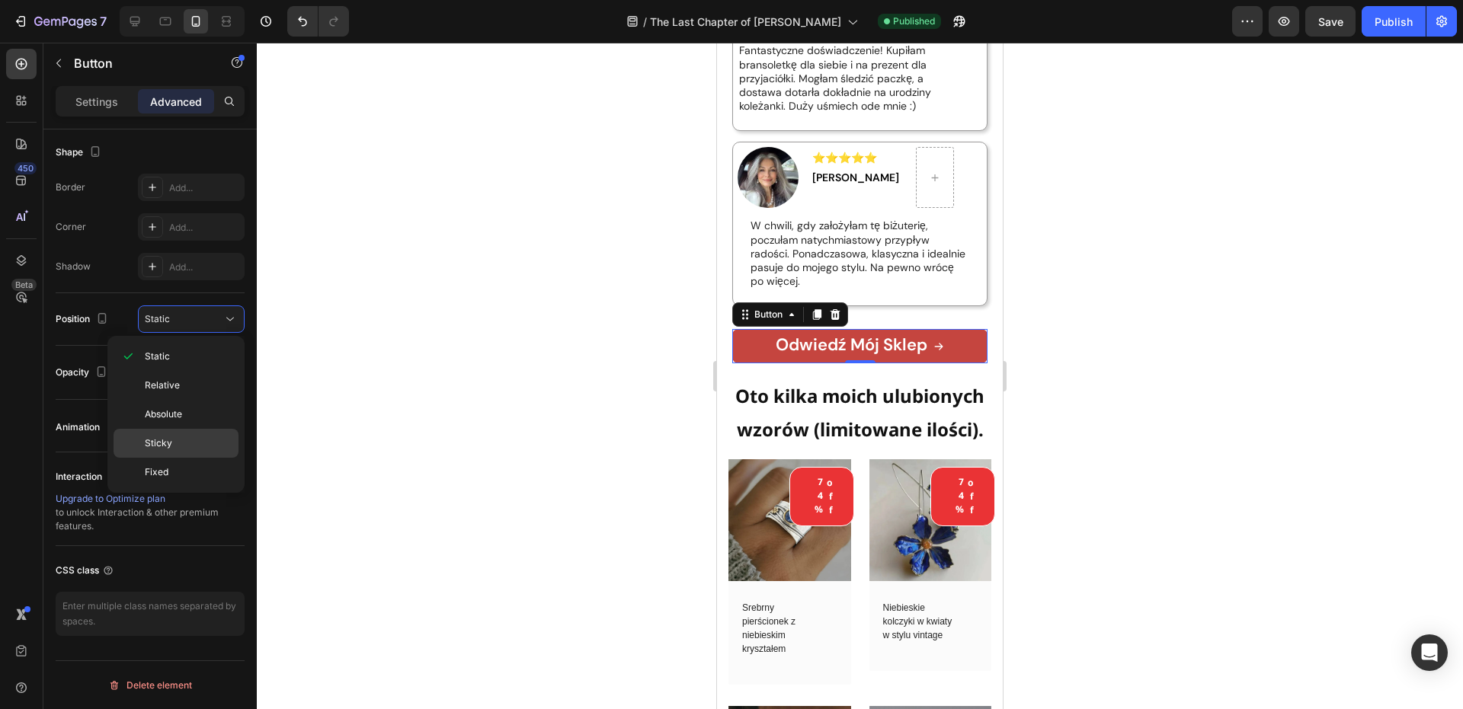
click at [181, 434] on div "Sticky" at bounding box center [176, 443] width 125 height 29
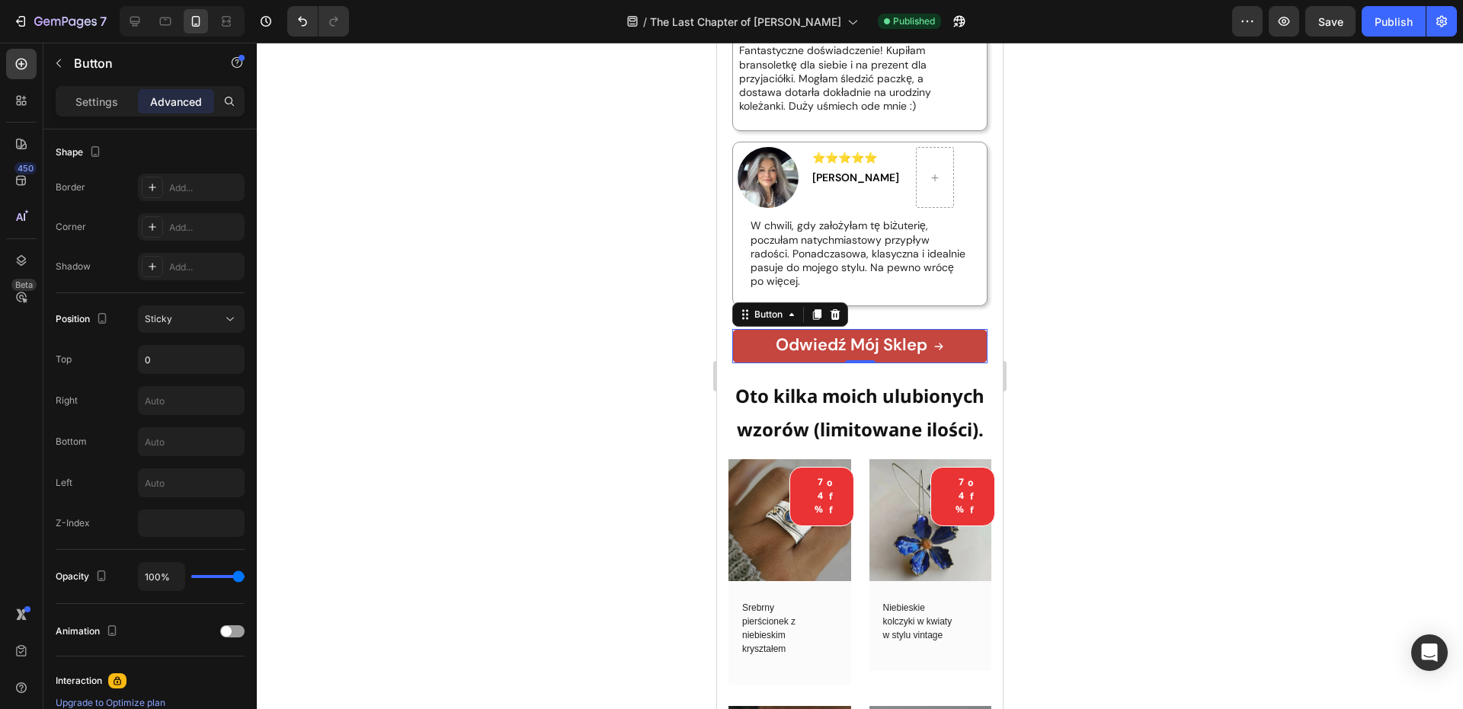
click at [547, 340] on div at bounding box center [860, 376] width 1206 height 667
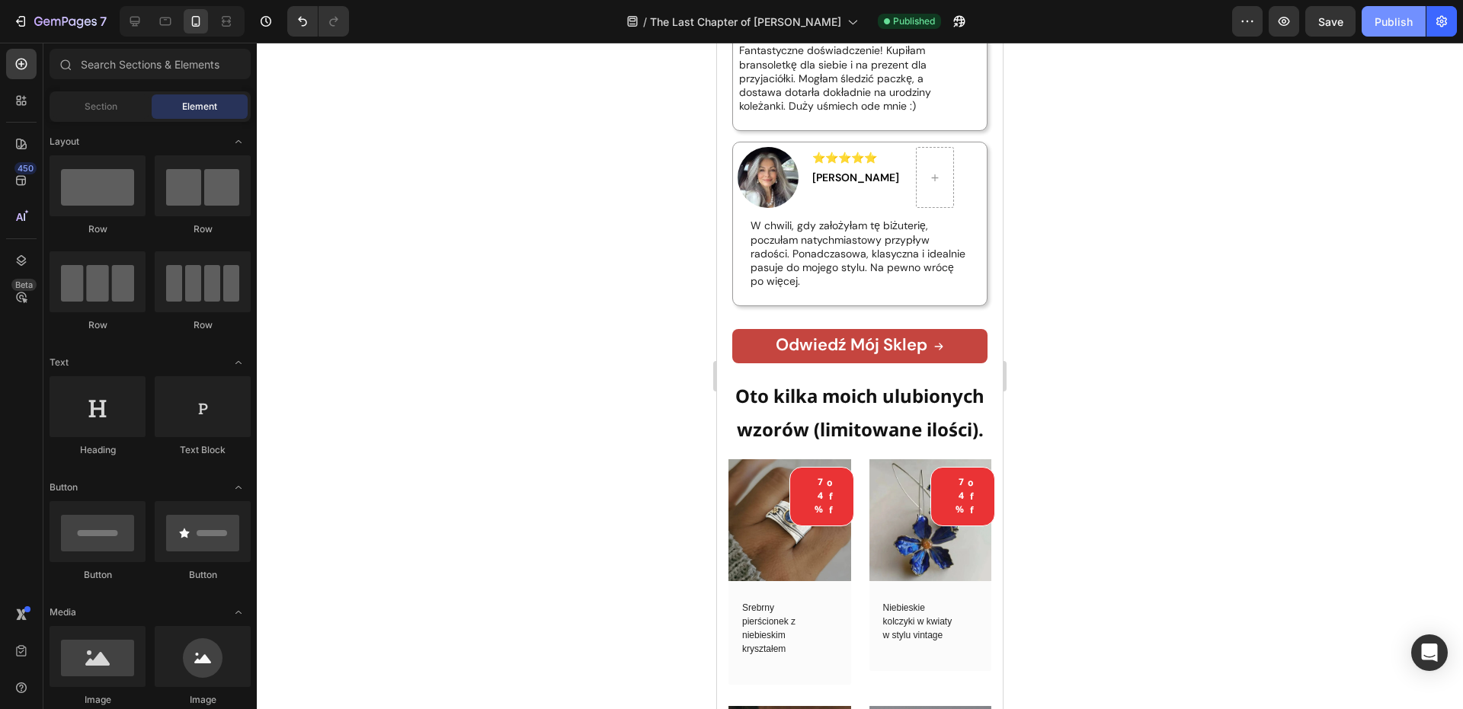
click at [1387, 27] on div "Publish" at bounding box center [1393, 22] width 38 height 16
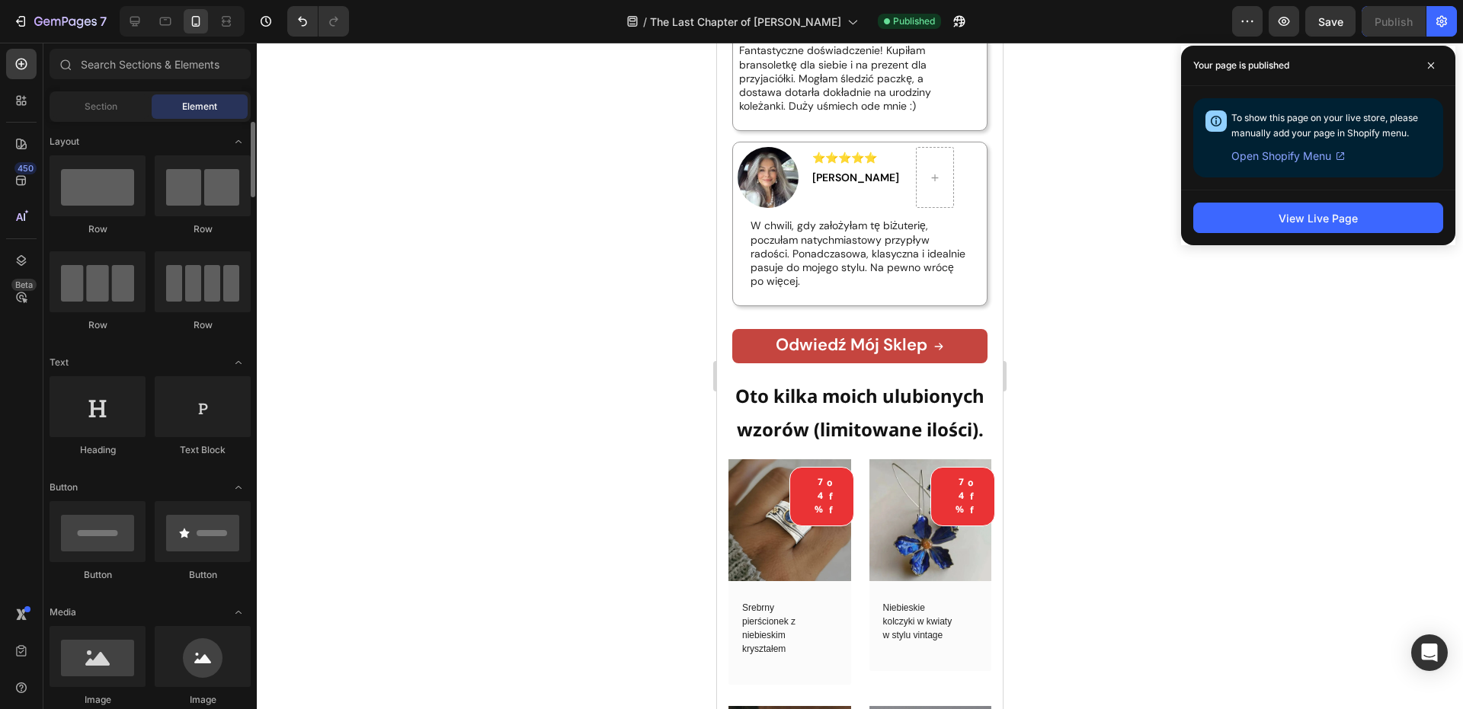
scroll to position [305, 0]
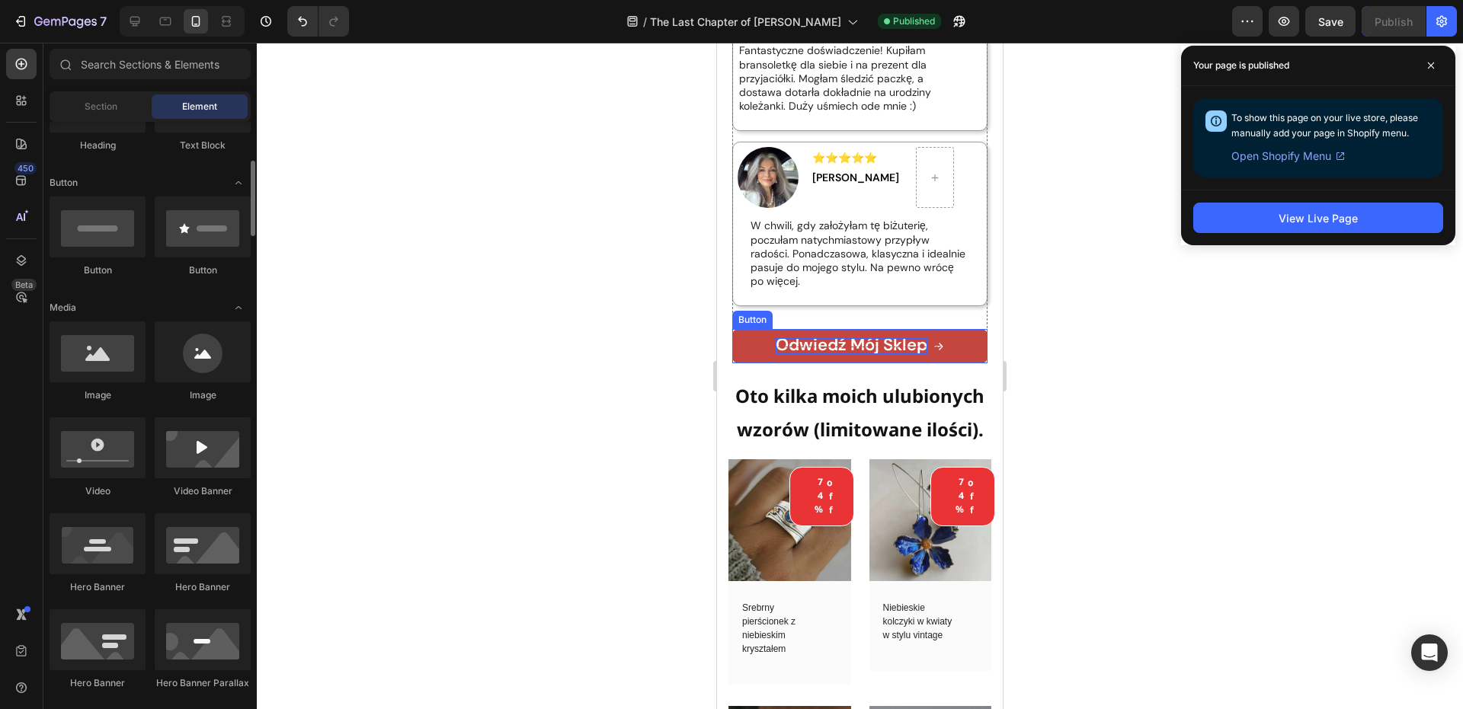
click at [787, 340] on strong "Odwiedź mój sklep" at bounding box center [852, 345] width 152 height 22
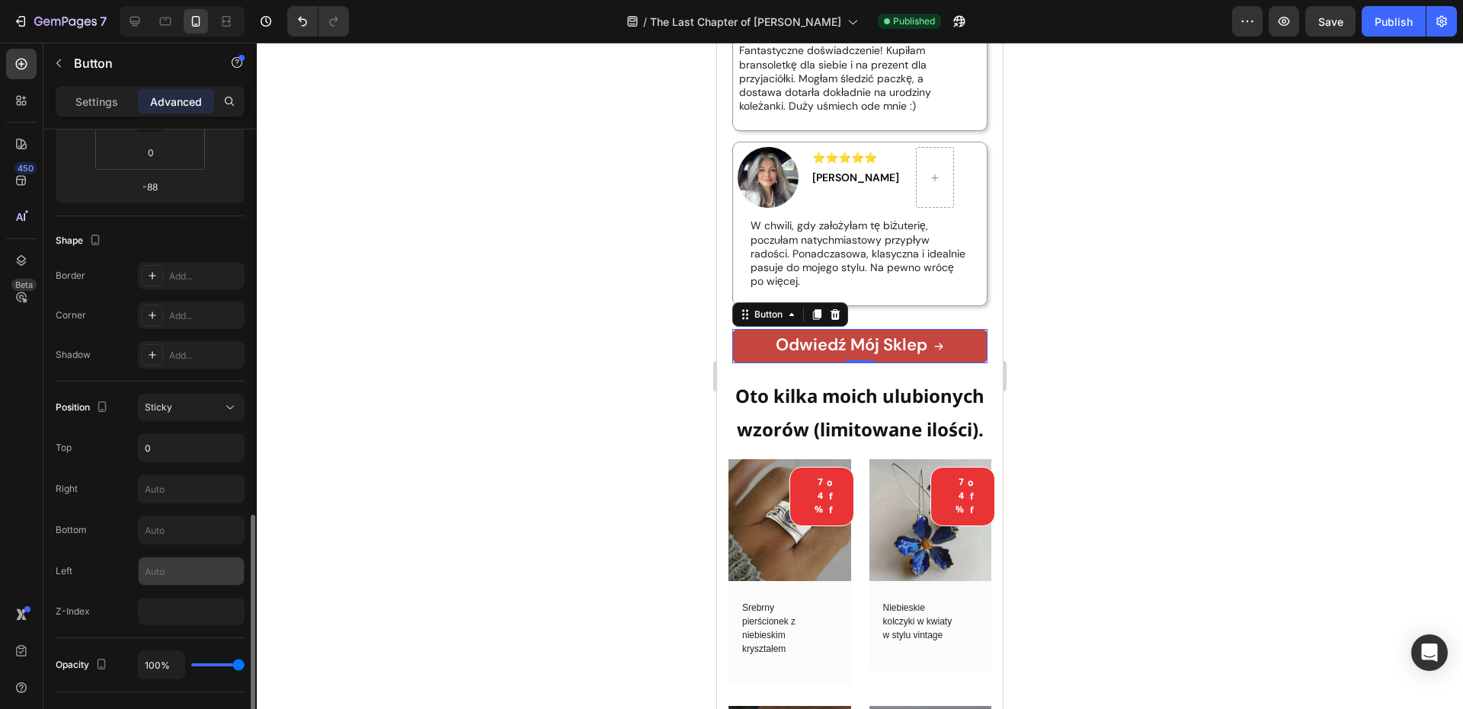
scroll to position [457, 0]
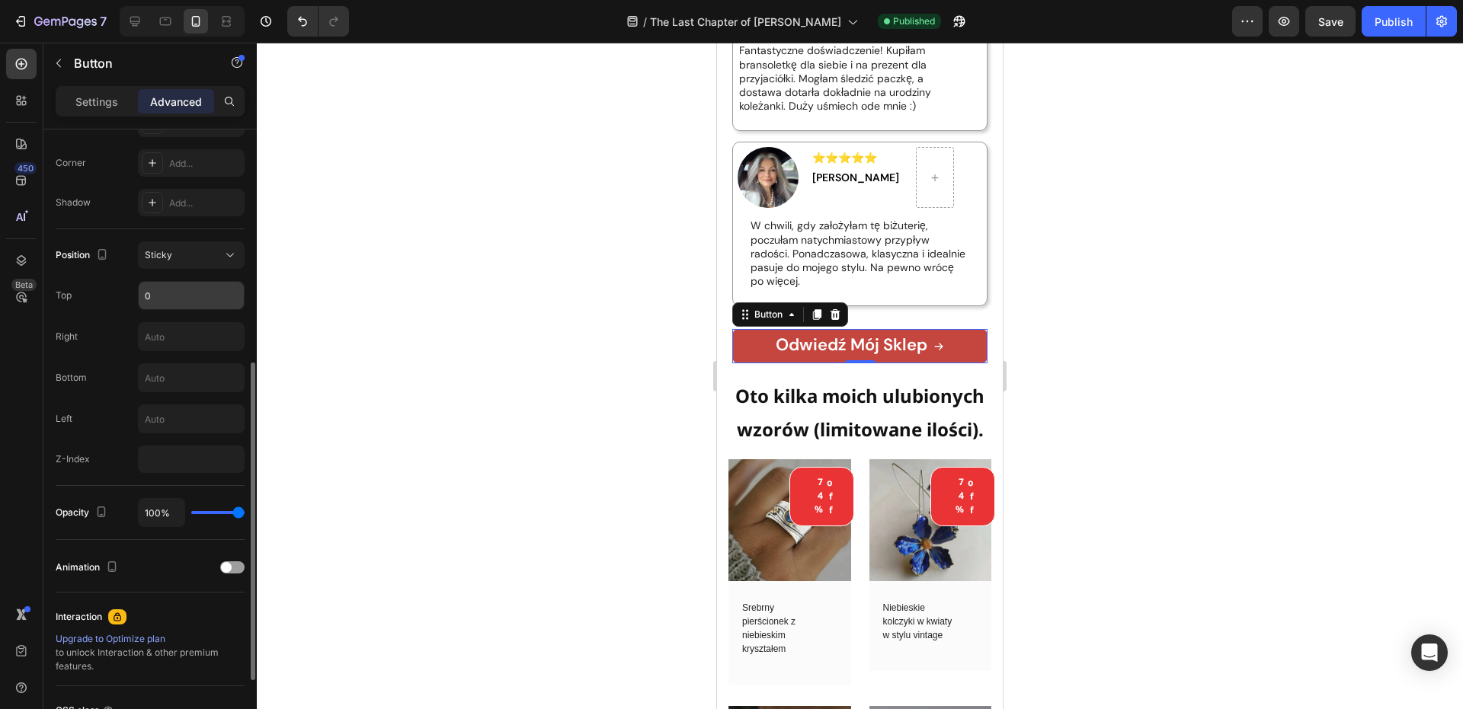
click at [201, 305] on input "0" at bounding box center [191, 295] width 105 height 27
click at [124, 314] on div "Position Sticky Top 0 Right Bottom Left Z-Index" at bounding box center [150, 358] width 189 height 232
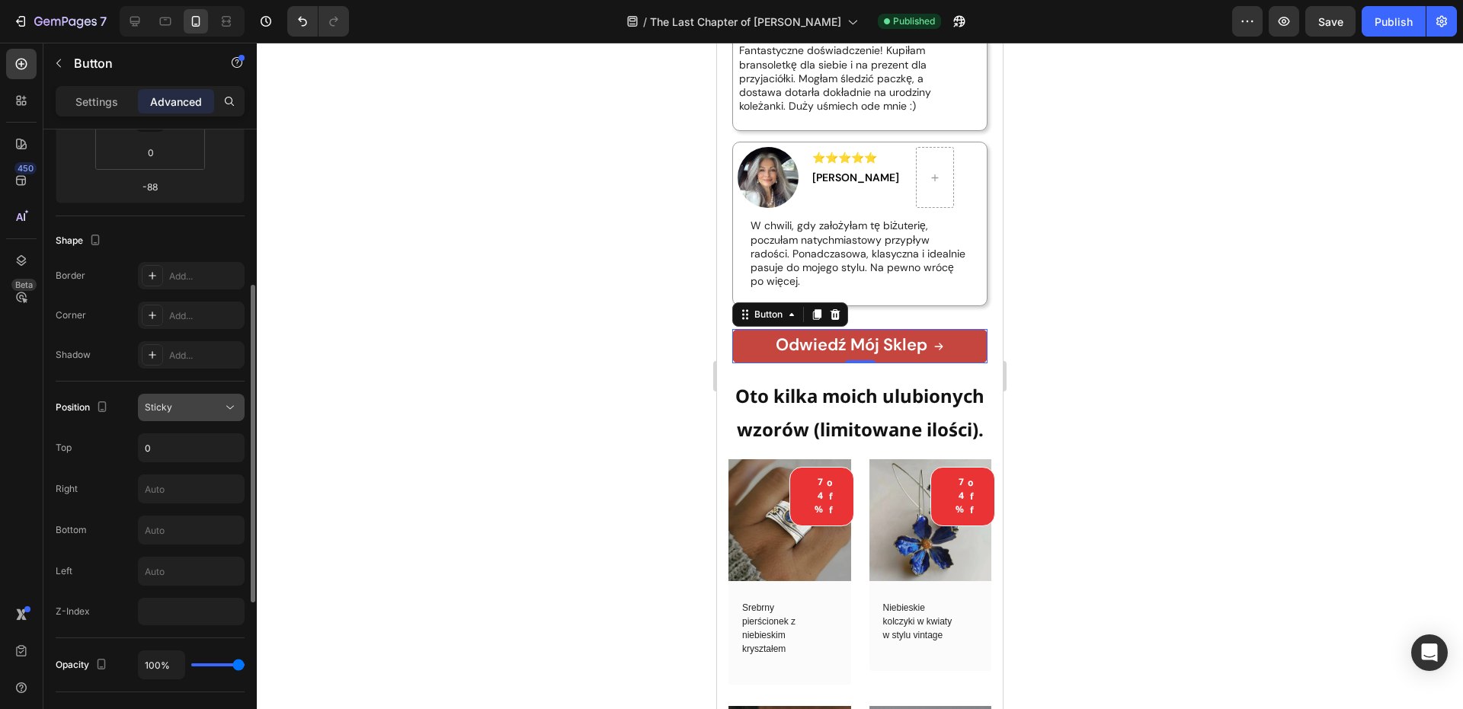
click at [200, 400] on div "Sticky" at bounding box center [191, 407] width 93 height 15
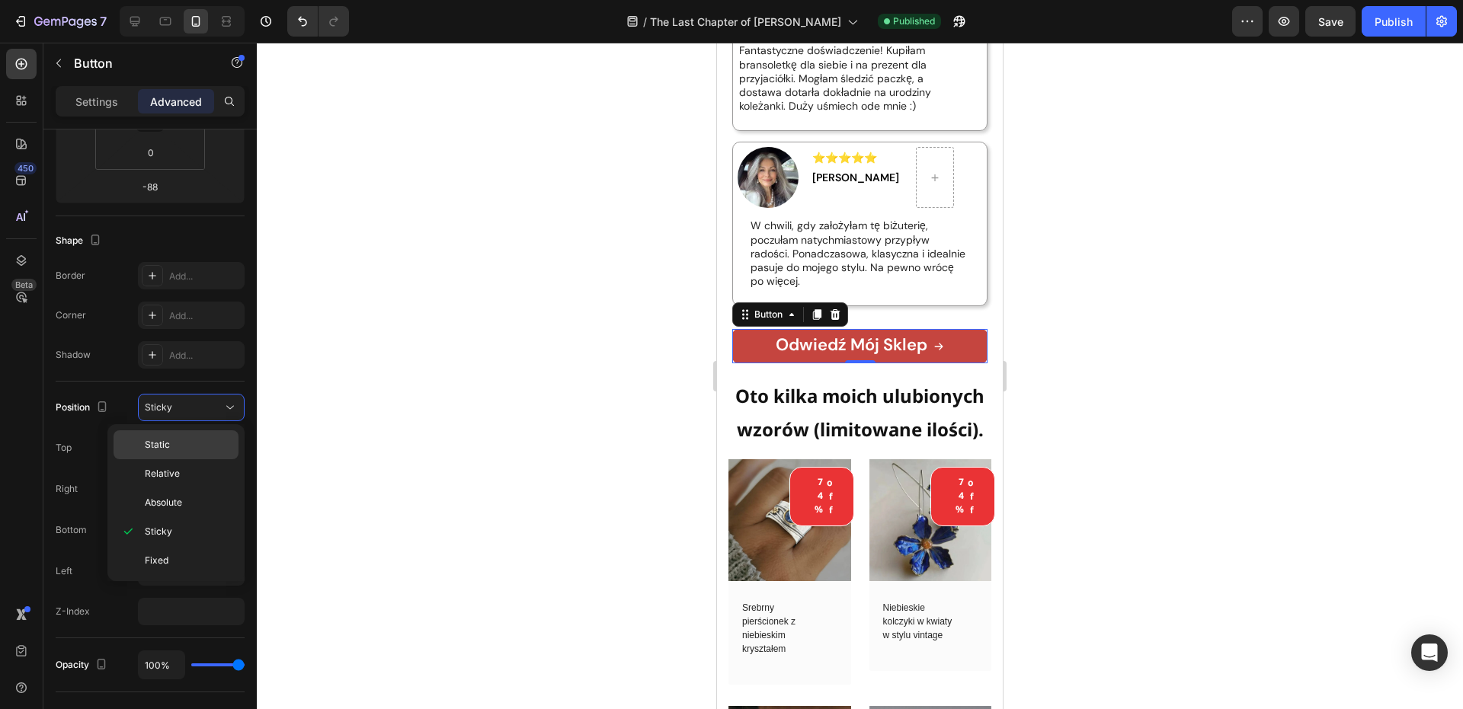
click at [178, 449] on p "Static" at bounding box center [188, 445] width 87 height 14
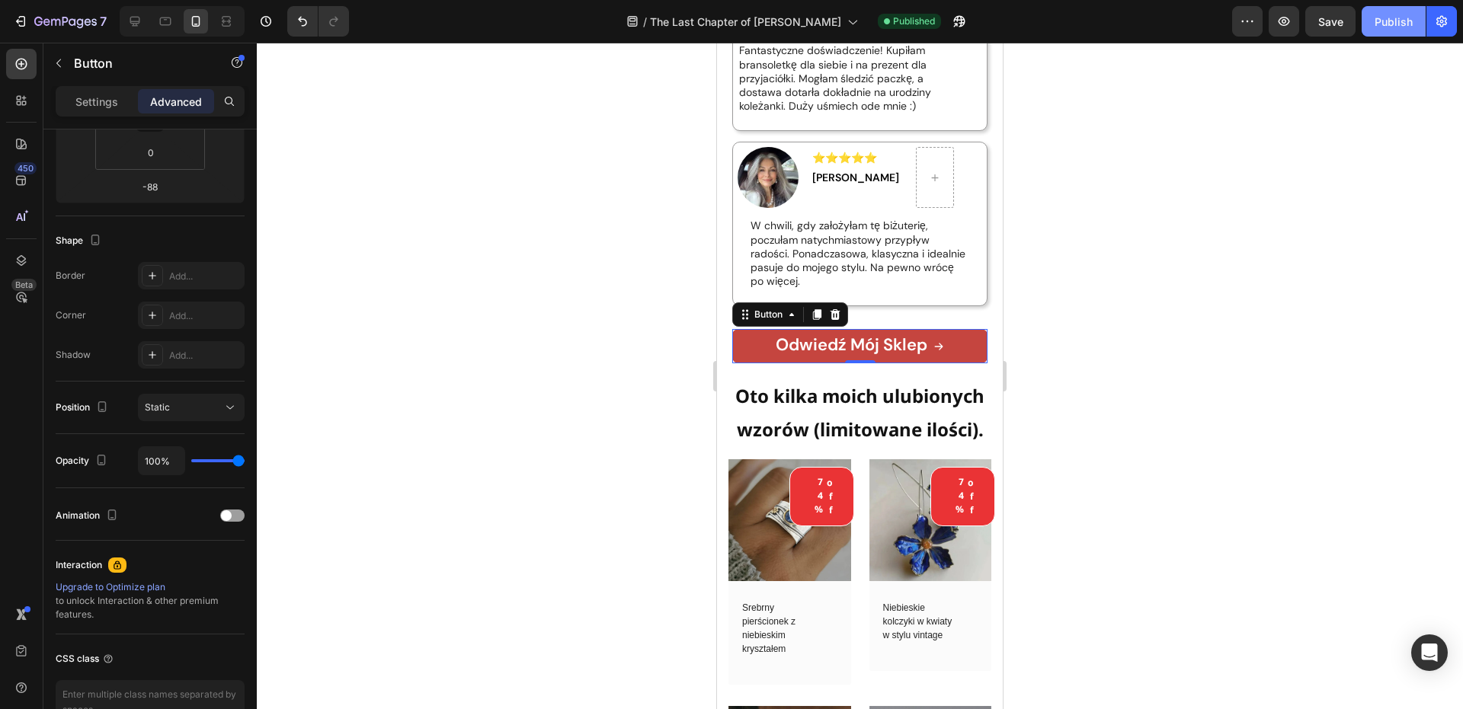
click at [1387, 36] on button "Publish" at bounding box center [1393, 21] width 64 height 30
